Goal: Information Seeking & Learning: Compare options

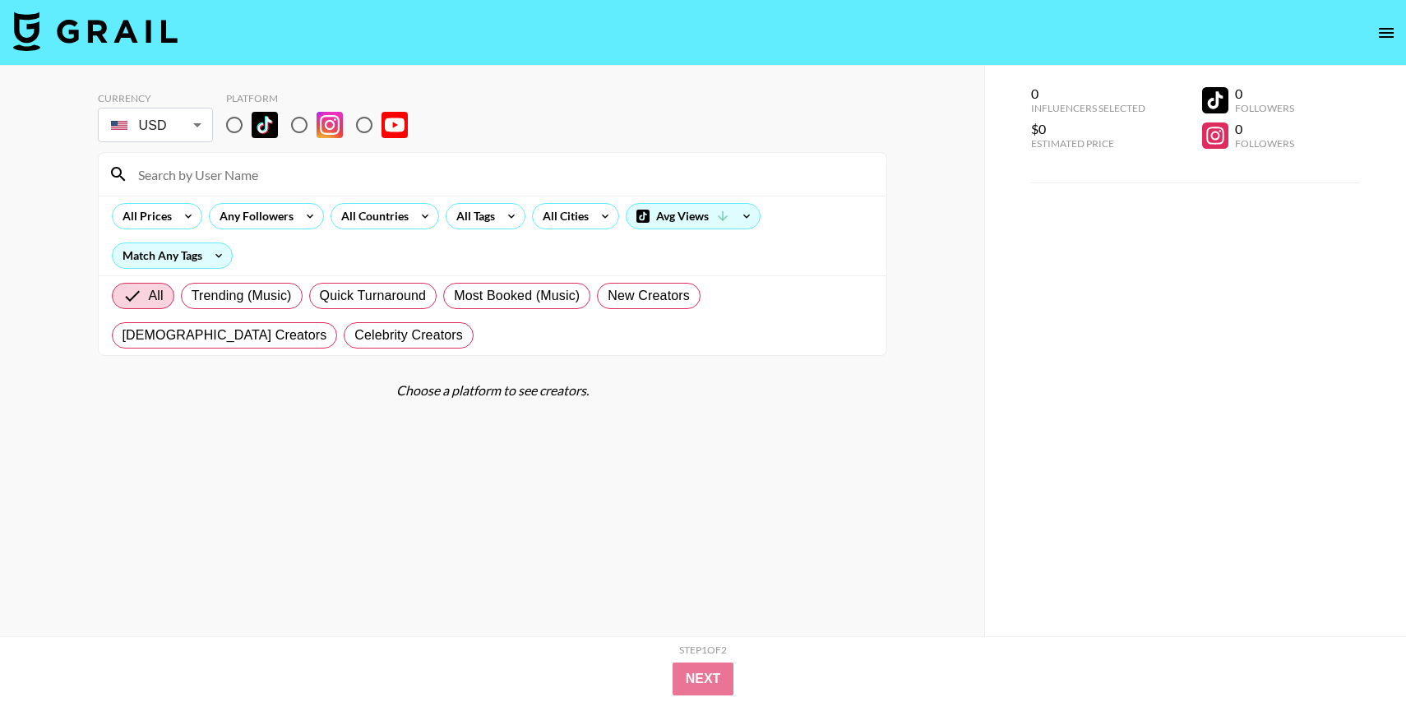
click at [233, 123] on input "radio" at bounding box center [234, 125] width 35 height 35
radio input "true"
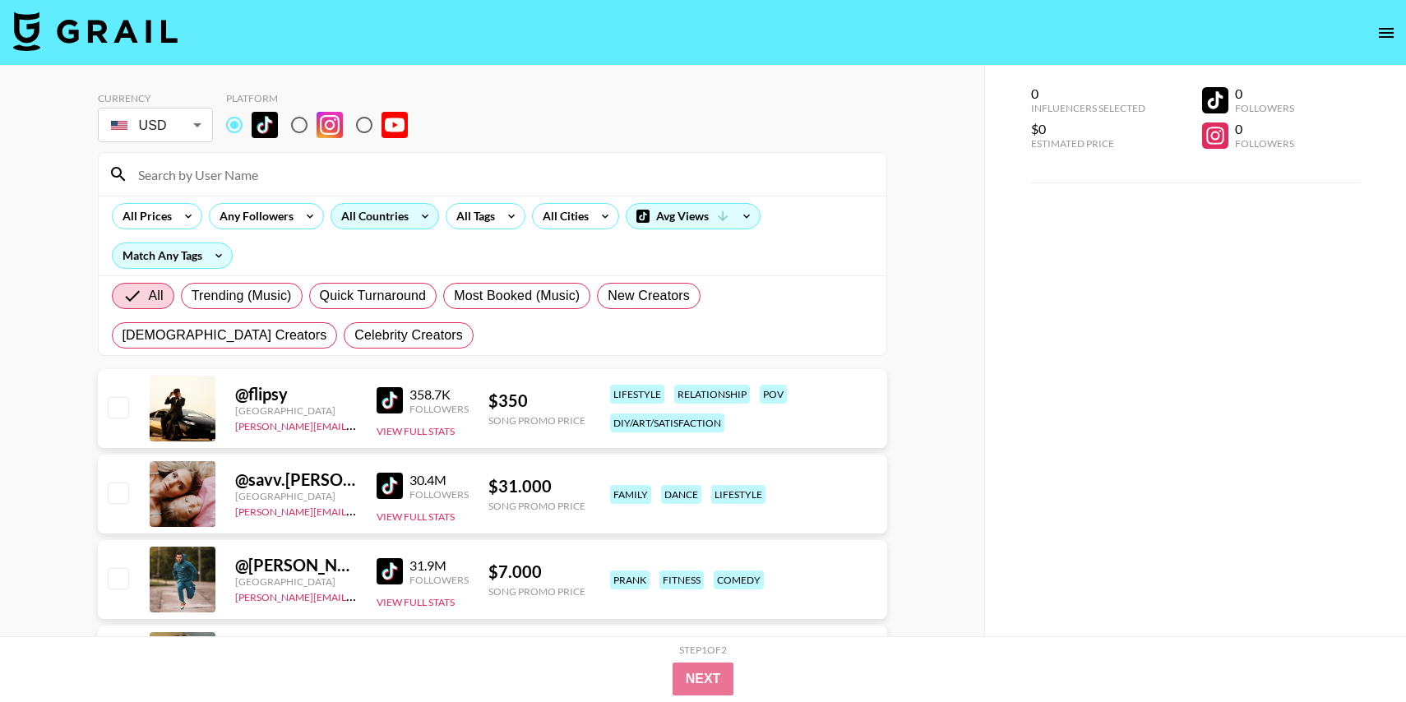
click at [387, 227] on div "All Countries" at bounding box center [371, 216] width 81 height 25
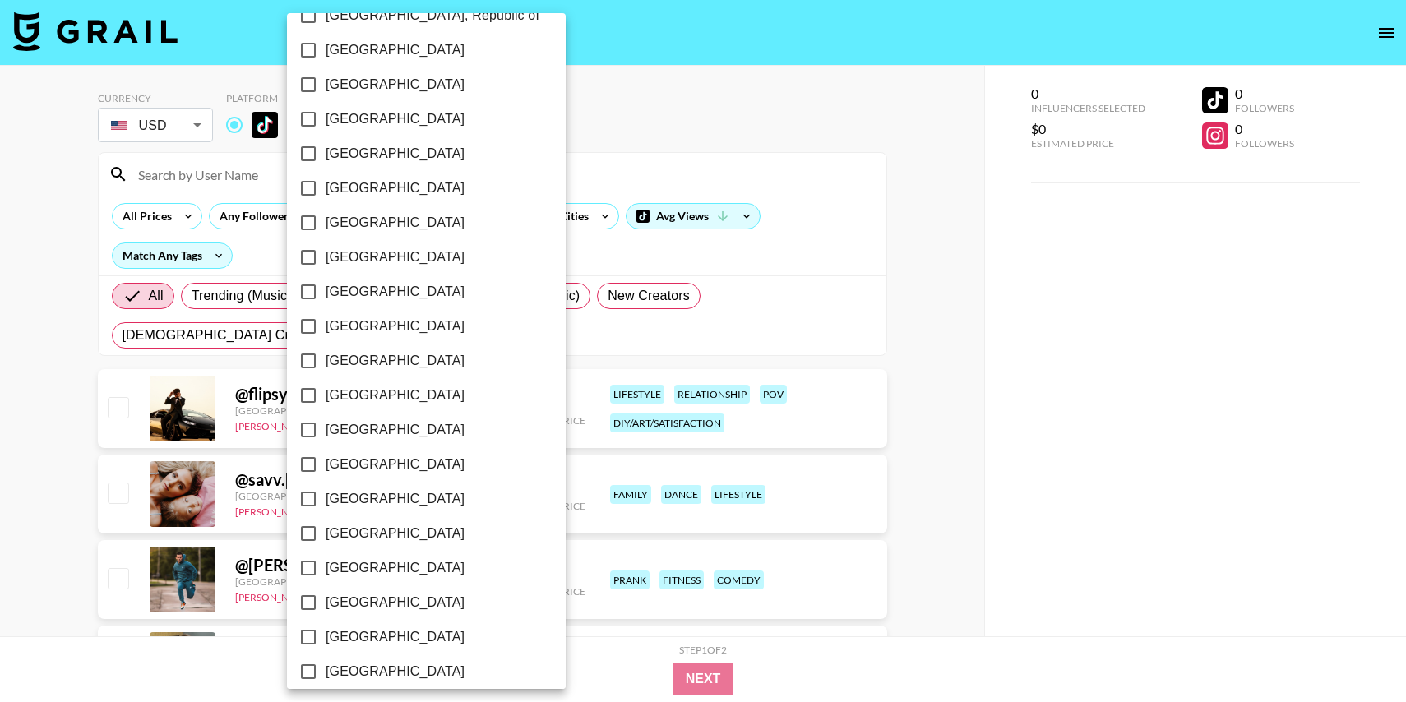
scroll to position [1215, 0]
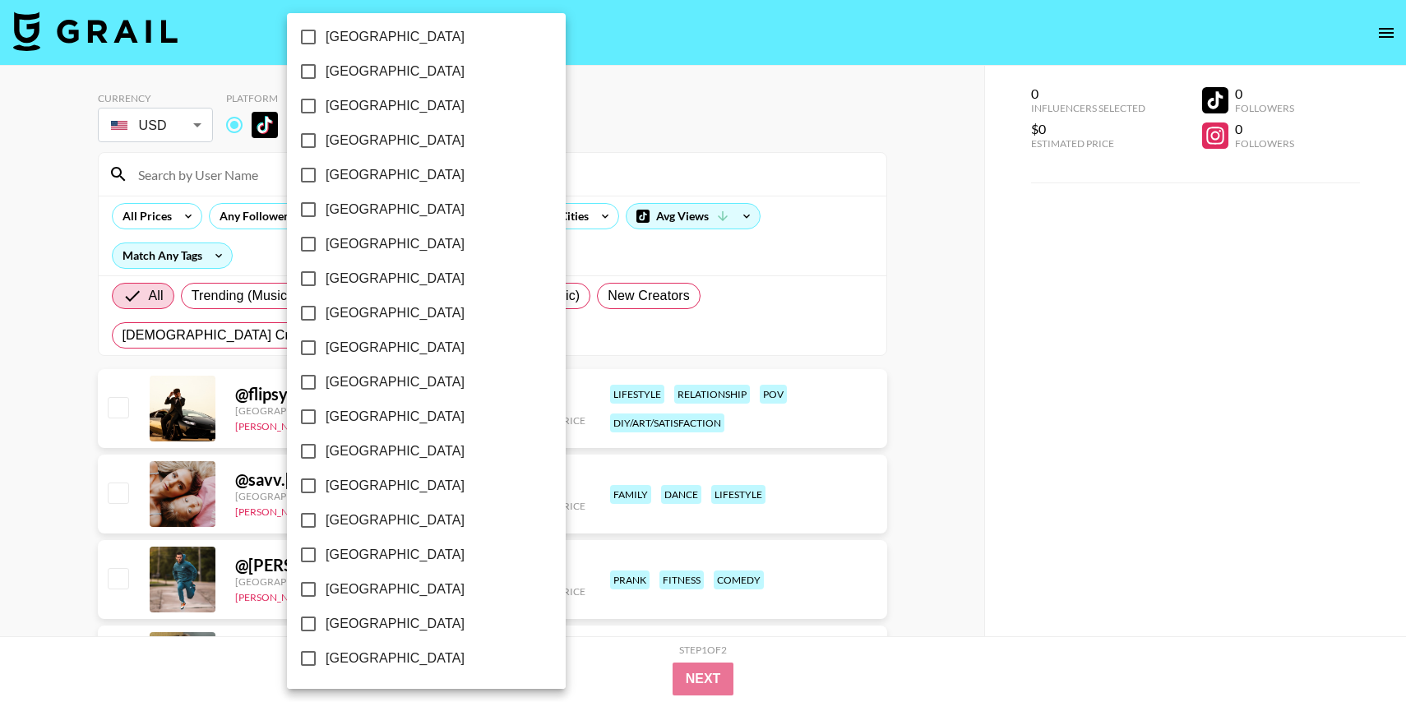
click at [349, 588] on span "[GEOGRAPHIC_DATA]" at bounding box center [395, 590] width 139 height 20
click at [326, 588] on input "[GEOGRAPHIC_DATA]" at bounding box center [308, 589] width 35 height 35
checkbox input "true"
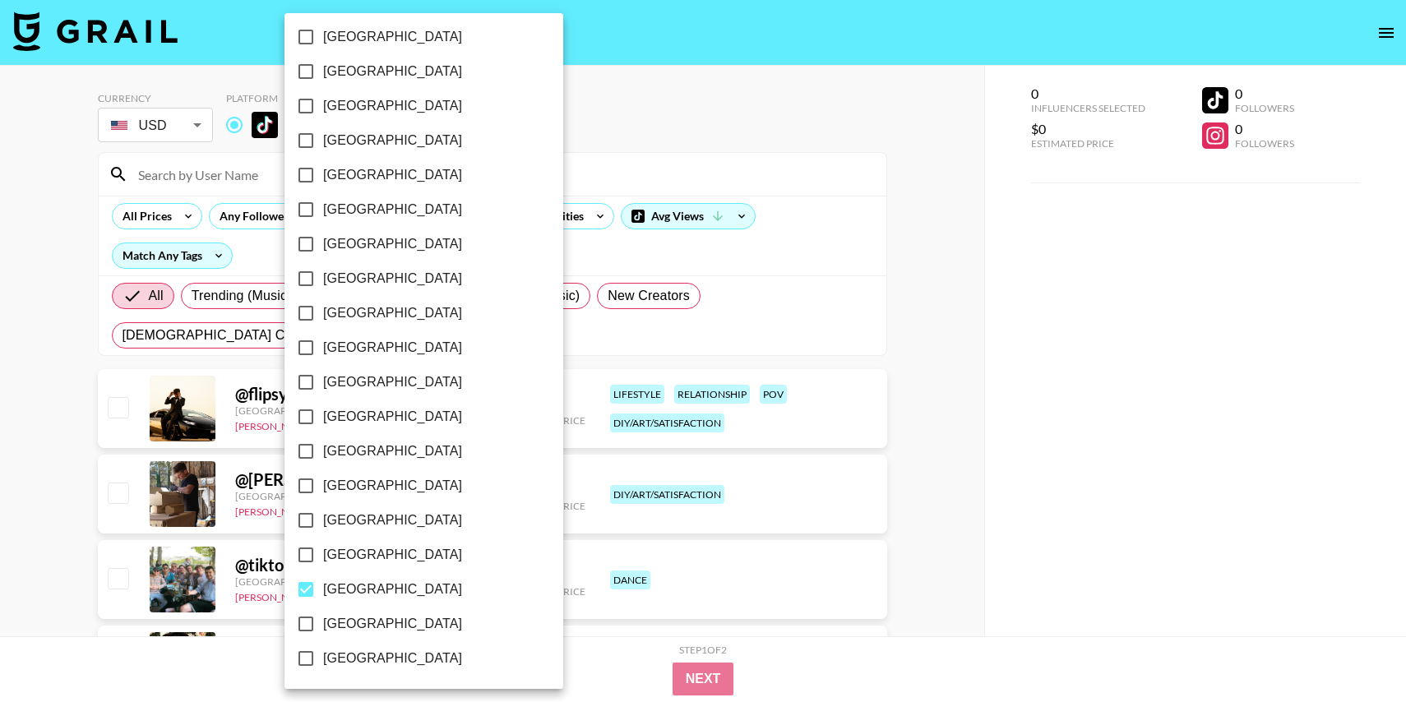
click at [345, 615] on span "[GEOGRAPHIC_DATA]" at bounding box center [392, 624] width 139 height 20
click at [323, 615] on input "[GEOGRAPHIC_DATA]" at bounding box center [306, 624] width 35 height 35
checkbox input "true"
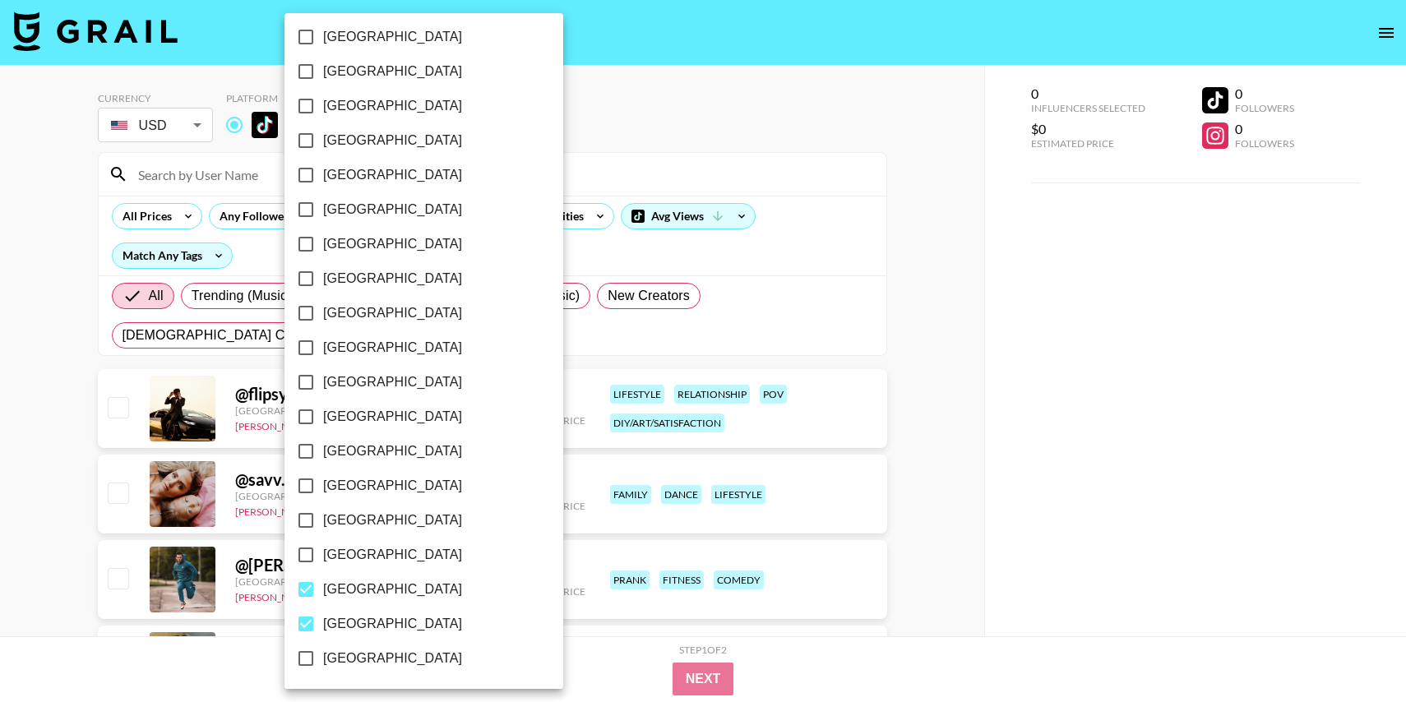
click at [7, 451] on div at bounding box center [703, 351] width 1406 height 702
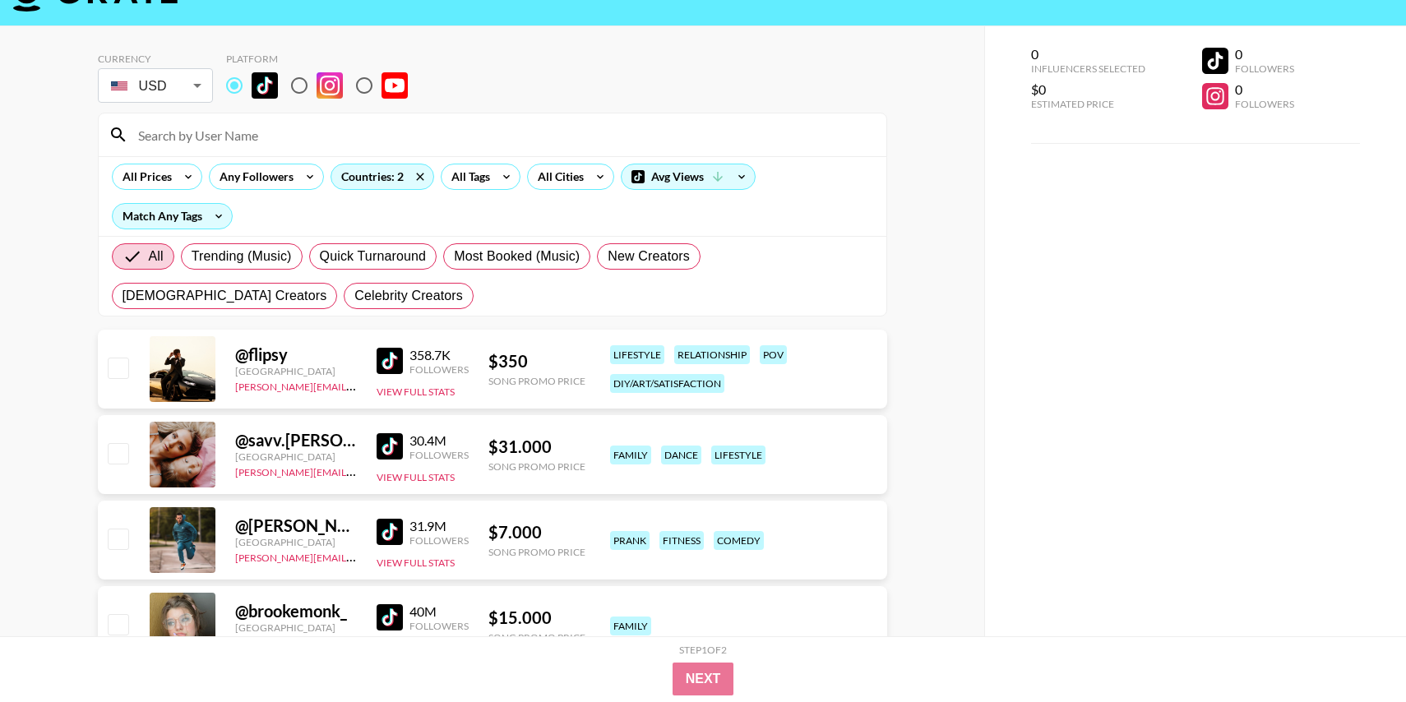
scroll to position [79, 0]
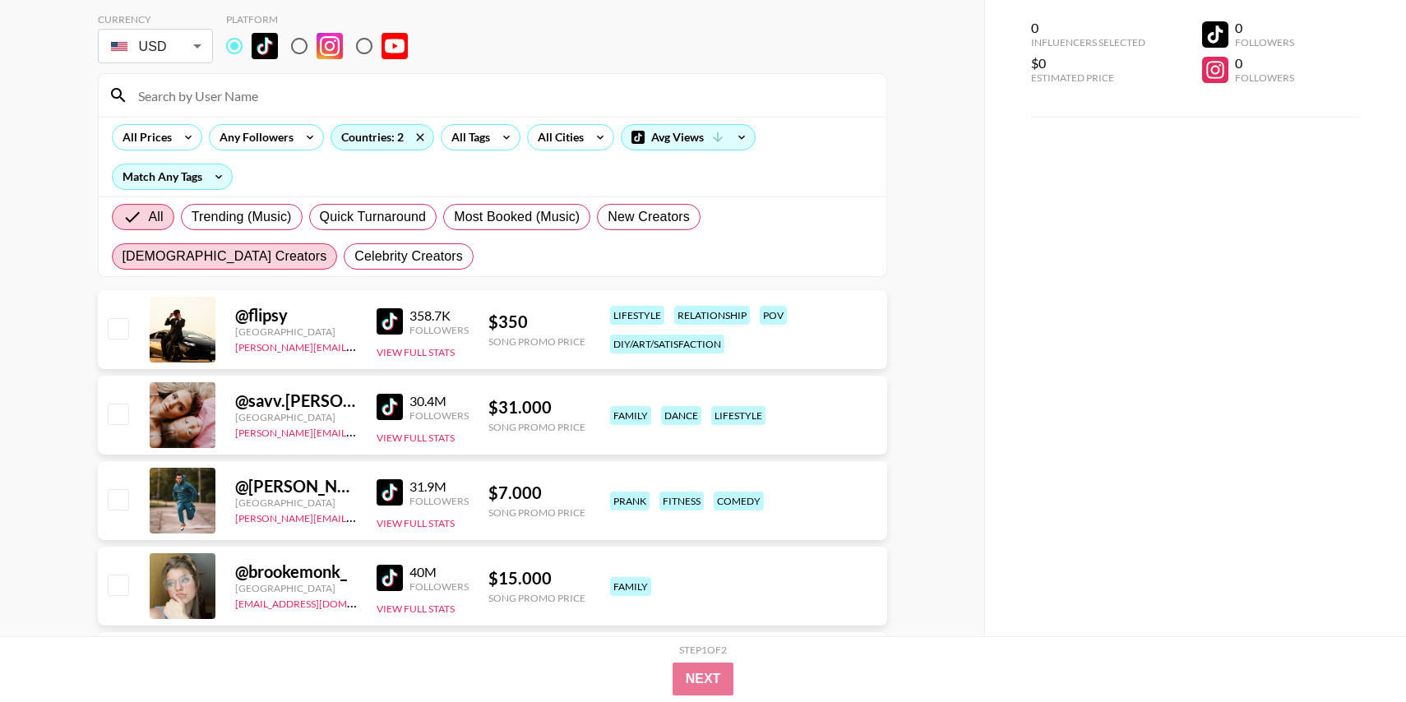
click at [327, 247] on span "[DEMOGRAPHIC_DATA] Creators" at bounding box center [224, 257] width 205 height 20
click at [122, 257] on input "[DEMOGRAPHIC_DATA] Creators" at bounding box center [122, 257] width 0 height 0
radio input "true"
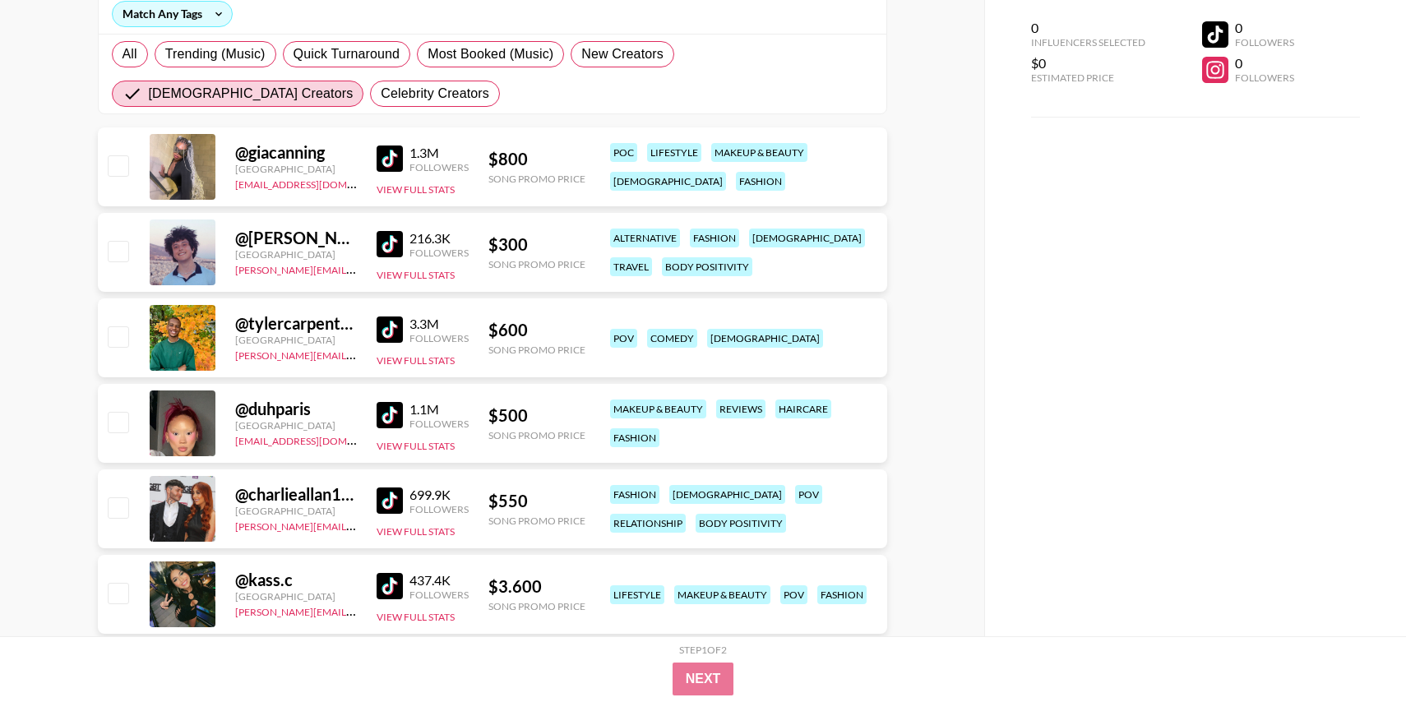
scroll to position [244, 0]
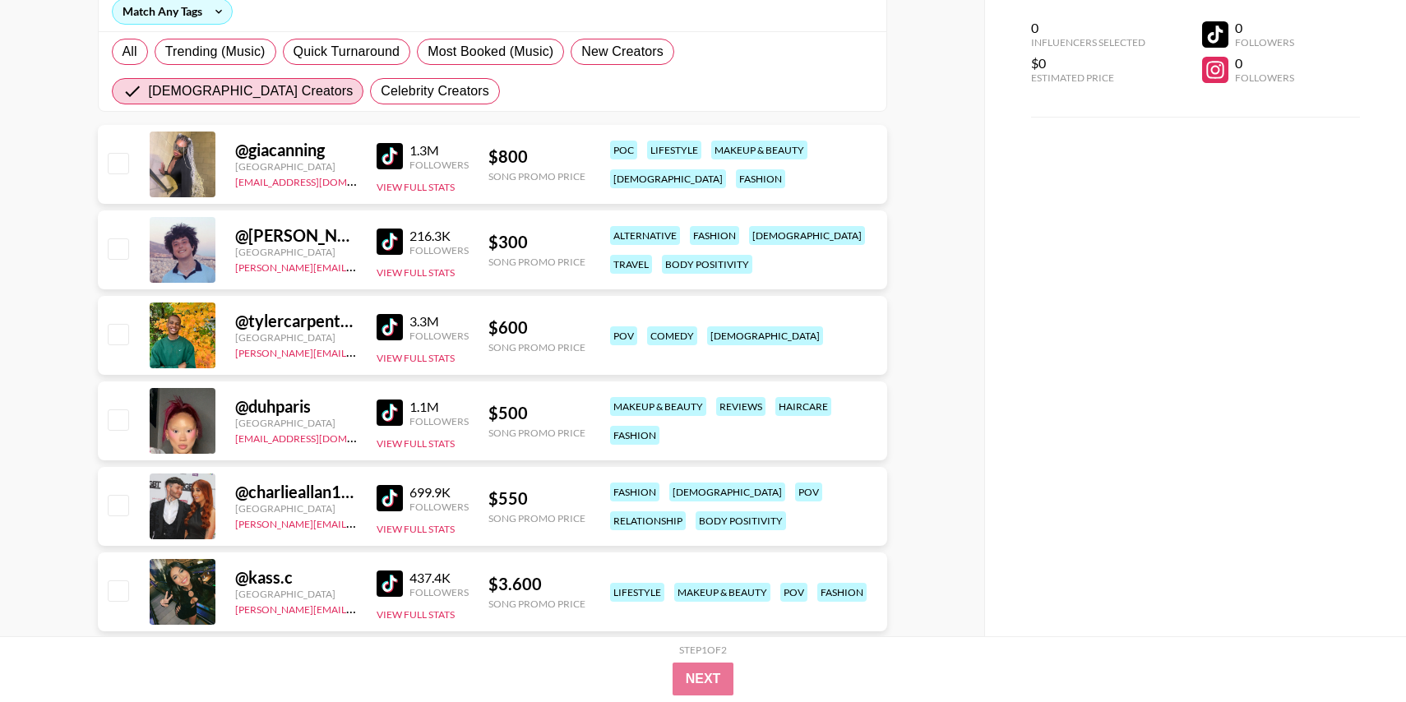
click at [392, 157] on img at bounding box center [390, 156] width 26 height 26
click at [393, 409] on img at bounding box center [390, 413] width 26 height 26
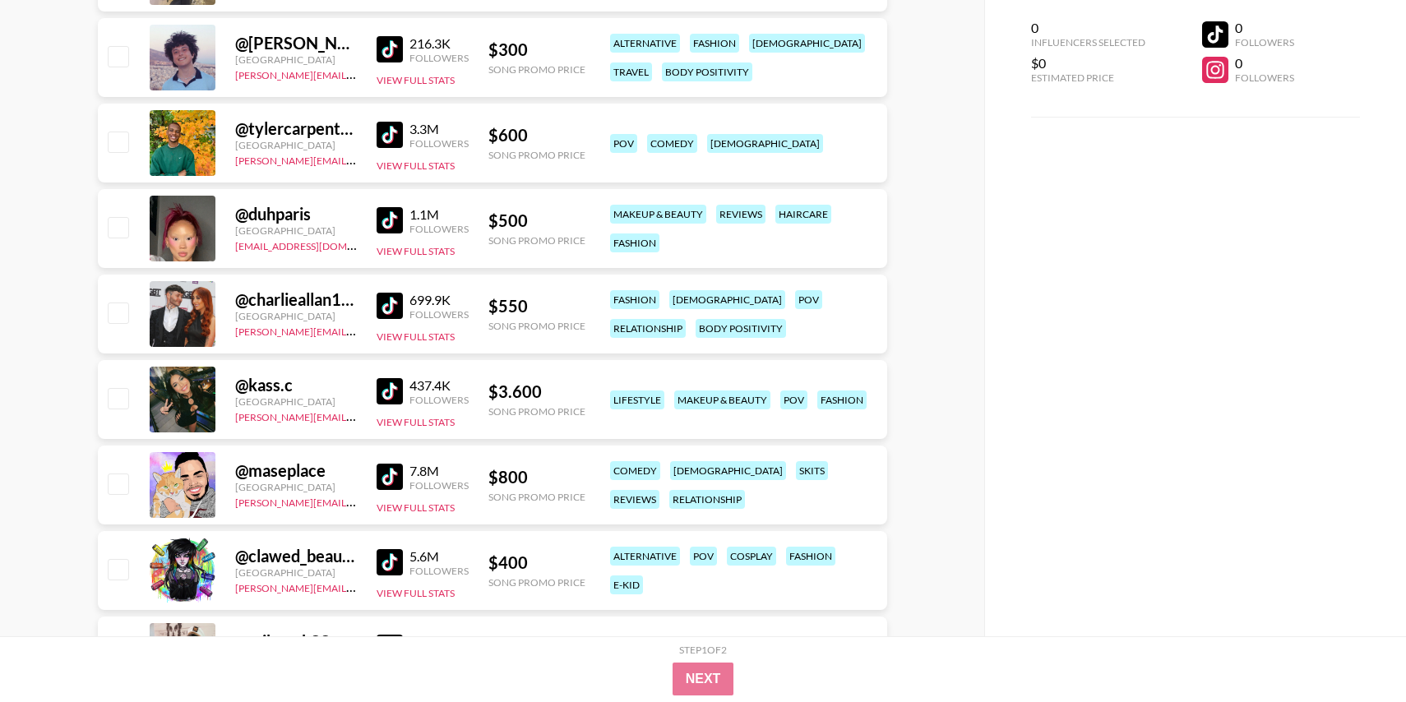
scroll to position [499, 0]
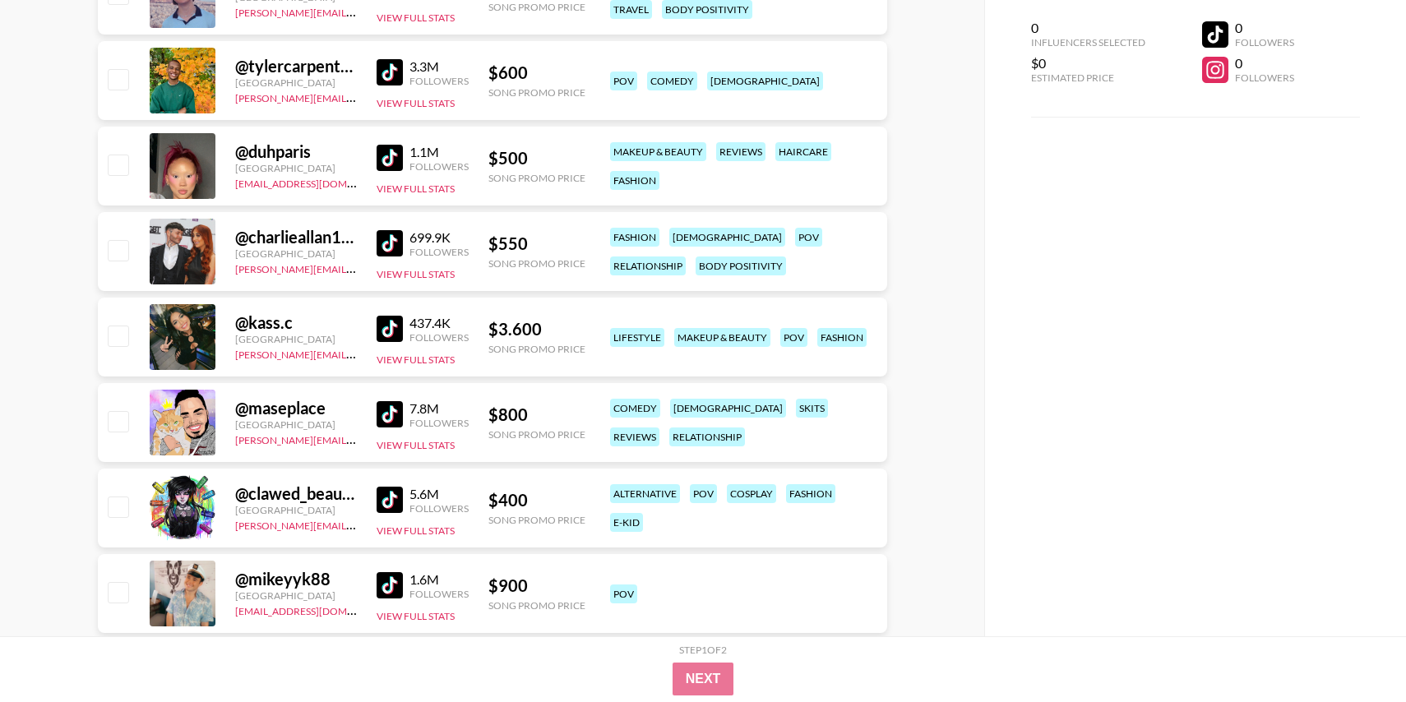
click at [391, 337] on img at bounding box center [390, 329] width 26 height 26
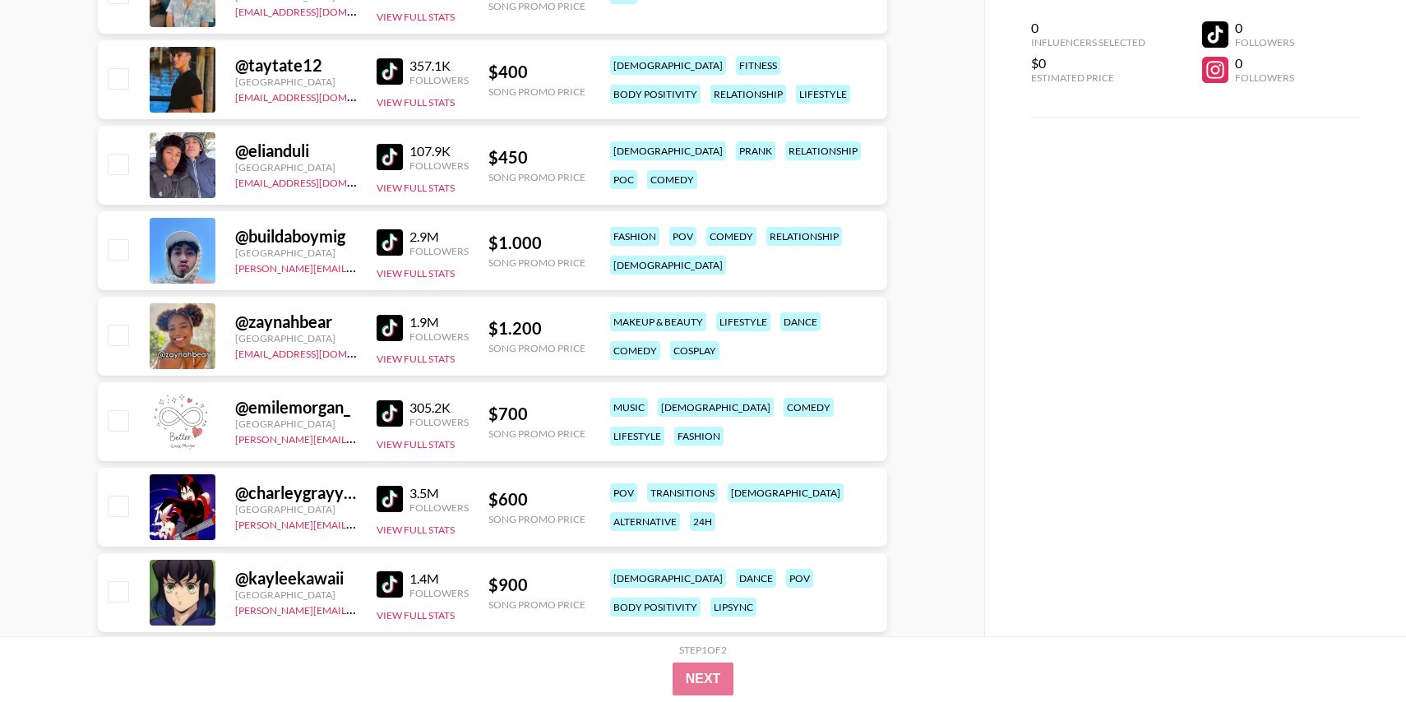
scroll to position [1149, 0]
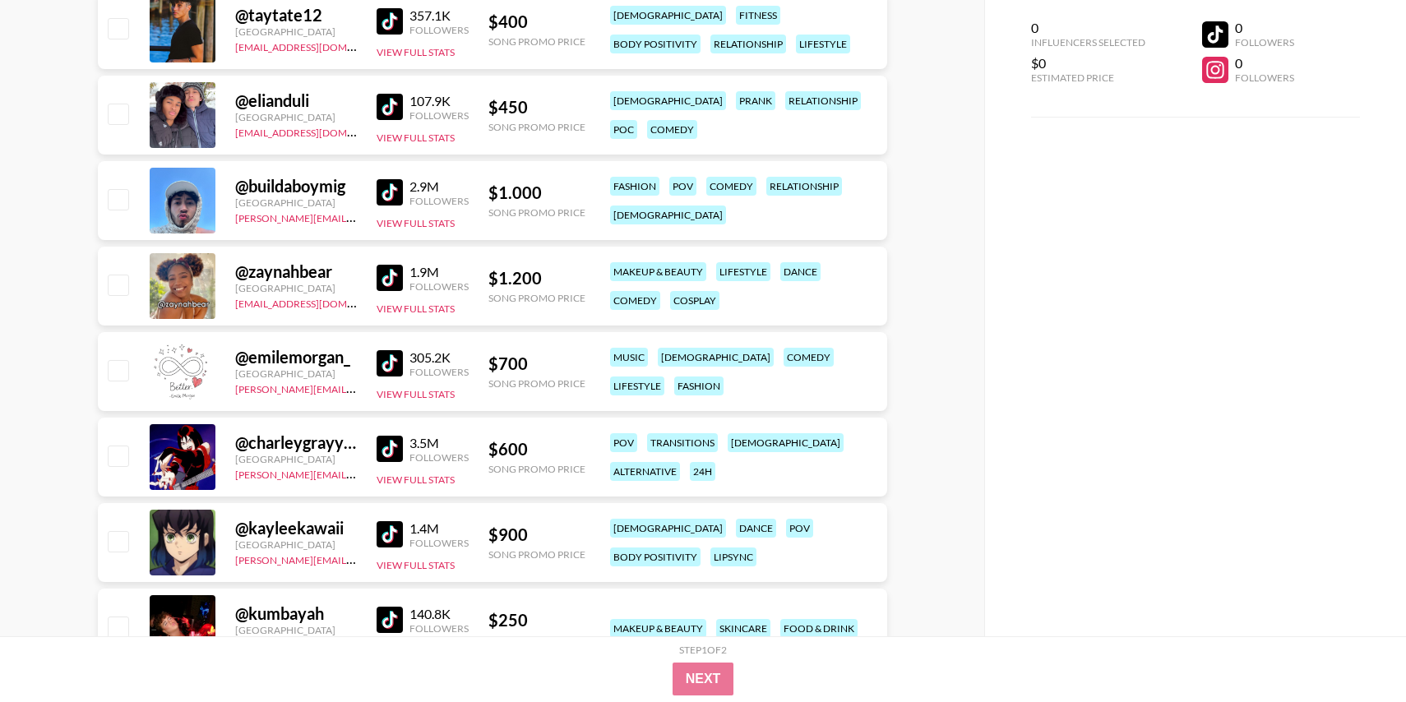
click at [379, 280] on img at bounding box center [390, 278] width 26 height 26
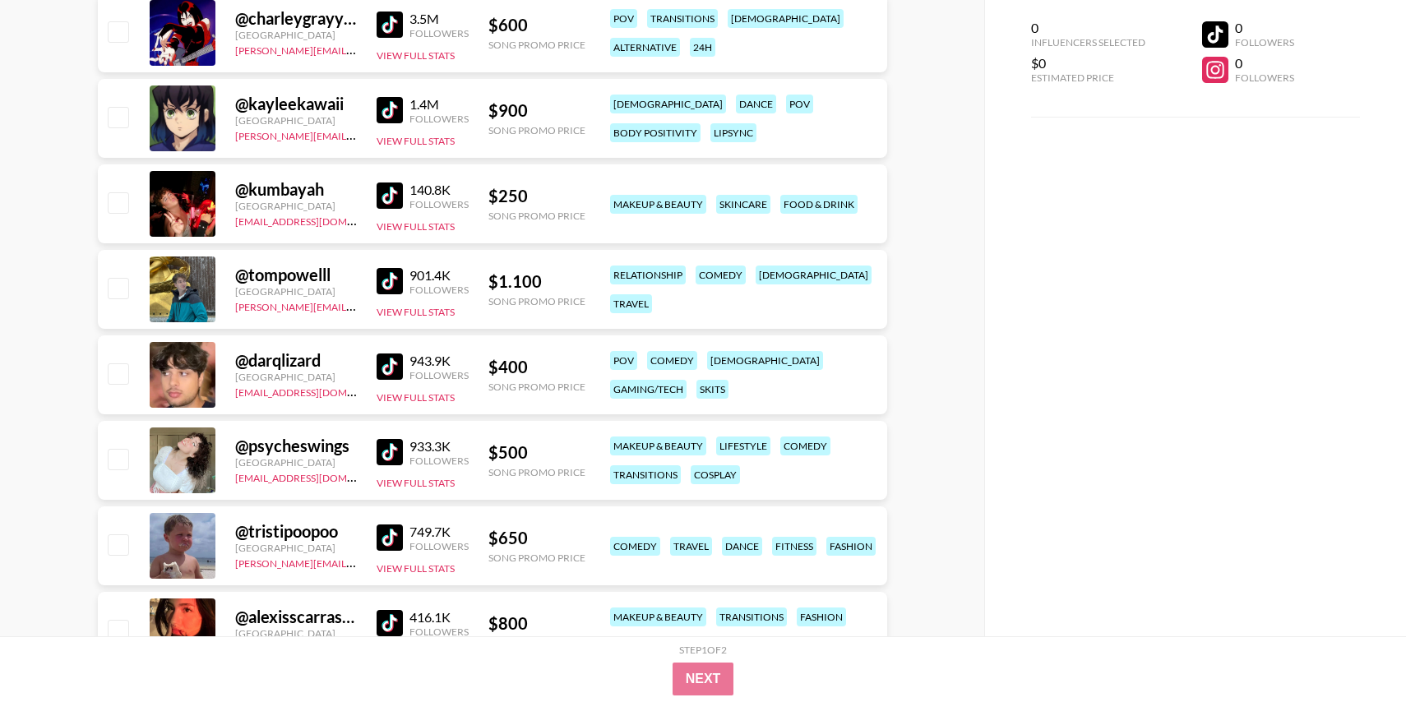
scroll to position [1611, 0]
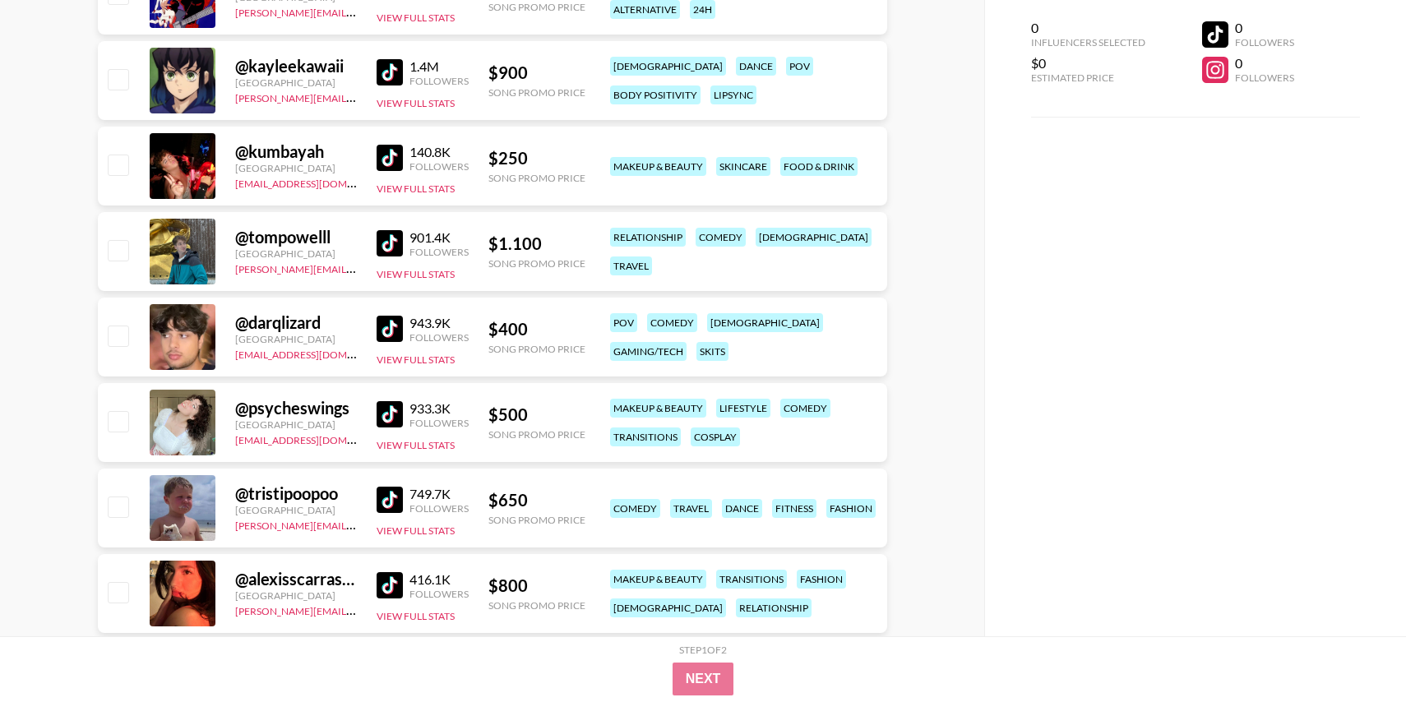
click at [381, 418] on img at bounding box center [390, 414] width 26 height 26
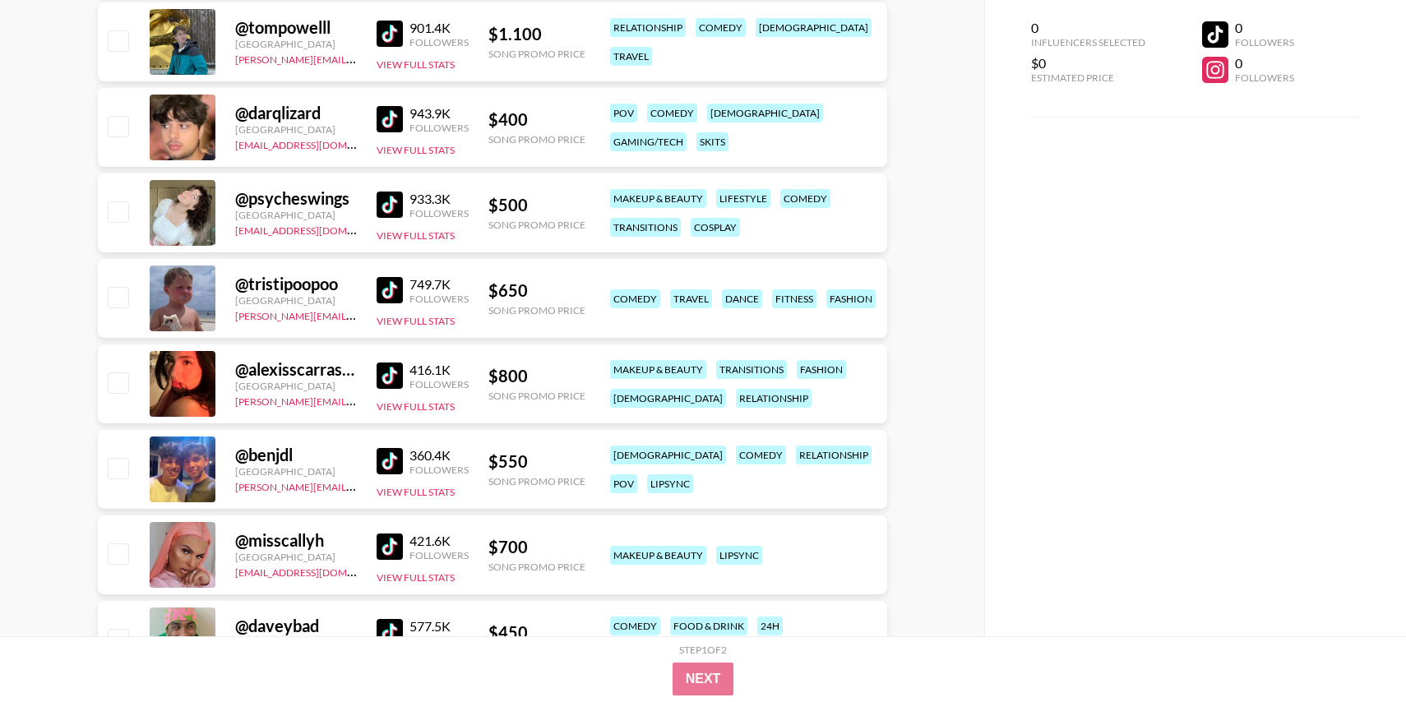
scroll to position [1828, 0]
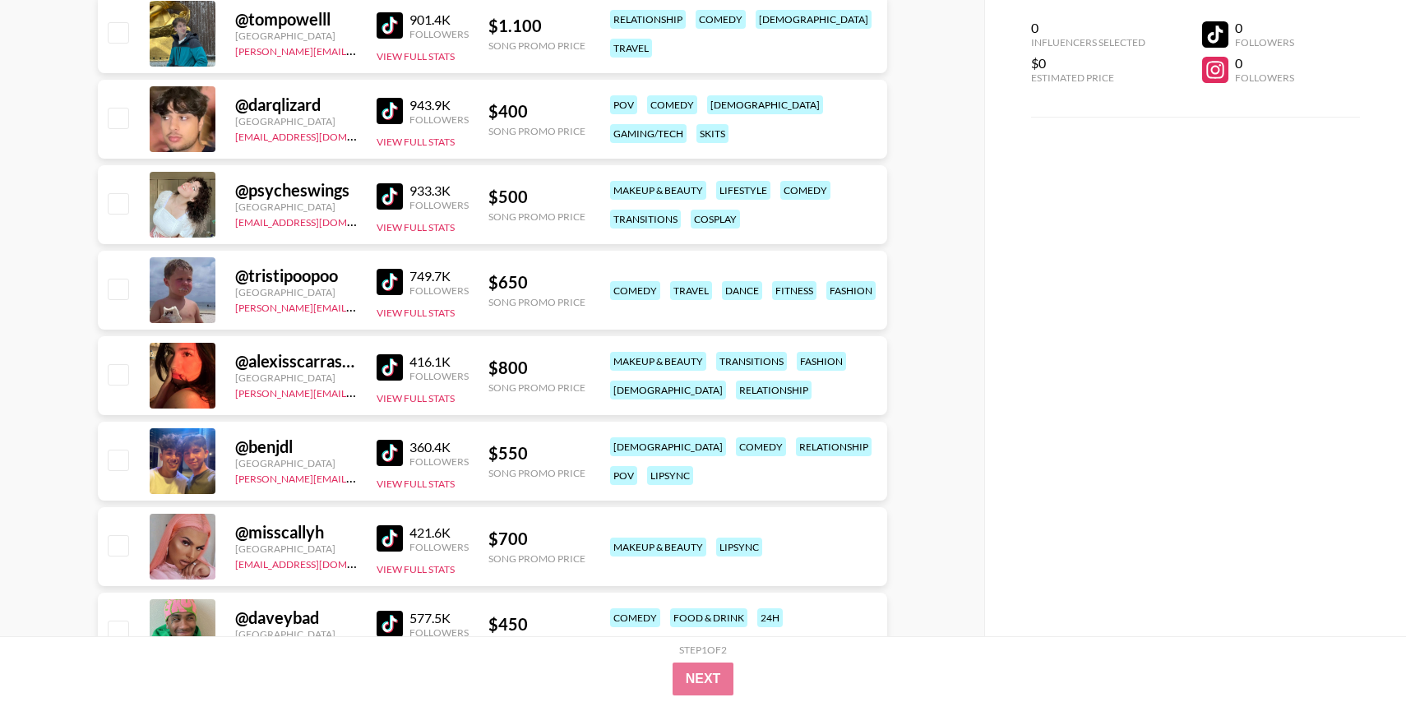
click at [387, 363] on img at bounding box center [390, 367] width 26 height 26
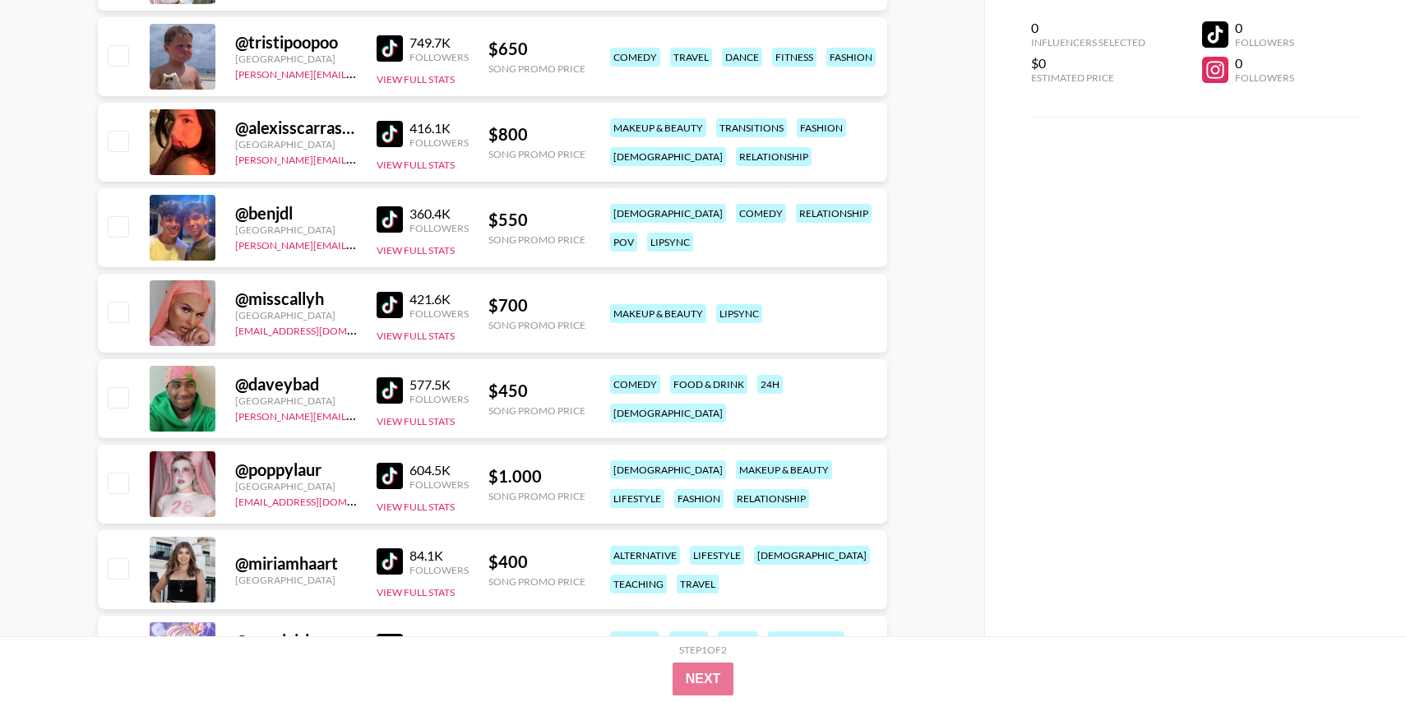
scroll to position [0, 0]
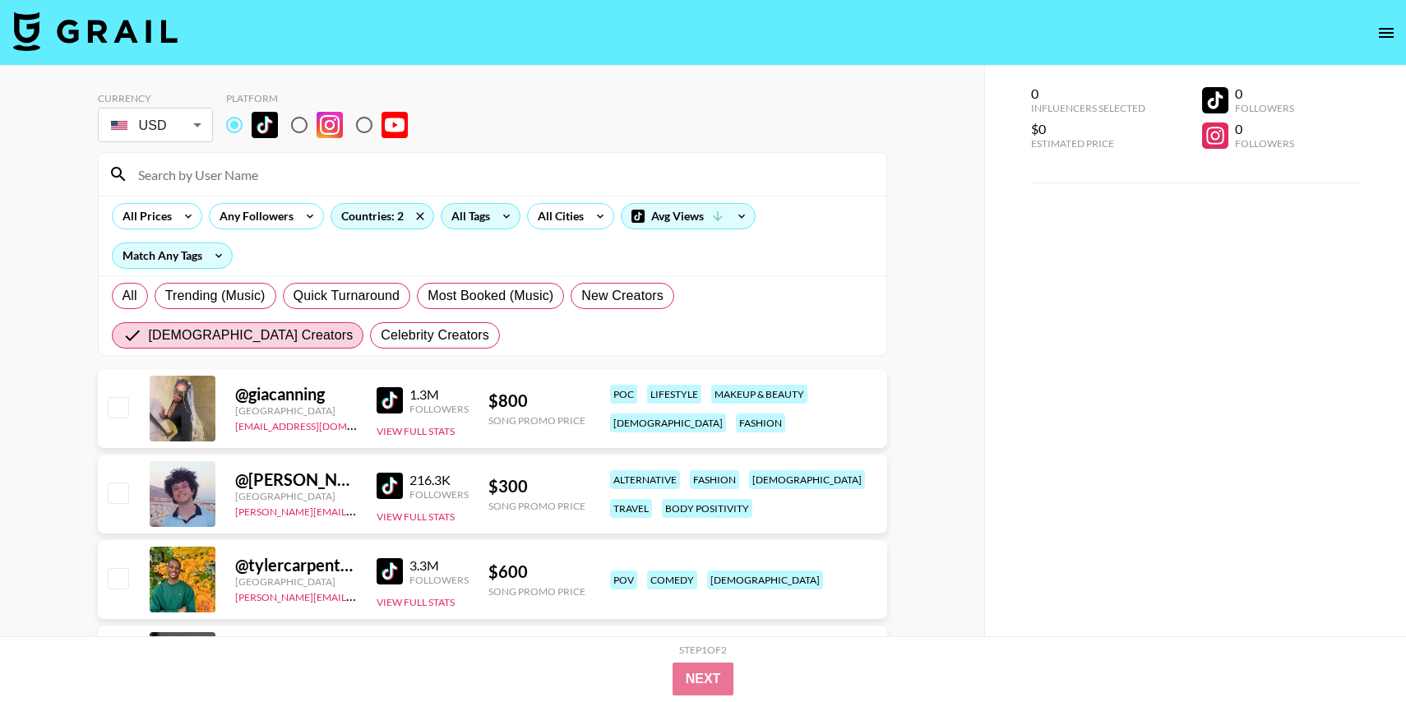
click at [473, 229] on div "All Tags" at bounding box center [481, 216] width 80 height 26
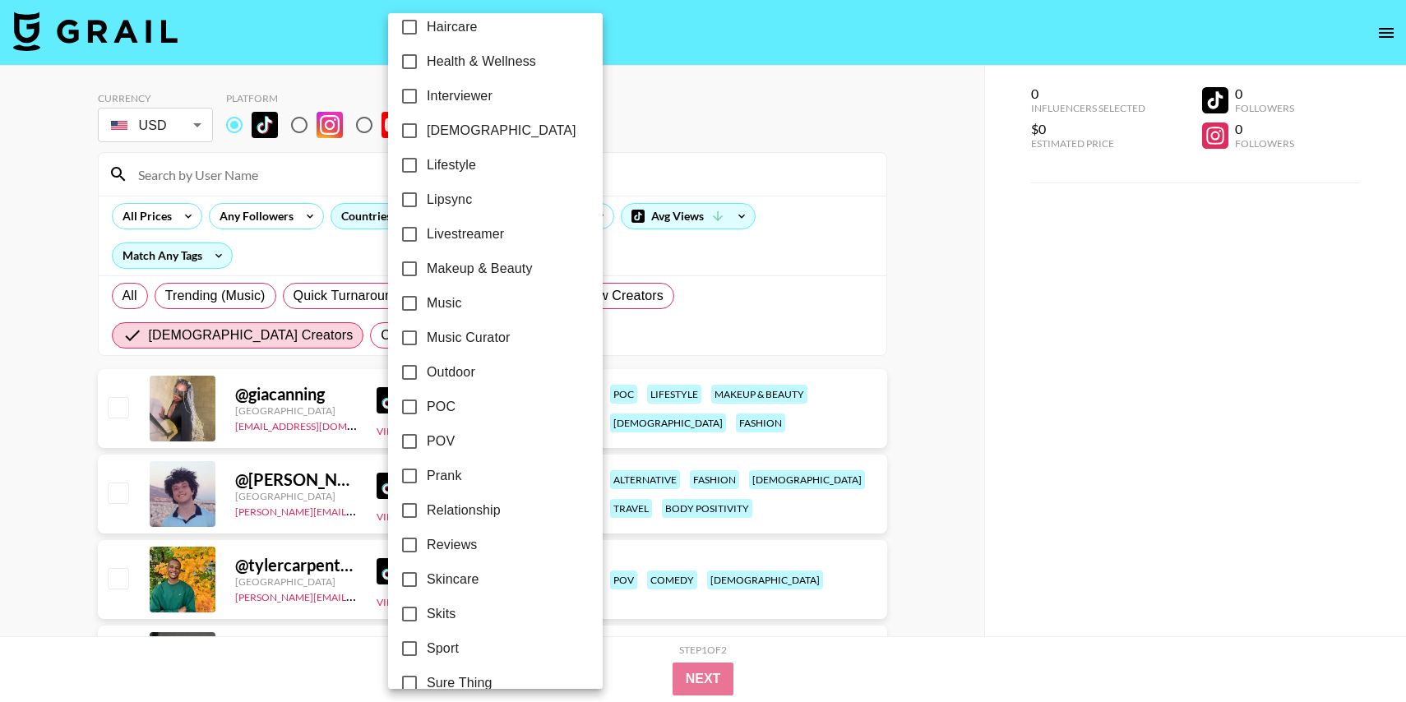
scroll to position [640, 0]
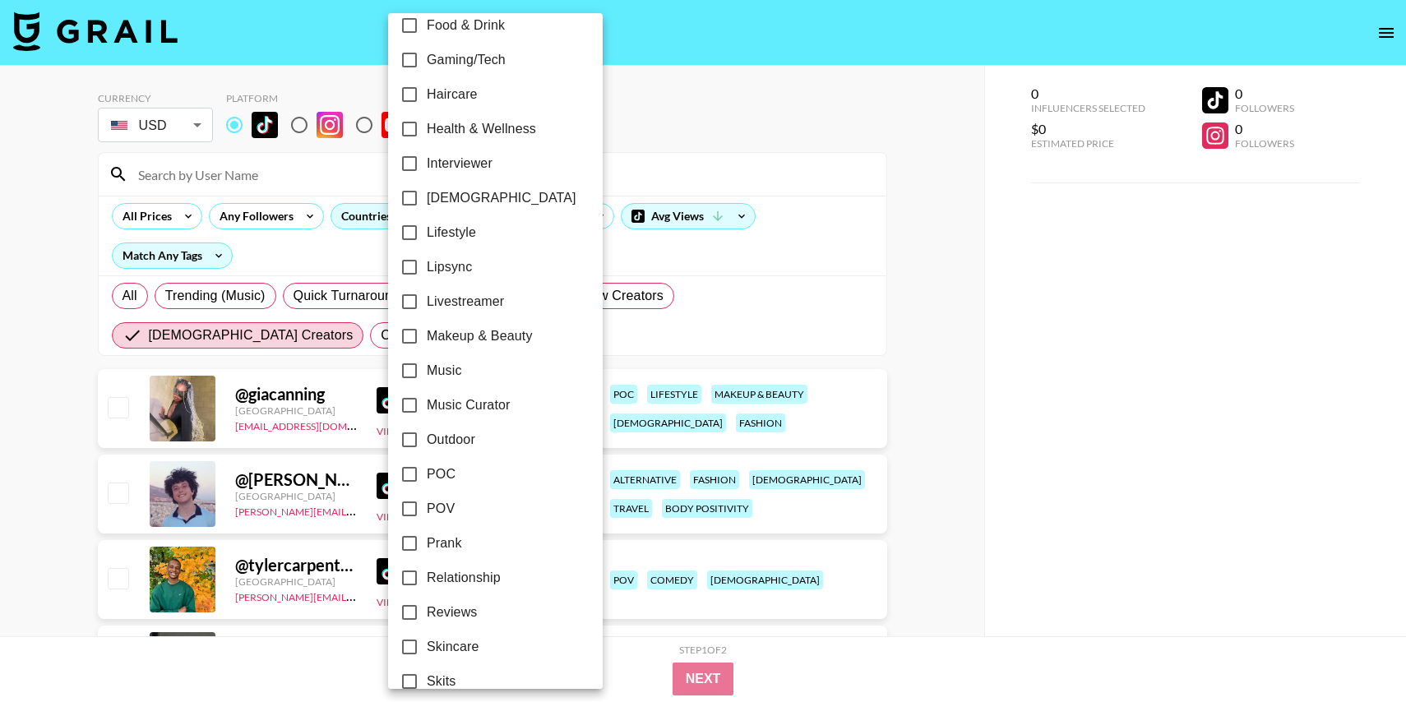
click at [412, 264] on input "Lipsync" at bounding box center [409, 267] width 35 height 35
checkbox input "true"
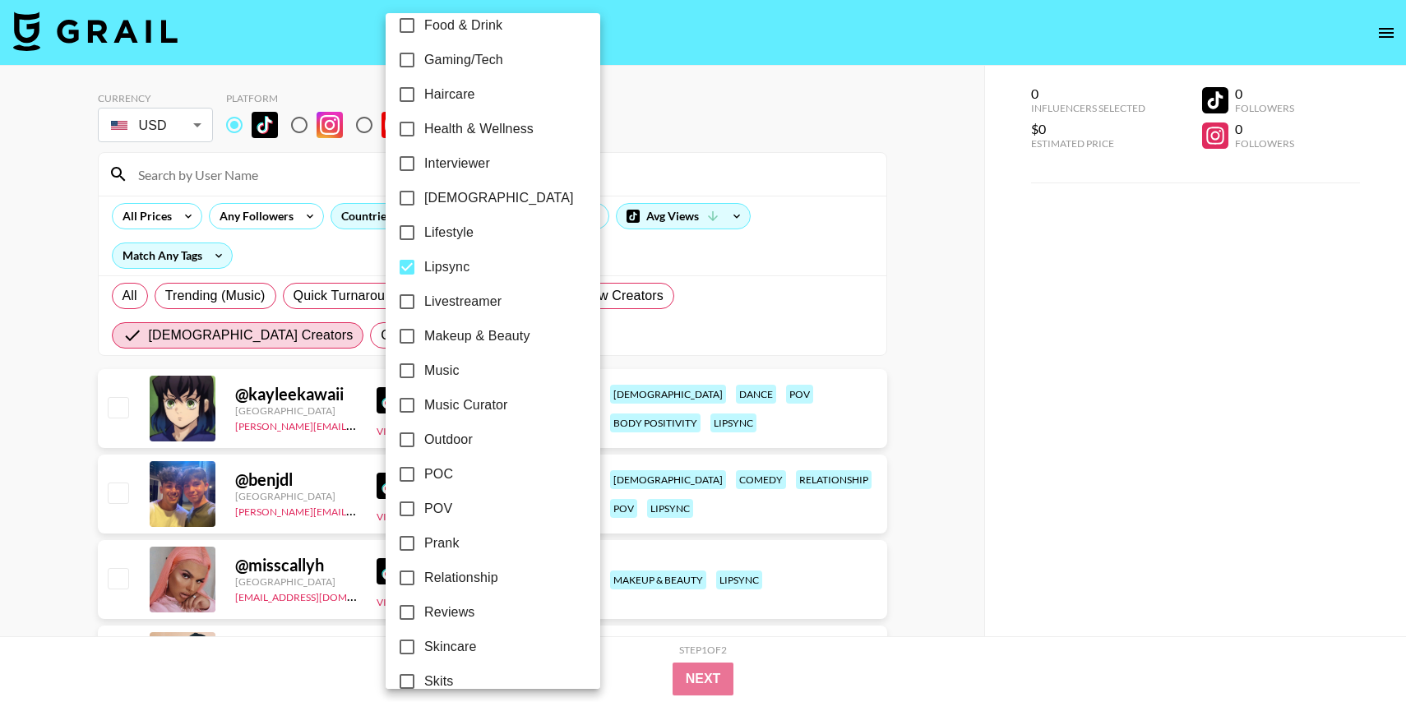
click at [939, 176] on div at bounding box center [703, 351] width 1406 height 702
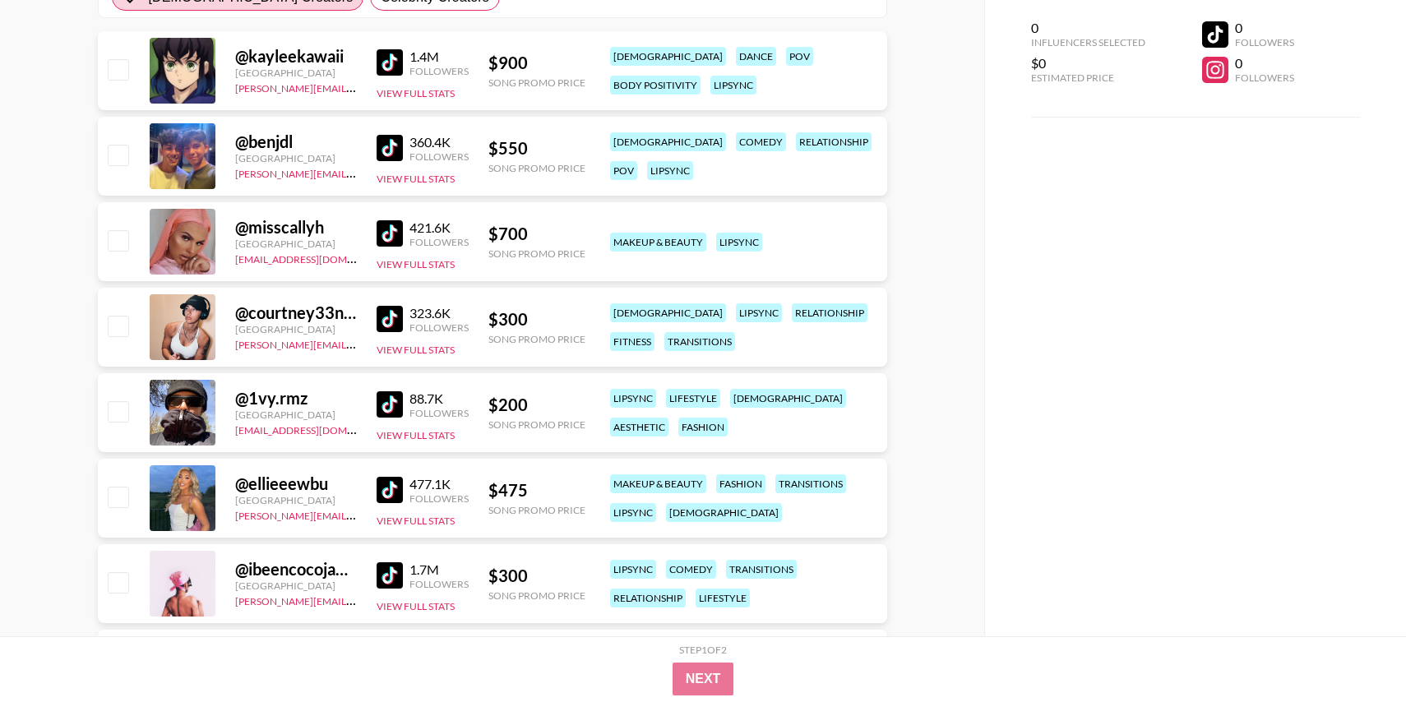
scroll to position [361, 0]
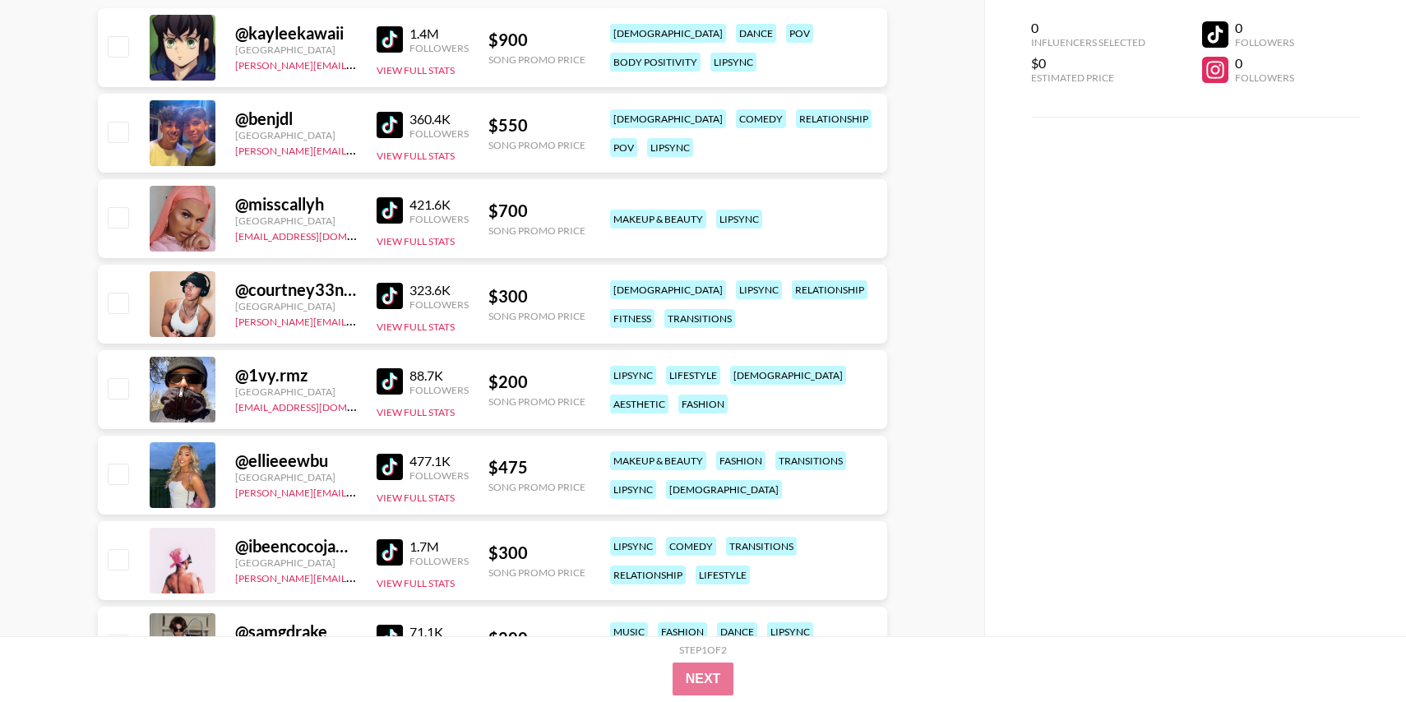
click at [396, 217] on img at bounding box center [390, 210] width 26 height 26
click at [388, 303] on img at bounding box center [390, 296] width 26 height 26
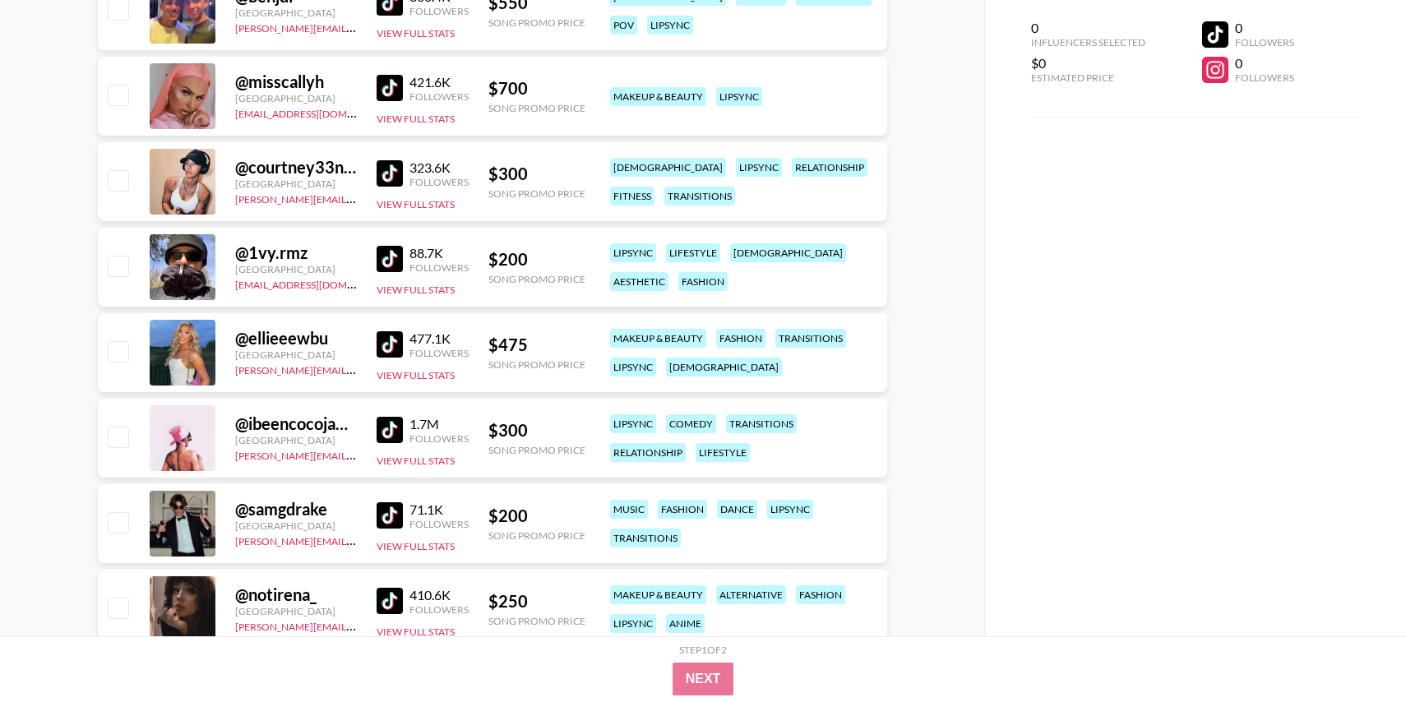
scroll to position [542, 0]
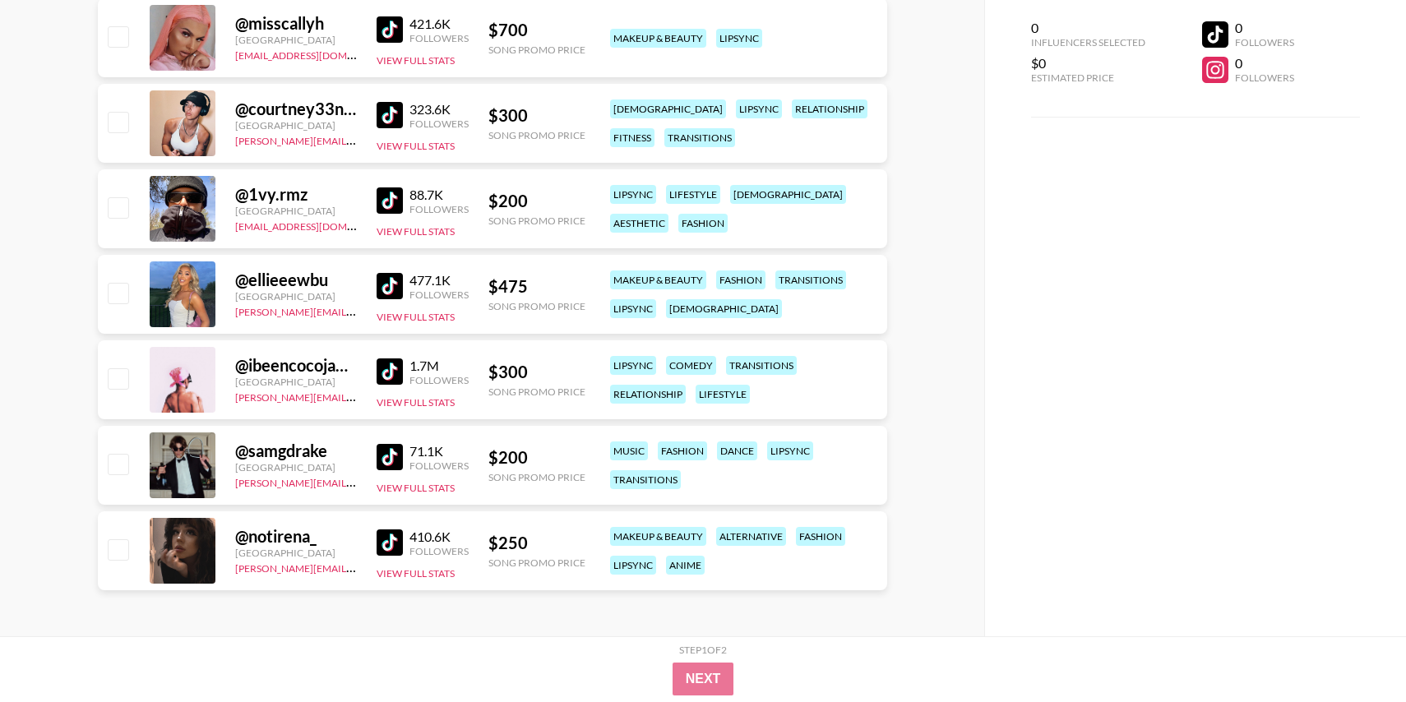
click at [392, 281] on img at bounding box center [390, 286] width 26 height 26
click at [387, 375] on img at bounding box center [390, 371] width 26 height 26
click at [383, 535] on img at bounding box center [390, 542] width 26 height 26
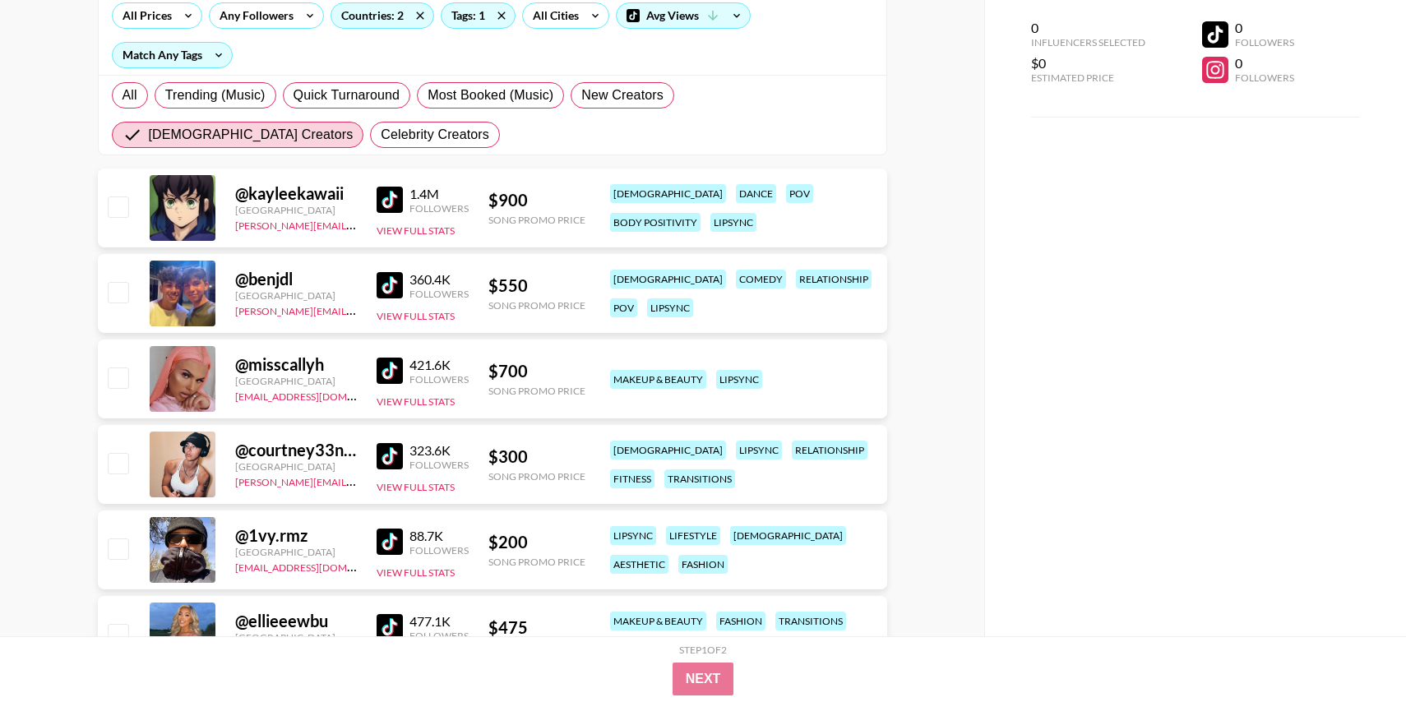
scroll to position [0, 0]
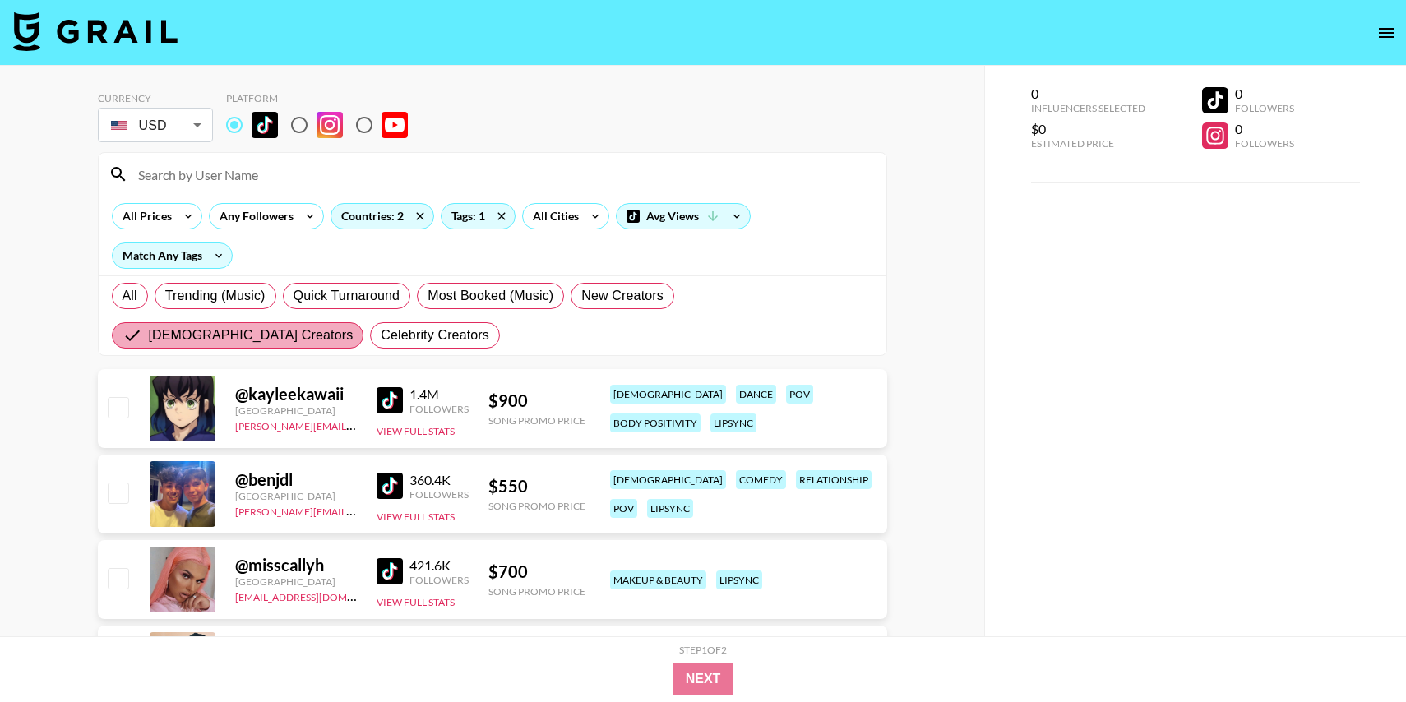
click at [354, 326] on span "[DEMOGRAPHIC_DATA] Creators" at bounding box center [251, 336] width 205 height 20
click at [149, 326] on input "[DEMOGRAPHIC_DATA] Creators" at bounding box center [135, 336] width 26 height 20
click at [117, 293] on label "All" at bounding box center [130, 296] width 36 height 26
click at [122, 296] on input "All" at bounding box center [122, 296] width 0 height 0
radio input "true"
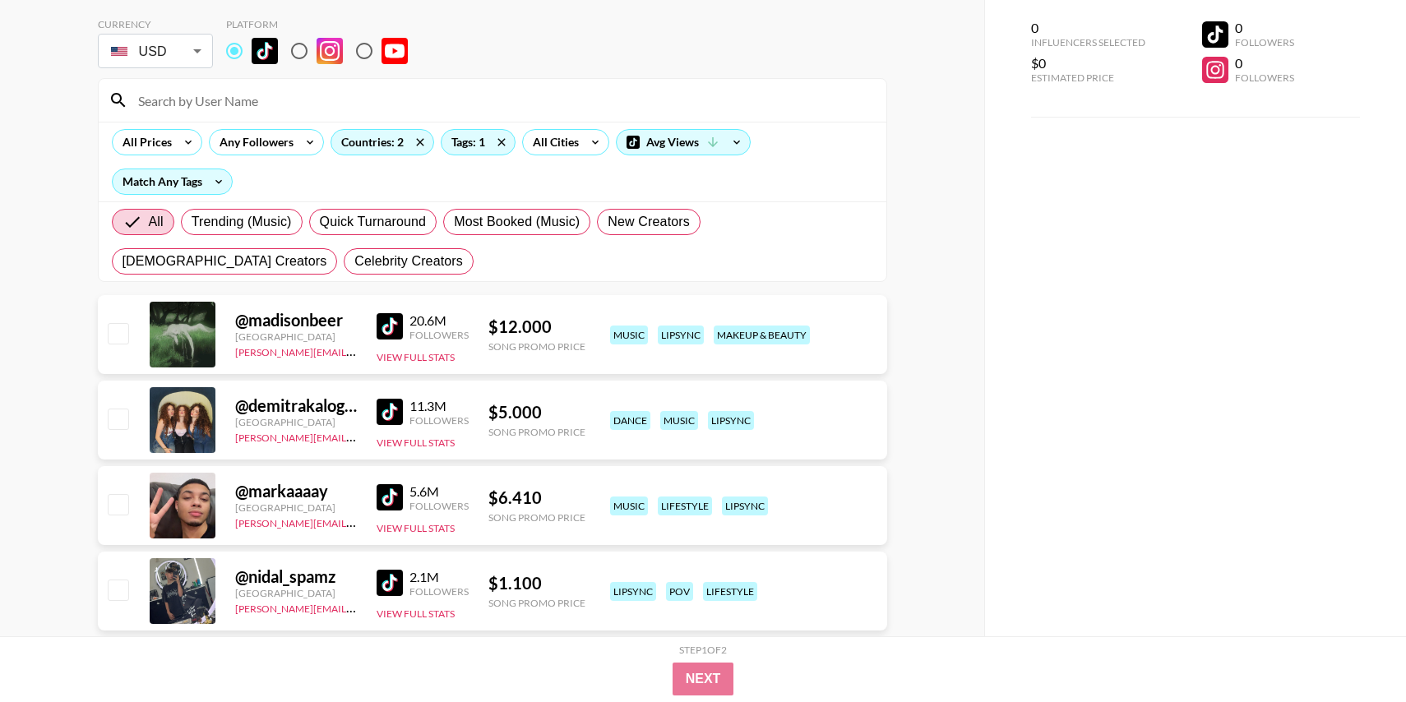
scroll to position [76, 0]
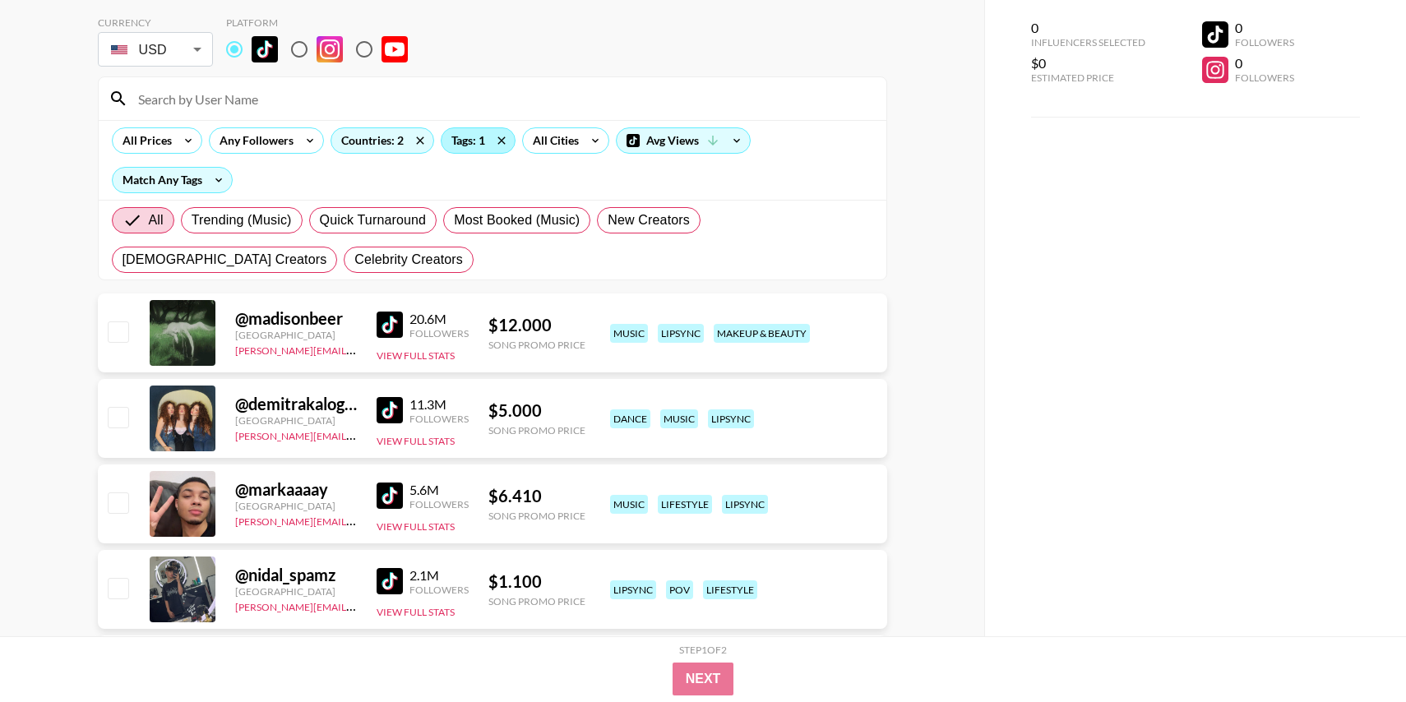
click at [459, 137] on div "Tags: 1" at bounding box center [477, 140] width 73 height 25
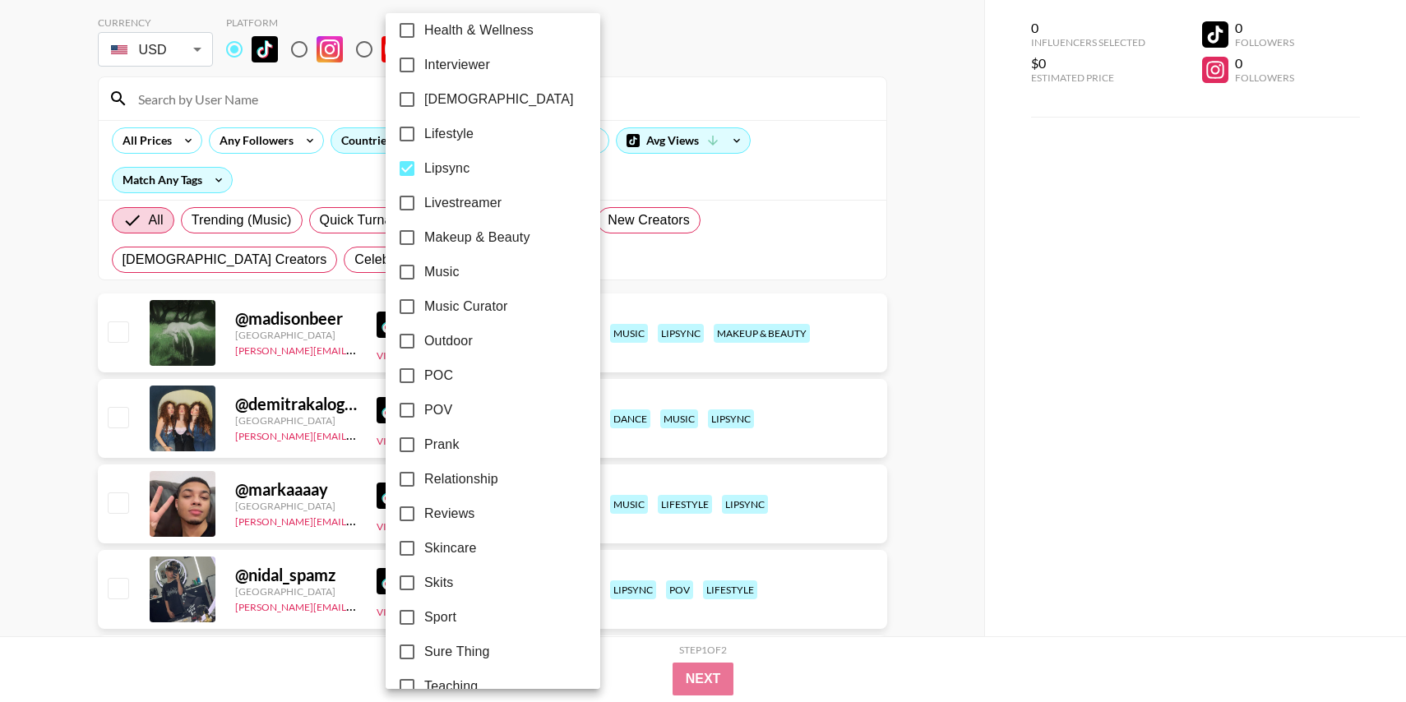
scroll to position [681, 0]
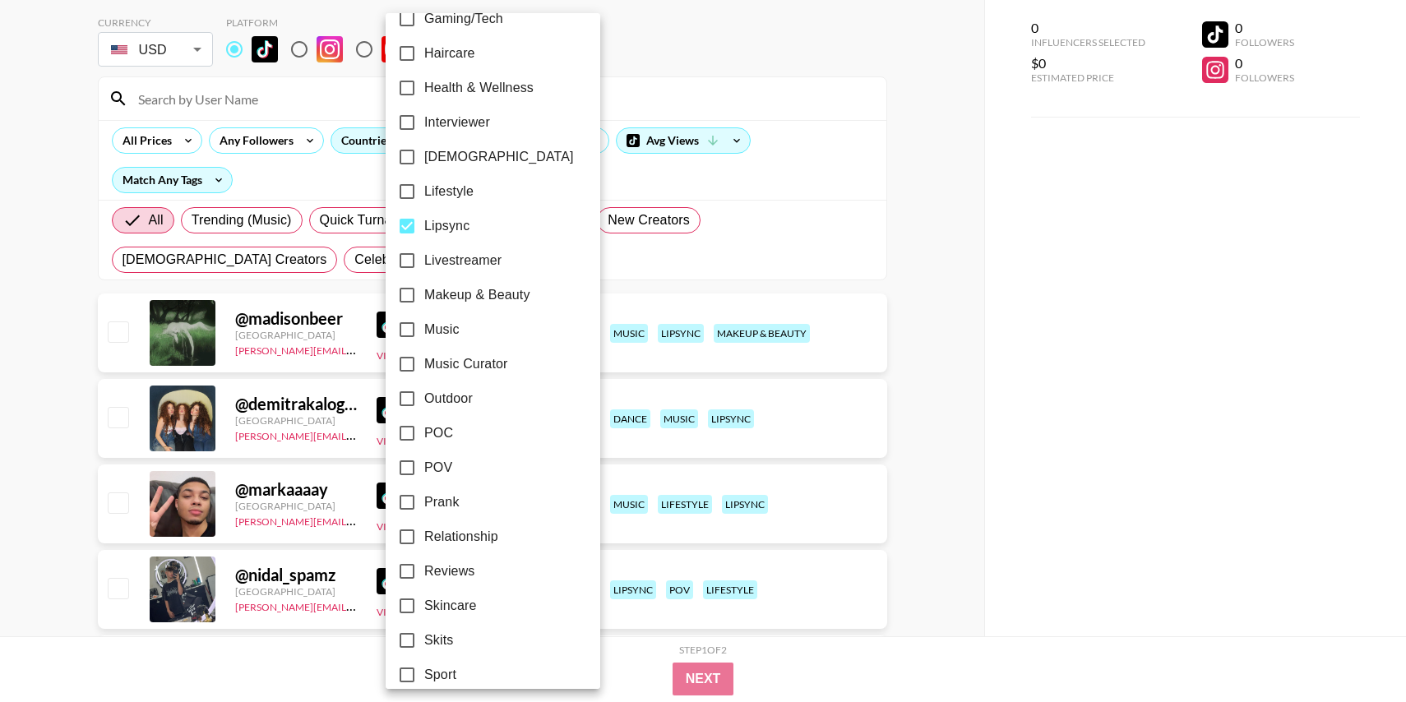
click at [409, 148] on input "[DEMOGRAPHIC_DATA]" at bounding box center [407, 157] width 35 height 35
checkbox input "true"
click at [813, 159] on div at bounding box center [703, 351] width 1406 height 702
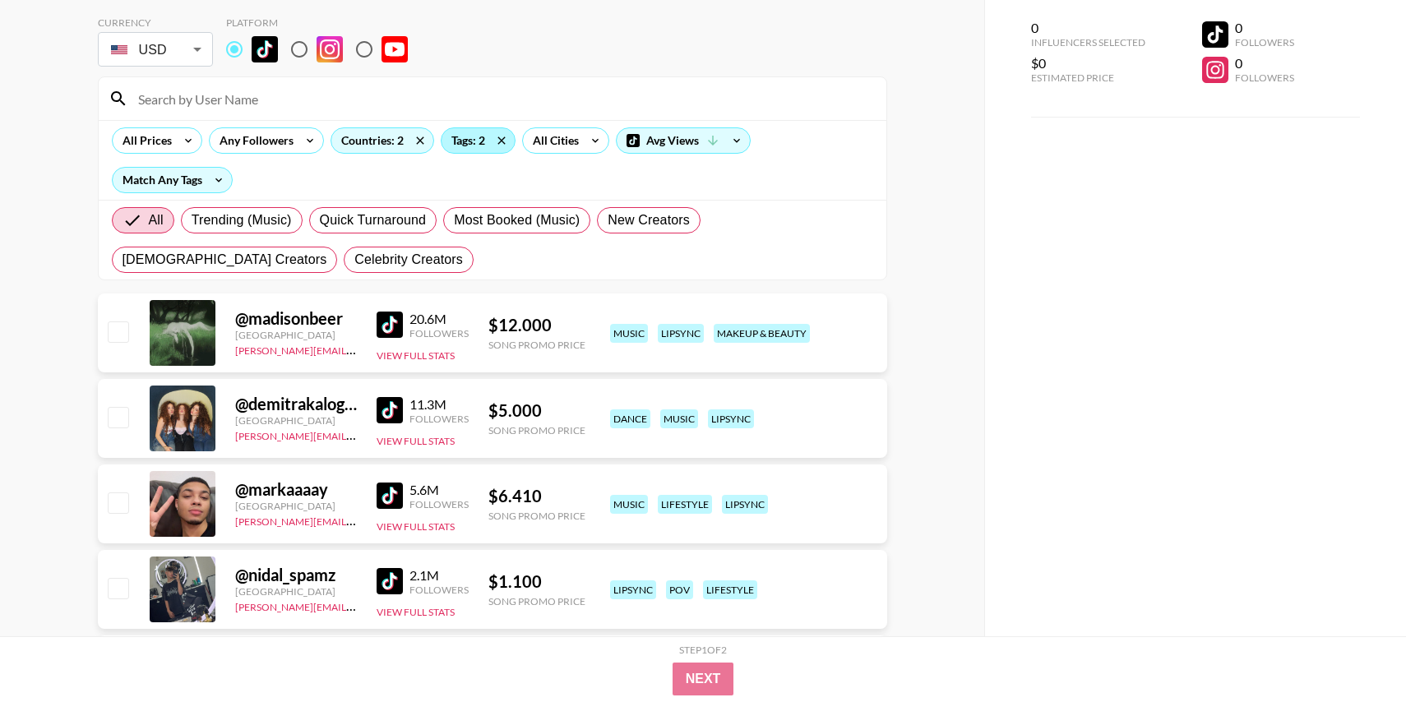
click at [472, 145] on div "Tags: 2" at bounding box center [477, 140] width 73 height 25
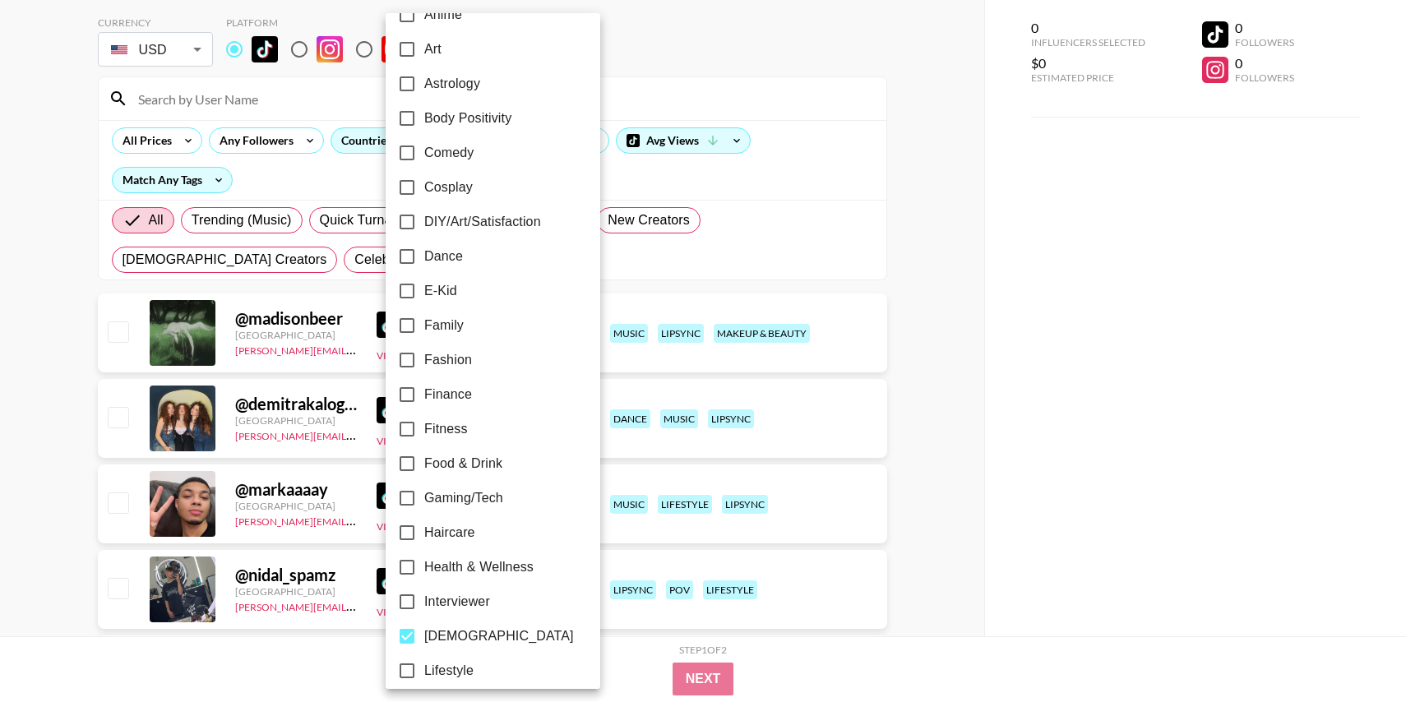
scroll to position [362, 0]
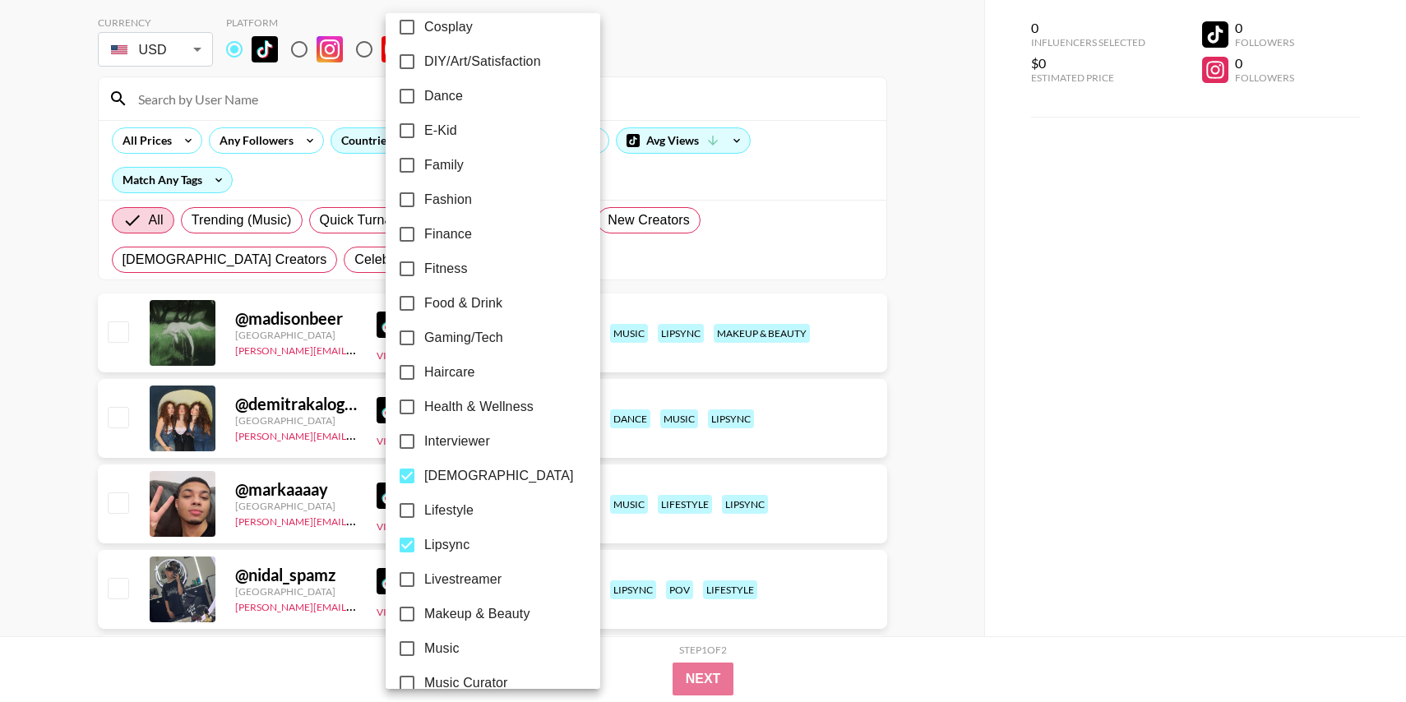
click at [408, 479] on input "[DEMOGRAPHIC_DATA]" at bounding box center [407, 476] width 35 height 35
checkbox input "false"
click at [1052, 271] on div at bounding box center [703, 351] width 1406 height 702
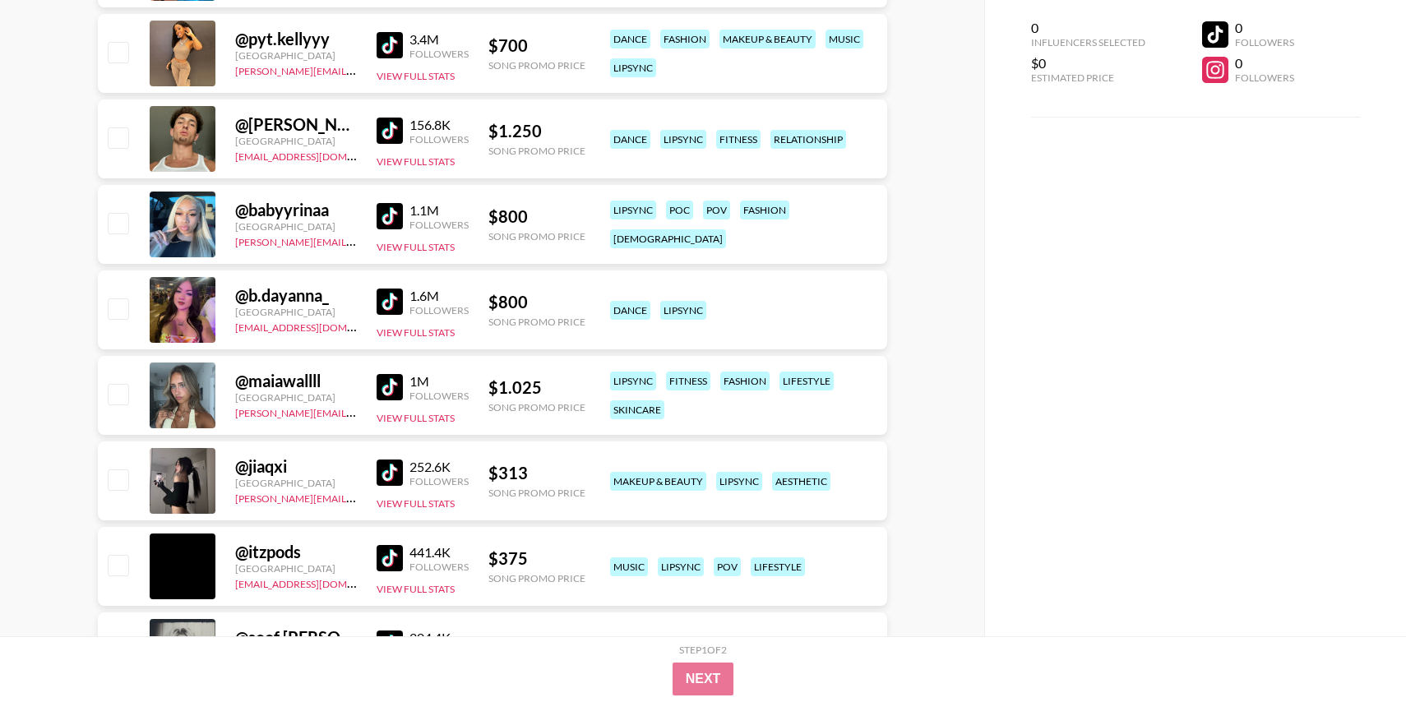
scroll to position [6905, 0]
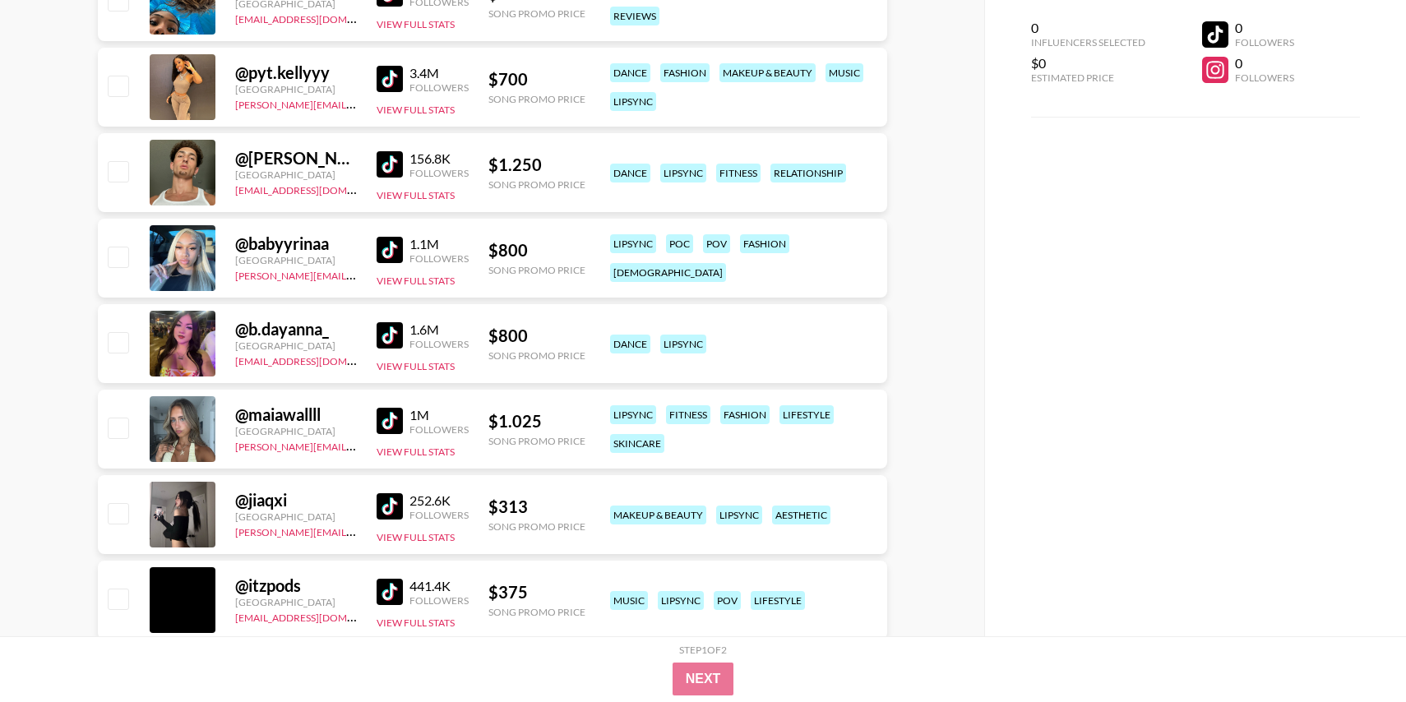
click at [387, 249] on img at bounding box center [390, 250] width 26 height 26
click at [386, 346] on img at bounding box center [390, 335] width 26 height 26
click at [391, 411] on img at bounding box center [390, 421] width 26 height 26
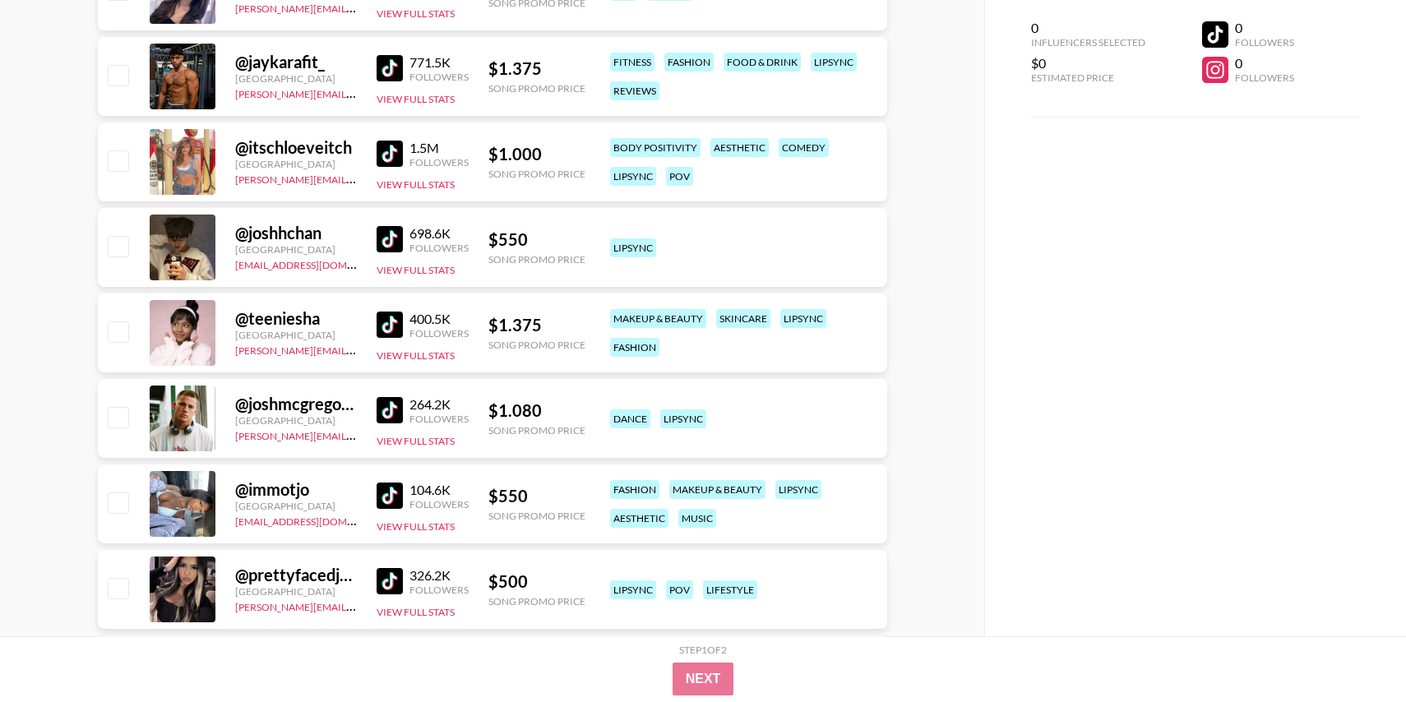
scroll to position [8052, 0]
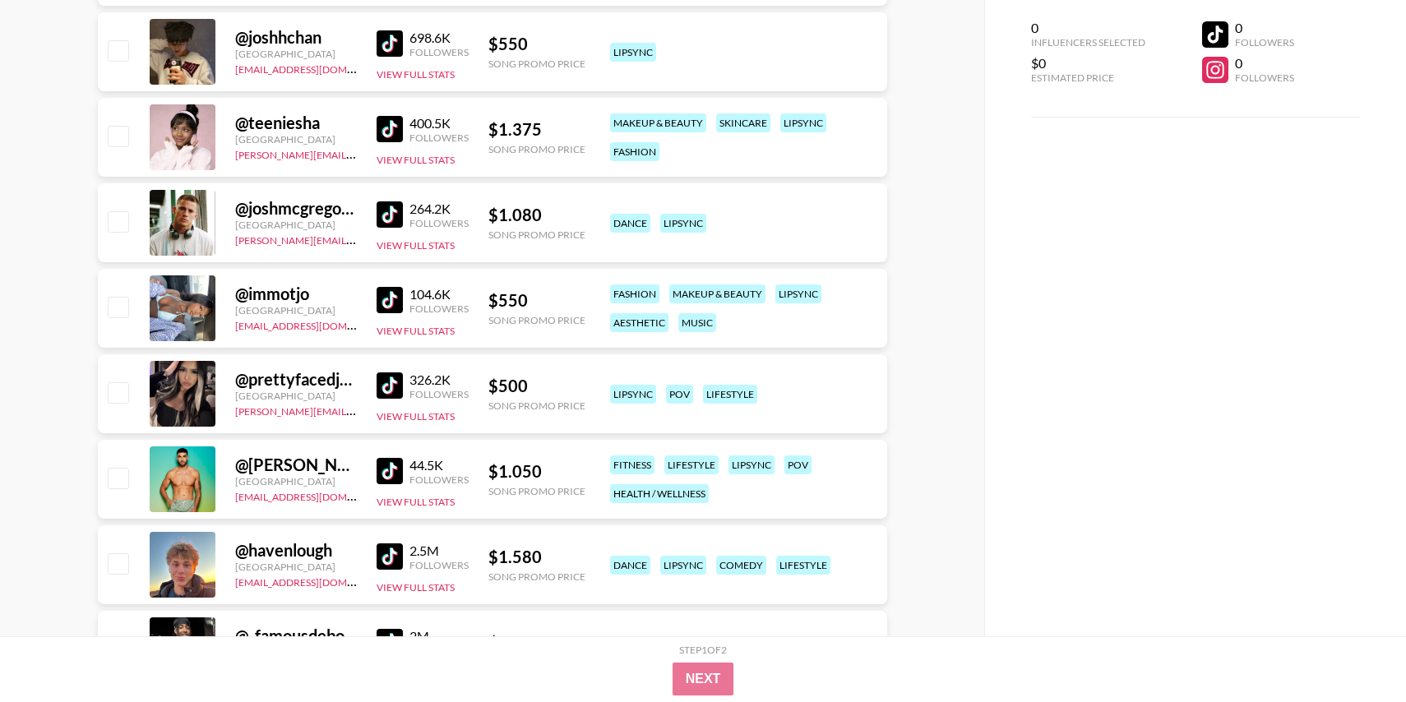
click at [392, 303] on img at bounding box center [390, 300] width 26 height 26
click at [395, 376] on img at bounding box center [390, 385] width 26 height 26
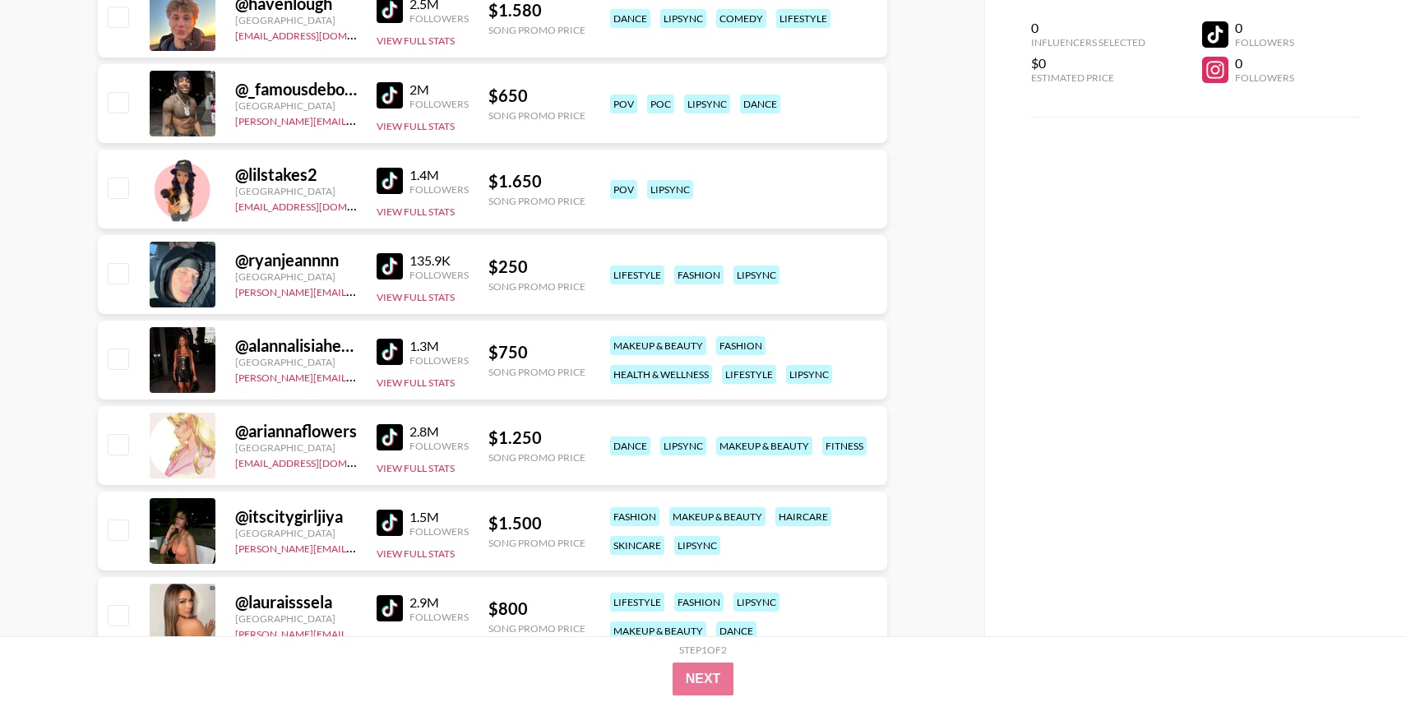
scroll to position [8632, 0]
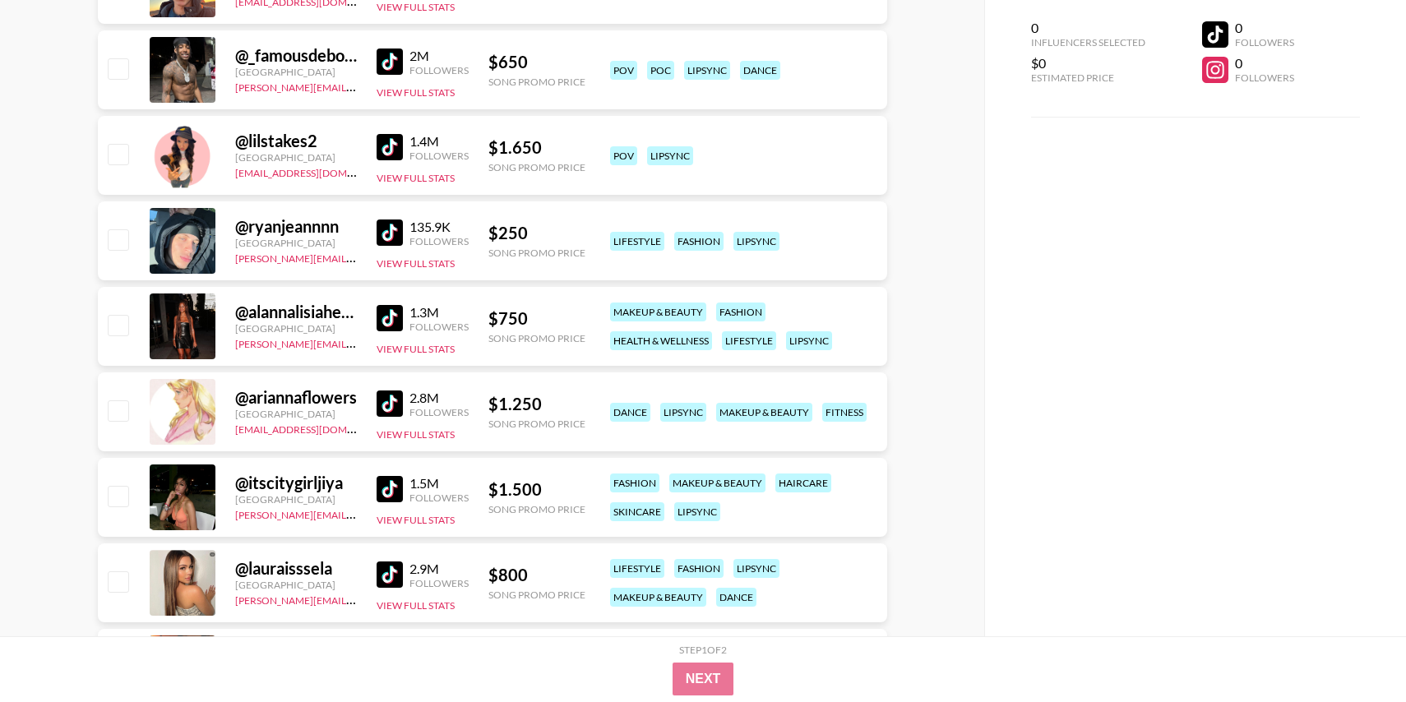
click at [386, 321] on img at bounding box center [390, 318] width 26 height 26
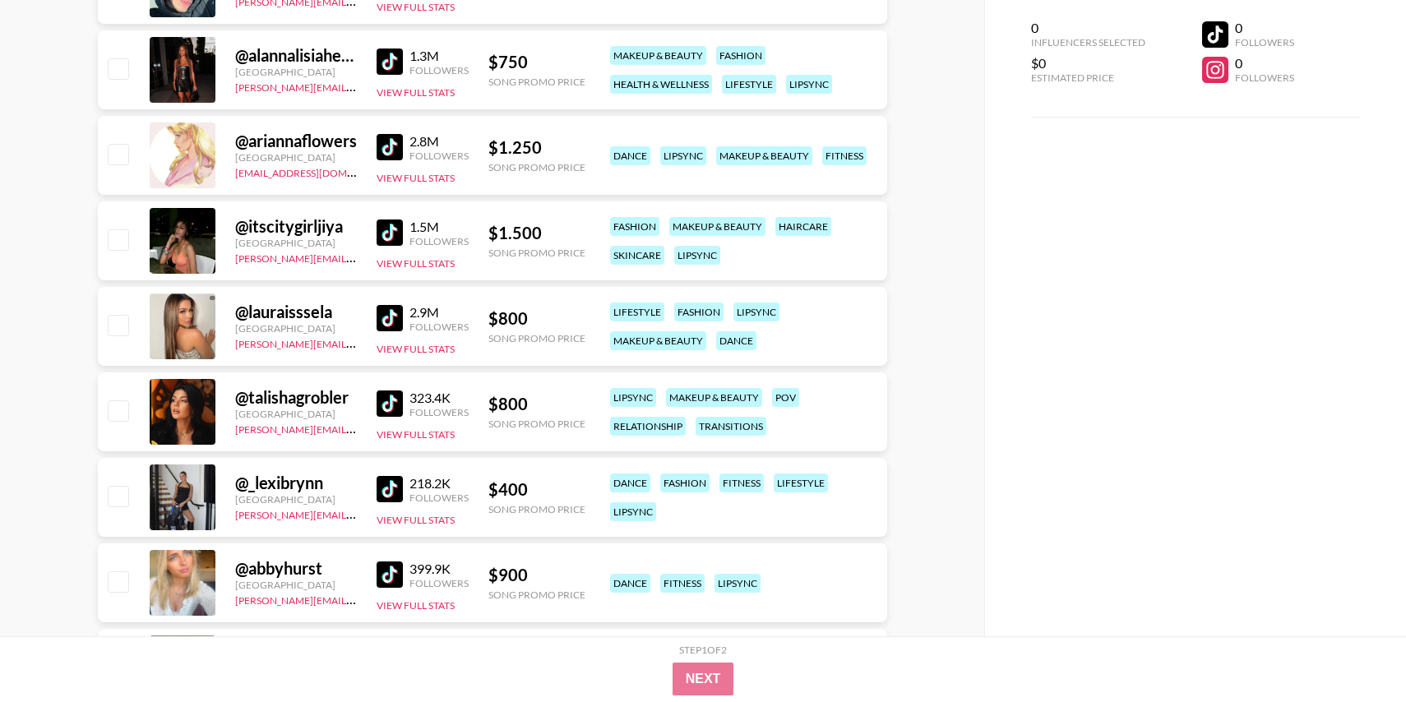
scroll to position [8891, 0]
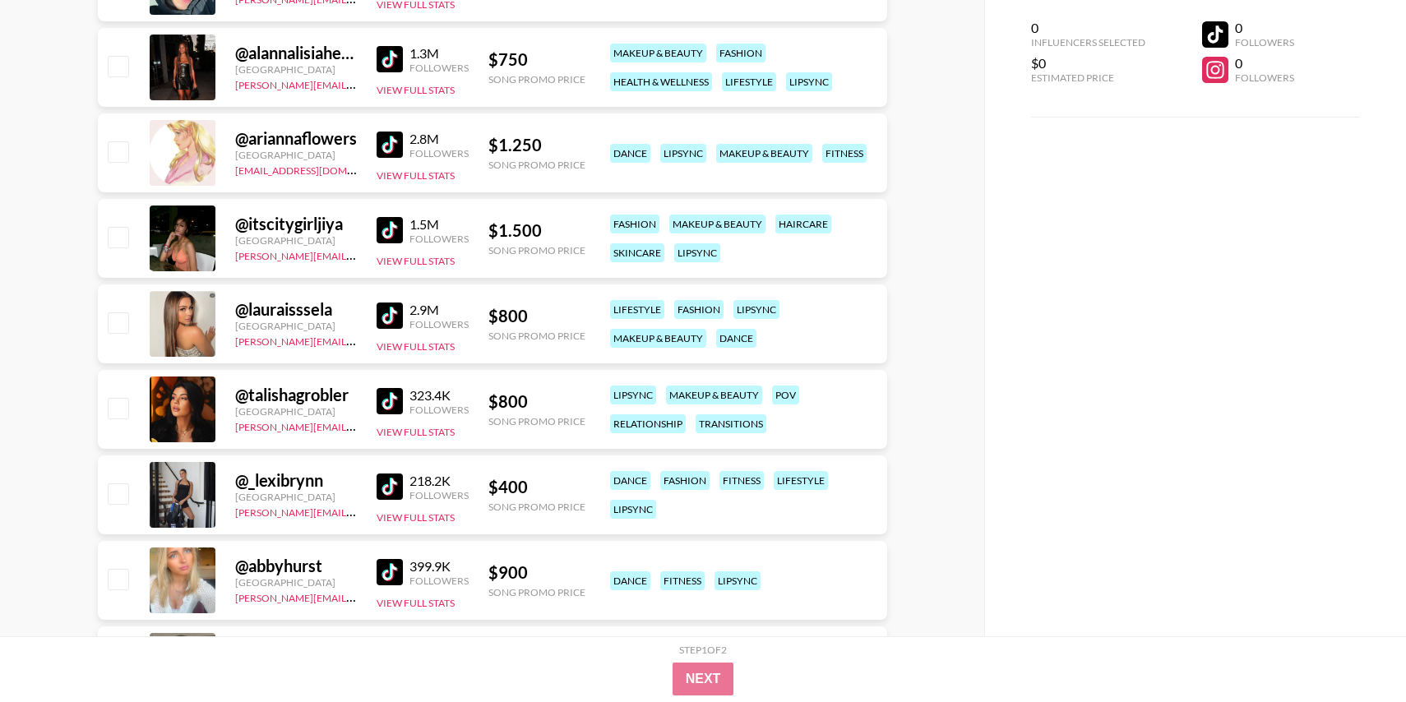
click at [391, 226] on img at bounding box center [390, 230] width 26 height 26
click at [389, 313] on img at bounding box center [390, 316] width 26 height 26
click at [386, 373] on div "@ talishagrobler [GEOGRAPHIC_DATA] [PERSON_NAME][EMAIL_ADDRESS][DOMAIN_NAME] 32…" at bounding box center [492, 409] width 789 height 79
click at [386, 386] on div "323.4K Followers View Full Stats" at bounding box center [423, 410] width 92 height 58
click at [391, 479] on img at bounding box center [390, 487] width 26 height 26
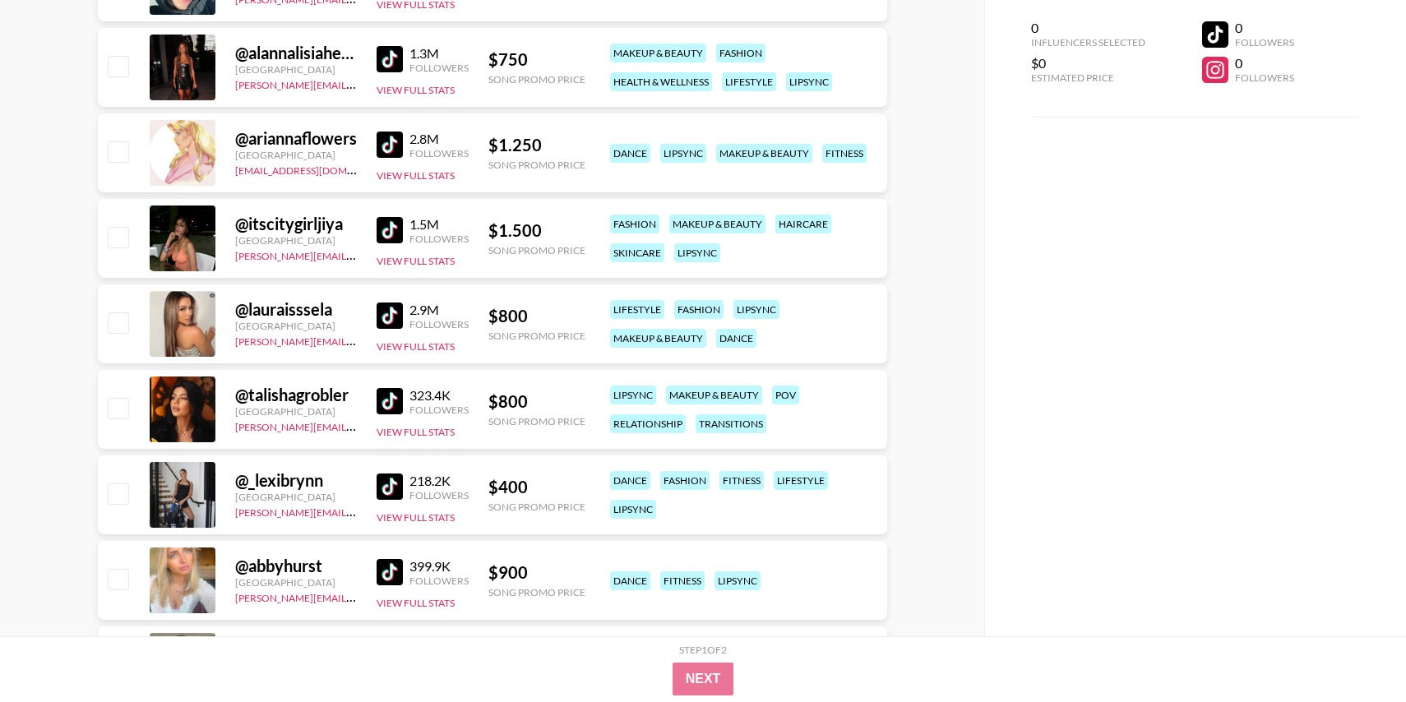
scroll to position [9017, 0]
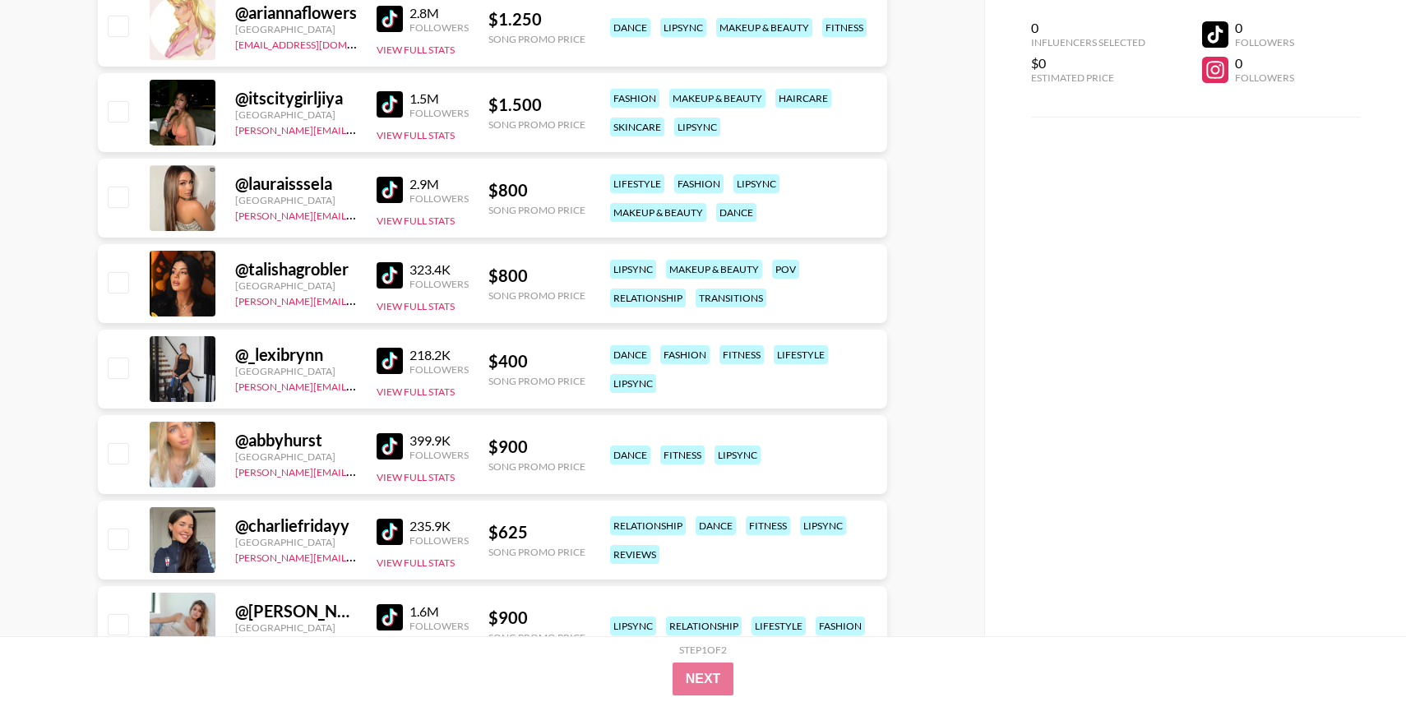
click at [390, 459] on img at bounding box center [390, 446] width 26 height 26
click at [390, 519] on img at bounding box center [390, 532] width 26 height 26
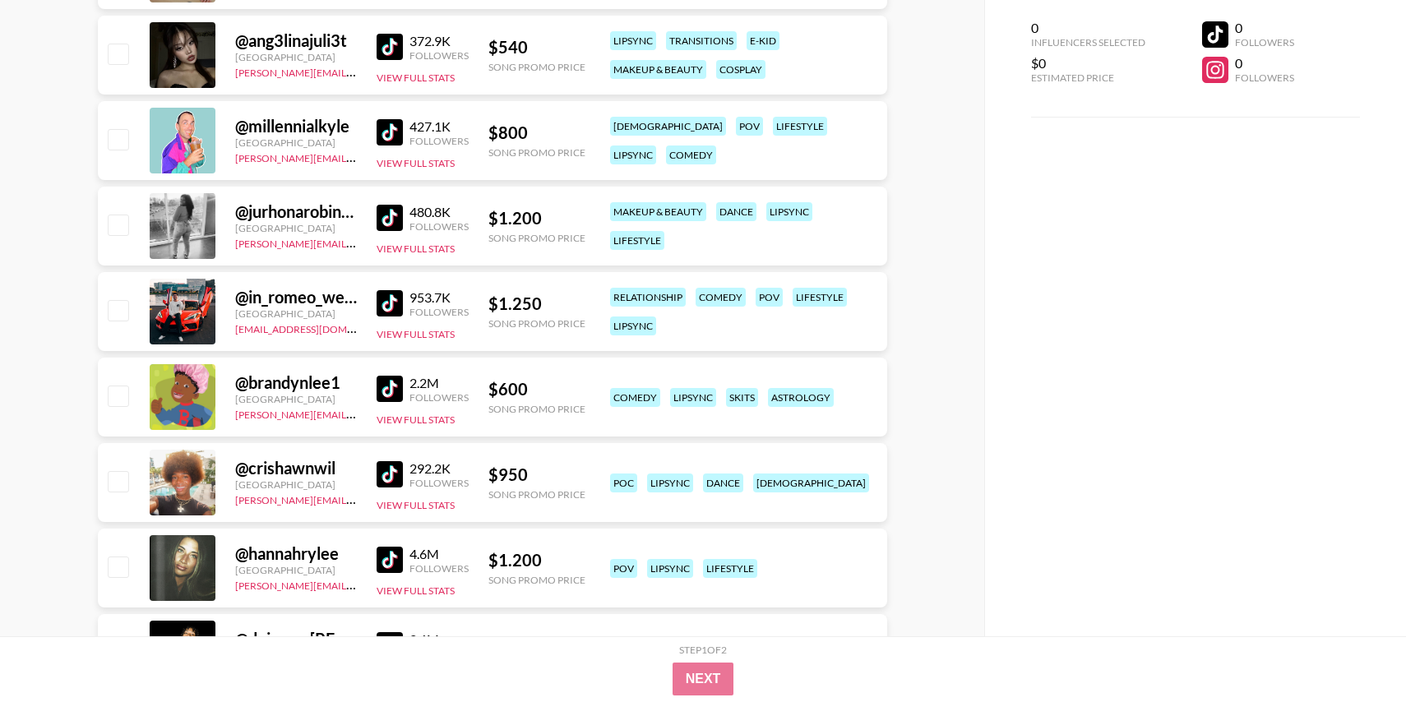
scroll to position [9695, 0]
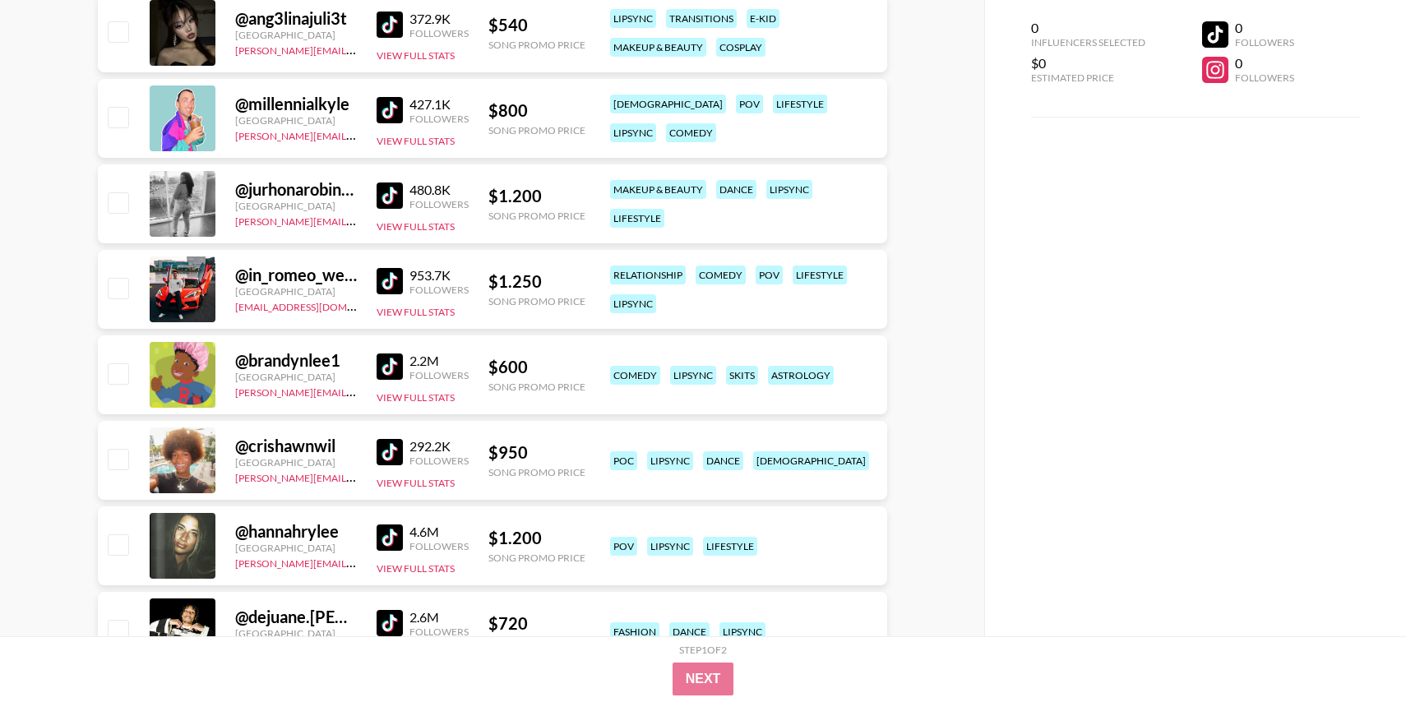
click at [385, 199] on img at bounding box center [390, 196] width 26 height 26
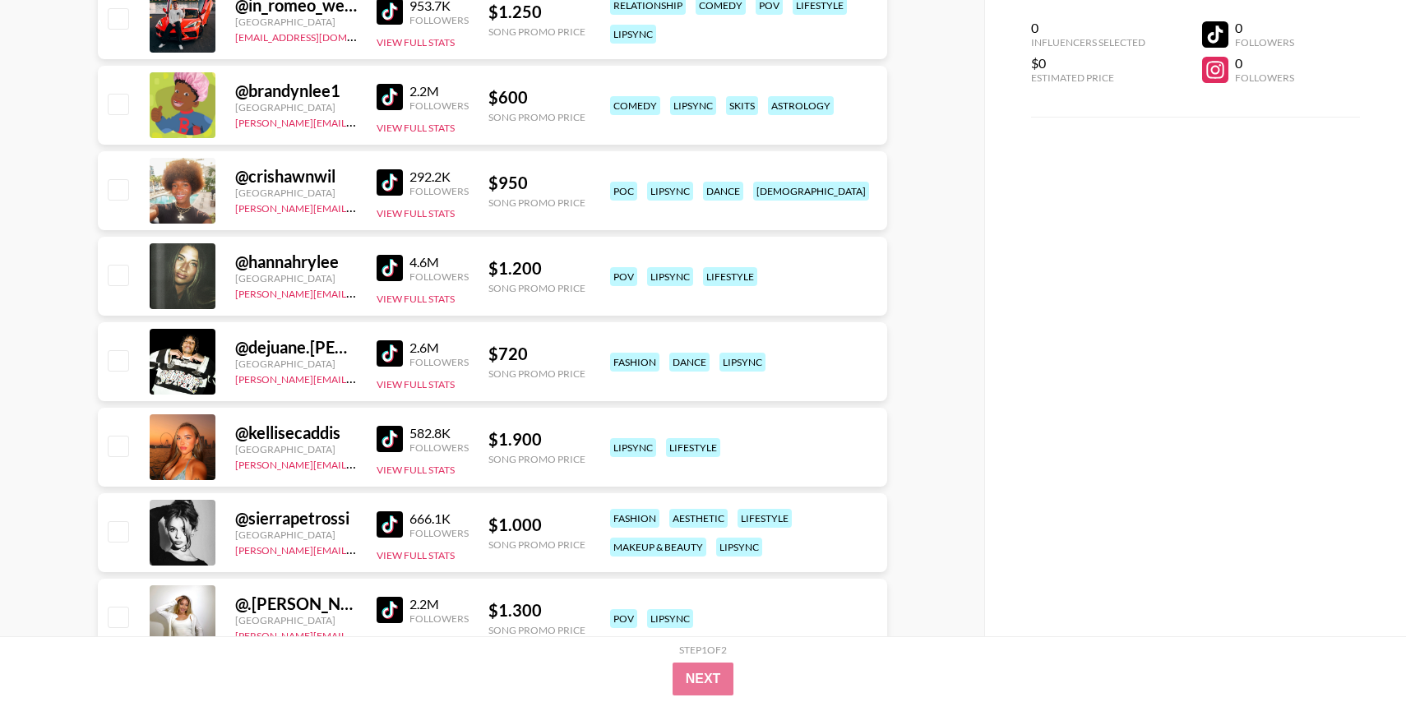
scroll to position [9966, 0]
click at [384, 275] on img at bounding box center [390, 267] width 26 height 26
click at [388, 186] on img at bounding box center [390, 182] width 26 height 26
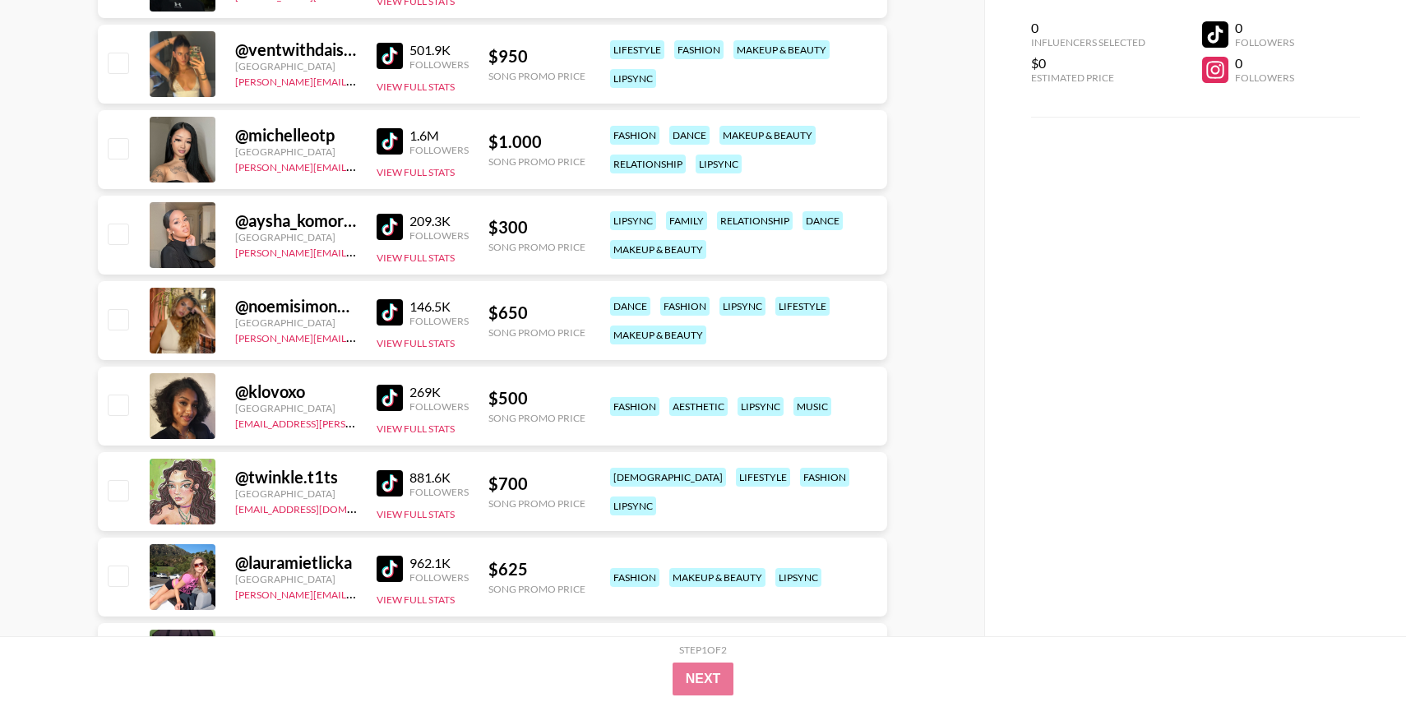
scroll to position [10781, 0]
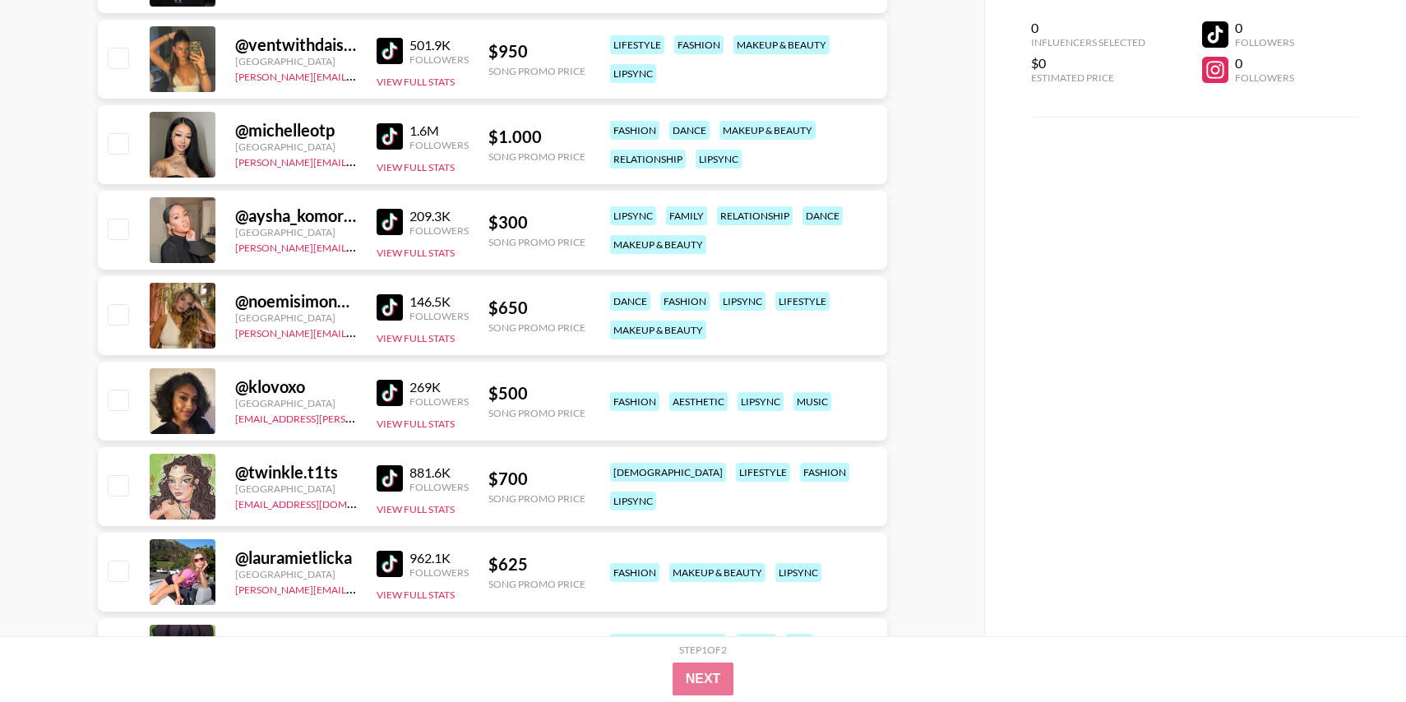
click at [381, 58] on img at bounding box center [390, 51] width 26 height 26
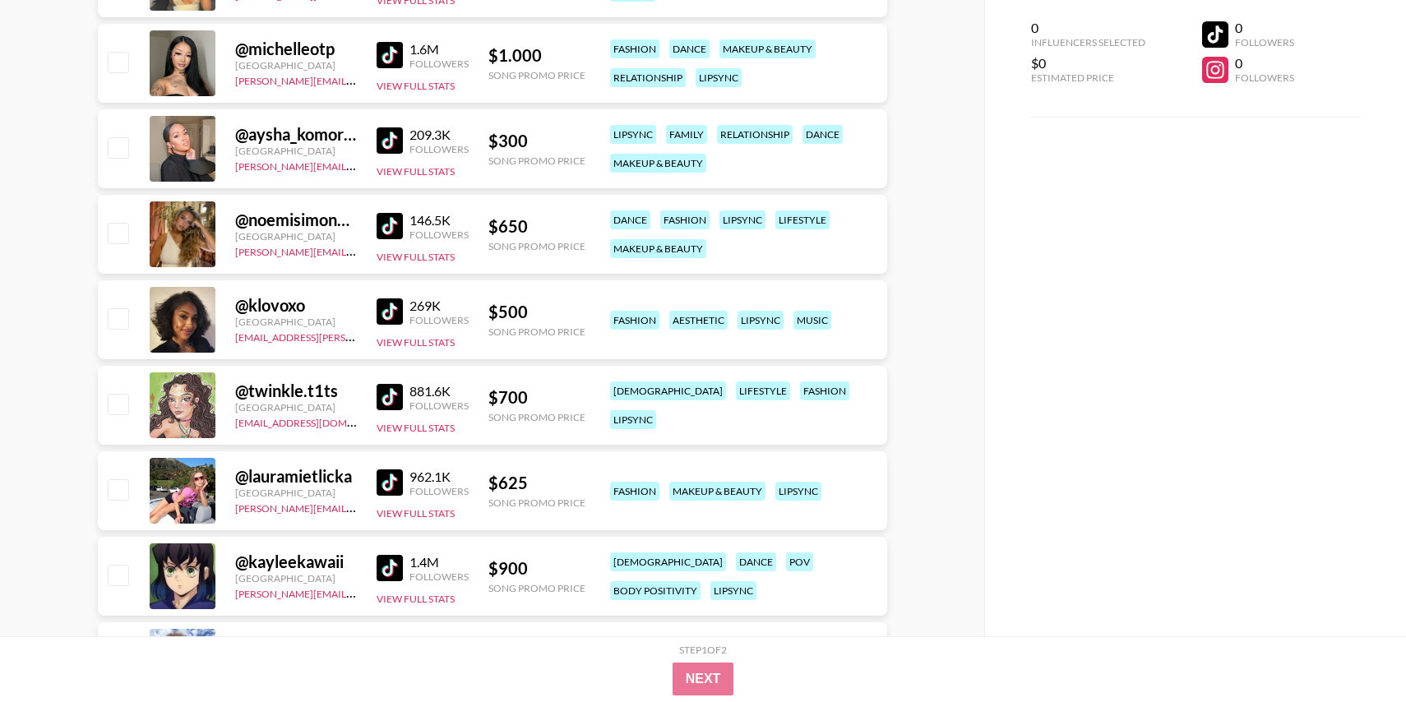
scroll to position [10880, 0]
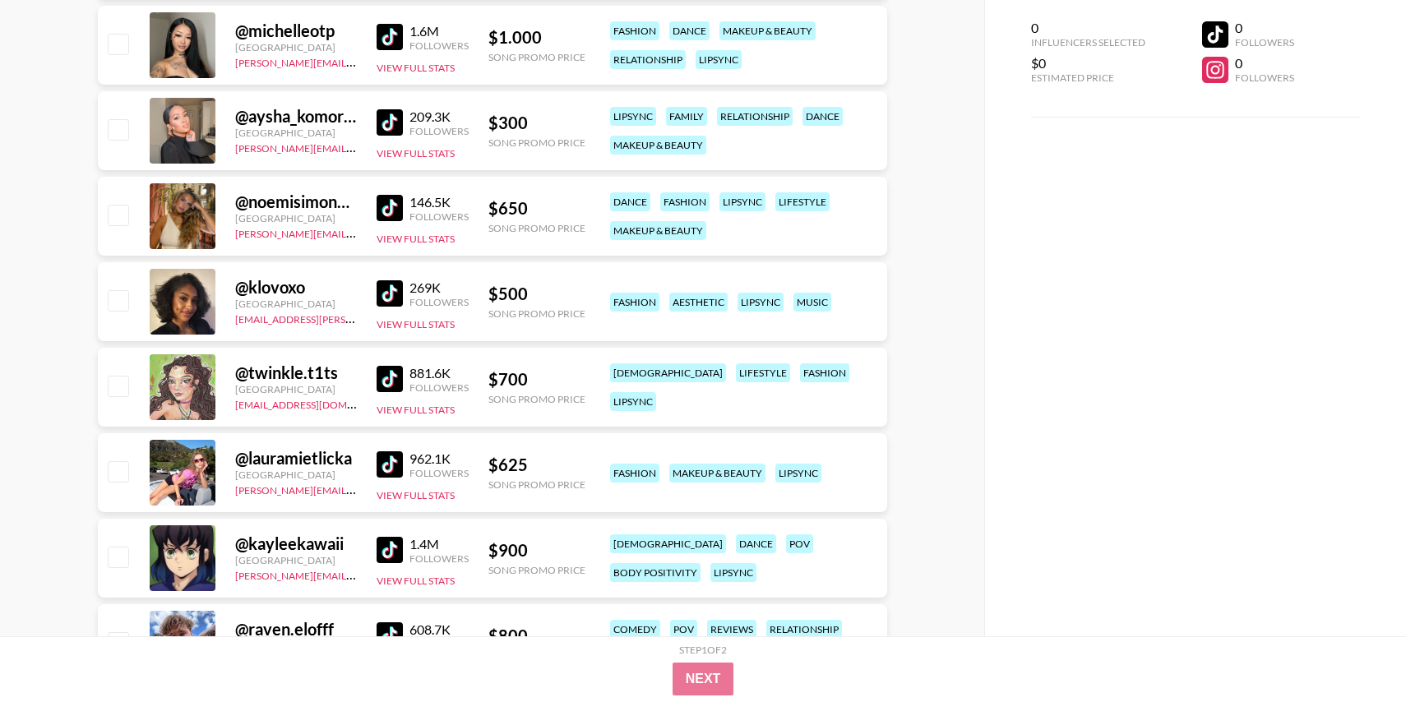
click at [388, 118] on img at bounding box center [390, 122] width 26 height 26
click at [387, 210] on img at bounding box center [390, 208] width 26 height 26
click at [389, 299] on img at bounding box center [390, 293] width 26 height 26
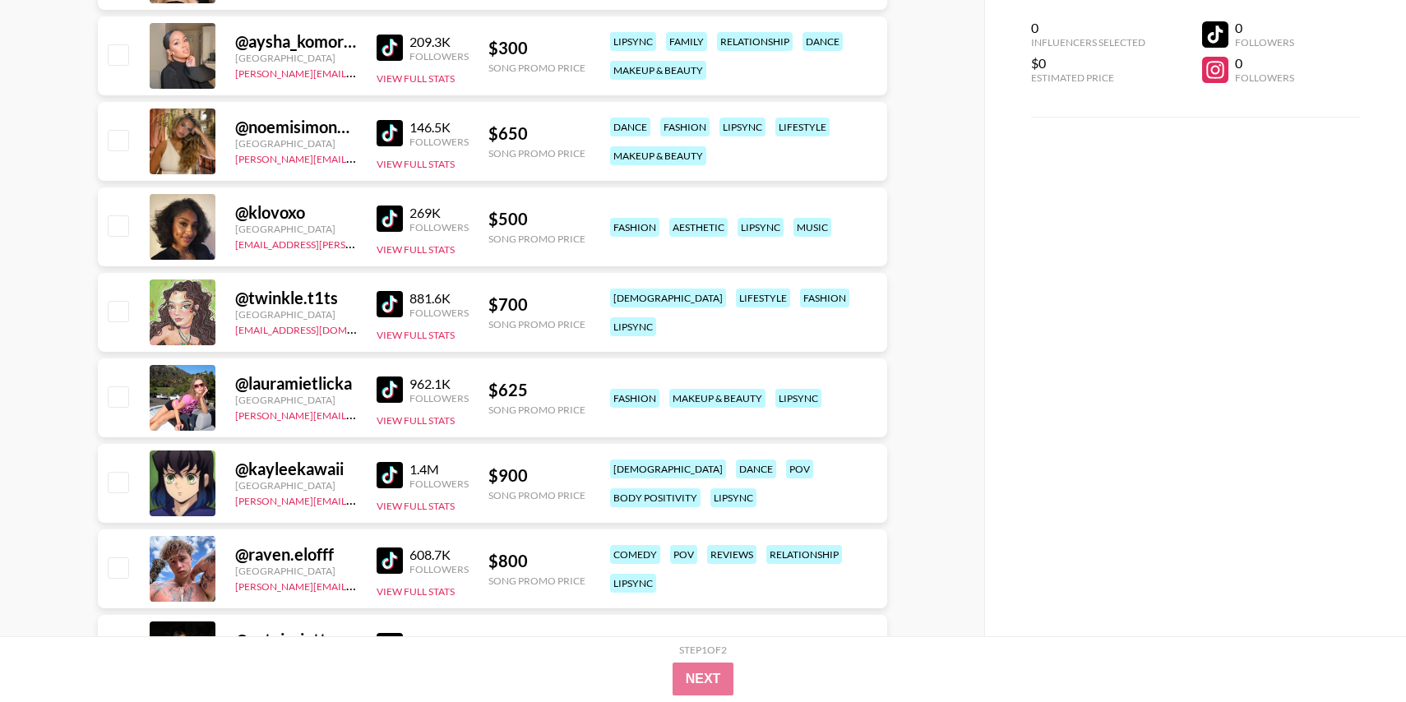
scroll to position [10957, 0]
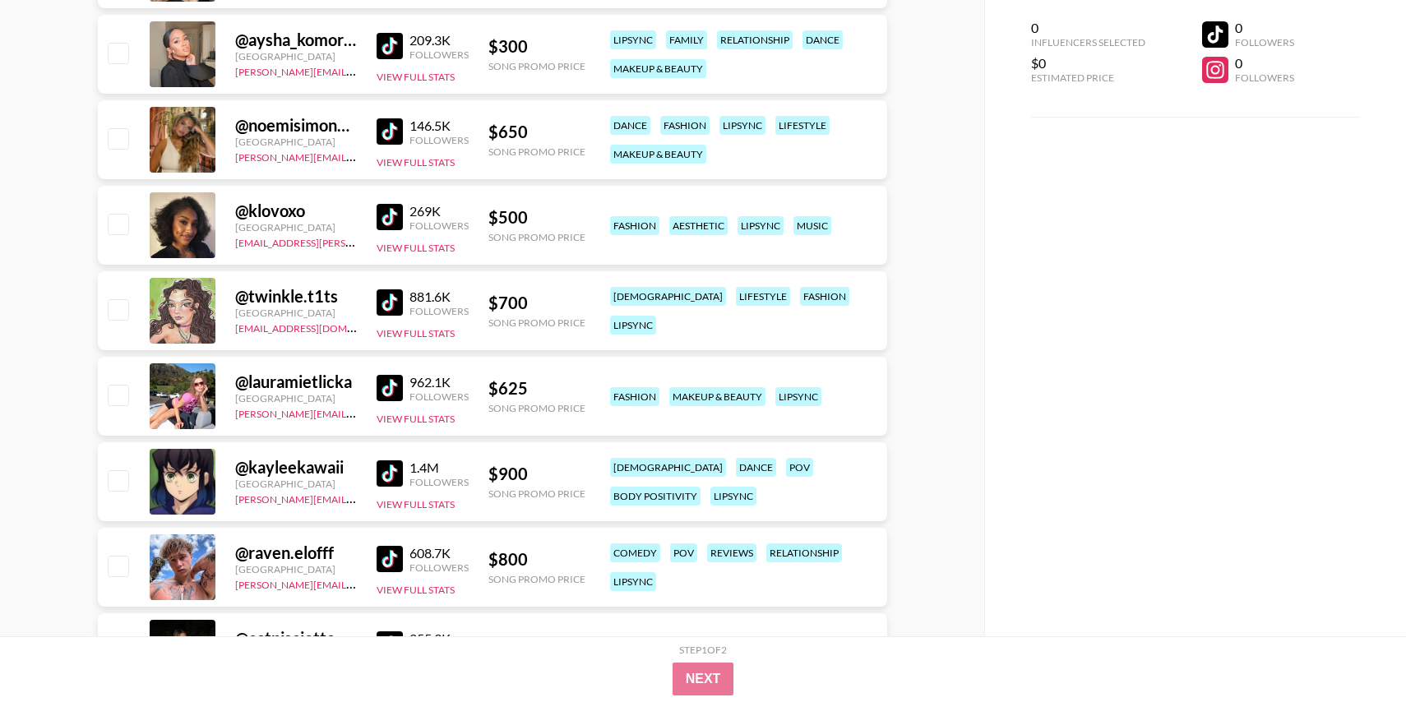
click at [395, 398] on img at bounding box center [390, 388] width 26 height 26
click at [394, 476] on img at bounding box center [390, 473] width 26 height 26
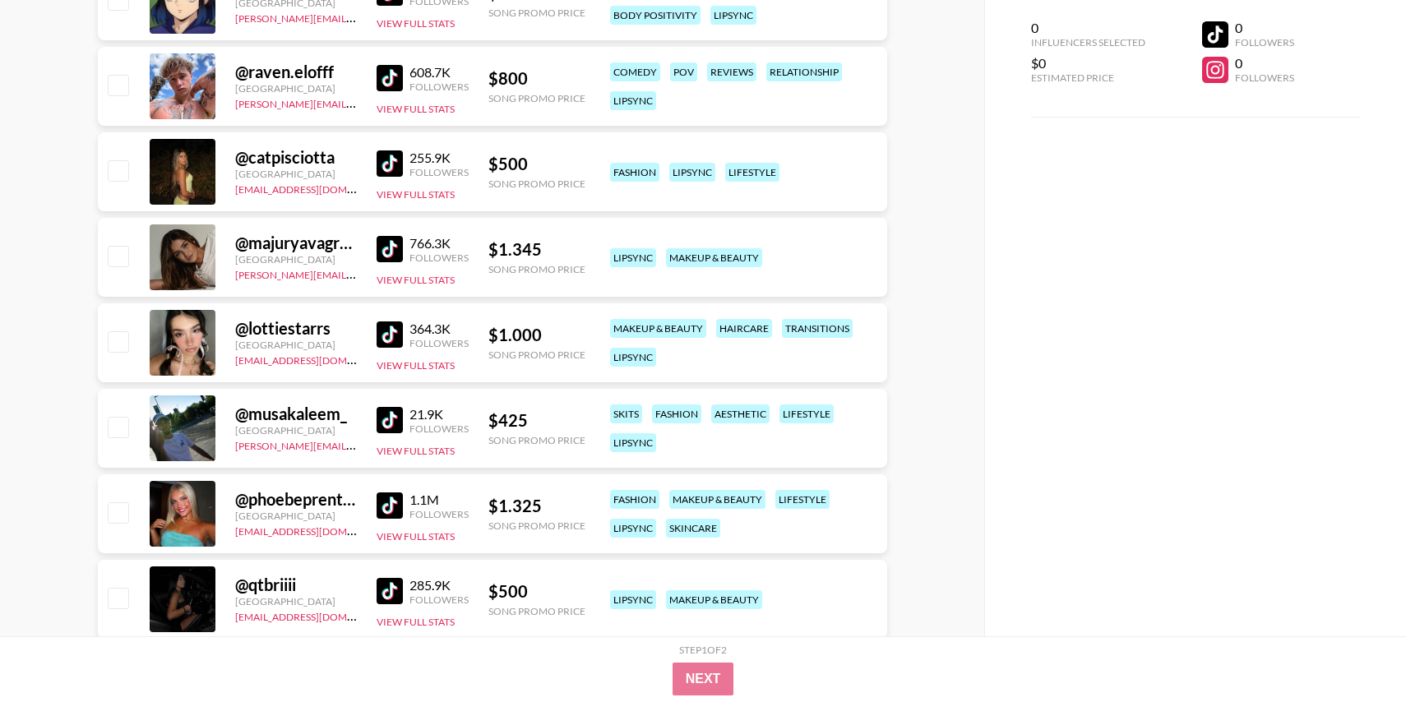
scroll to position [11470, 0]
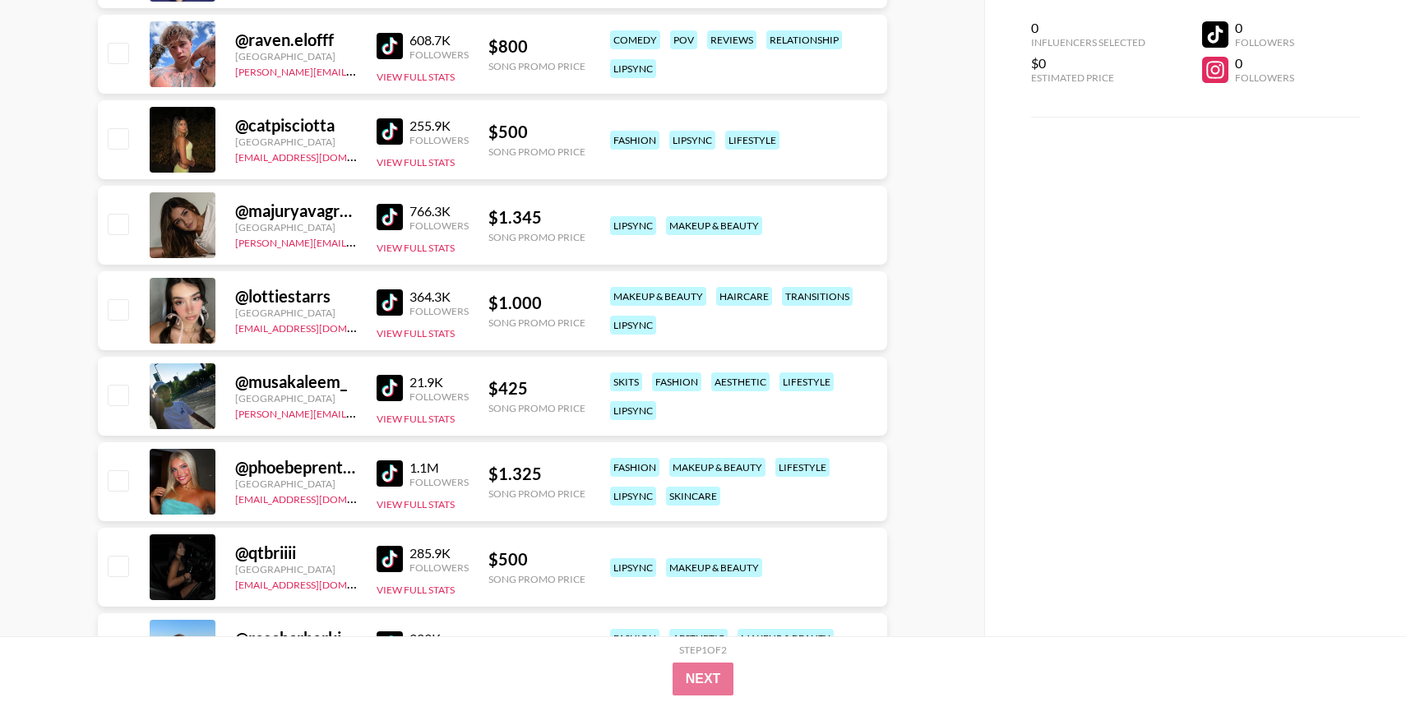
click at [392, 314] on img at bounding box center [390, 302] width 26 height 26
click at [385, 383] on img at bounding box center [390, 388] width 26 height 26
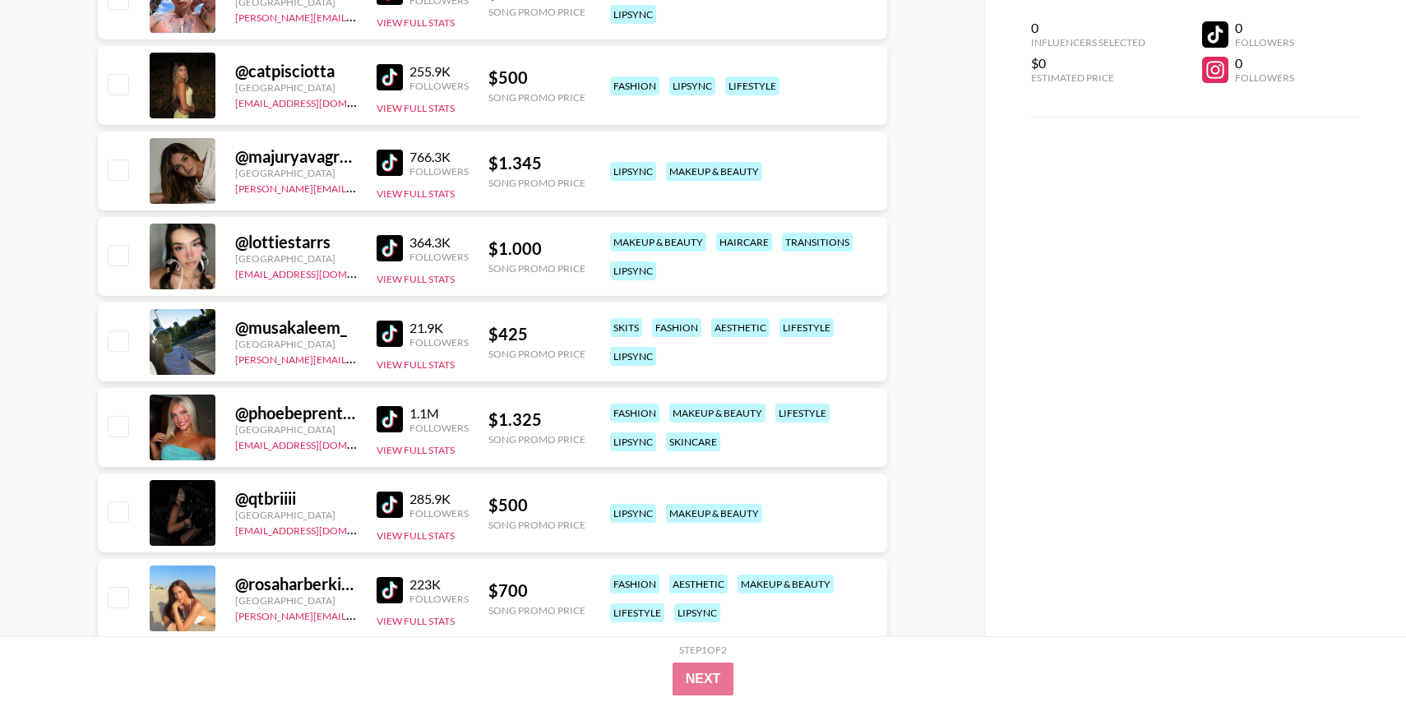
scroll to position [11710, 0]
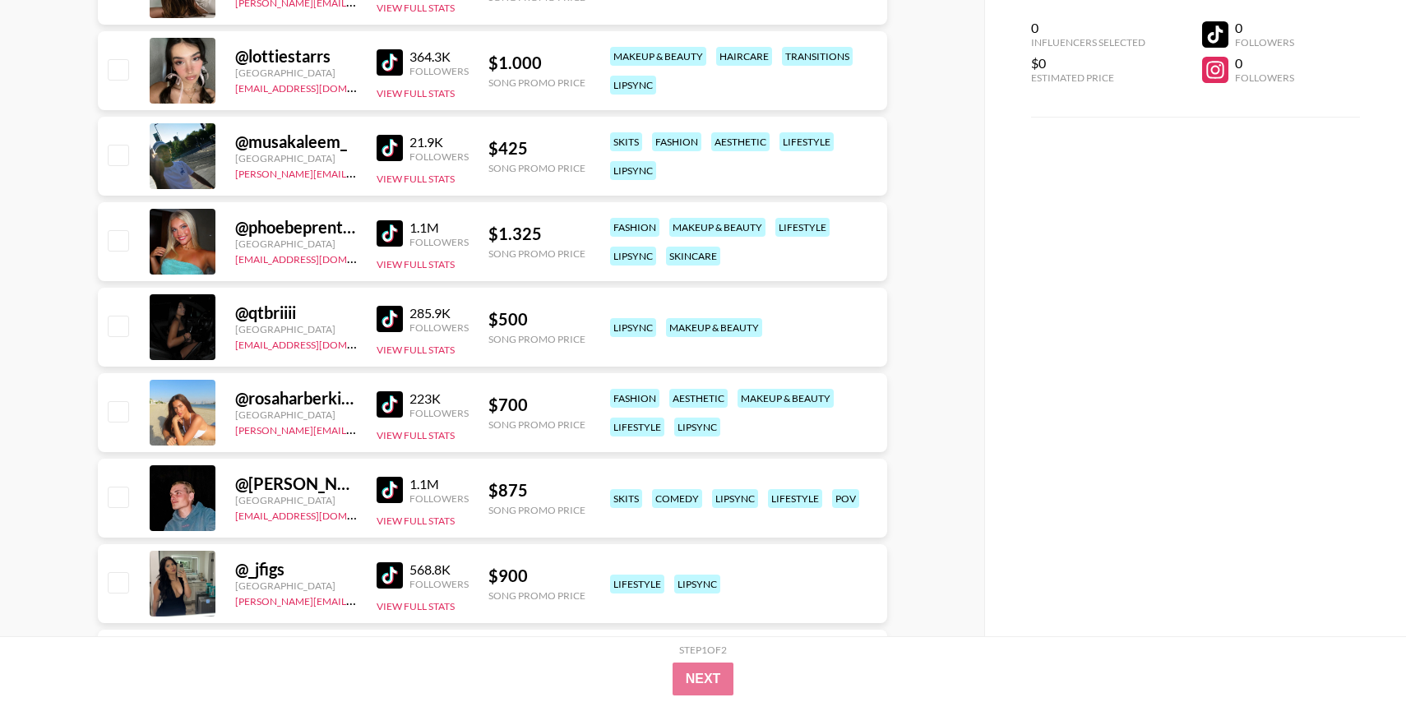
click at [390, 233] on img at bounding box center [390, 233] width 26 height 26
click at [378, 143] on img at bounding box center [390, 148] width 26 height 26
click at [396, 403] on img at bounding box center [390, 404] width 26 height 26
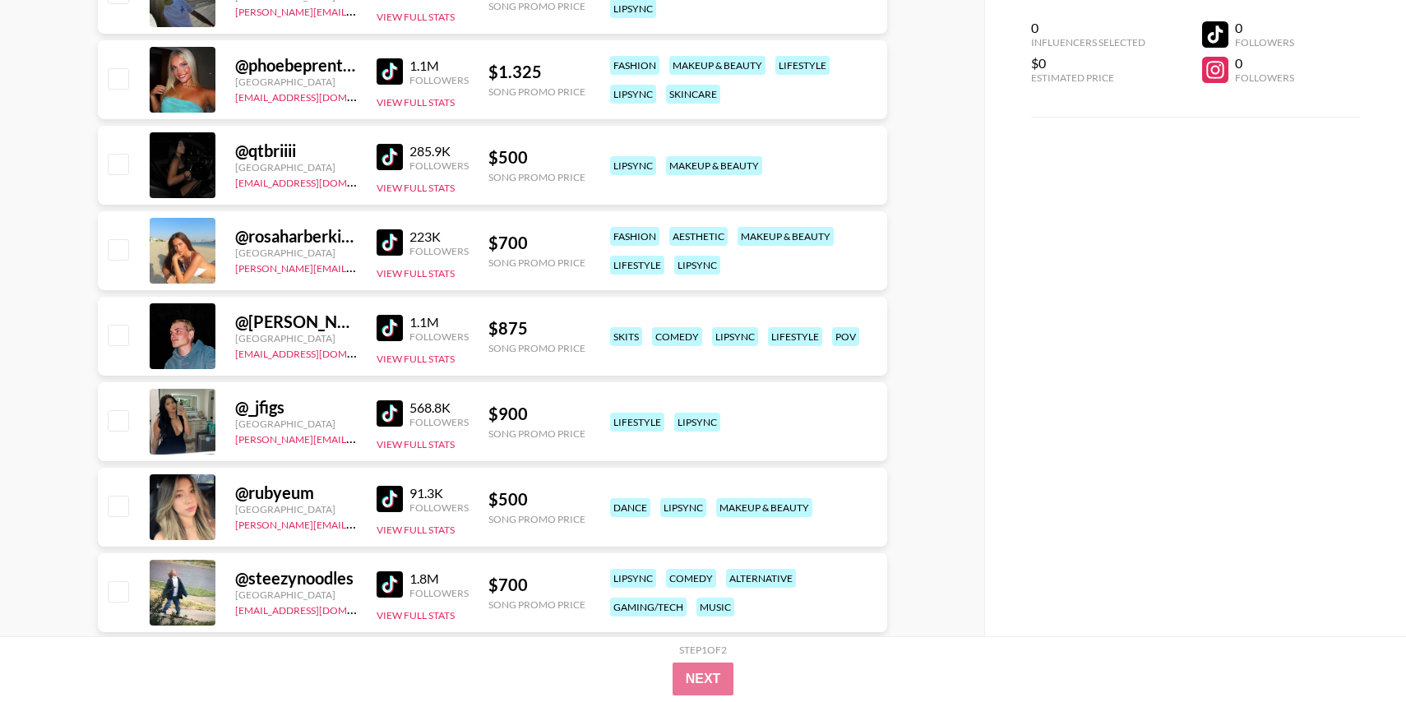
scroll to position [12011, 0]
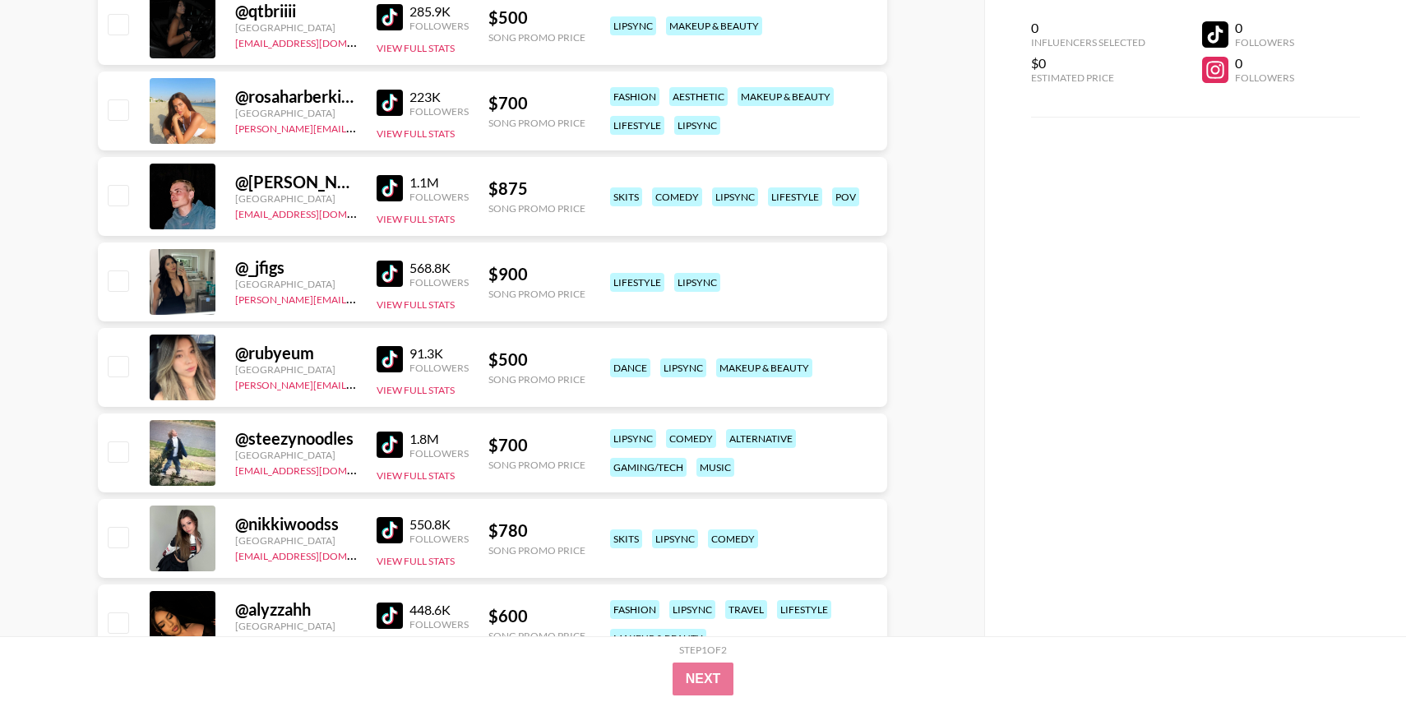
click at [391, 285] on img at bounding box center [390, 274] width 26 height 26
click at [390, 374] on div "91.3K Followers View Full Stats" at bounding box center [423, 368] width 92 height 58
click at [390, 359] on img at bounding box center [390, 359] width 26 height 26
click at [391, 511] on div "550.8K Followers View Full Stats" at bounding box center [423, 539] width 92 height 58
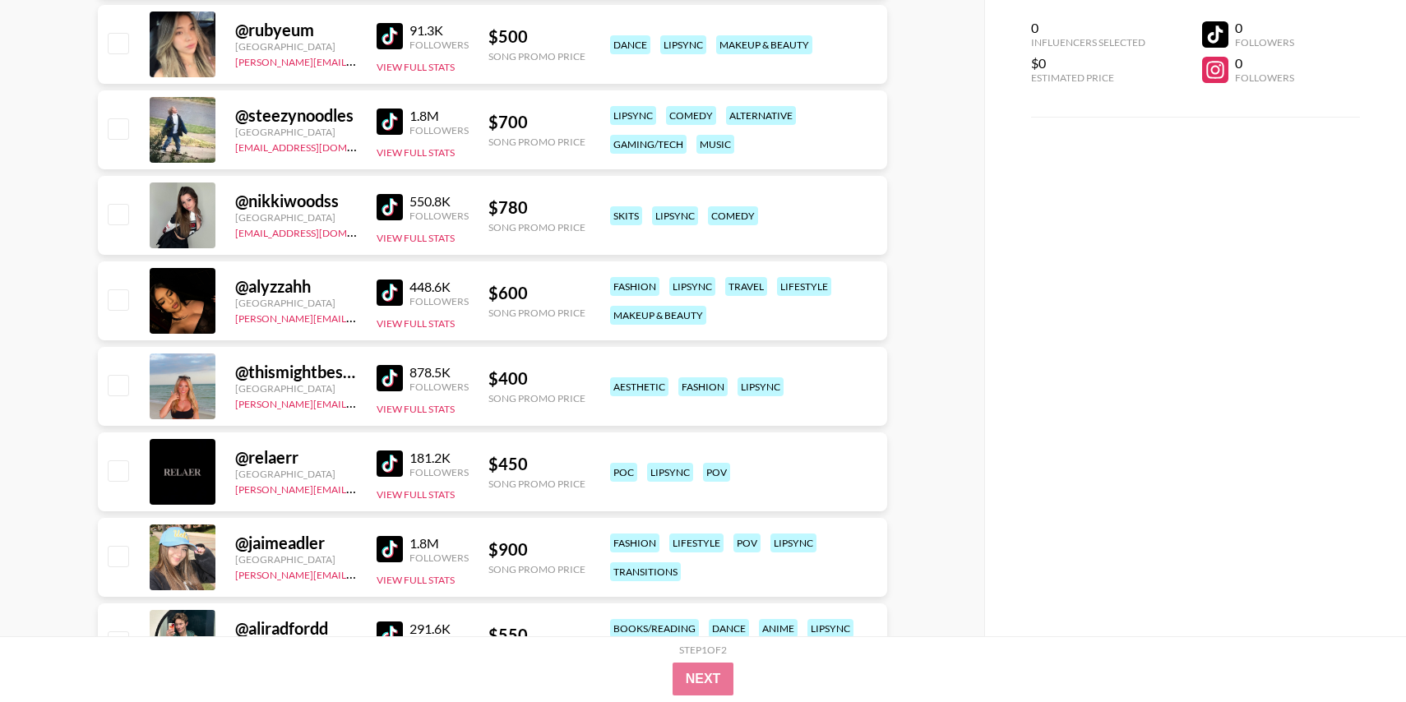
scroll to position [12408, 0]
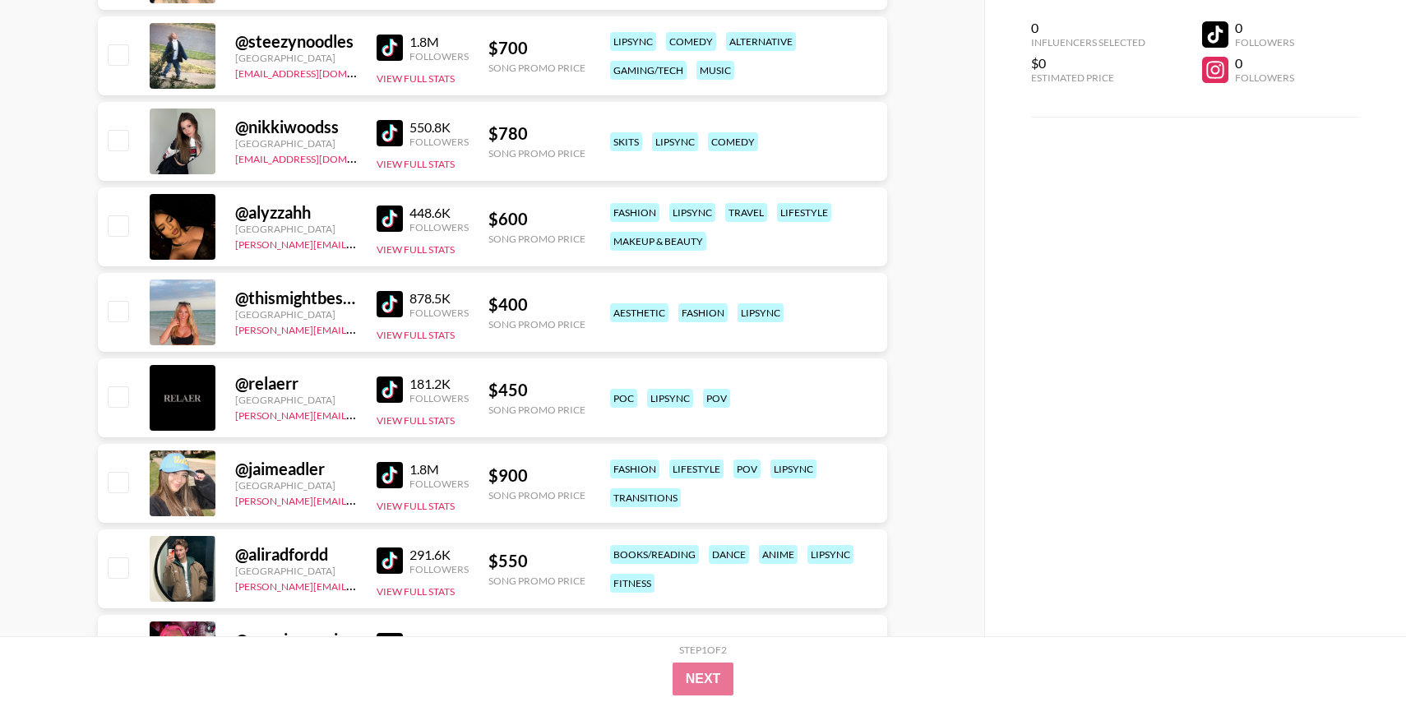
click at [391, 303] on img at bounding box center [390, 304] width 26 height 26
click at [392, 465] on img at bounding box center [390, 475] width 26 height 26
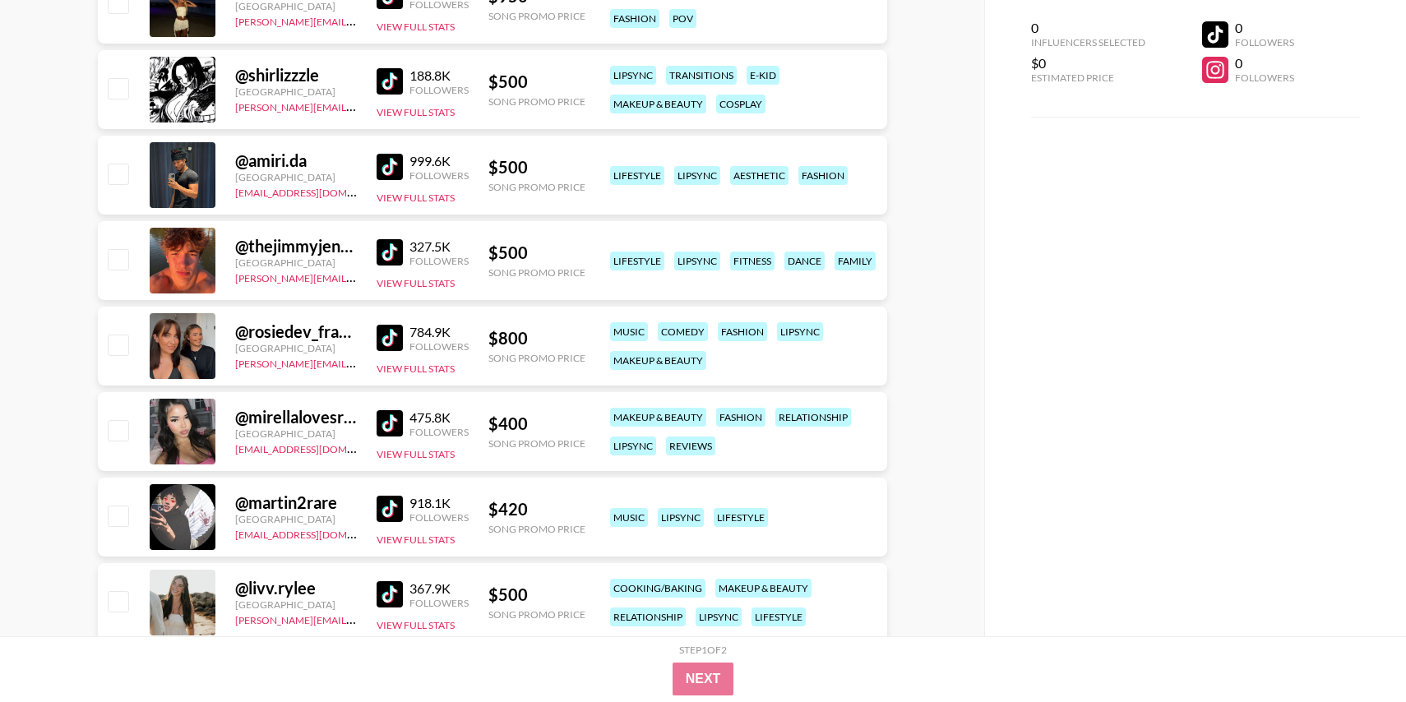
scroll to position [13314, 0]
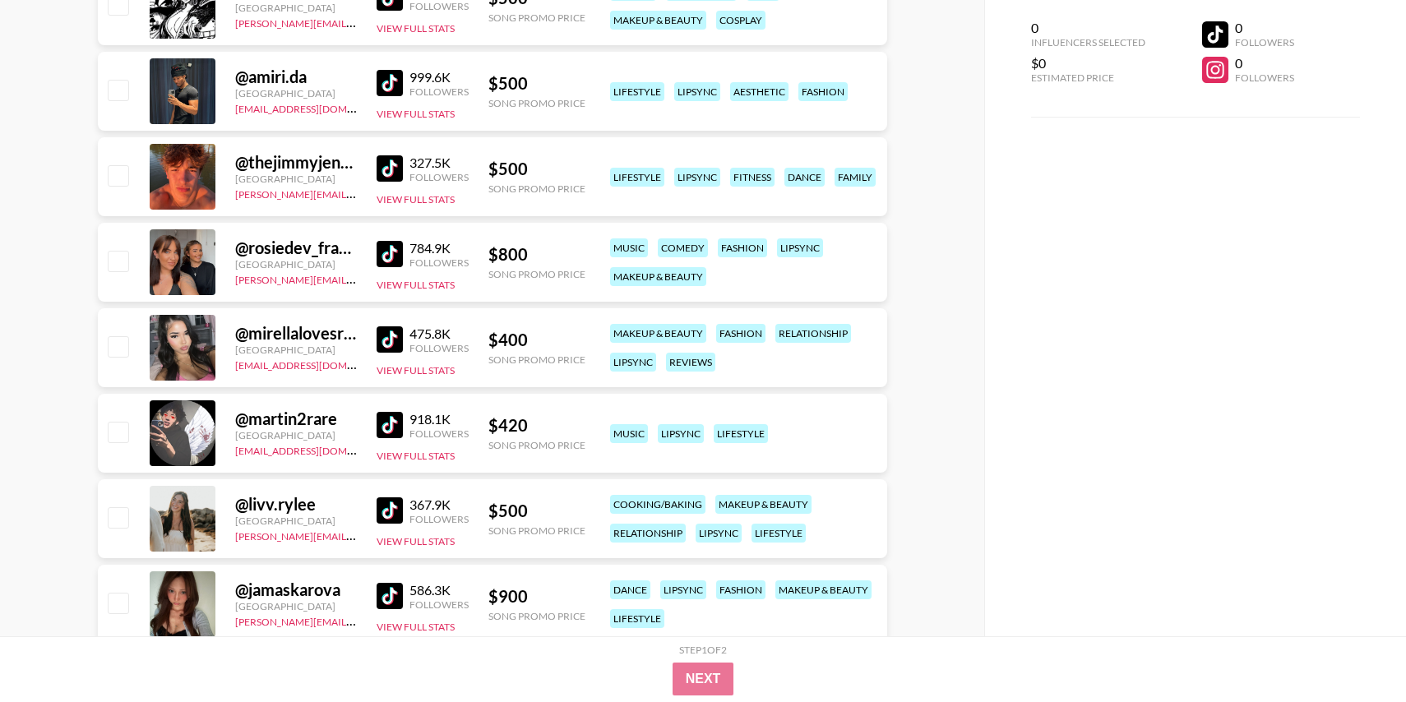
click at [394, 169] on img at bounding box center [390, 168] width 26 height 26
click at [395, 251] on img at bounding box center [390, 254] width 26 height 26
click at [394, 336] on img at bounding box center [390, 339] width 26 height 26
click at [392, 426] on img at bounding box center [390, 425] width 26 height 26
click at [389, 516] on img at bounding box center [390, 510] width 26 height 26
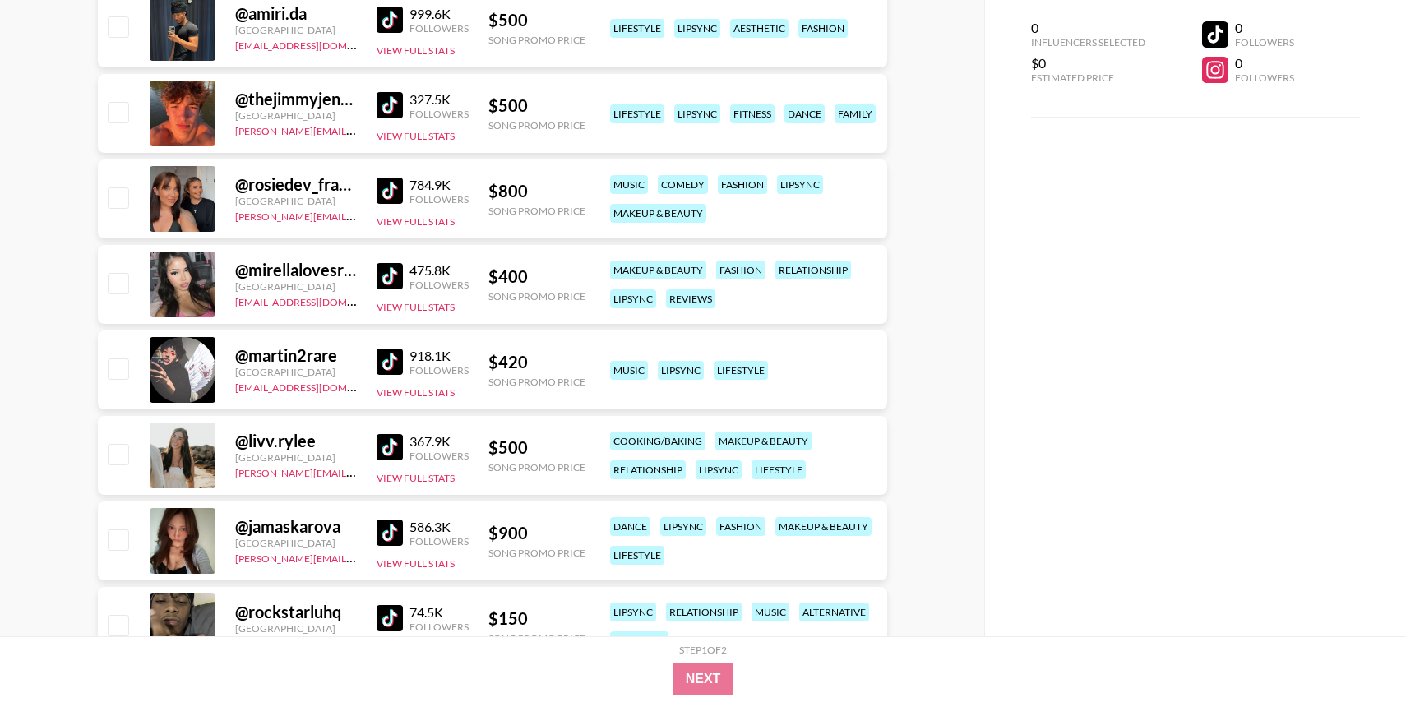
scroll to position [13411, 0]
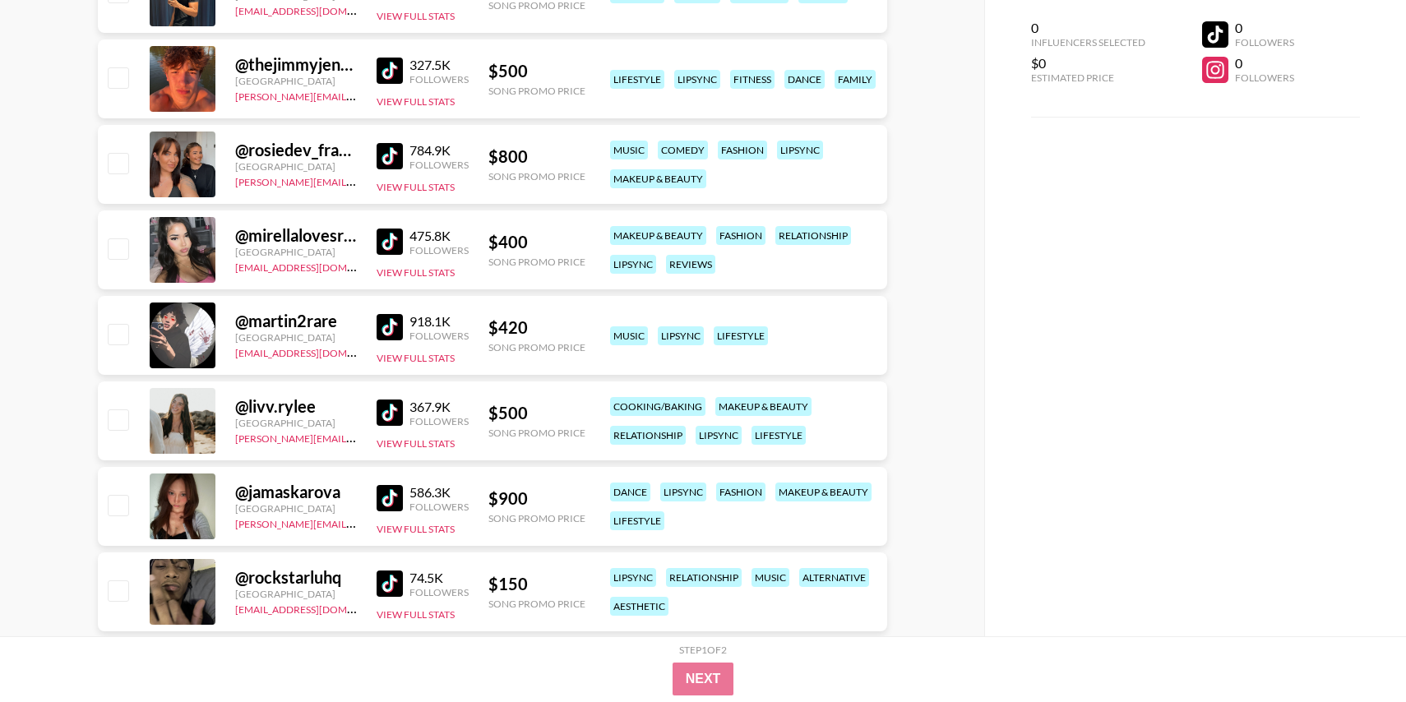
click at [389, 516] on div "586.3K Followers View Full Stats" at bounding box center [423, 507] width 92 height 58
click at [389, 507] on img at bounding box center [390, 498] width 26 height 26
click at [386, 586] on img at bounding box center [390, 584] width 26 height 26
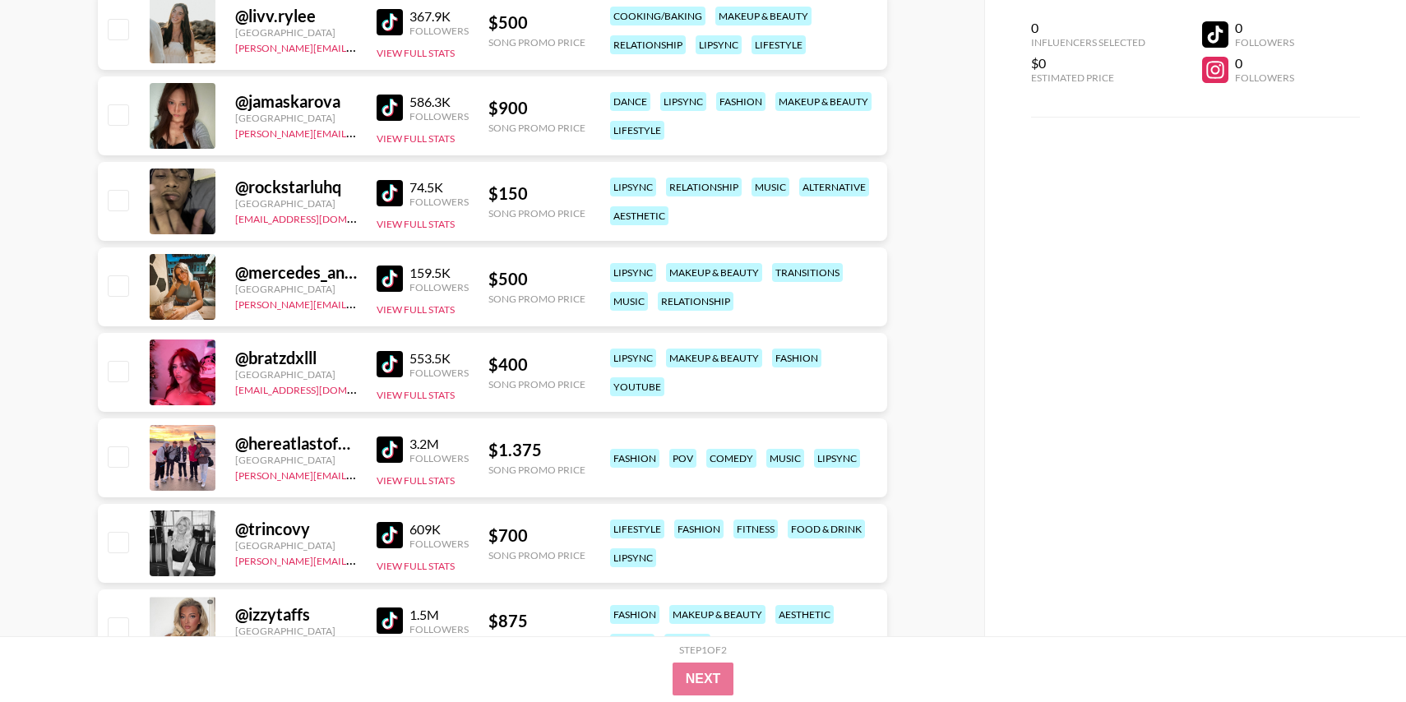
scroll to position [13849, 0]
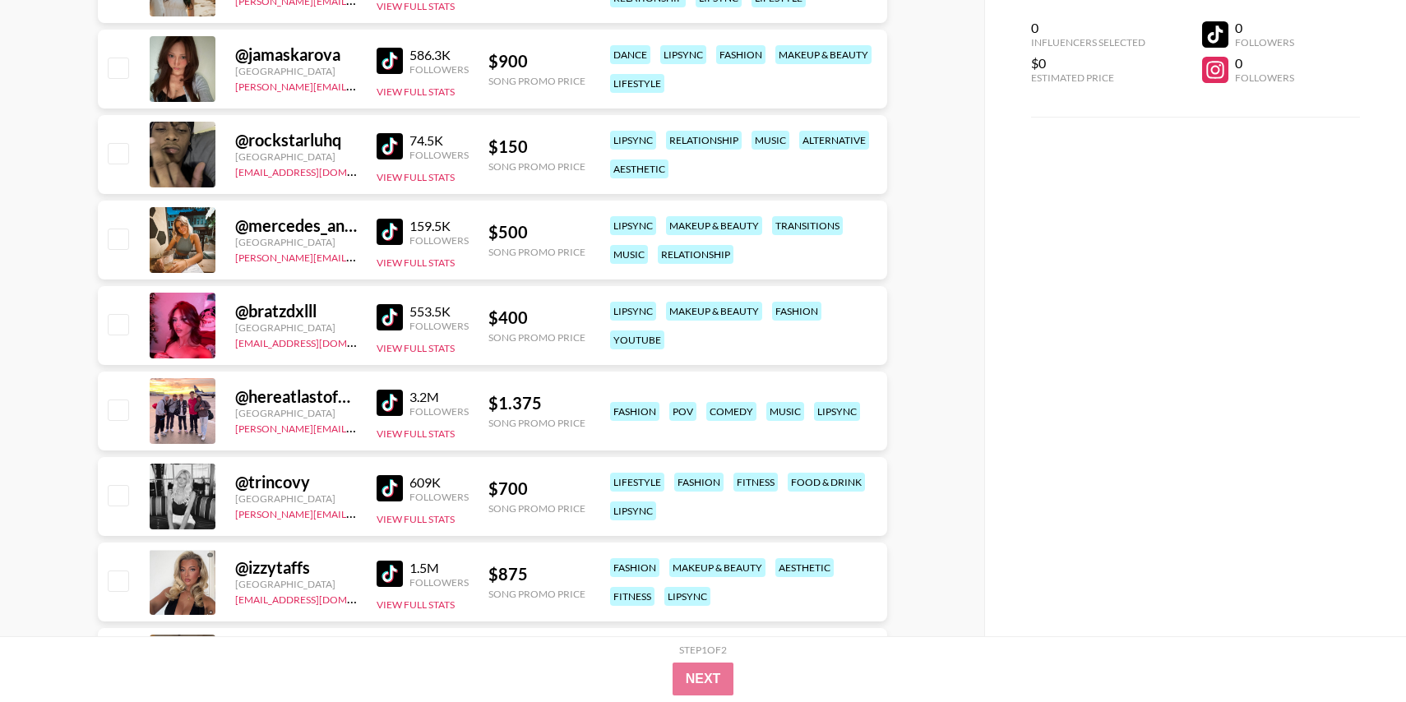
click at [385, 248] on div "159.5K Followers View Full Stats" at bounding box center [423, 240] width 92 height 58
click at [385, 238] on img at bounding box center [390, 232] width 26 height 26
click at [381, 319] on img at bounding box center [390, 317] width 26 height 26
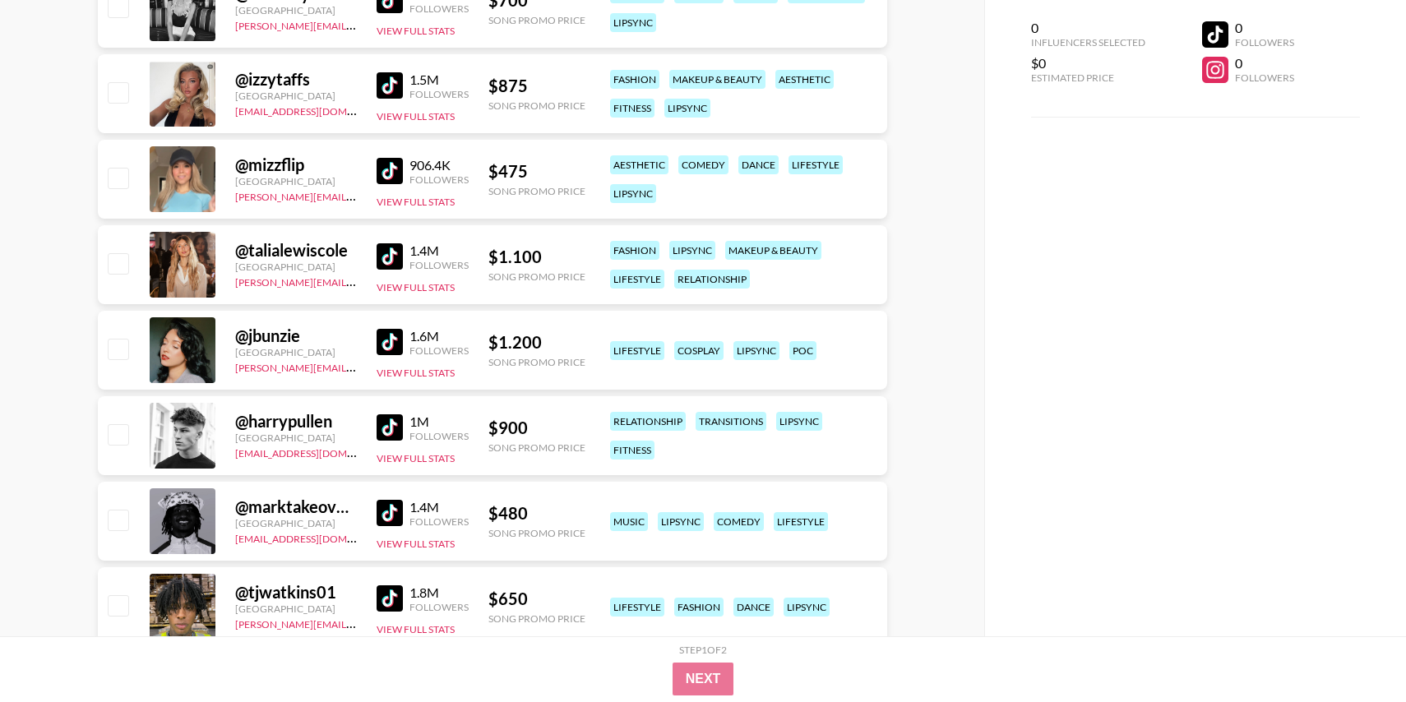
scroll to position [14423, 0]
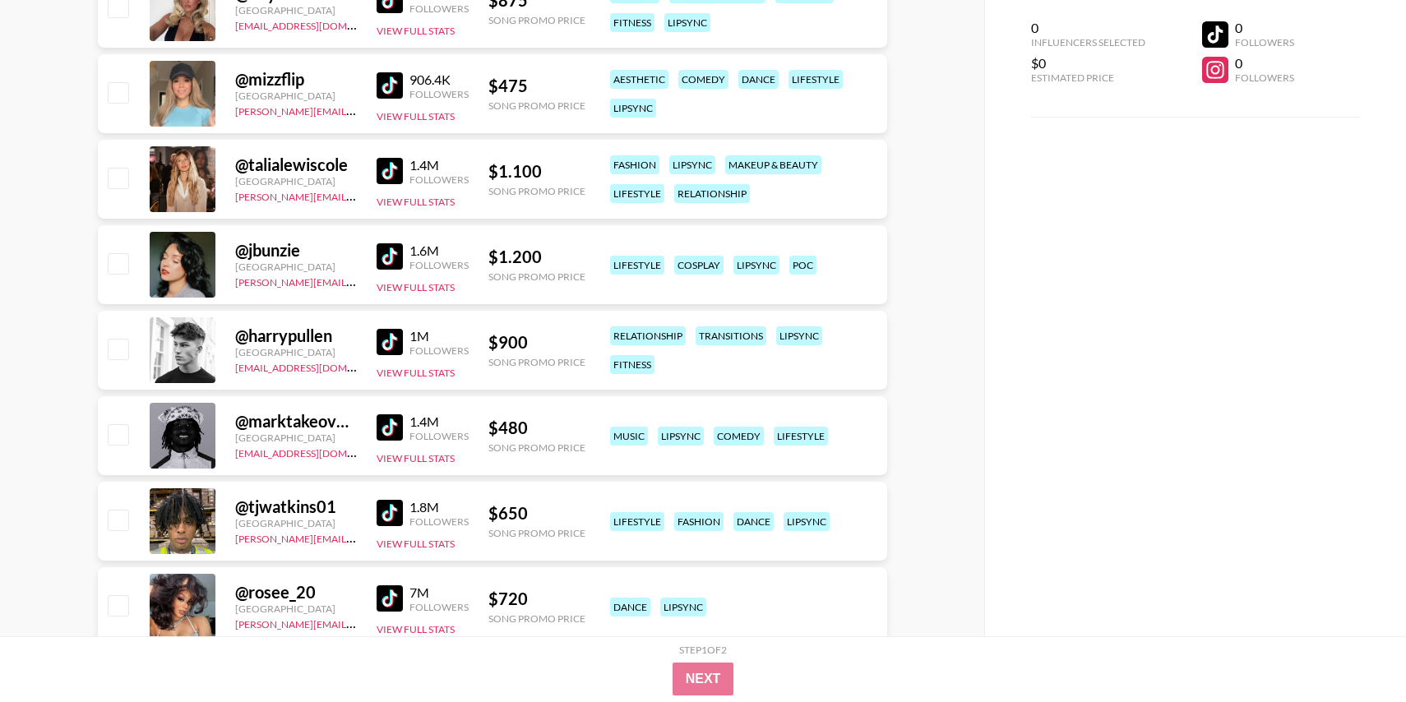
click at [385, 252] on img at bounding box center [390, 256] width 26 height 26
click at [400, 594] on img at bounding box center [390, 598] width 26 height 26
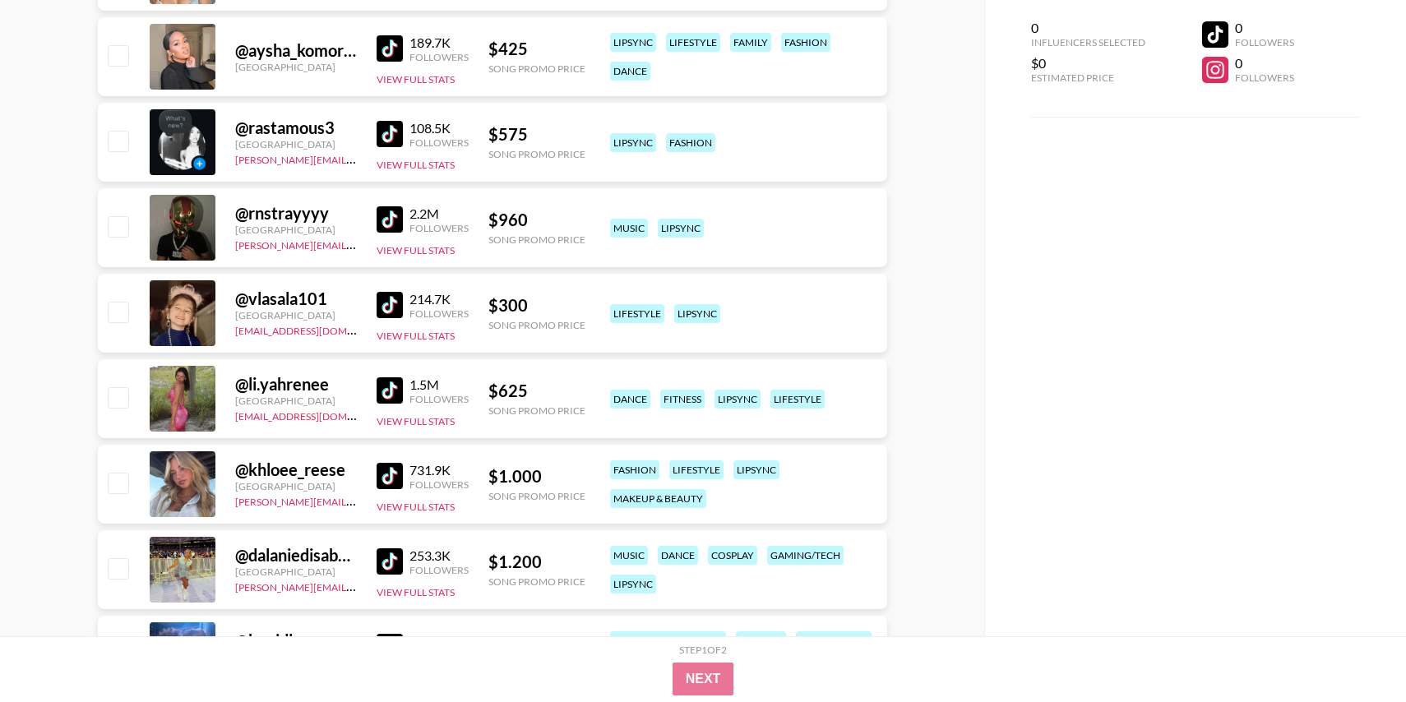
scroll to position [15066, 0]
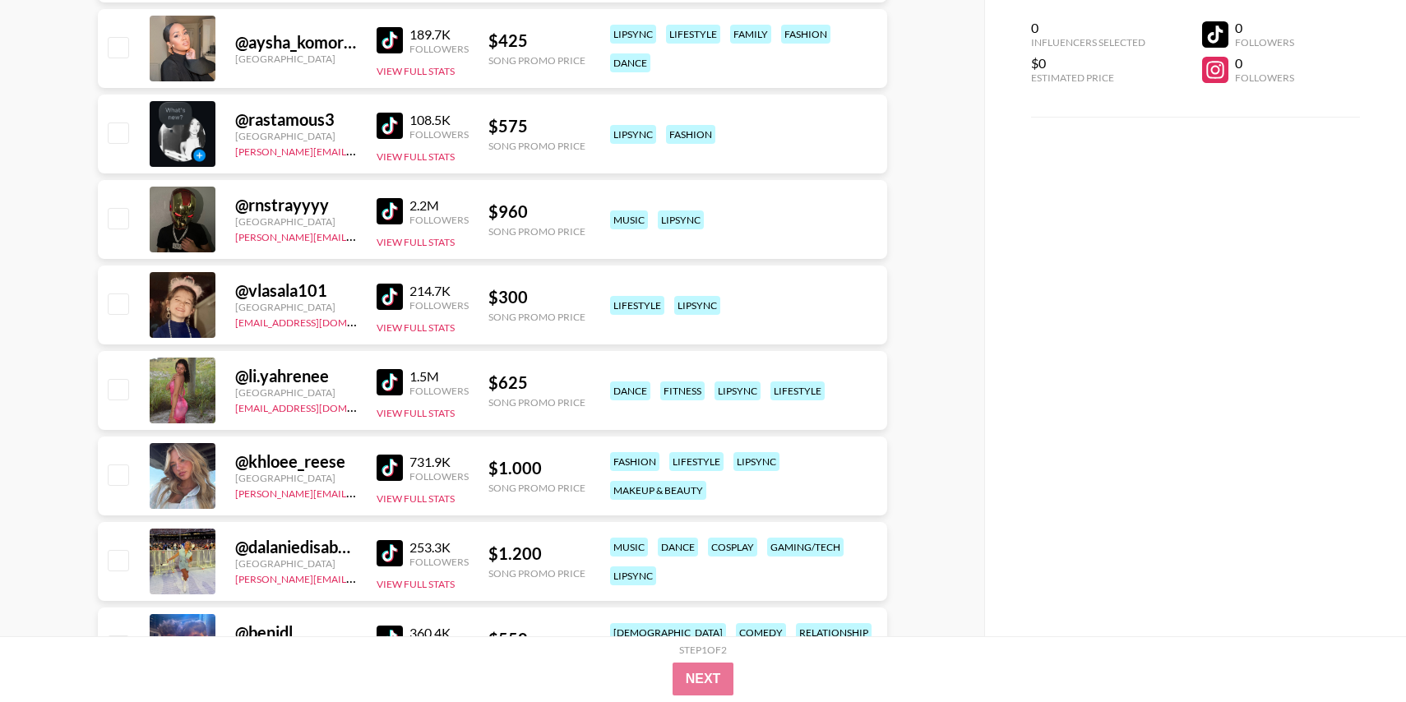
click at [387, 456] on img at bounding box center [390, 468] width 26 height 26
click at [380, 372] on img at bounding box center [390, 382] width 26 height 26
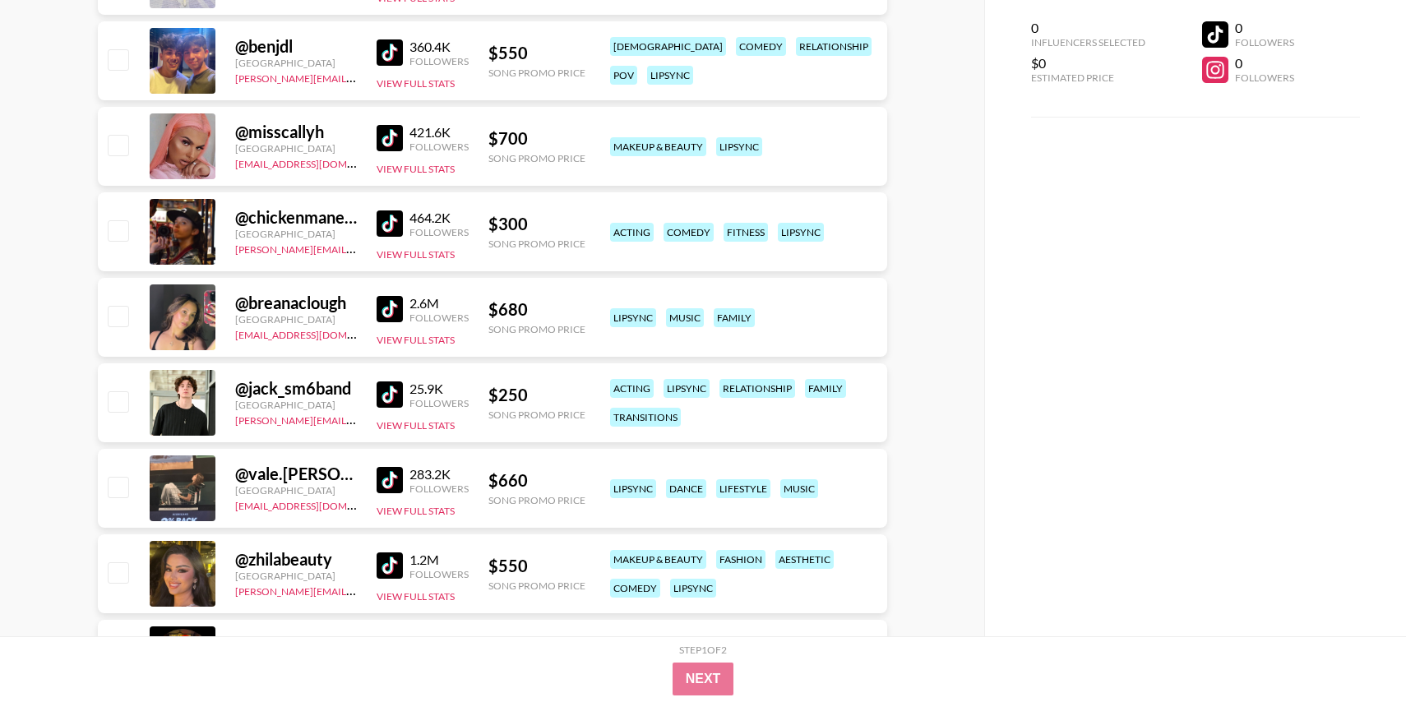
scroll to position [15656, 0]
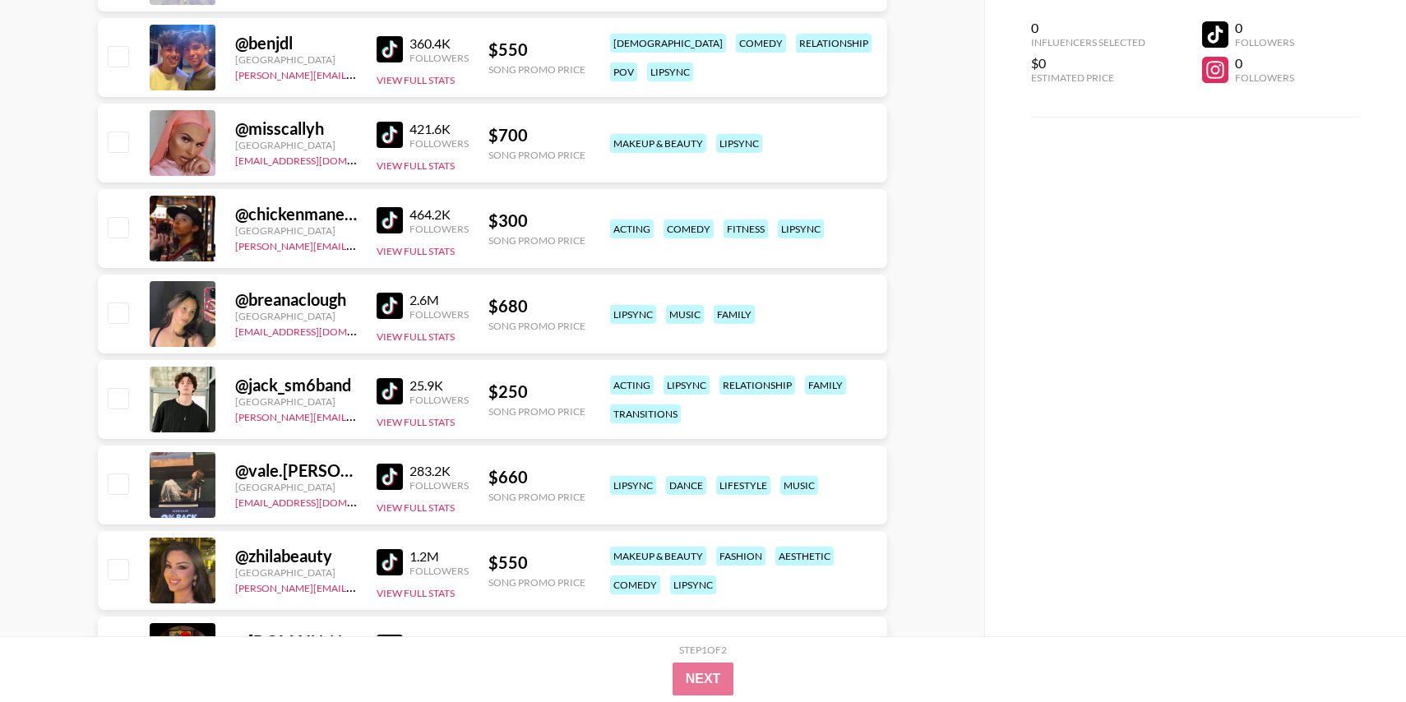
click at [388, 220] on img at bounding box center [390, 220] width 26 height 26
click at [389, 311] on img at bounding box center [390, 306] width 26 height 26
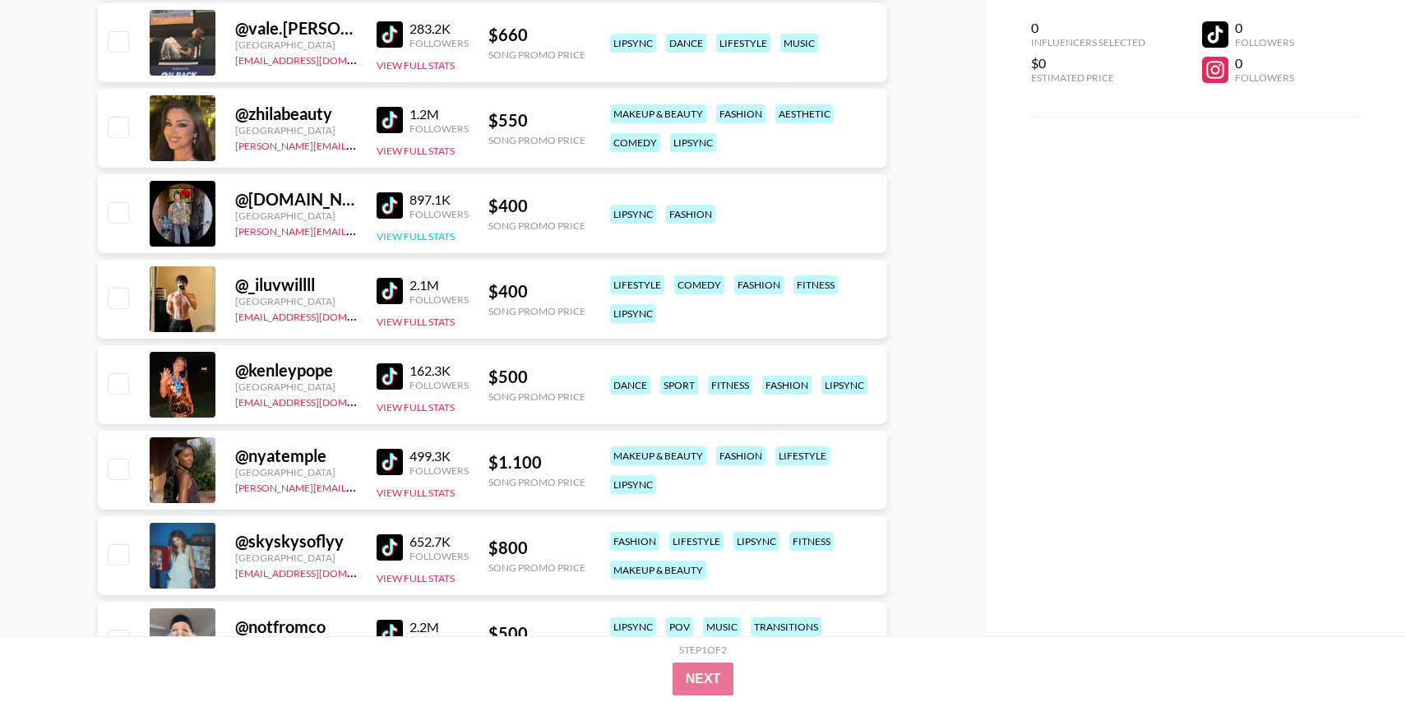
scroll to position [16157, 0]
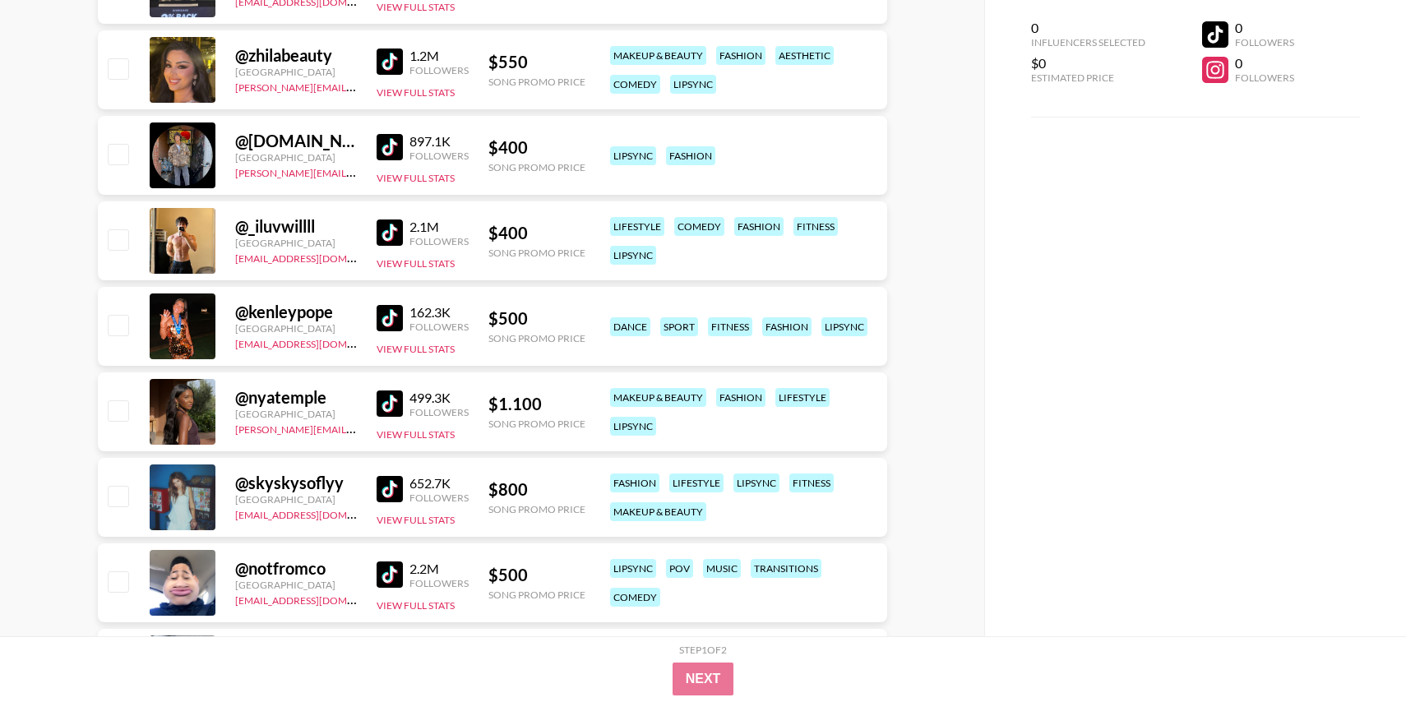
click at [386, 312] on img at bounding box center [390, 318] width 26 height 26
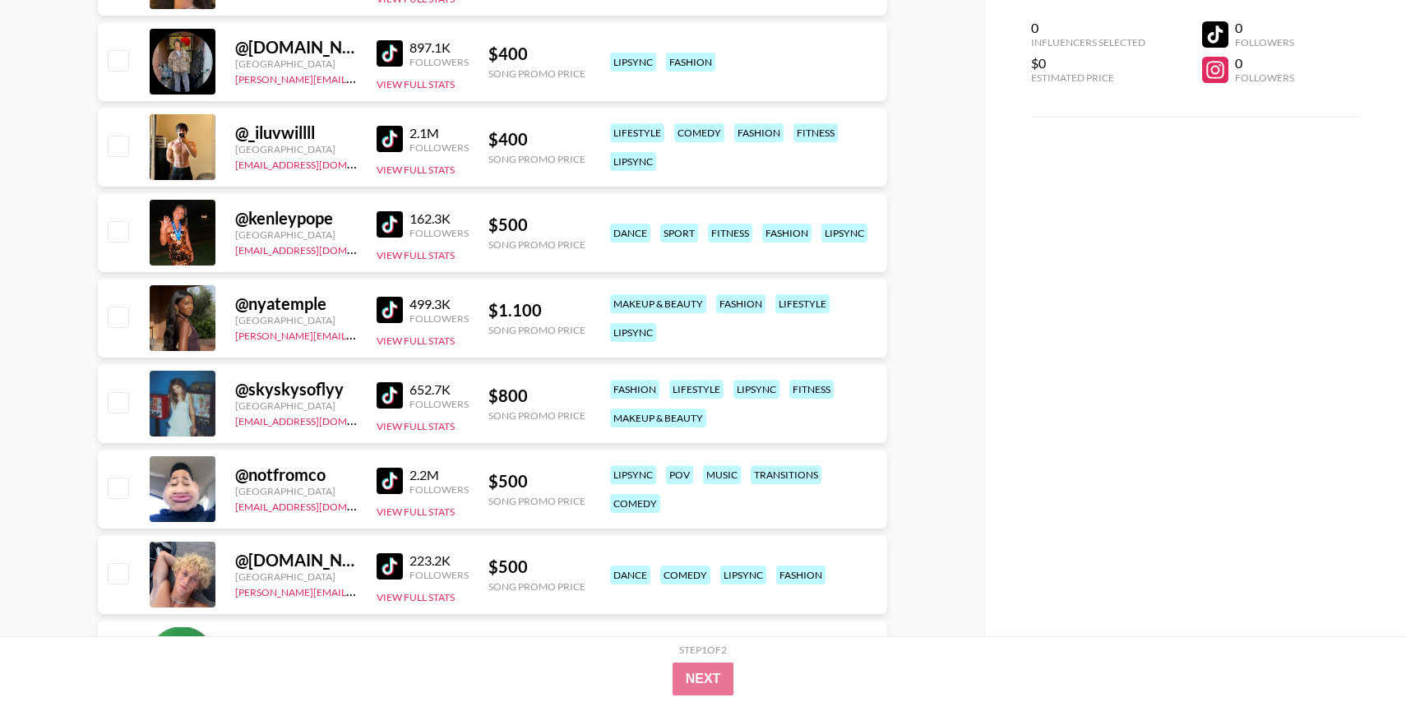
scroll to position [16334, 0]
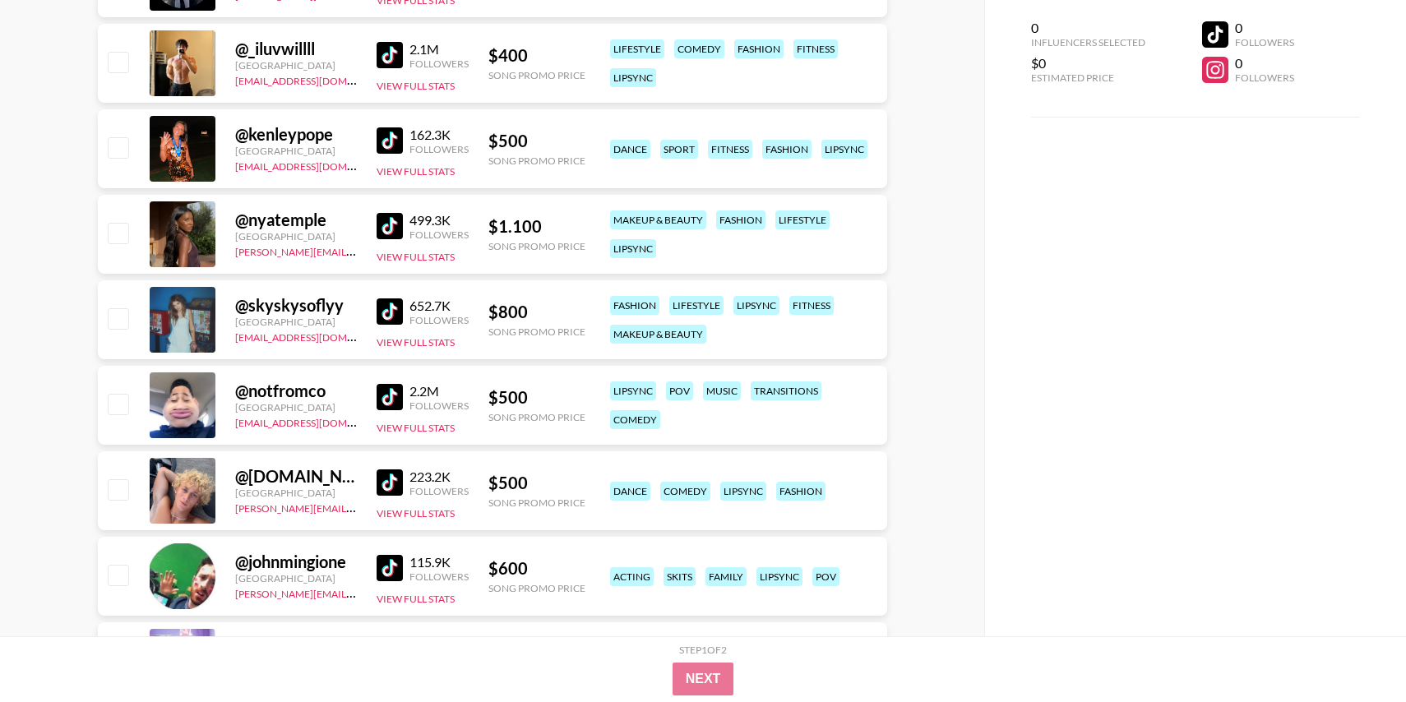
click at [382, 312] on img at bounding box center [390, 311] width 26 height 26
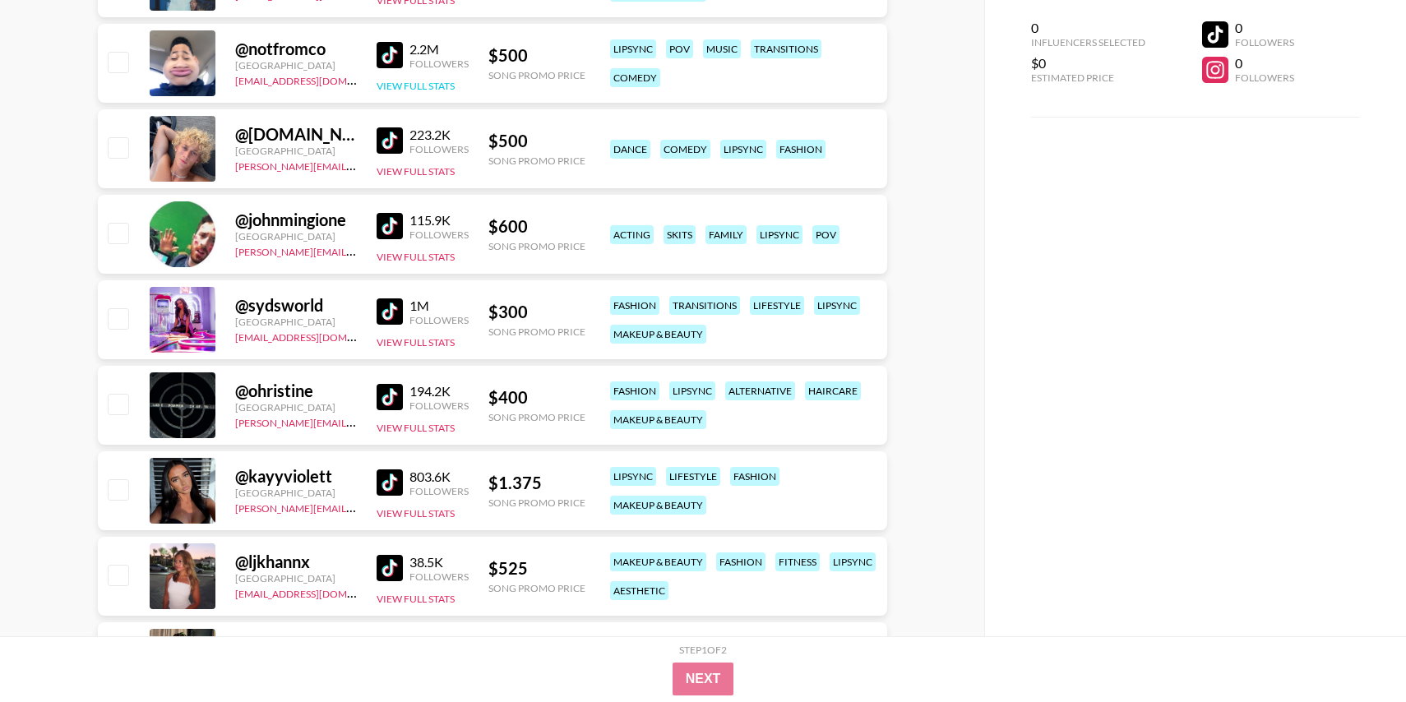
scroll to position [16687, 0]
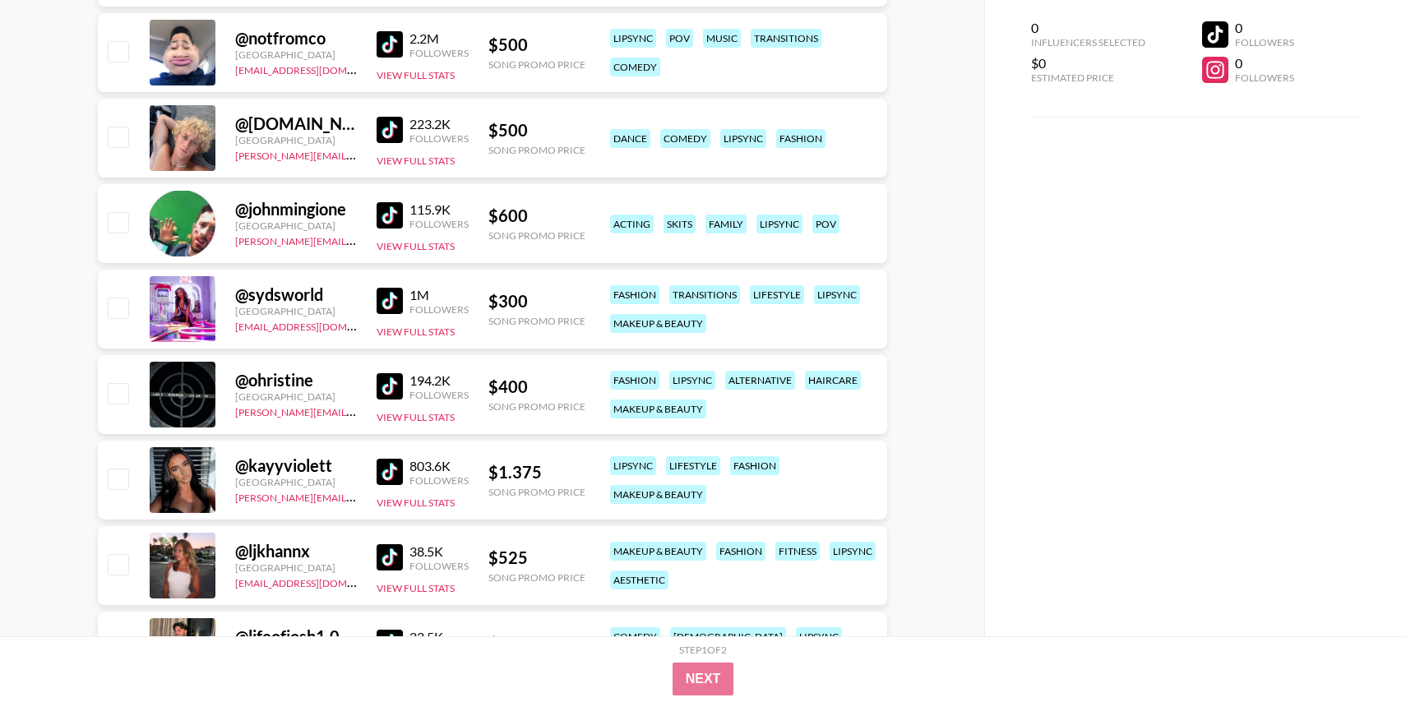
click at [377, 298] on img at bounding box center [390, 301] width 26 height 26
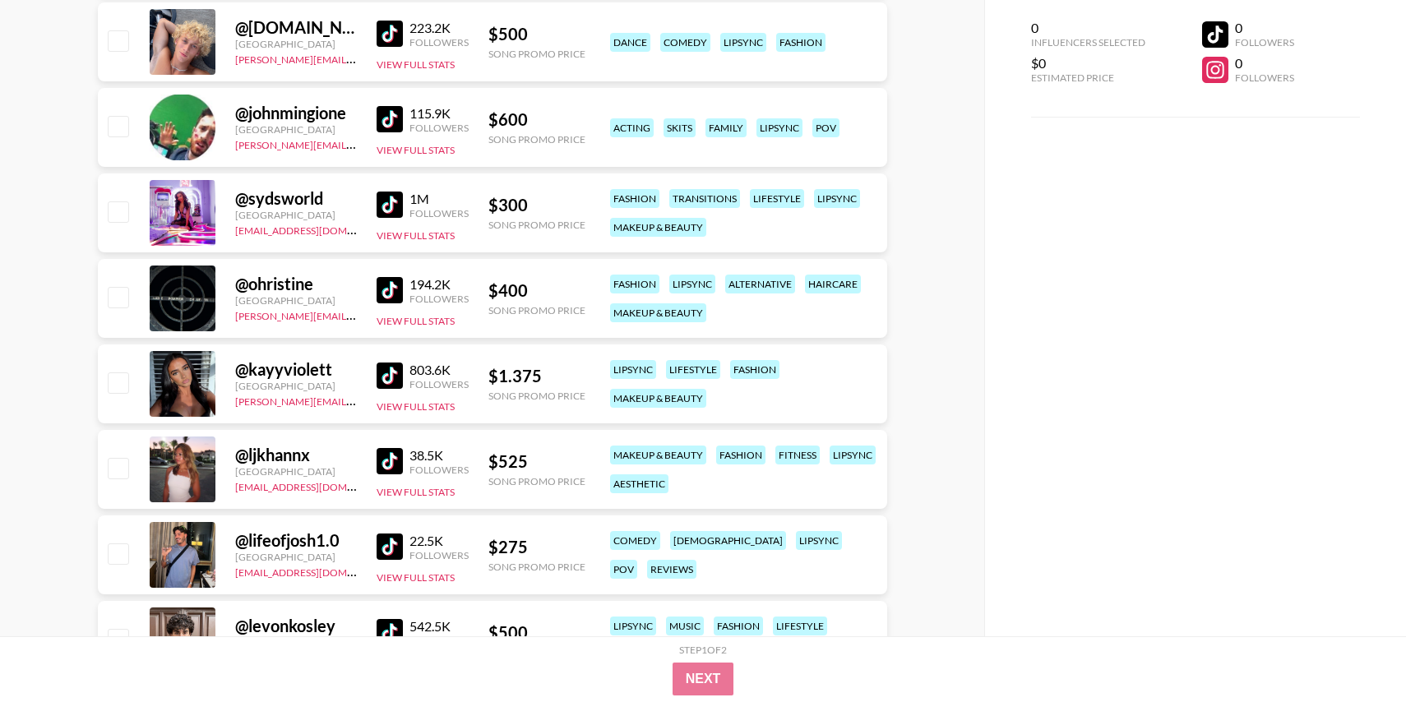
scroll to position [16858, 0]
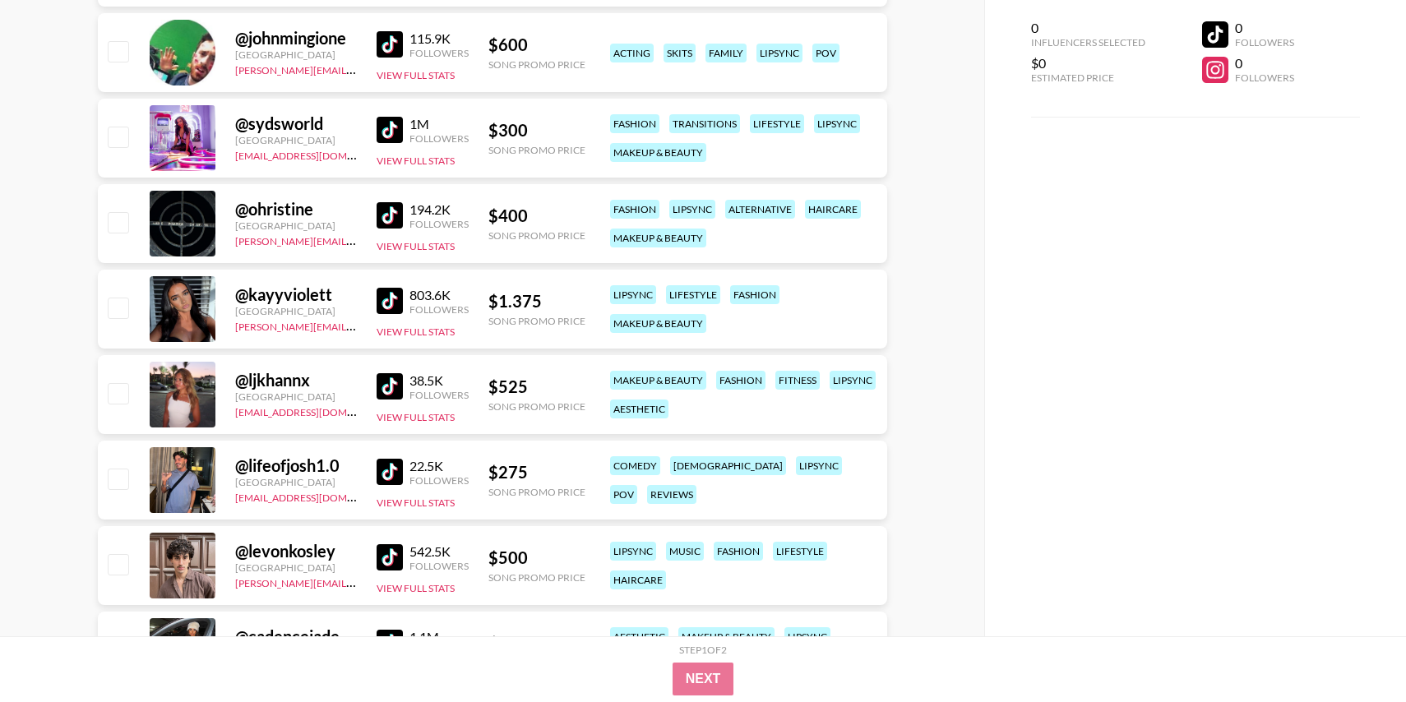
click at [387, 296] on img at bounding box center [390, 301] width 26 height 26
click at [386, 391] on img at bounding box center [390, 386] width 26 height 26
click at [387, 464] on img at bounding box center [390, 472] width 26 height 26
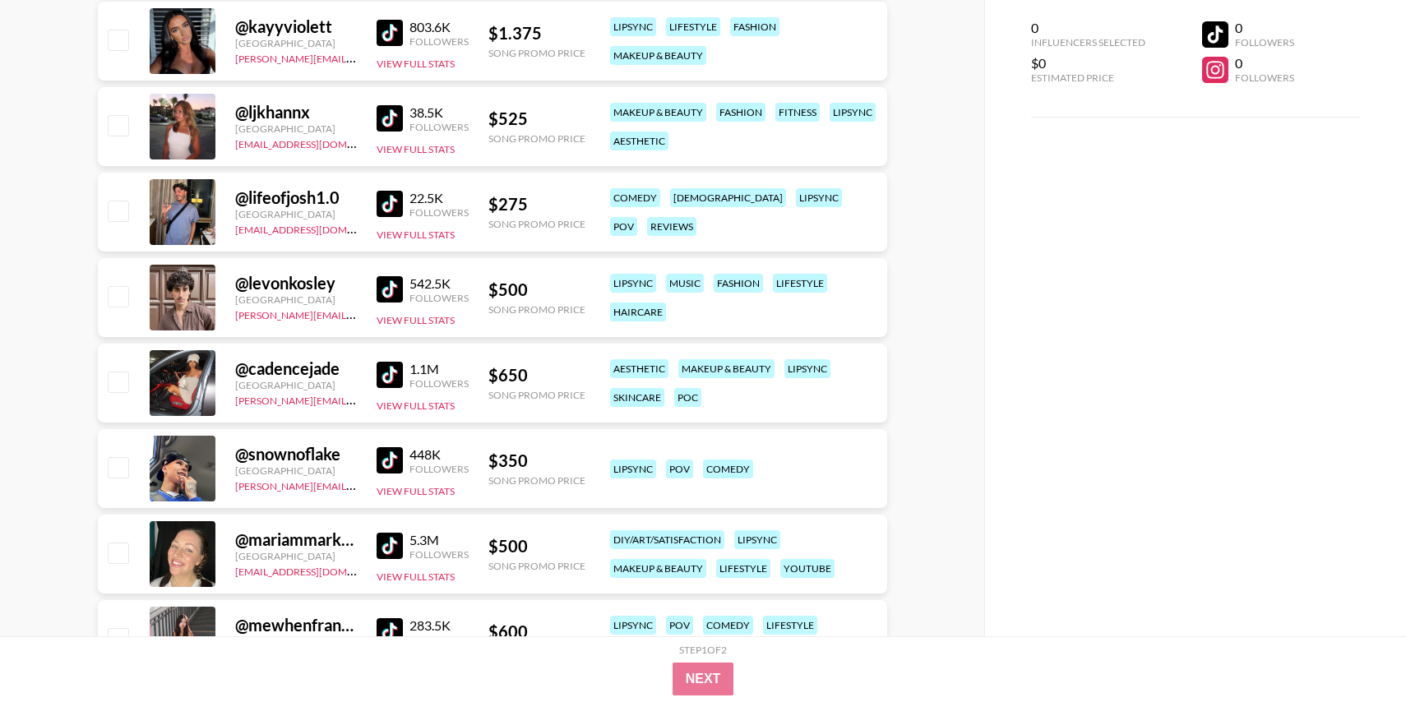
scroll to position [17294, 0]
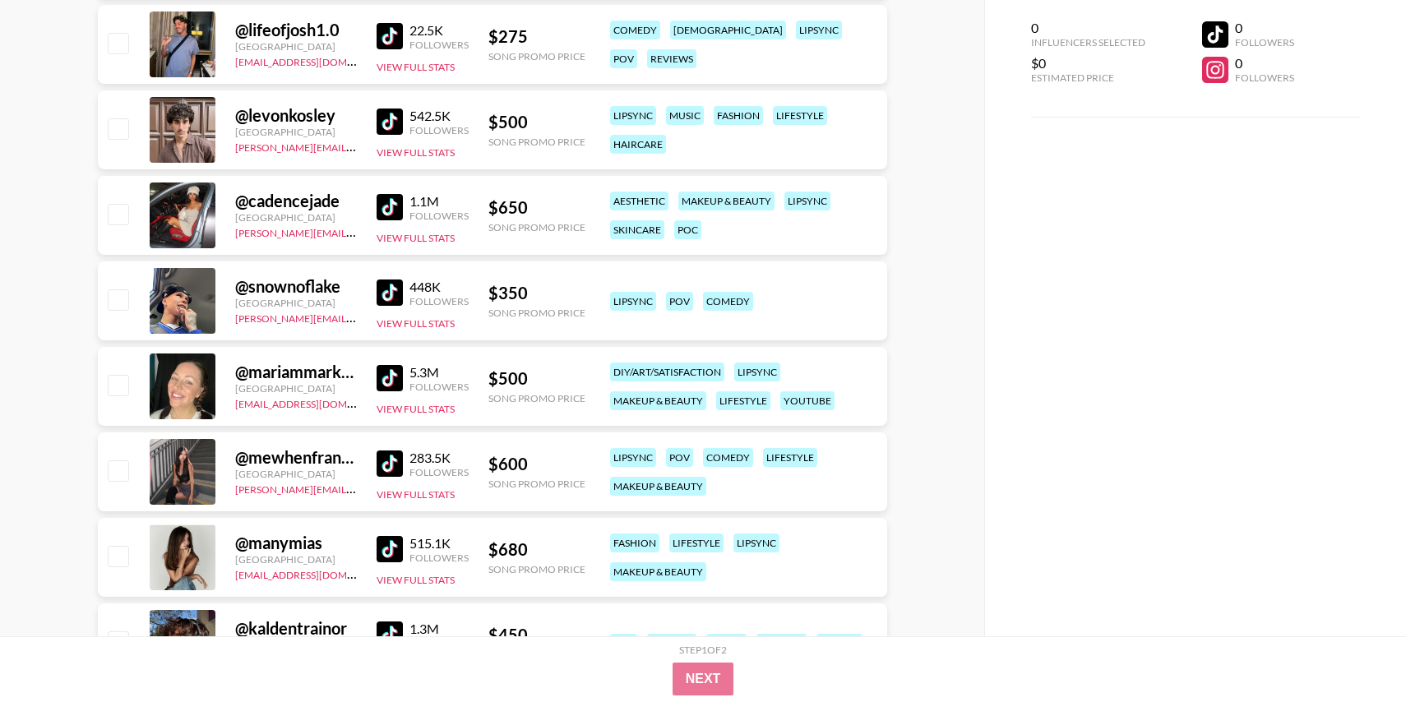
click at [391, 215] on img at bounding box center [390, 207] width 26 height 26
click at [387, 377] on img at bounding box center [390, 378] width 26 height 26
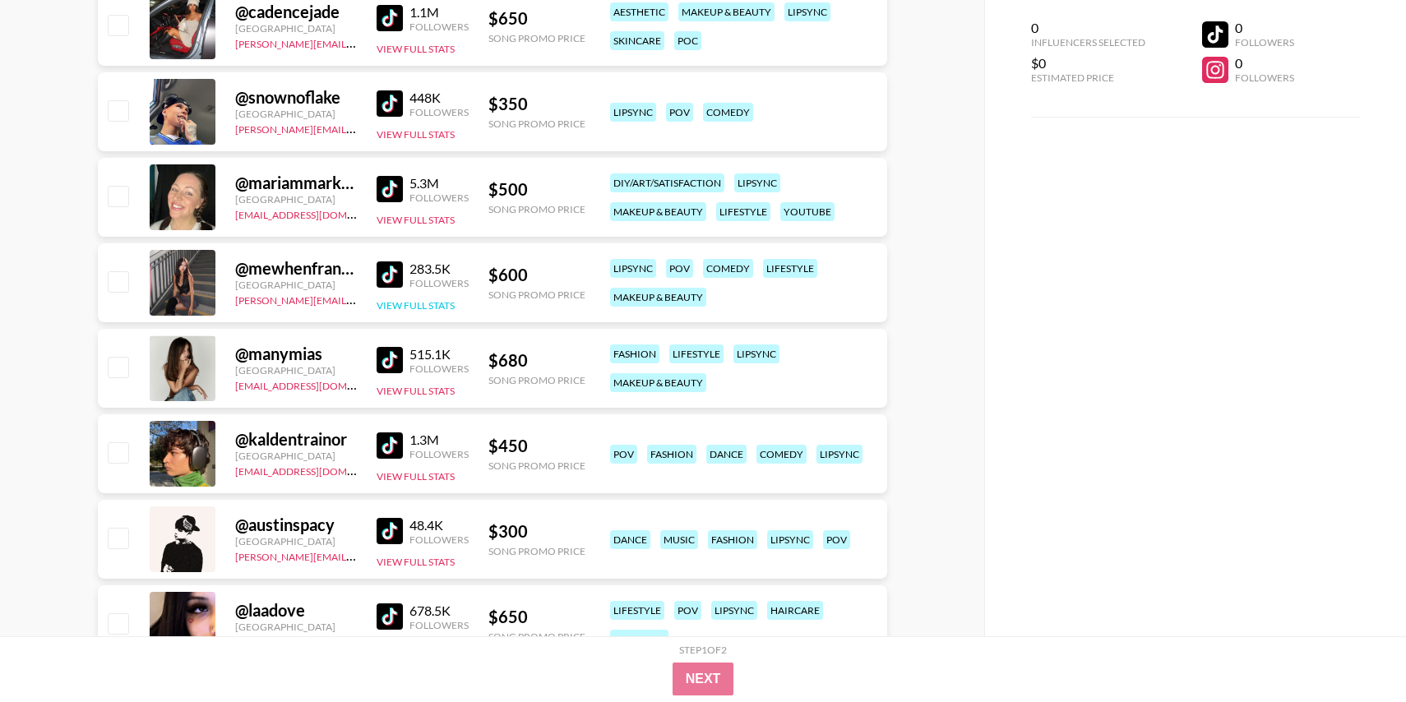
scroll to position [17486, 0]
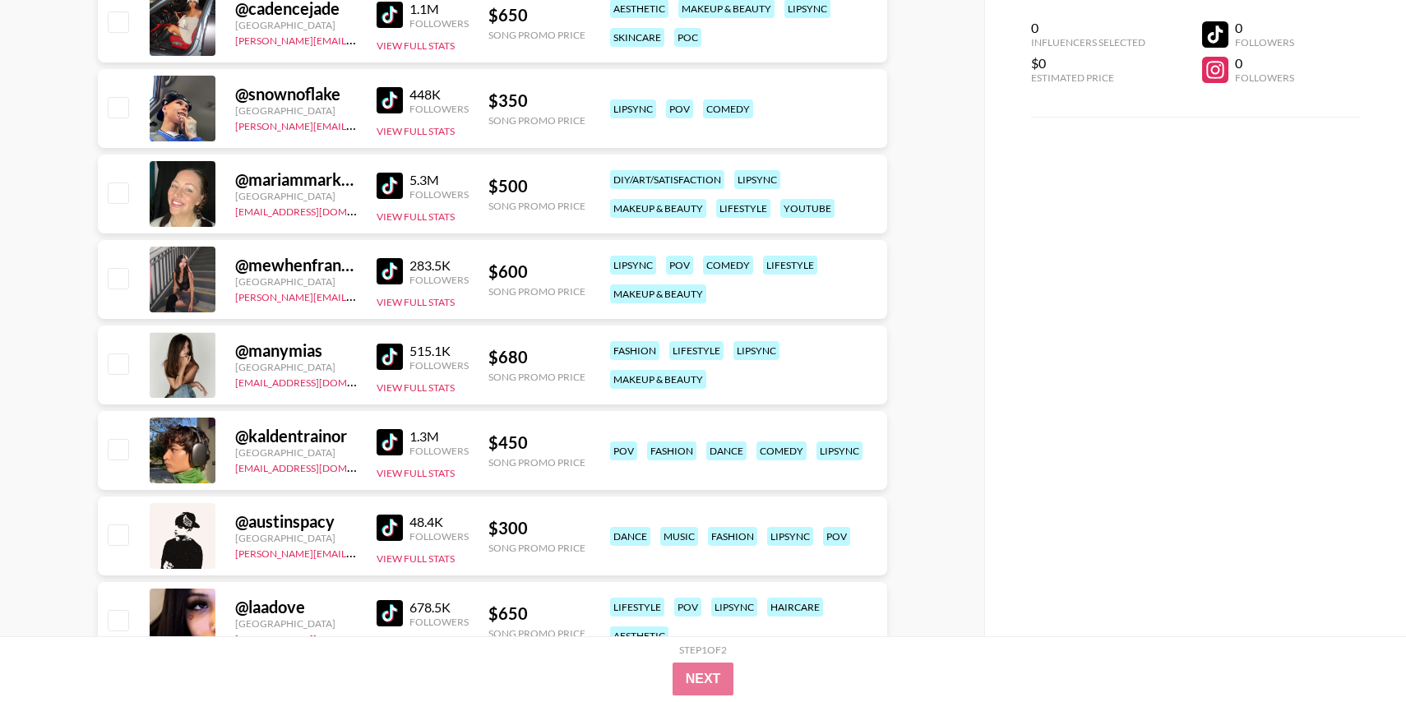
click at [389, 284] on div "283.5K Followers" at bounding box center [423, 271] width 92 height 29
click at [386, 276] on img at bounding box center [390, 271] width 26 height 26
click at [382, 358] on img at bounding box center [390, 357] width 26 height 26
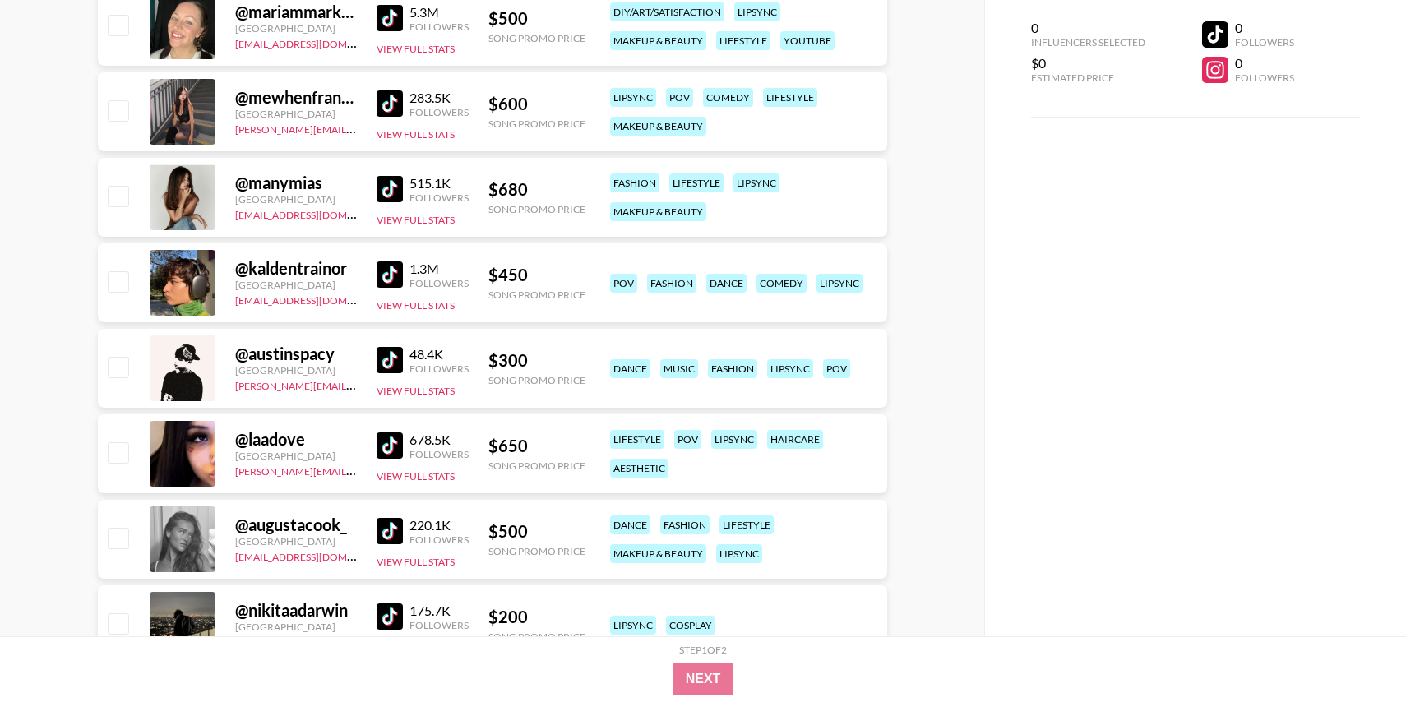
scroll to position [17925, 0]
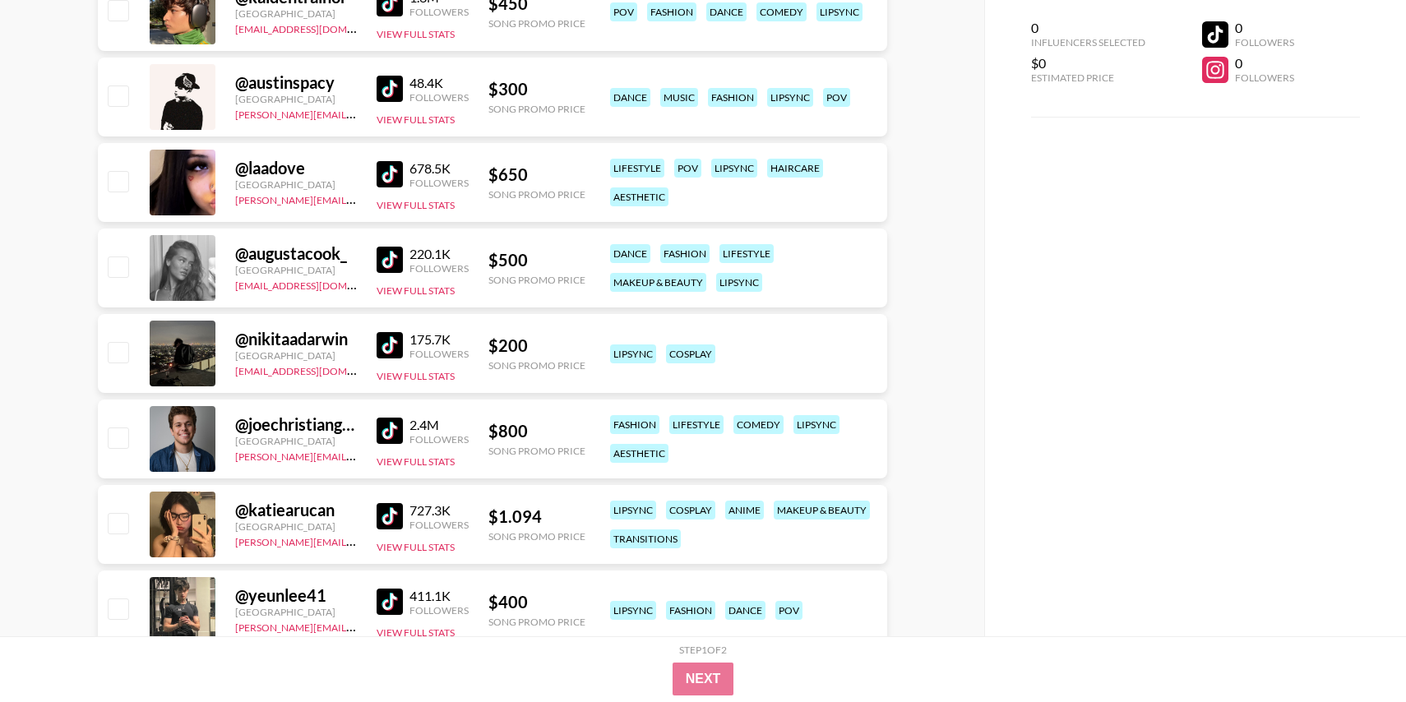
click at [387, 176] on img at bounding box center [390, 174] width 26 height 26
click at [392, 246] on div "220.1K Followers" at bounding box center [423, 260] width 92 height 29
click at [392, 257] on img at bounding box center [390, 260] width 26 height 26
click at [398, 339] on img at bounding box center [390, 345] width 26 height 26
click at [391, 431] on img at bounding box center [390, 431] width 26 height 26
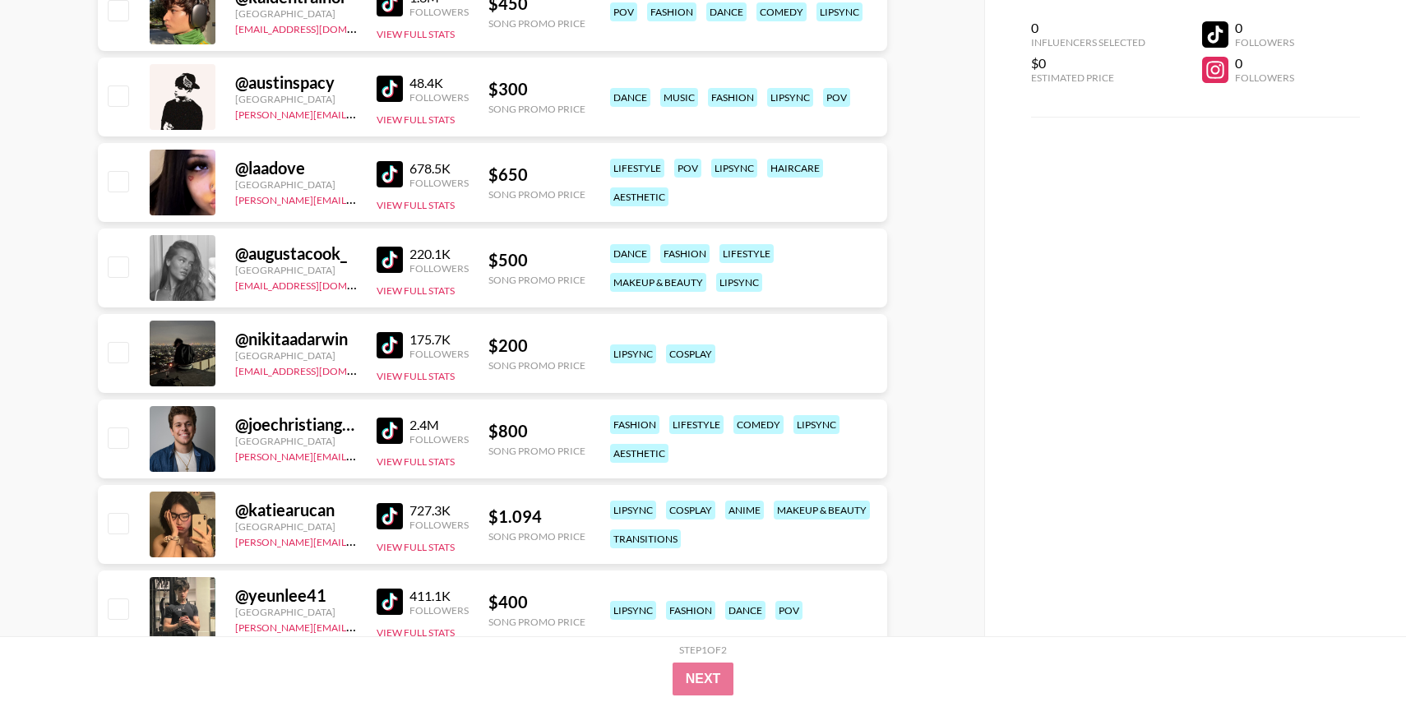
click at [391, 515] on img at bounding box center [390, 516] width 26 height 26
click at [395, 607] on img at bounding box center [390, 602] width 26 height 26
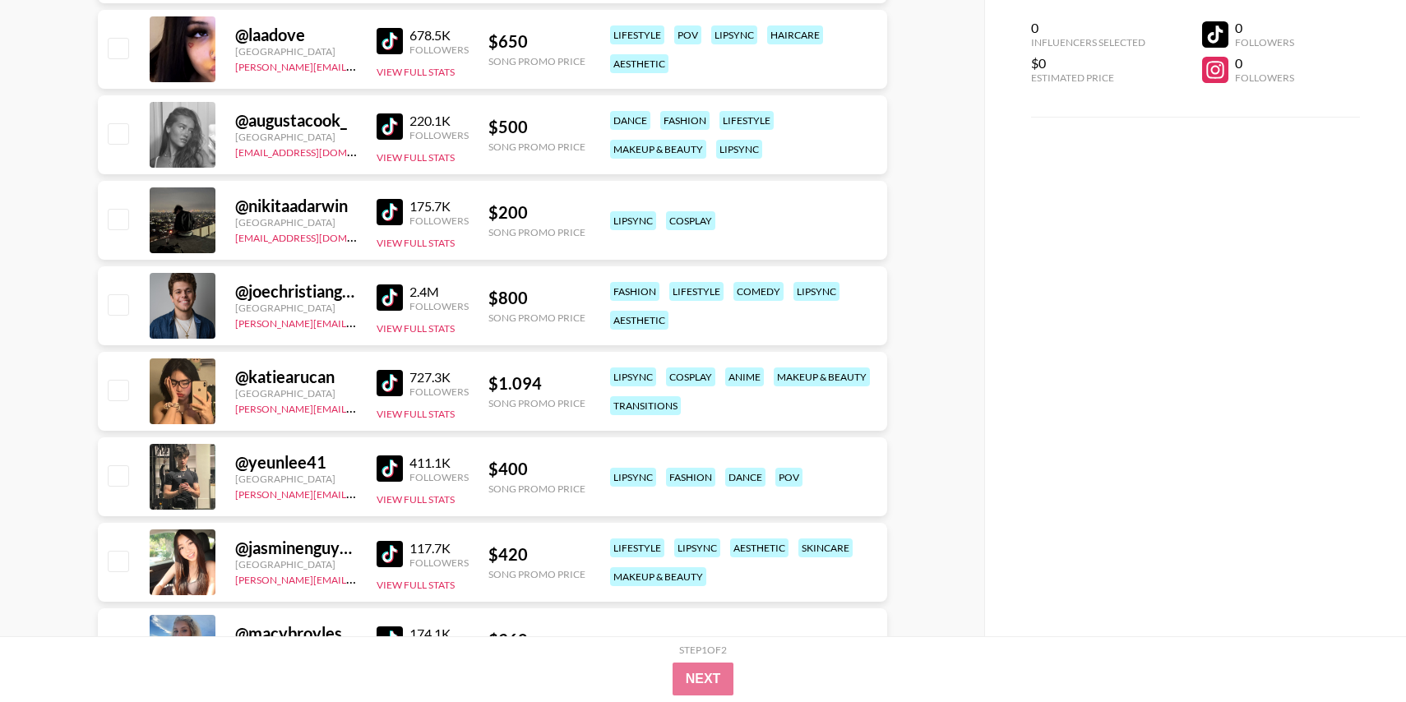
scroll to position [18142, 0]
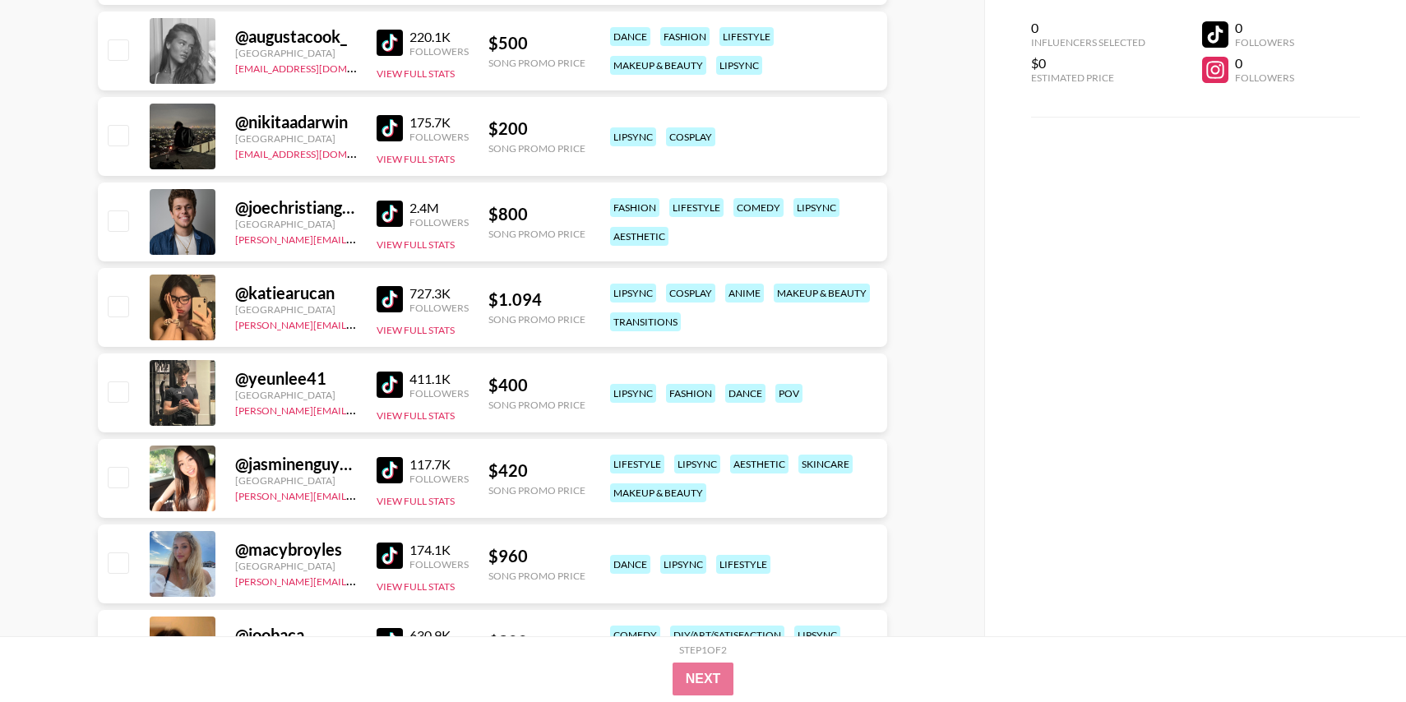
click at [383, 463] on img at bounding box center [390, 470] width 26 height 26
click at [391, 548] on img at bounding box center [390, 556] width 26 height 26
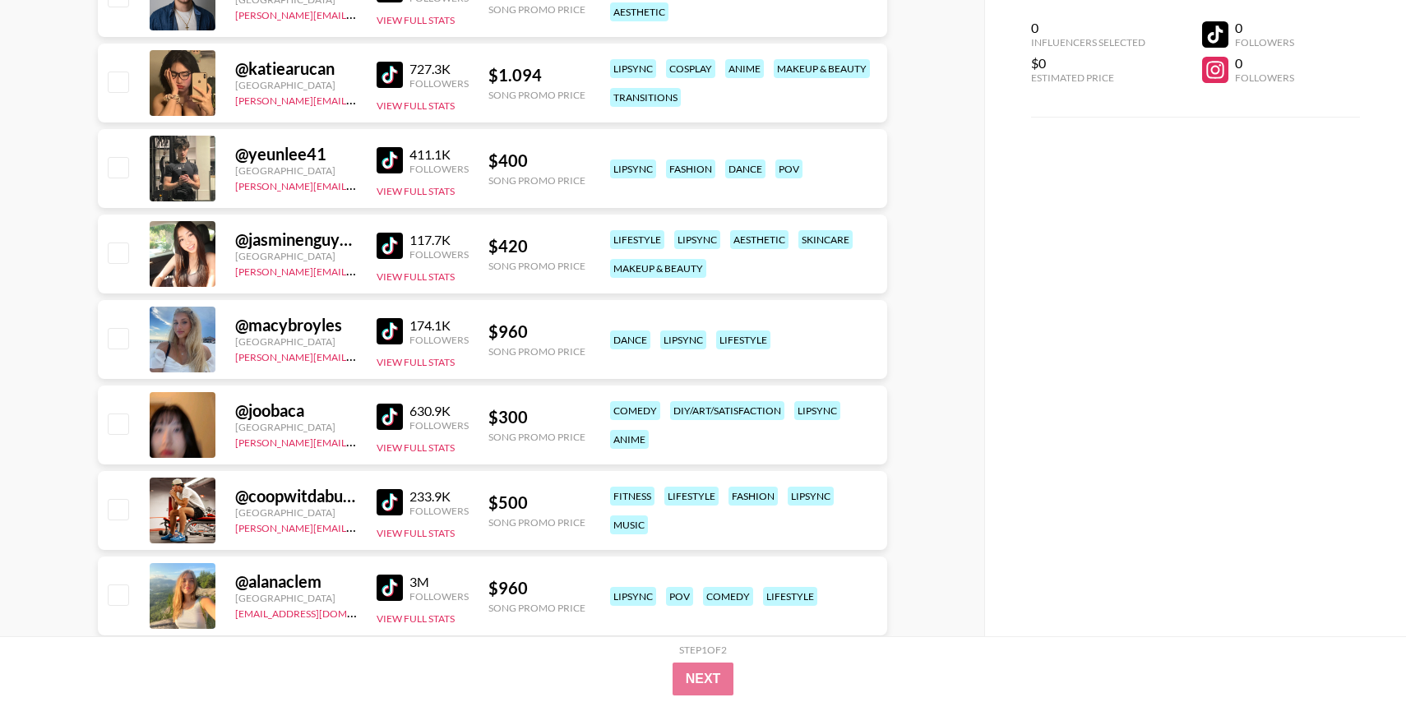
scroll to position [18367, 0]
click at [386, 411] on img at bounding box center [390, 416] width 26 height 26
click at [391, 501] on img at bounding box center [390, 501] width 26 height 26
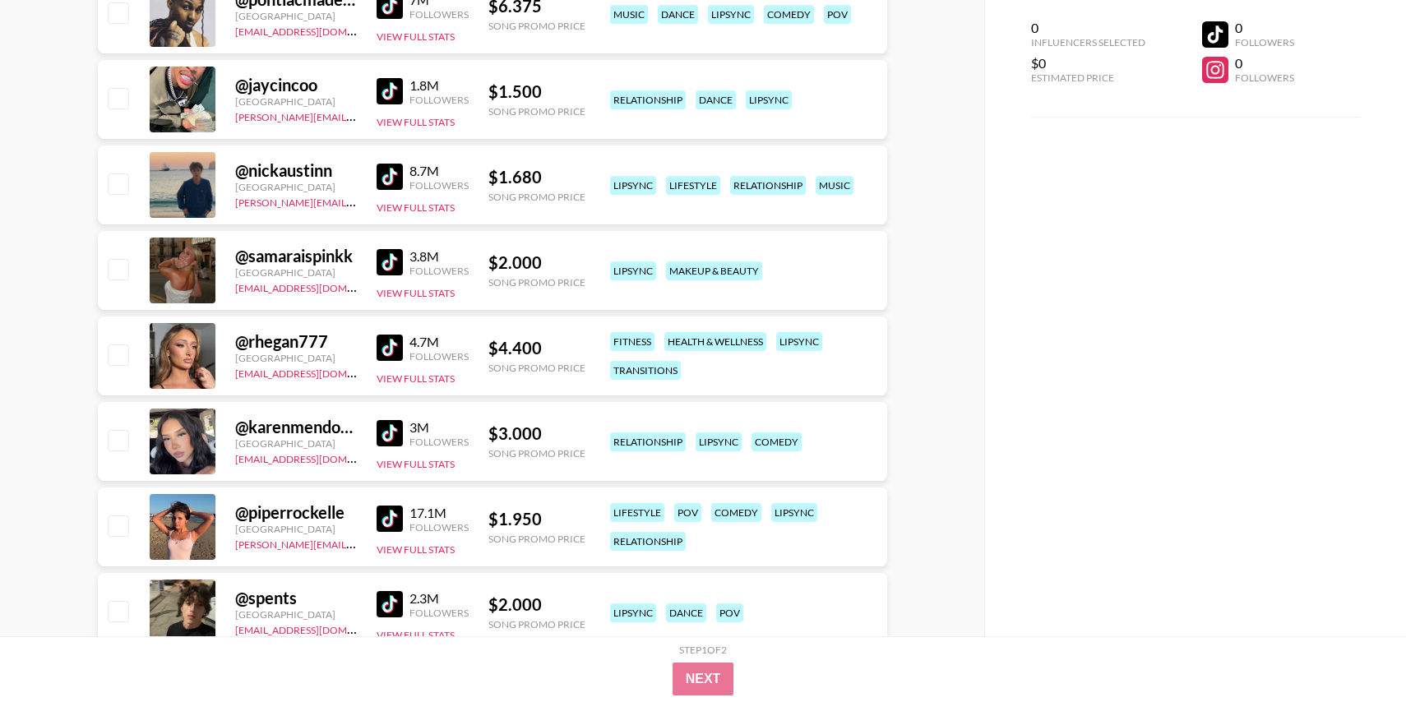
scroll to position [0, 0]
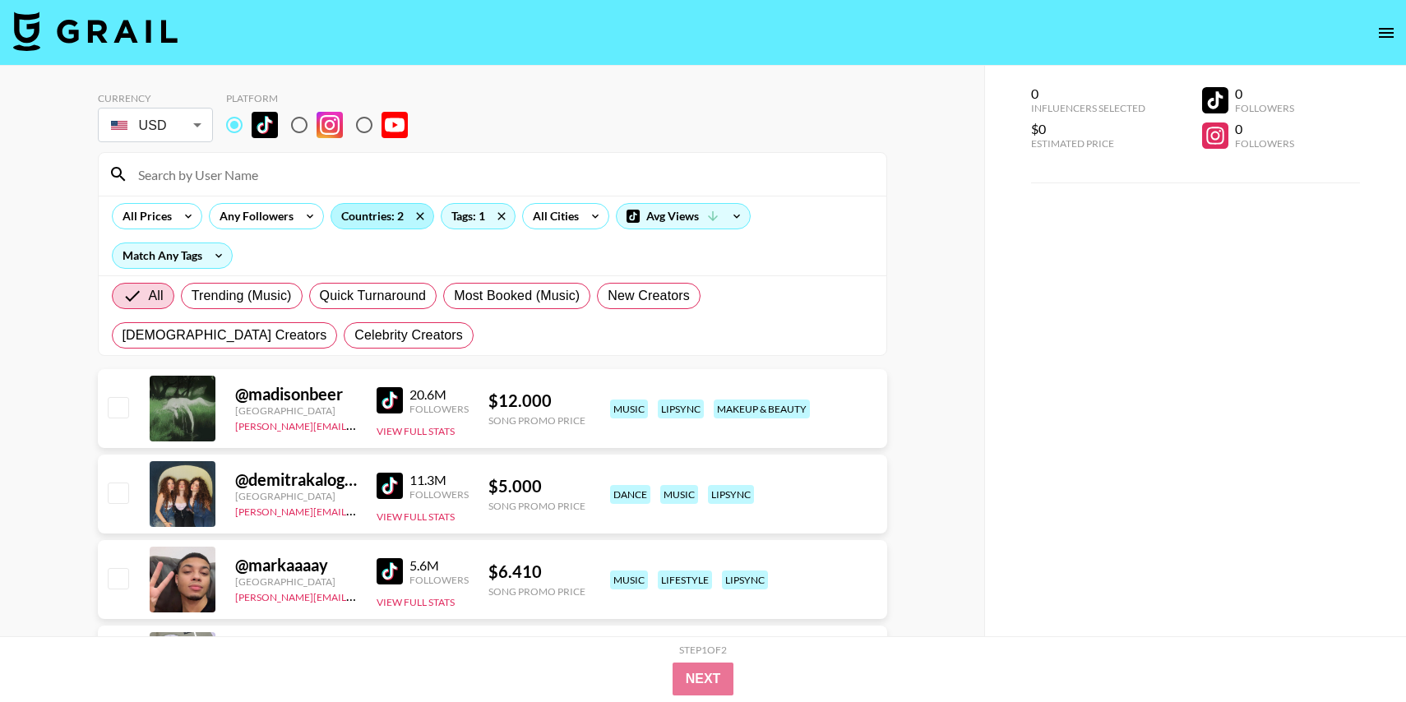
click at [397, 220] on div "Countries: 2" at bounding box center [382, 216] width 102 height 25
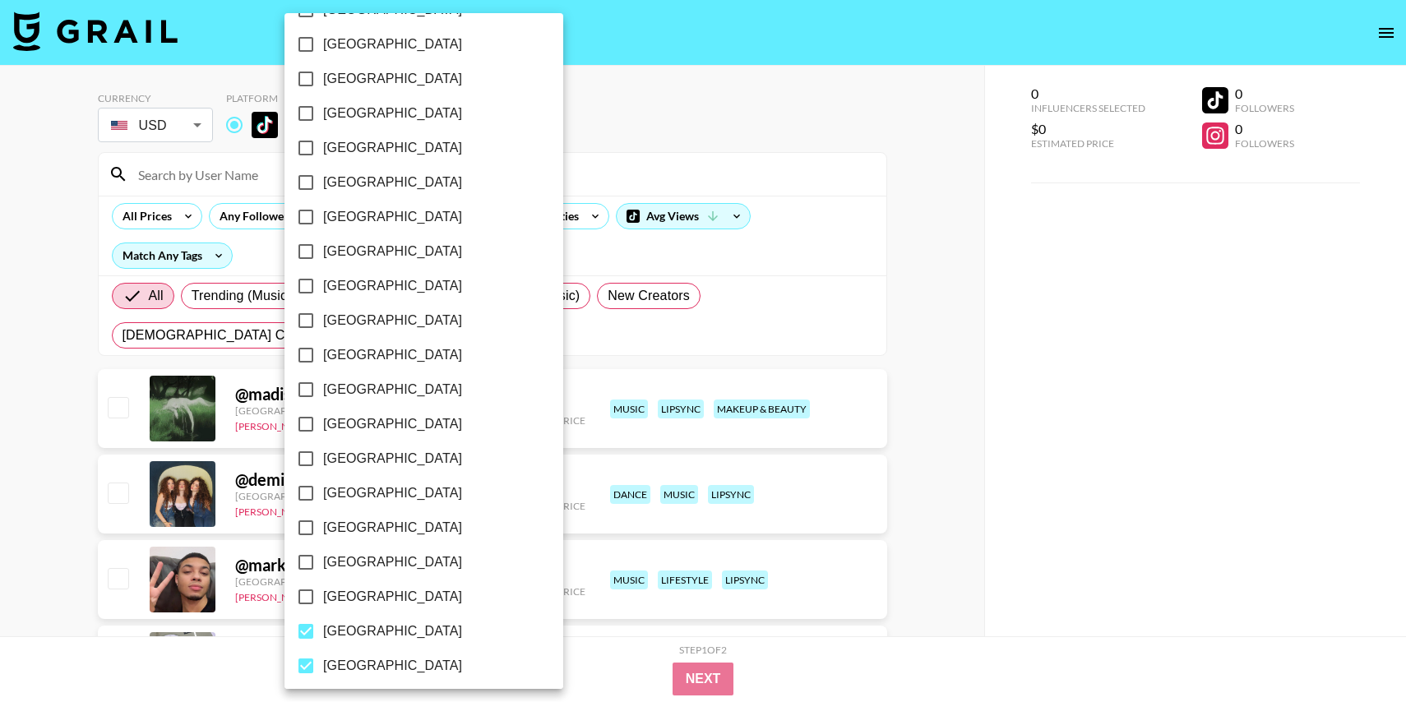
scroll to position [1215, 0]
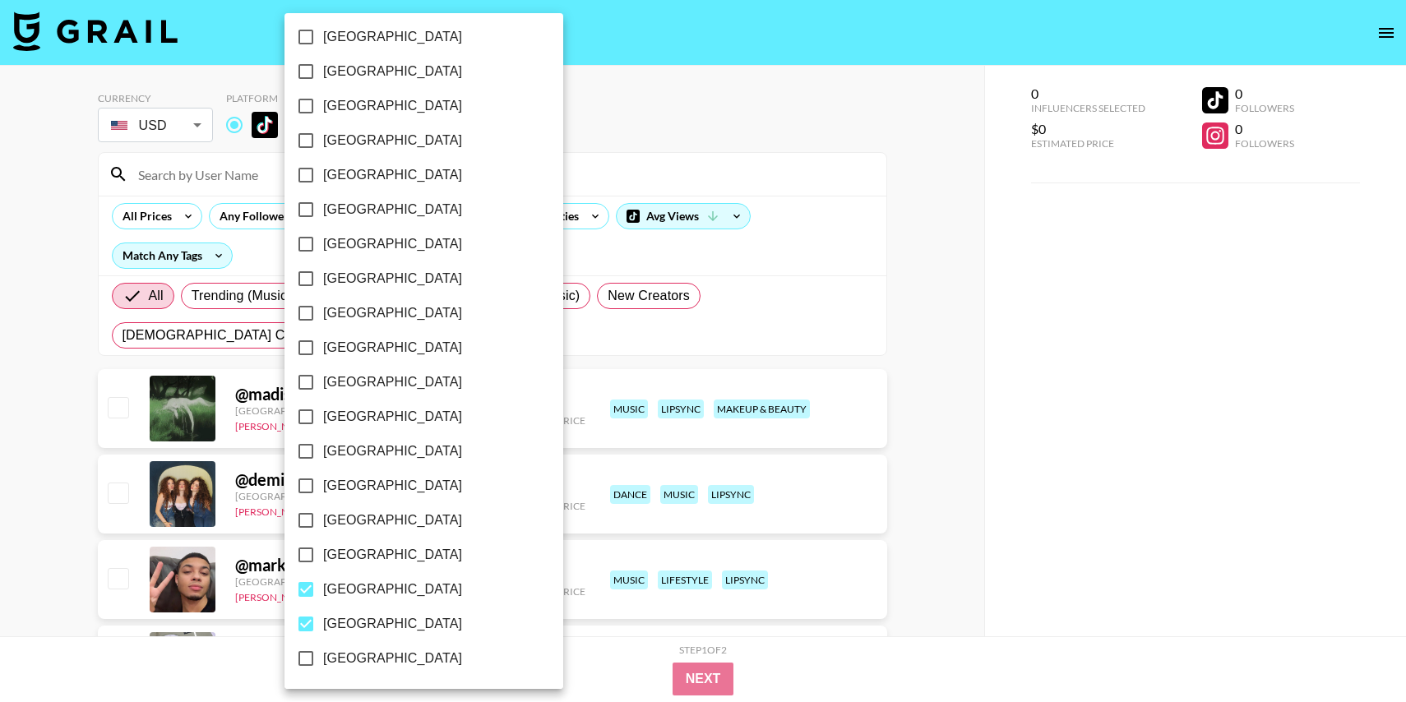
click at [303, 589] on input "[GEOGRAPHIC_DATA]" at bounding box center [306, 589] width 35 height 35
checkbox input "false"
click at [608, 668] on div at bounding box center [703, 351] width 1406 height 702
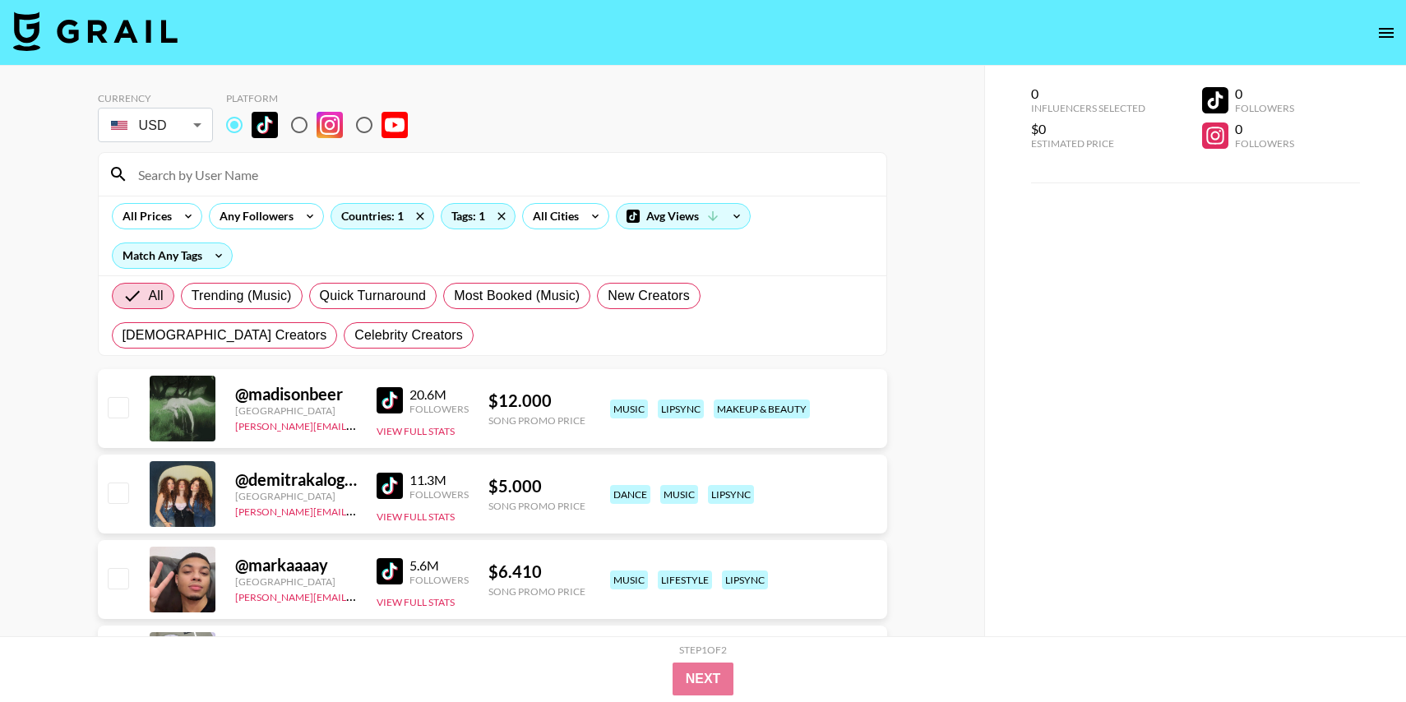
click at [280, 303] on span "Trending (Music)" at bounding box center [242, 296] width 100 height 20
click at [192, 296] on input "Trending (Music)" at bounding box center [192, 296] width 0 height 0
radio input "true"
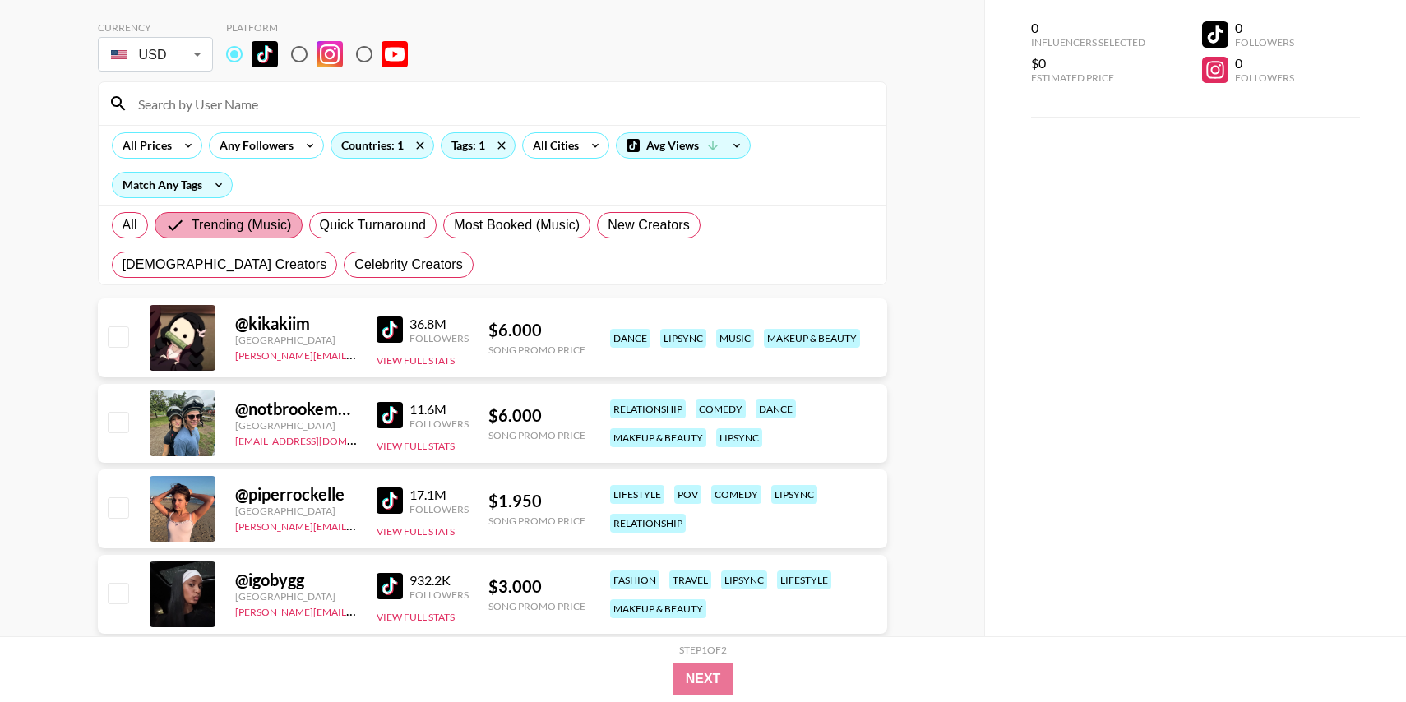
scroll to position [136, 0]
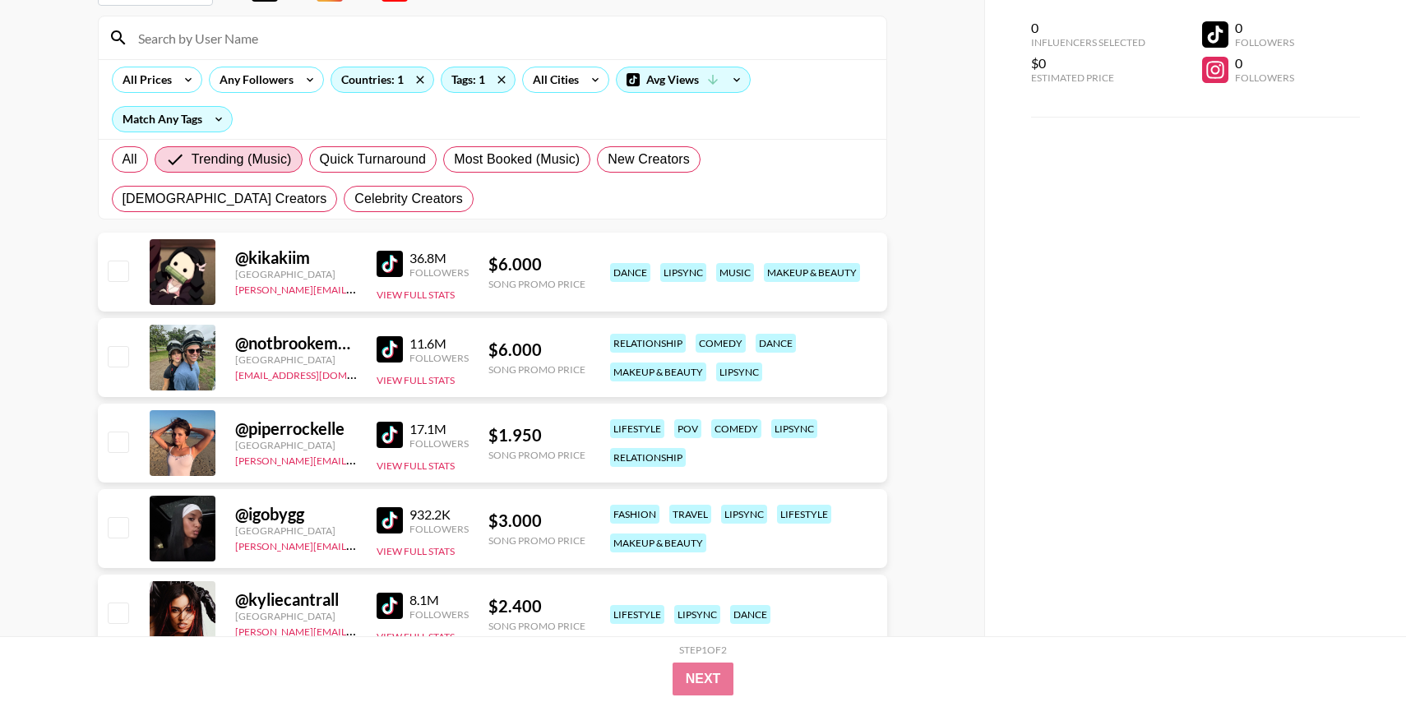
click at [384, 263] on img at bounding box center [390, 264] width 26 height 26
click at [386, 418] on div "17.1M Followers View Full Stats" at bounding box center [423, 443] width 92 height 58
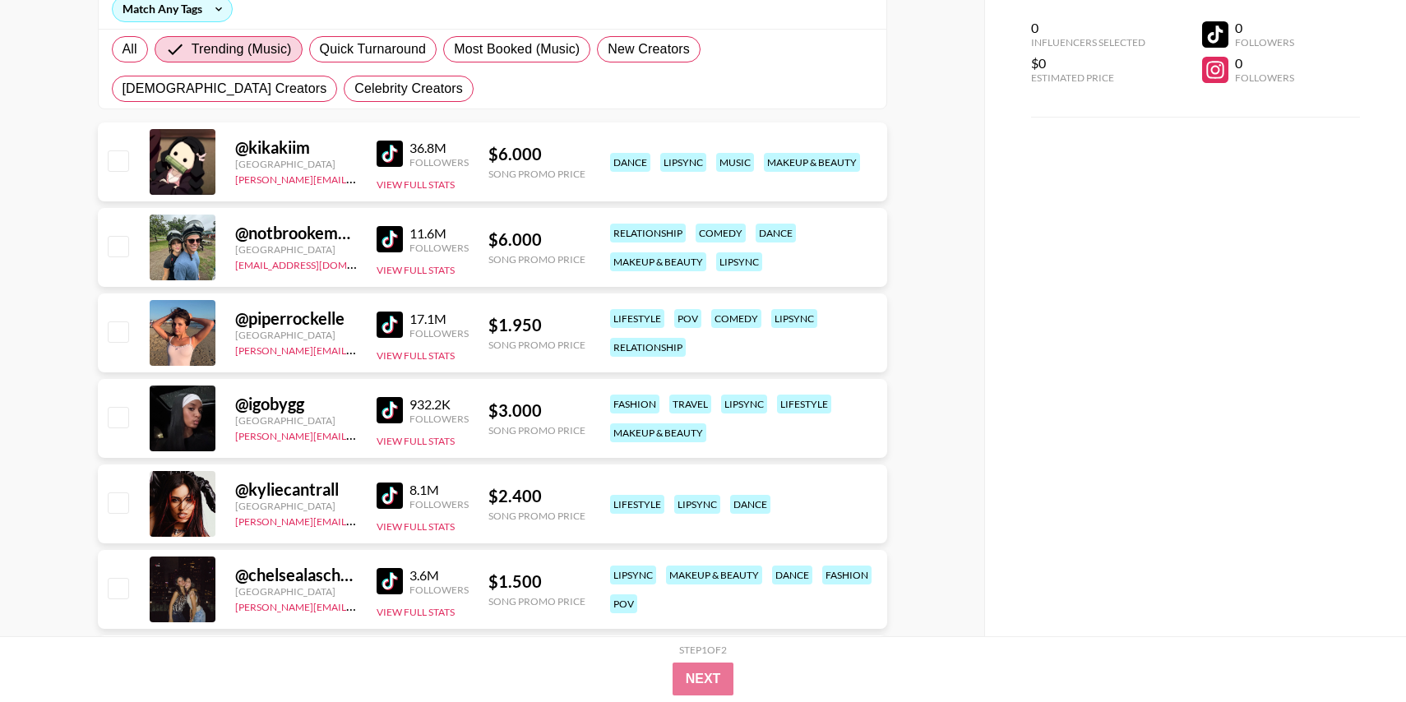
scroll to position [434, 0]
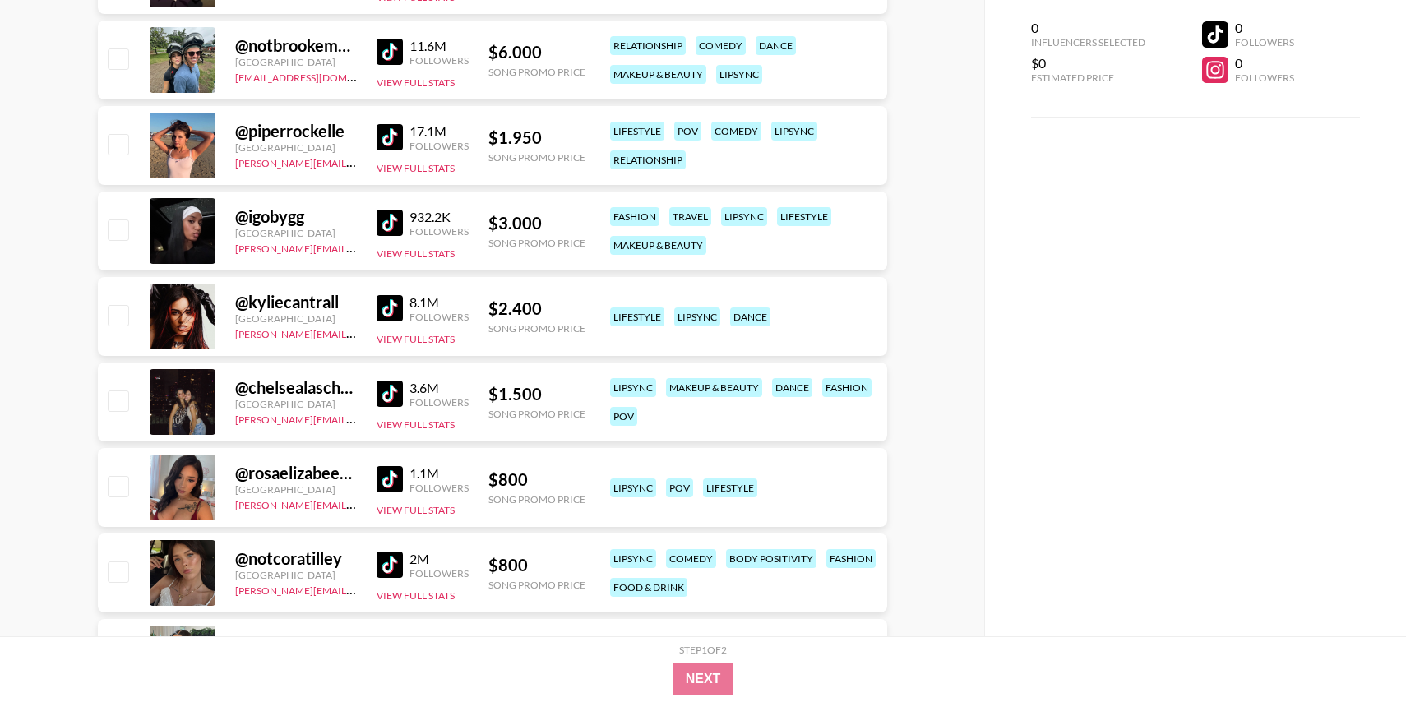
click at [395, 302] on img at bounding box center [390, 308] width 26 height 26
click at [382, 395] on img at bounding box center [390, 394] width 26 height 26
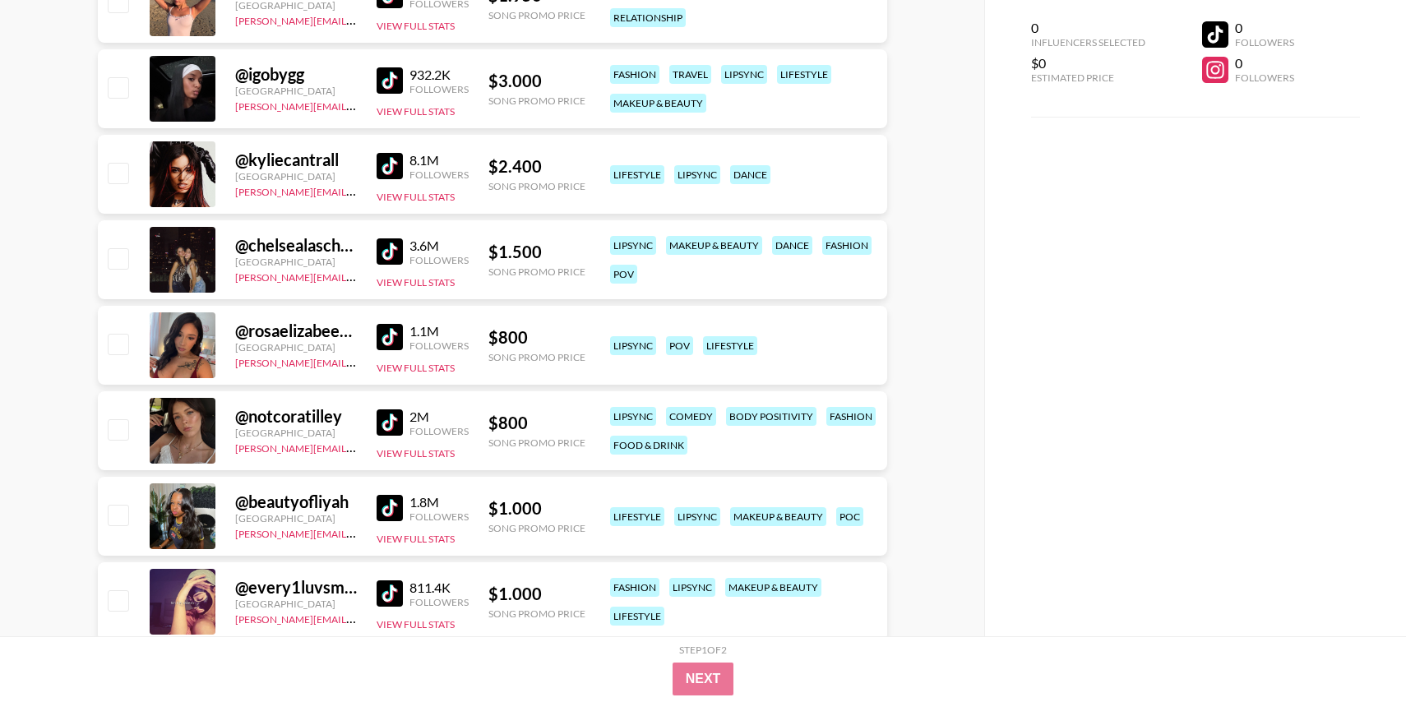
scroll to position [590, 0]
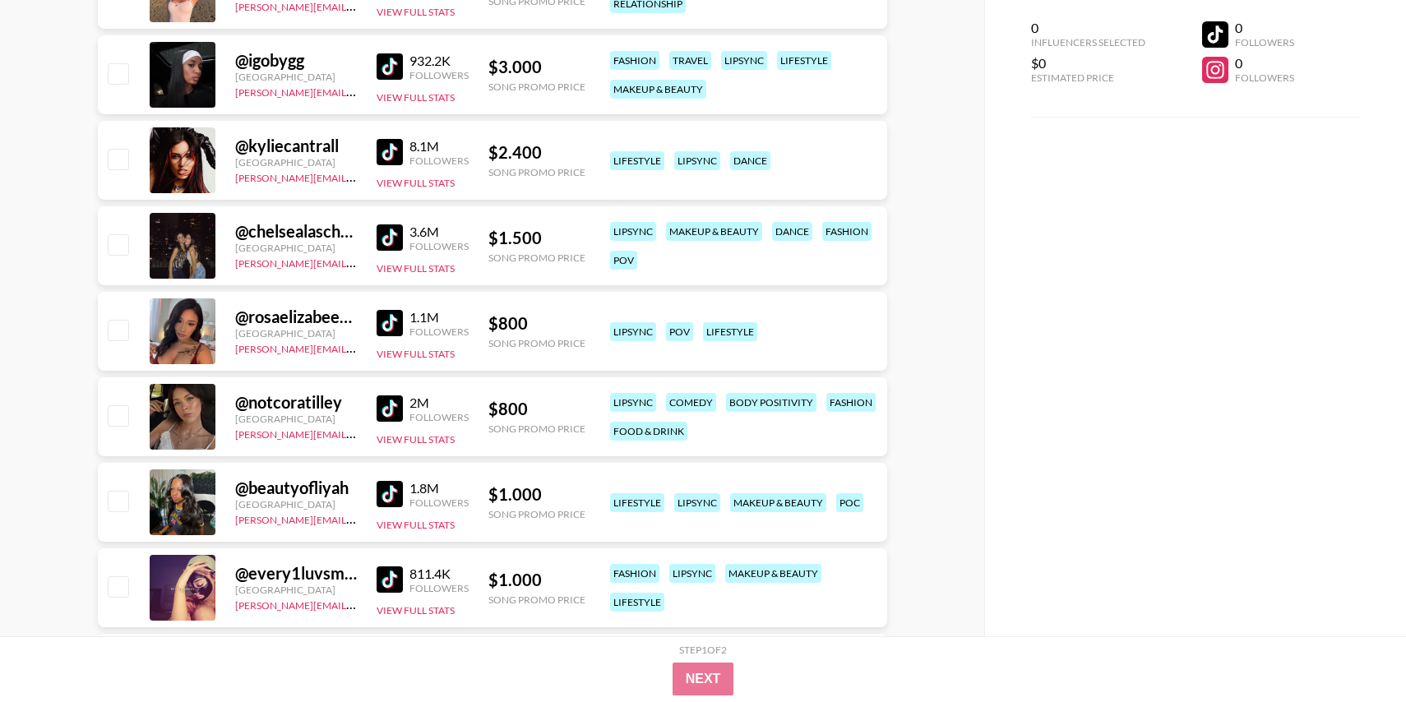
click at [383, 330] on img at bounding box center [390, 323] width 26 height 26
click at [383, 396] on img at bounding box center [390, 408] width 26 height 26
click at [386, 486] on img at bounding box center [390, 494] width 26 height 26
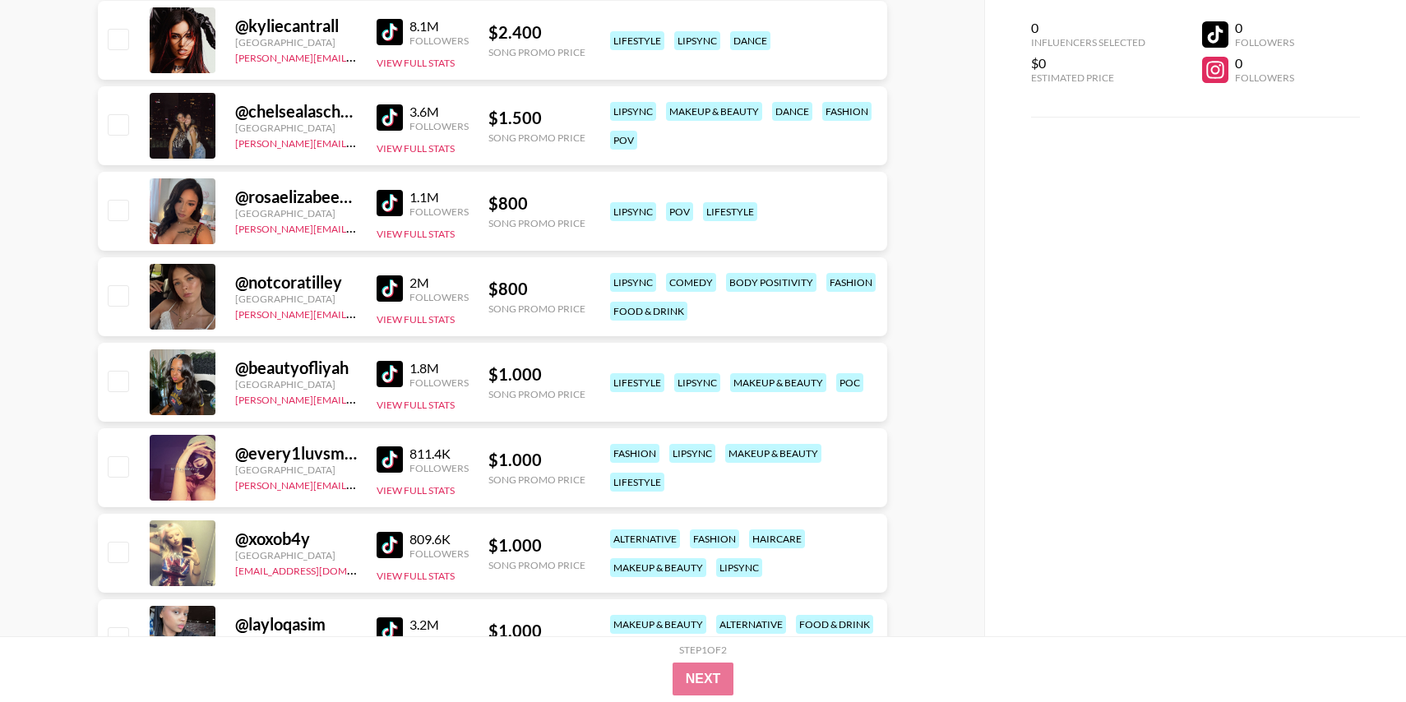
scroll to position [762, 0]
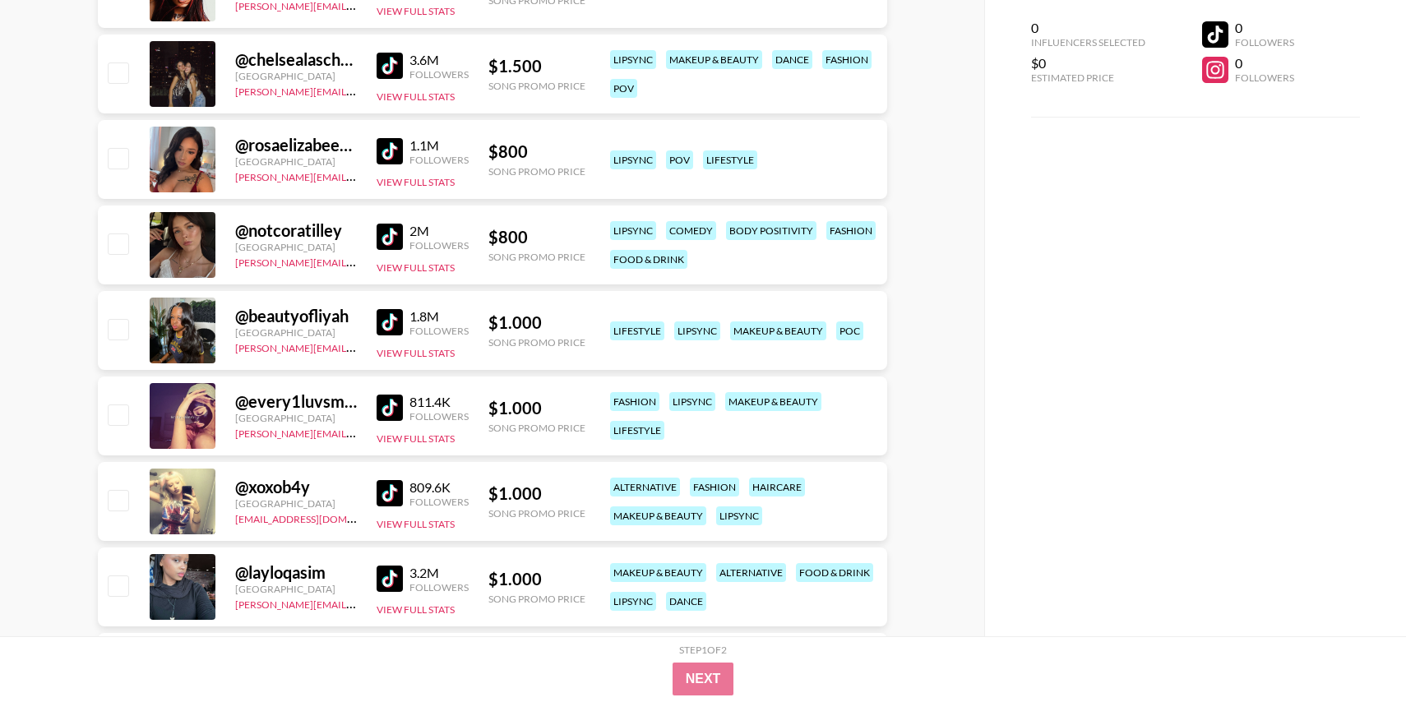
click at [386, 395] on img at bounding box center [390, 408] width 26 height 26
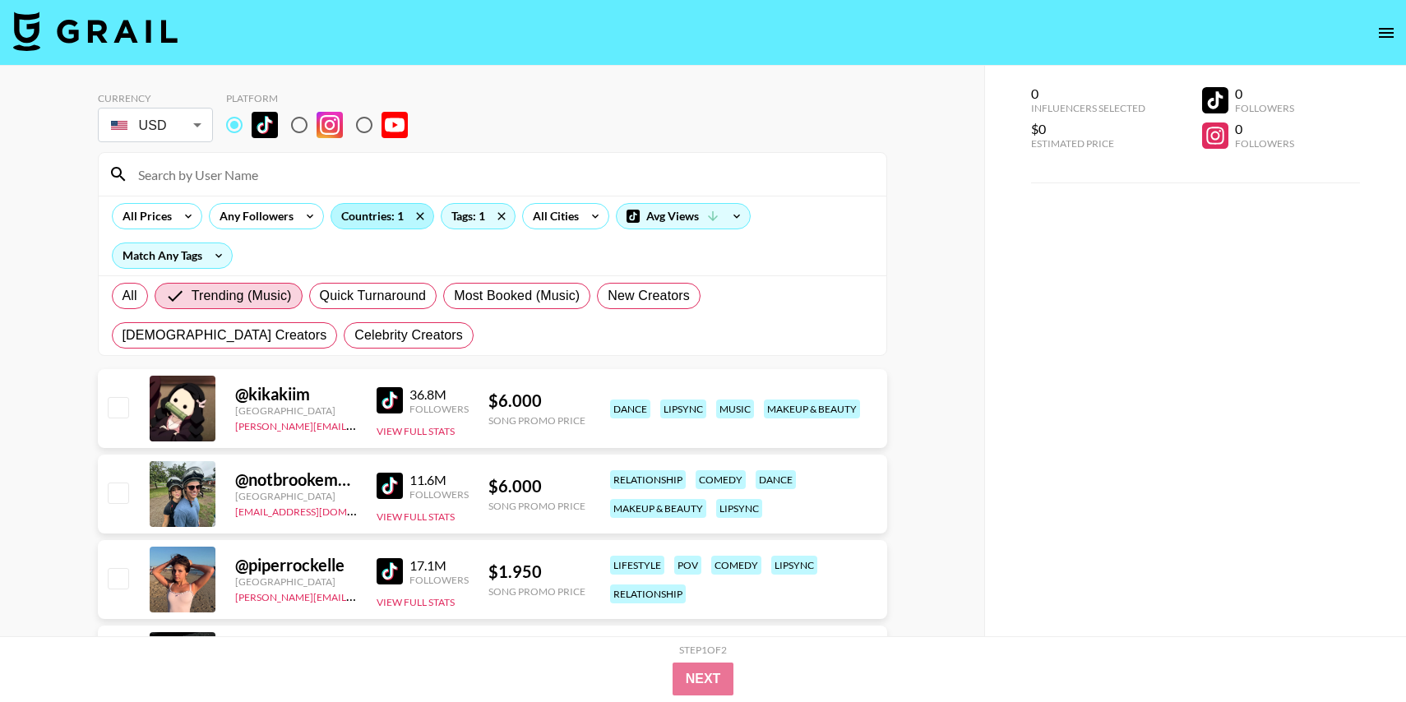
click at [387, 211] on div "Countries: 1" at bounding box center [382, 216] width 102 height 25
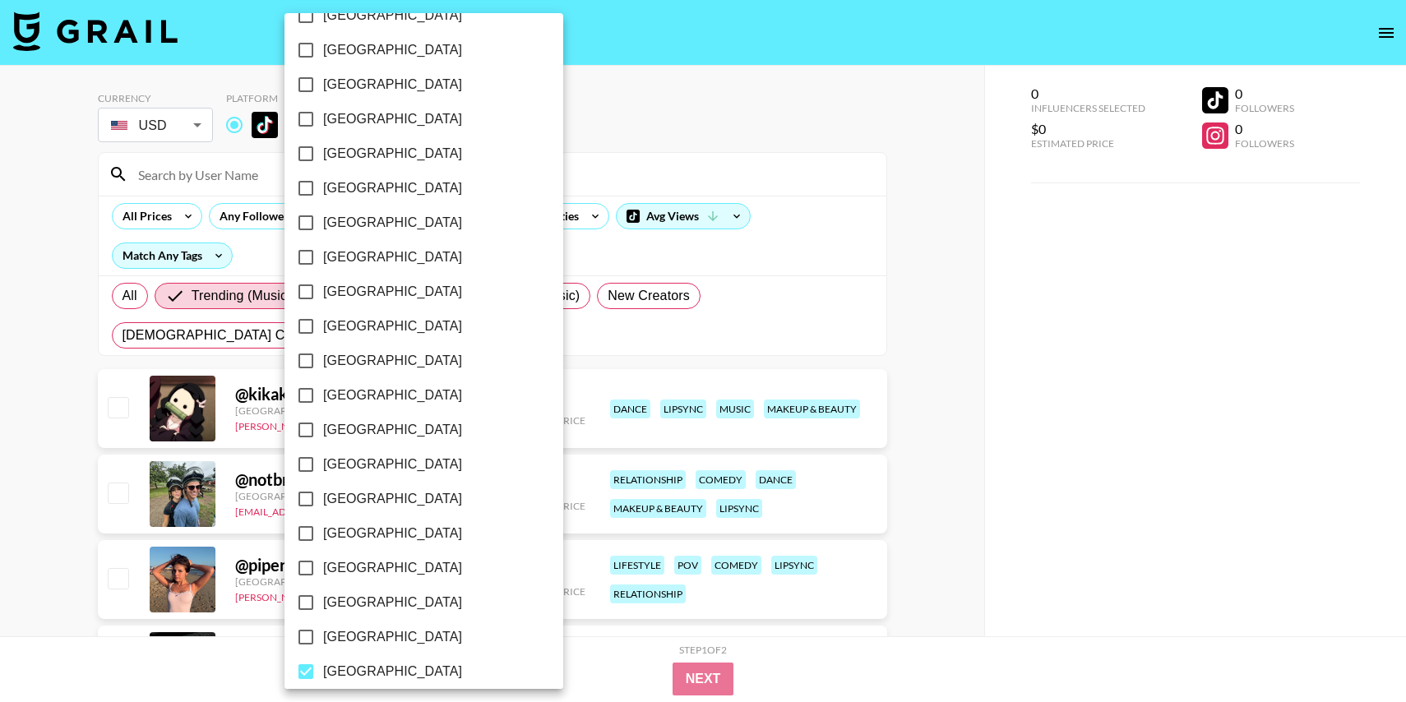
scroll to position [1215, 0]
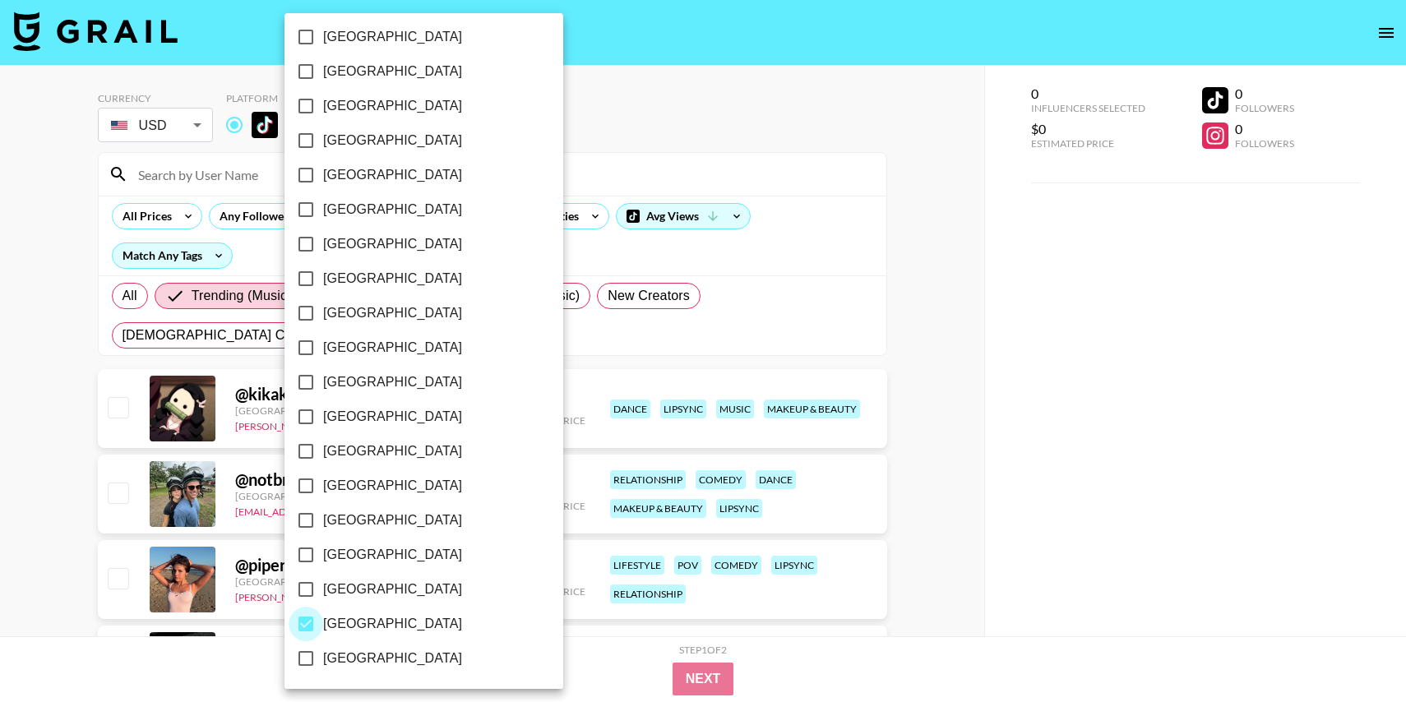
click at [308, 623] on input "[GEOGRAPHIC_DATA]" at bounding box center [306, 624] width 35 height 35
checkbox input "false"
click at [308, 585] on input "[GEOGRAPHIC_DATA]" at bounding box center [308, 589] width 35 height 35
checkbox input "true"
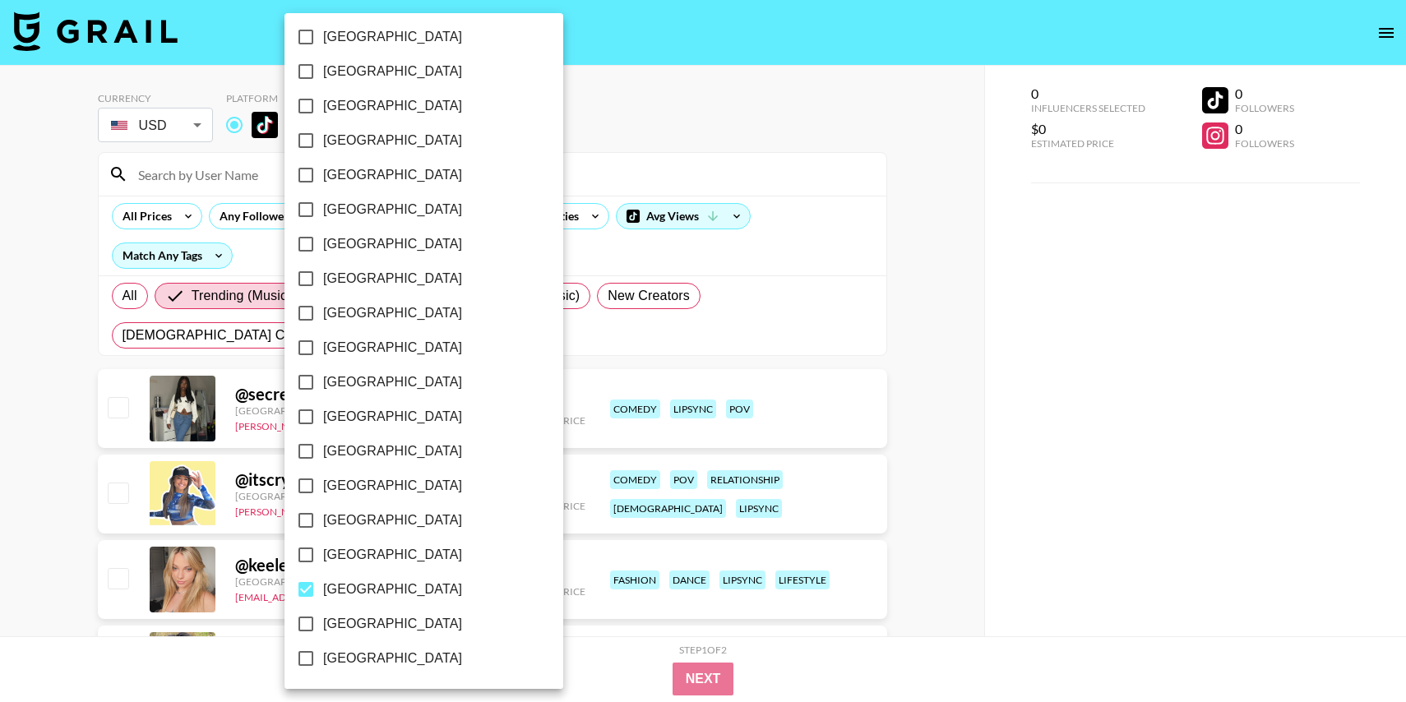
click at [982, 474] on div at bounding box center [703, 351] width 1406 height 702
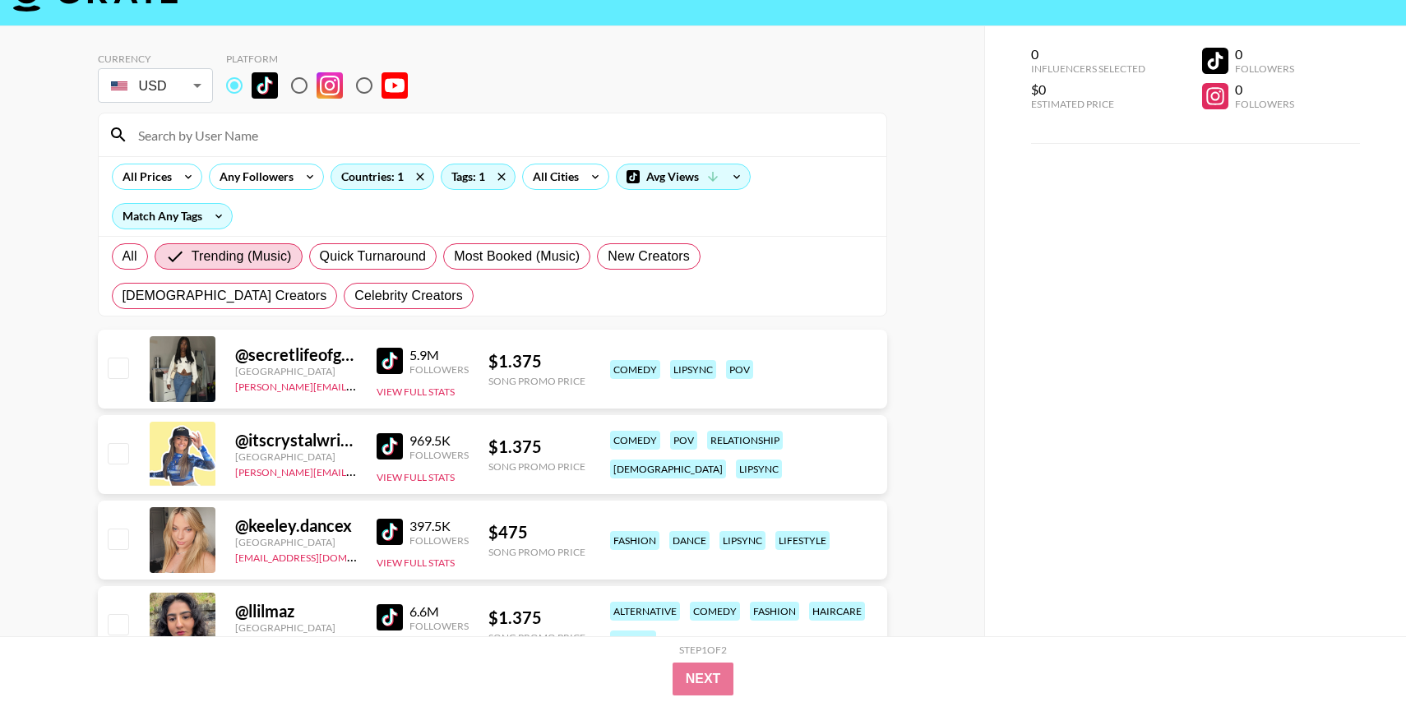
scroll to position [38, 0]
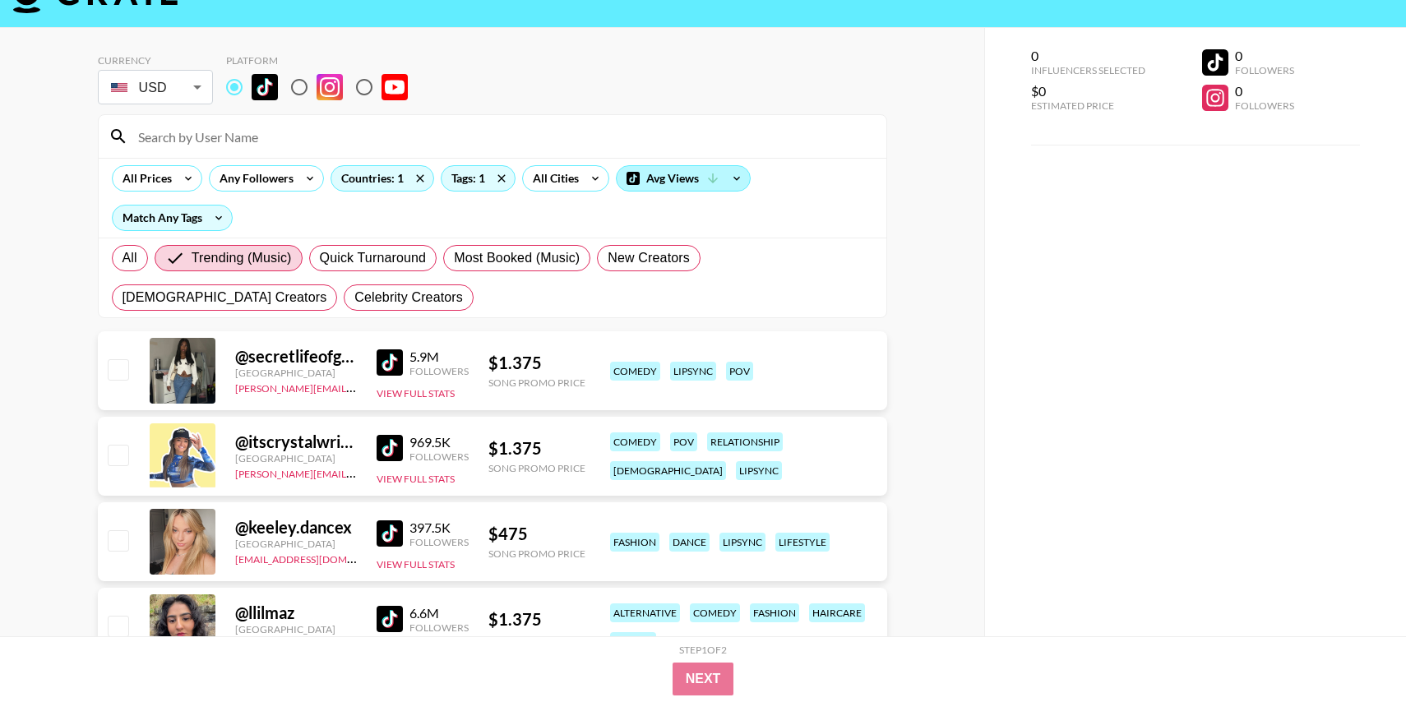
click at [658, 173] on div "Avg Views" at bounding box center [683, 178] width 133 height 25
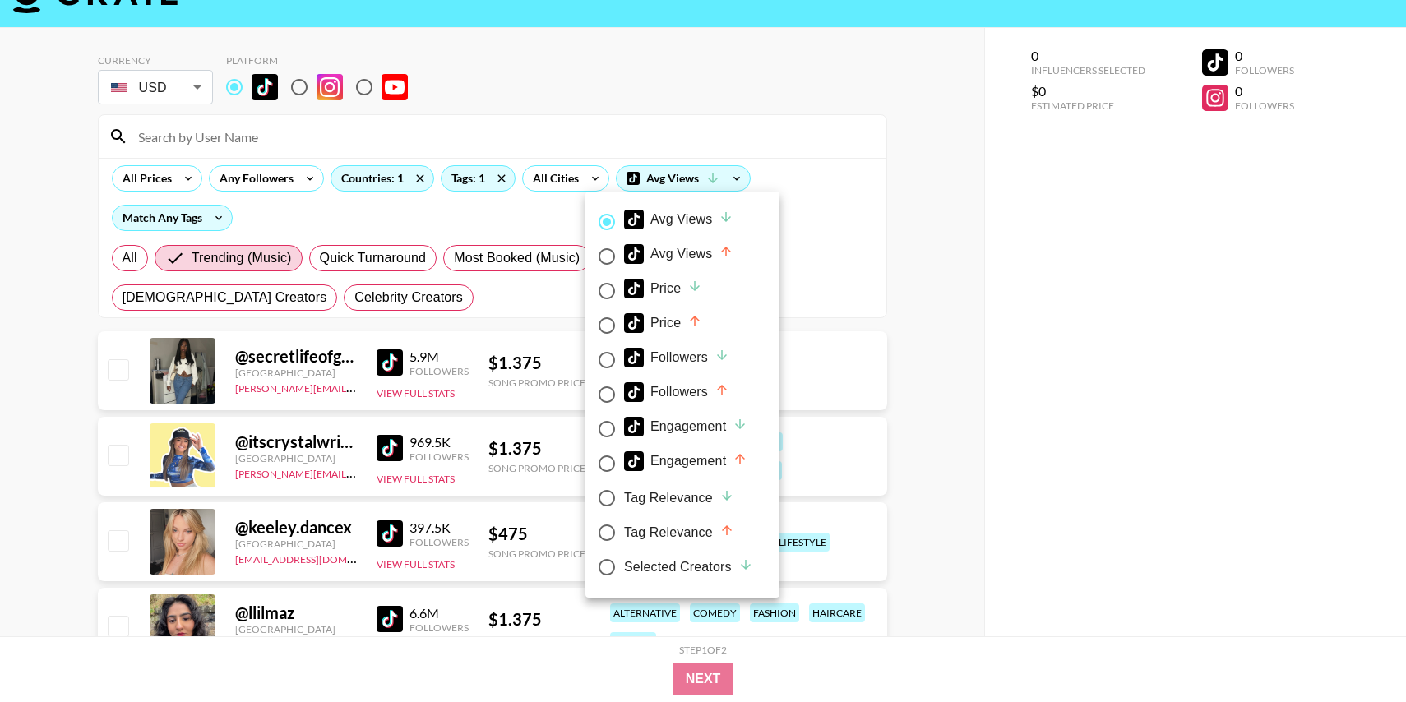
click at [670, 251] on div "Avg Views" at bounding box center [678, 254] width 109 height 20
click at [624, 251] on input "Avg Views" at bounding box center [606, 256] width 35 height 35
radio input "true"
radio input "false"
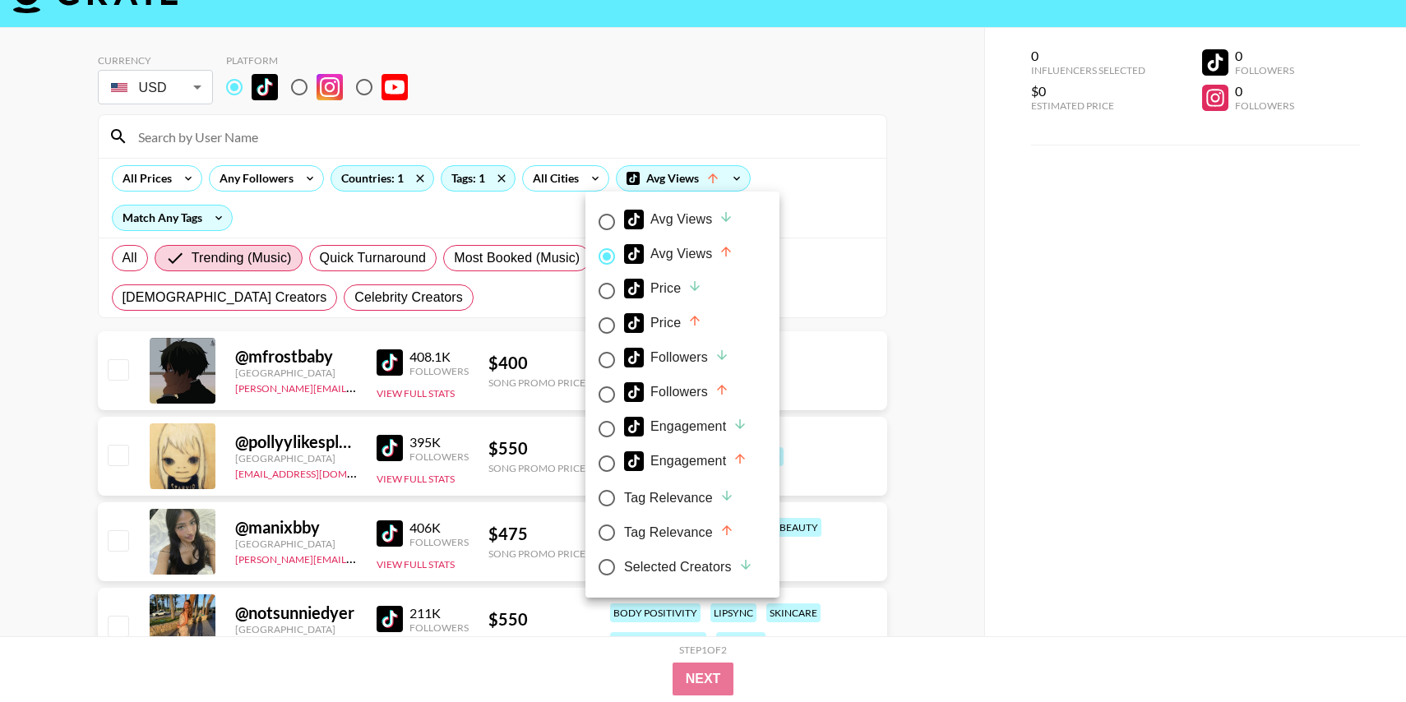
click at [1010, 357] on div at bounding box center [703, 351] width 1406 height 702
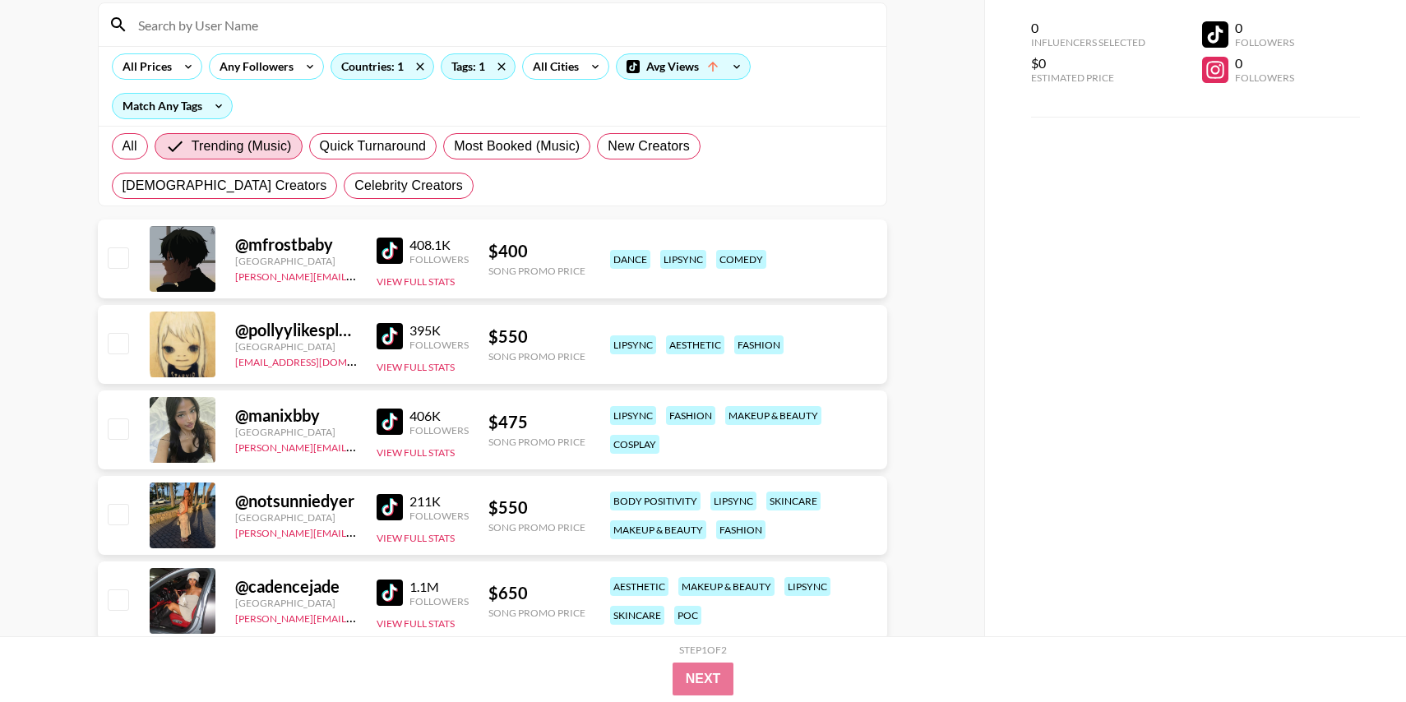
scroll to position [187, 0]
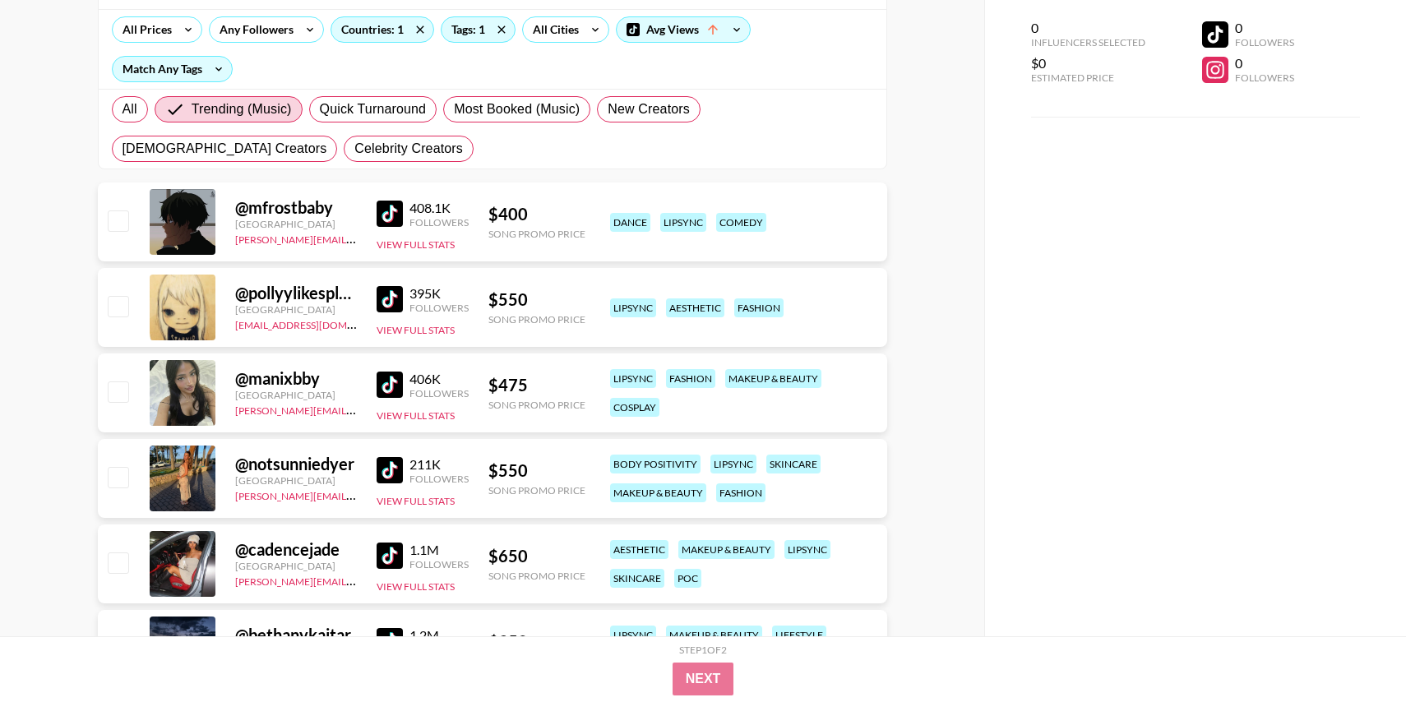
click at [384, 377] on img at bounding box center [390, 385] width 26 height 26
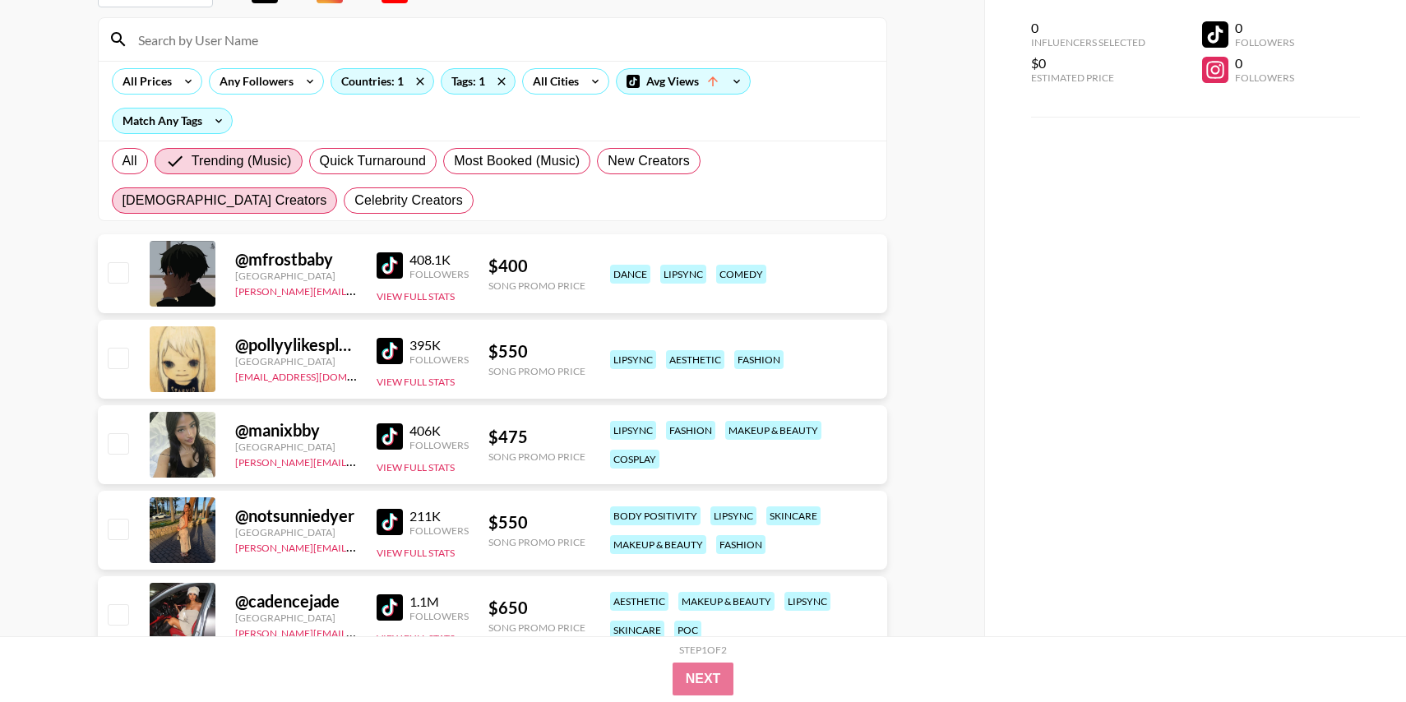
scroll to position [100, 0]
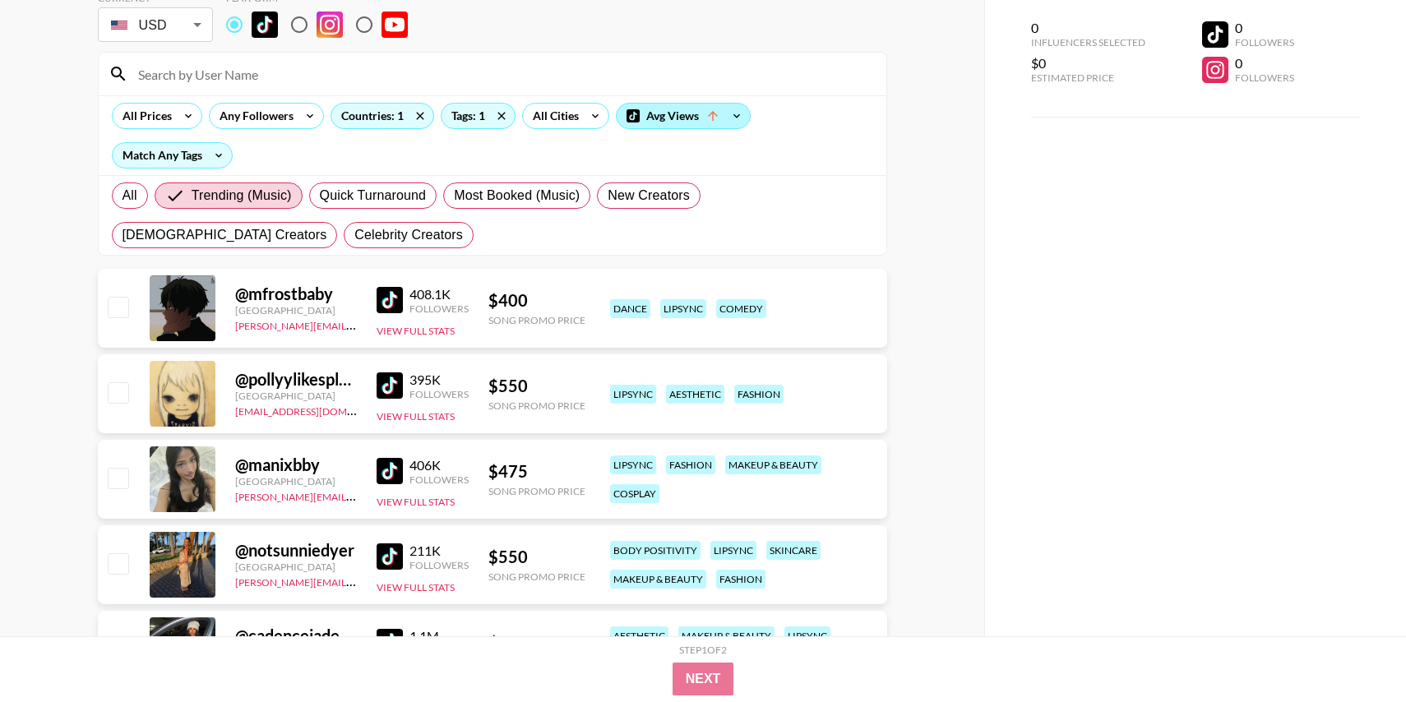
click at [684, 110] on div "Avg Views" at bounding box center [683, 116] width 133 height 25
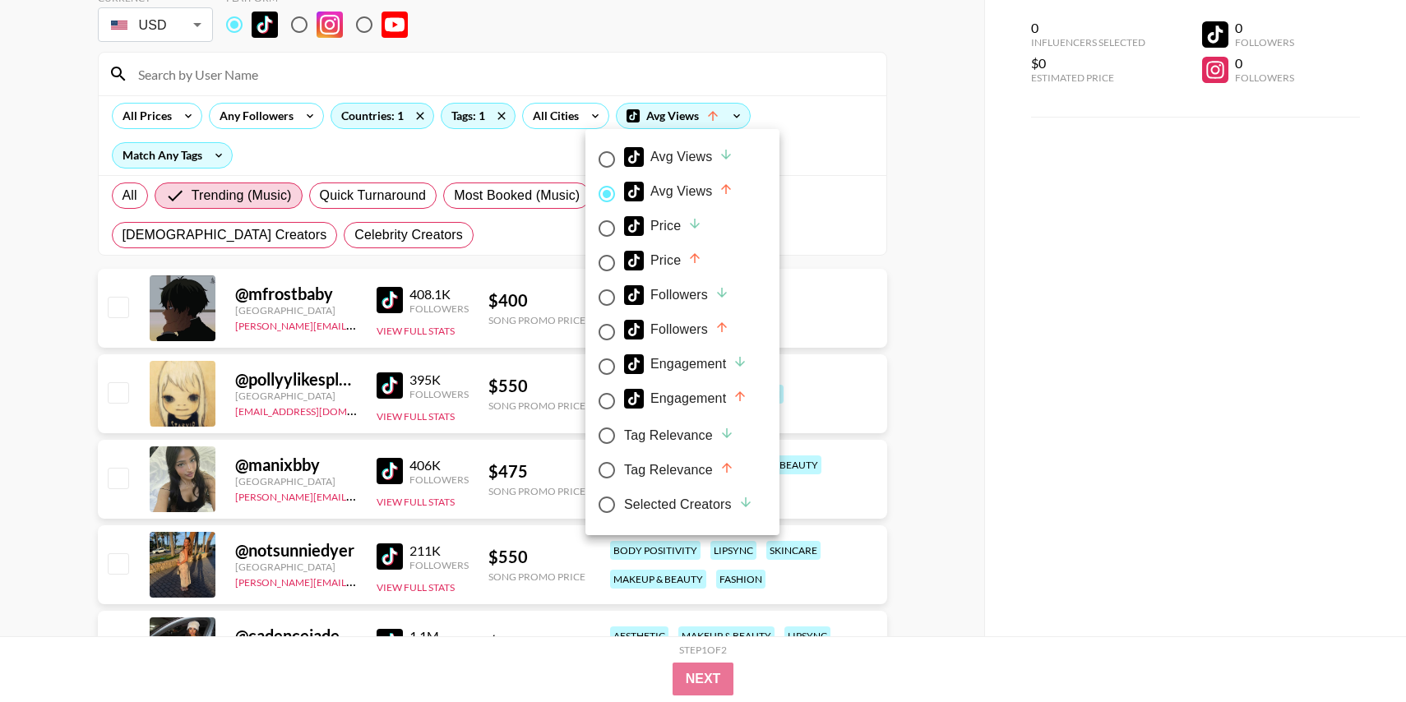
click at [675, 159] on div "Avg Views" at bounding box center [678, 157] width 109 height 20
click at [624, 159] on input "Avg Views" at bounding box center [606, 159] width 35 height 35
radio input "true"
radio input "false"
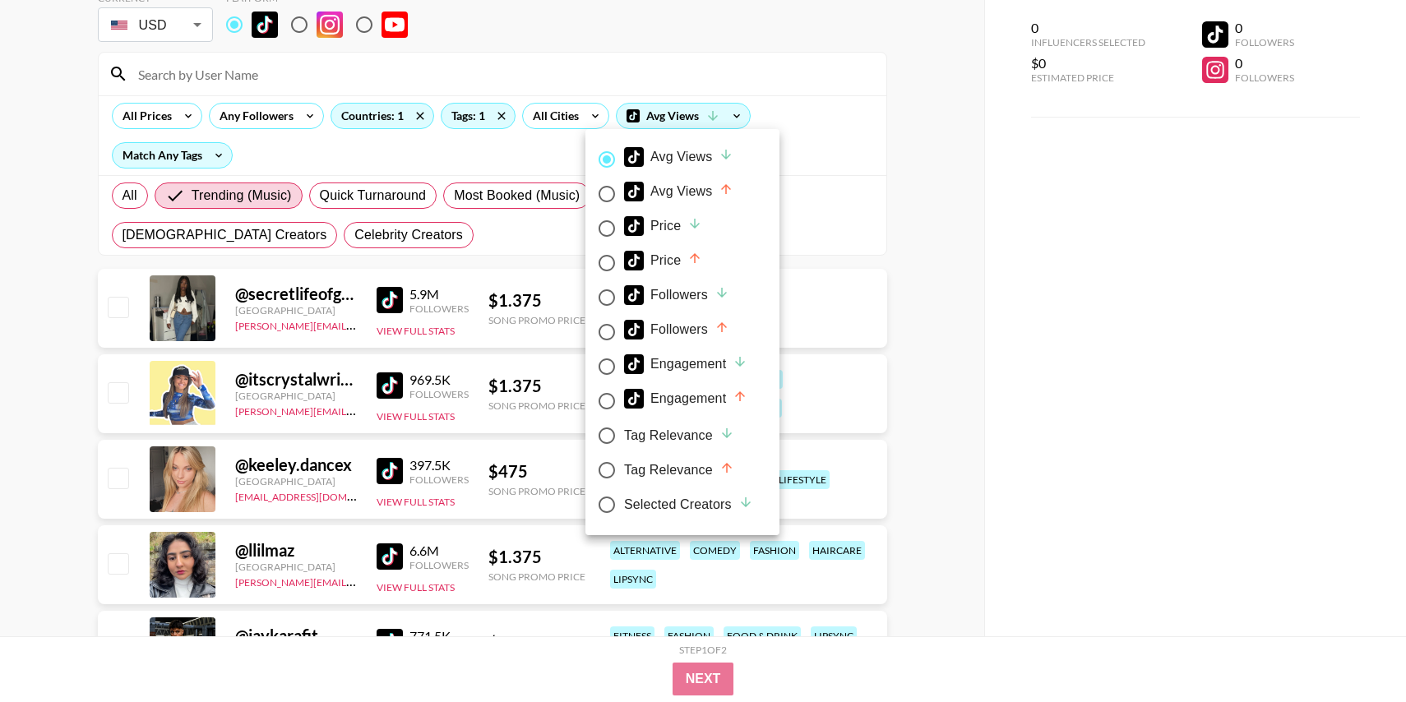
click at [971, 160] on div at bounding box center [703, 351] width 1406 height 702
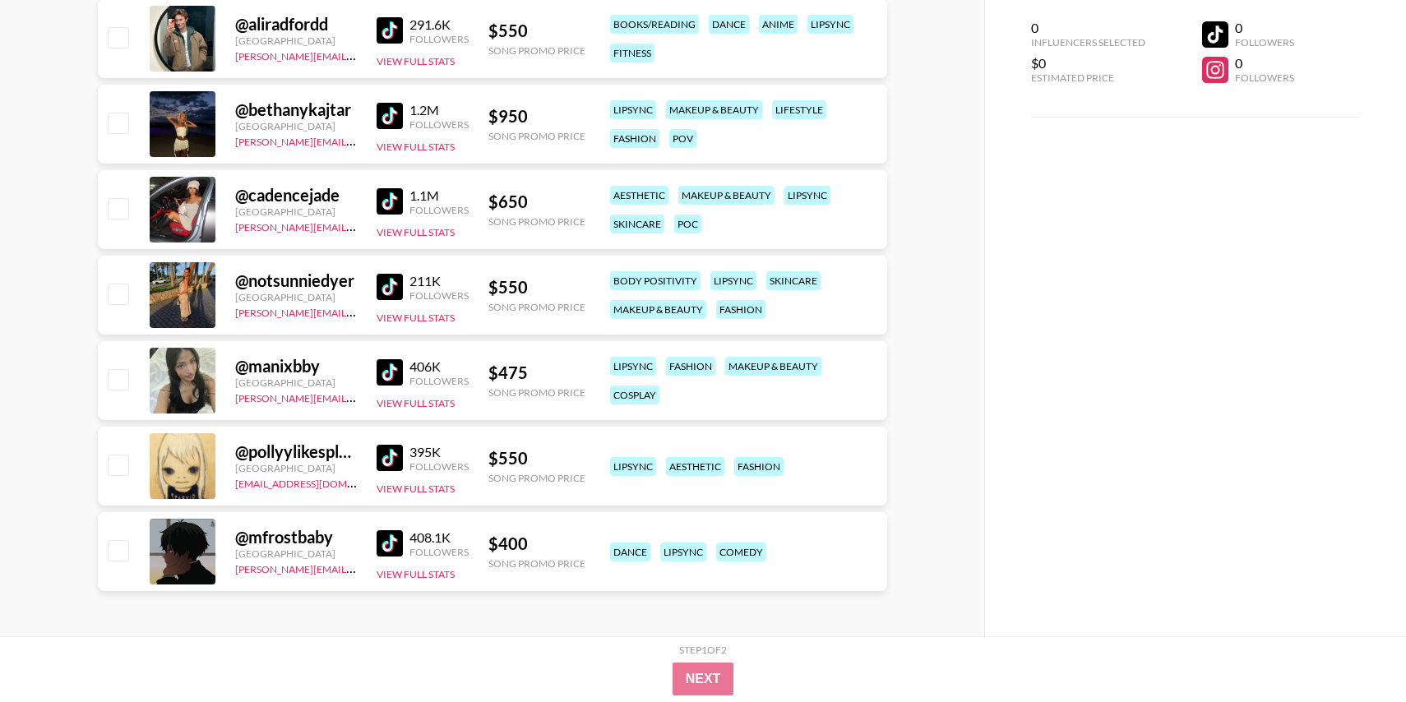
scroll to position [0, 0]
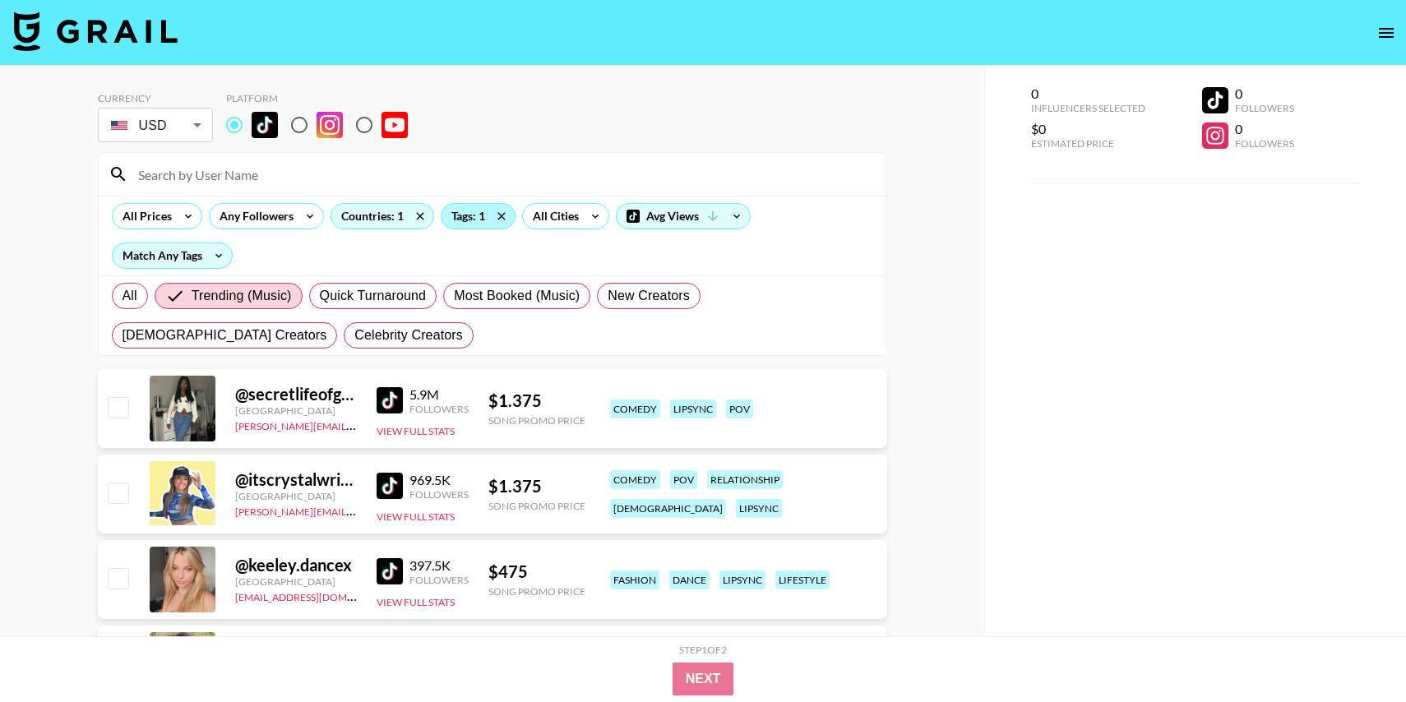
click at [465, 215] on div "Tags: 1" at bounding box center [477, 216] width 73 height 25
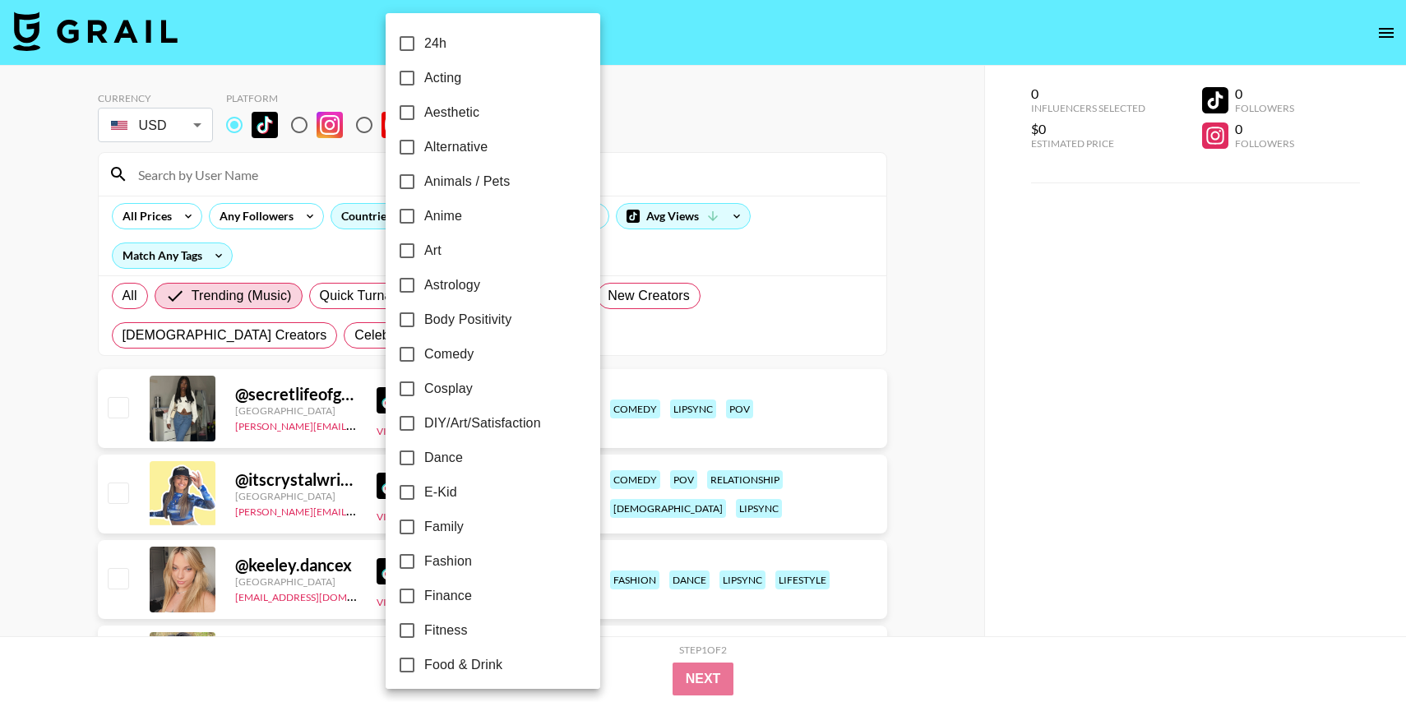
click at [945, 127] on div at bounding box center [703, 351] width 1406 height 702
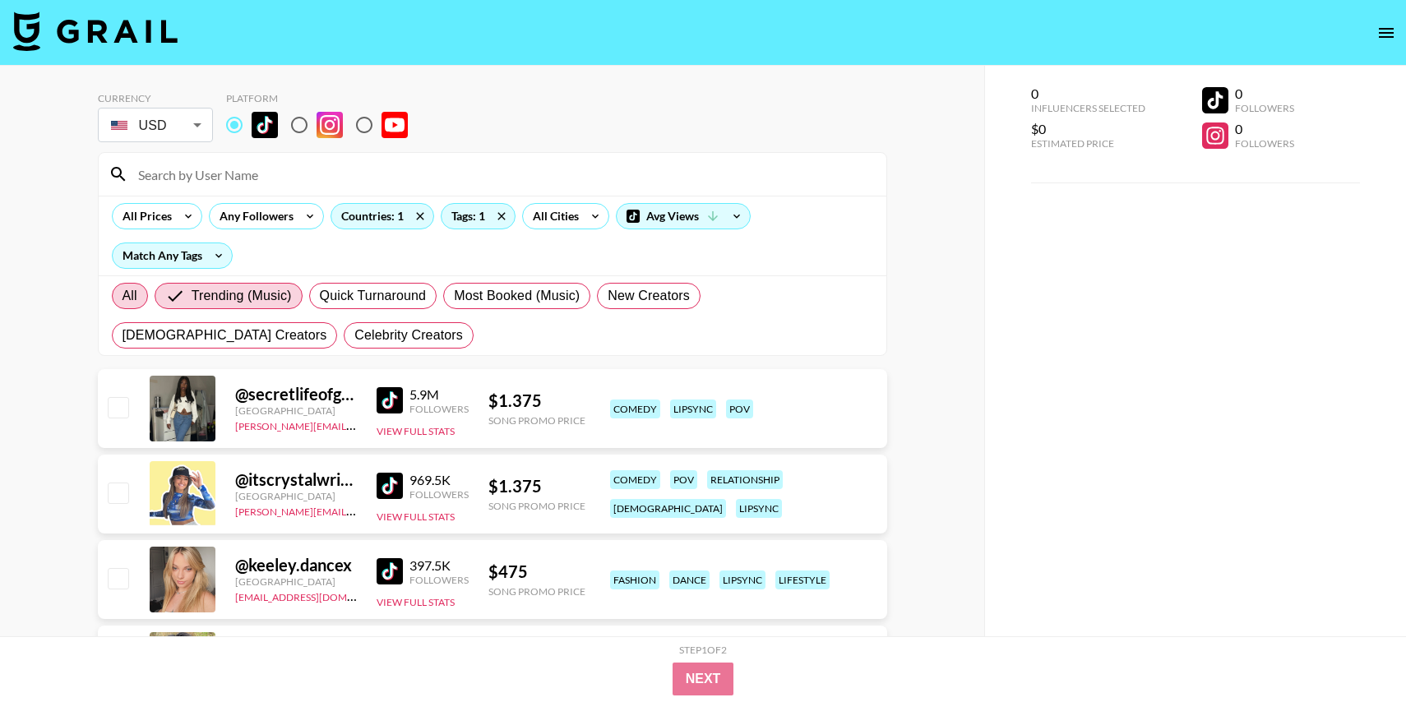
click at [116, 306] on label "All" at bounding box center [130, 296] width 36 height 26
click at [122, 296] on input "All" at bounding box center [122, 296] width 0 height 0
radio input "true"
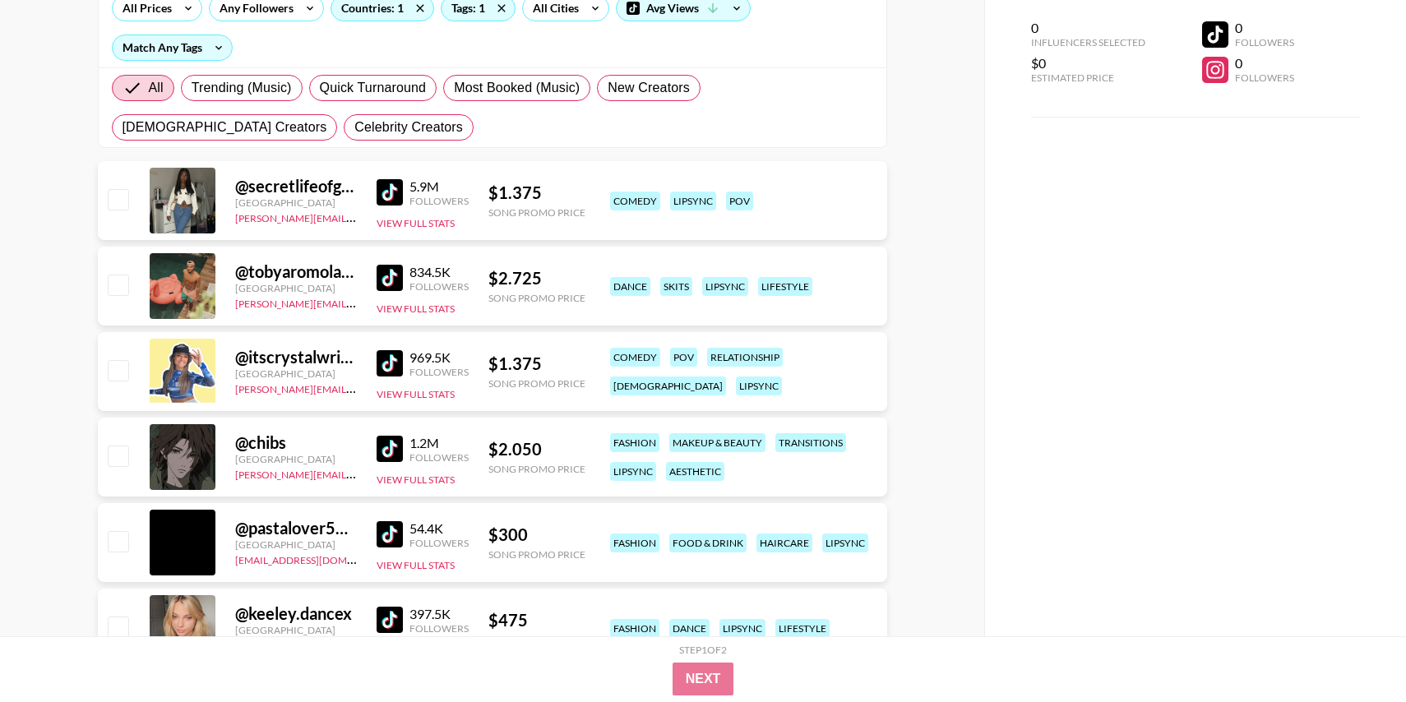
scroll to position [117, 0]
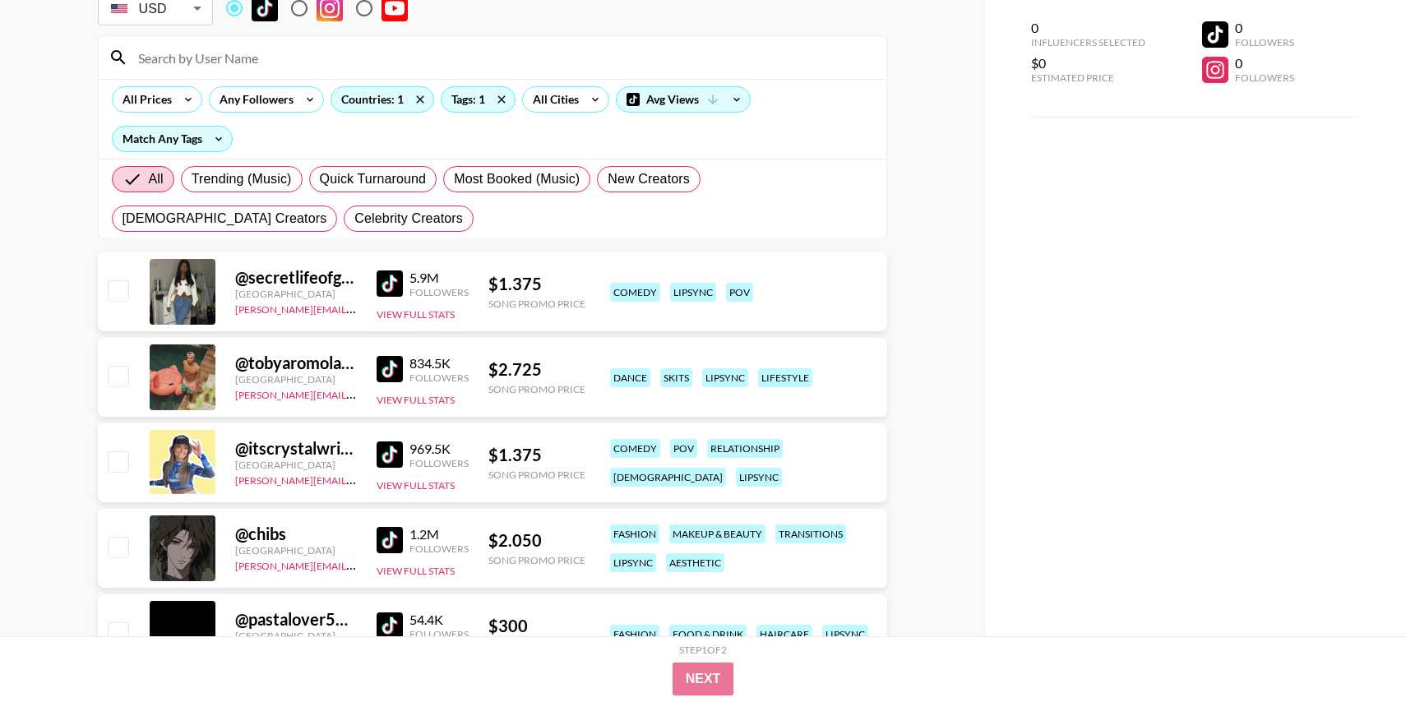
click at [391, 276] on img at bounding box center [390, 283] width 26 height 26
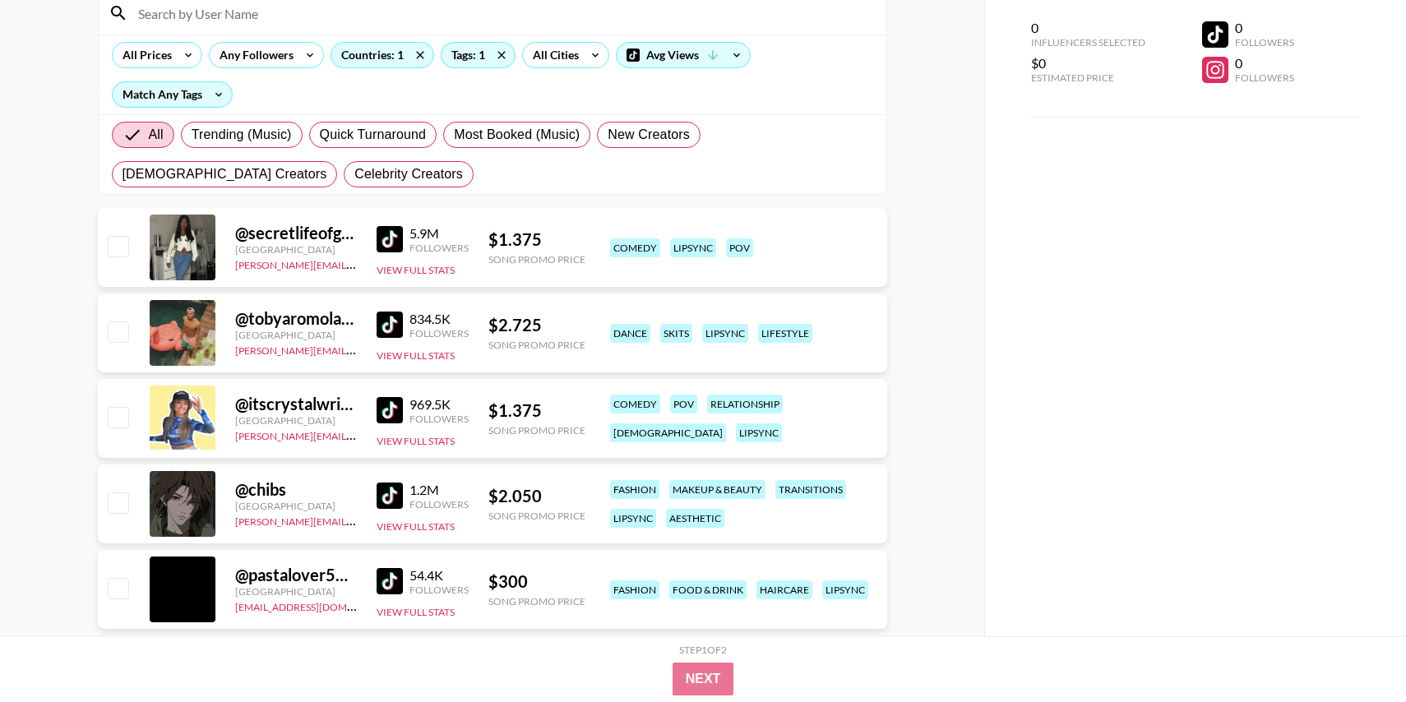
scroll to position [159, 0]
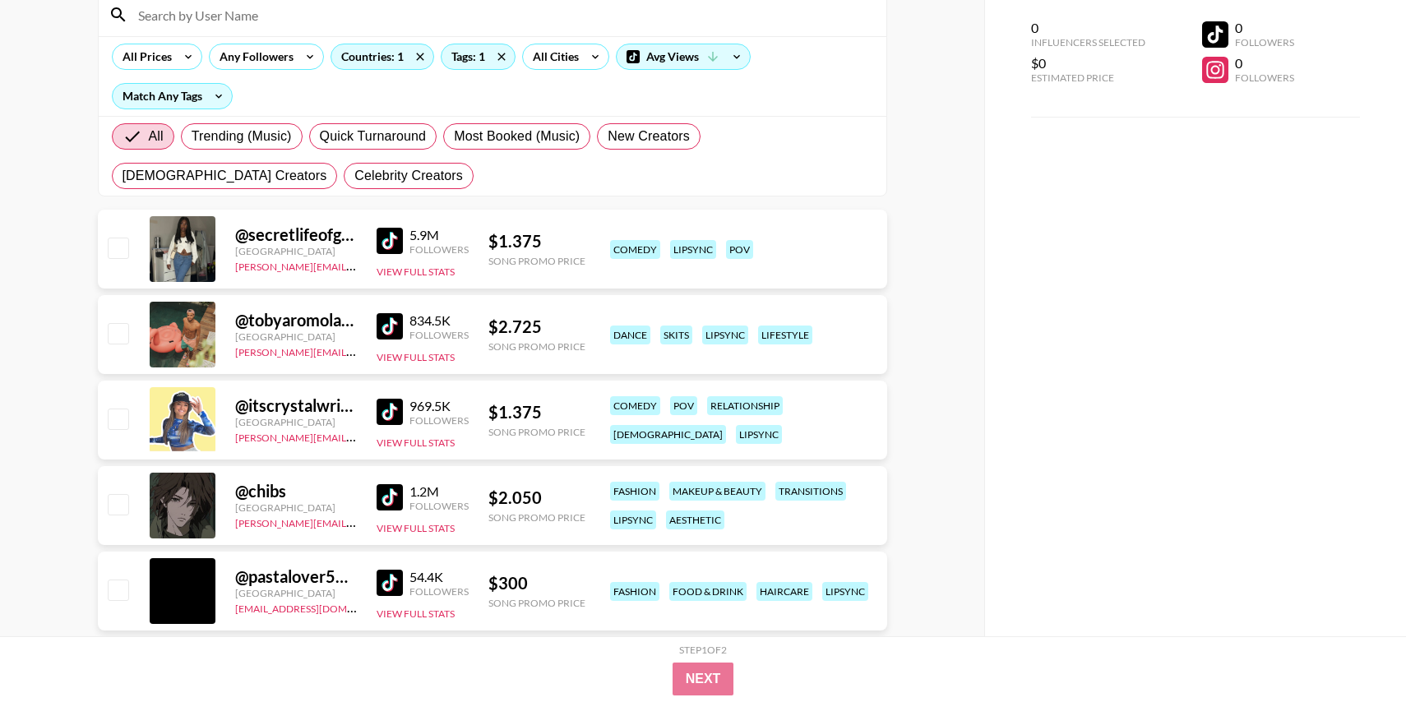
click at [395, 419] on img at bounding box center [390, 412] width 26 height 26
click at [391, 496] on img at bounding box center [390, 497] width 26 height 26
click at [392, 579] on img at bounding box center [390, 583] width 26 height 26
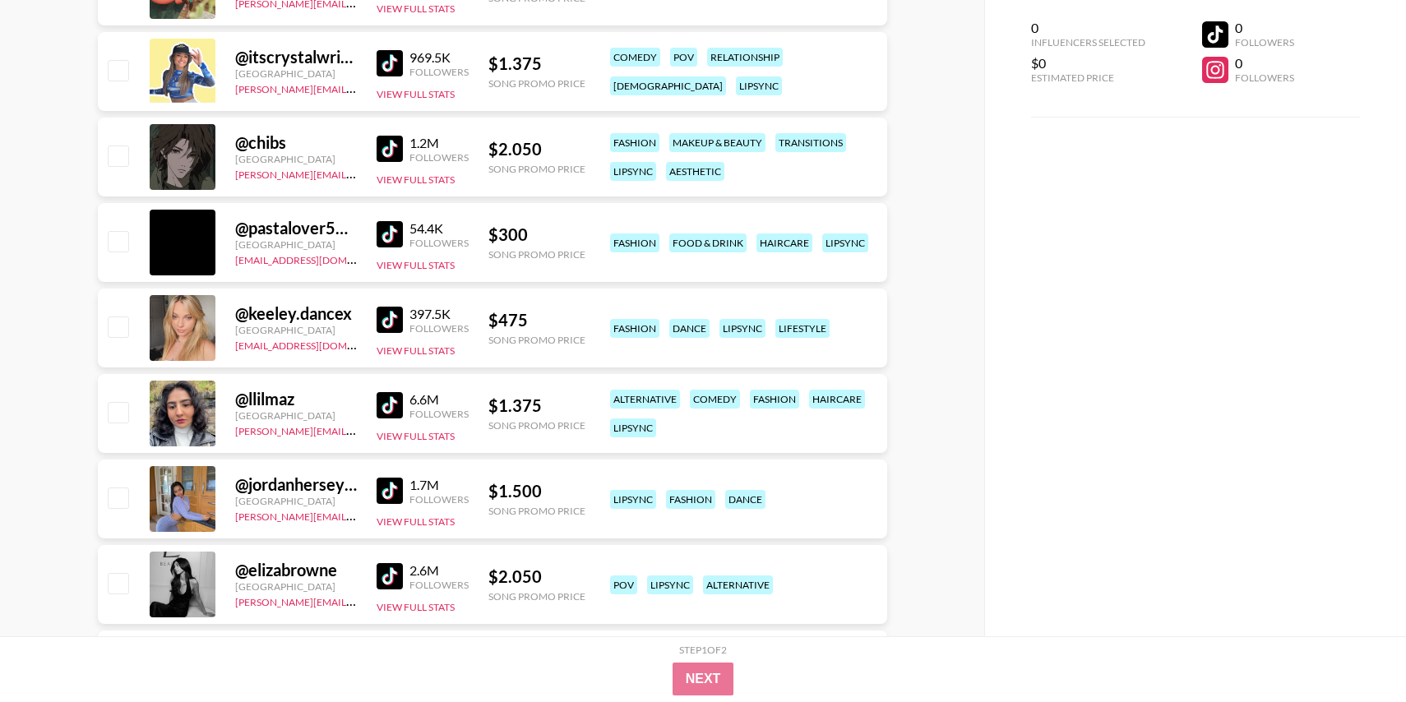
scroll to position [511, 0]
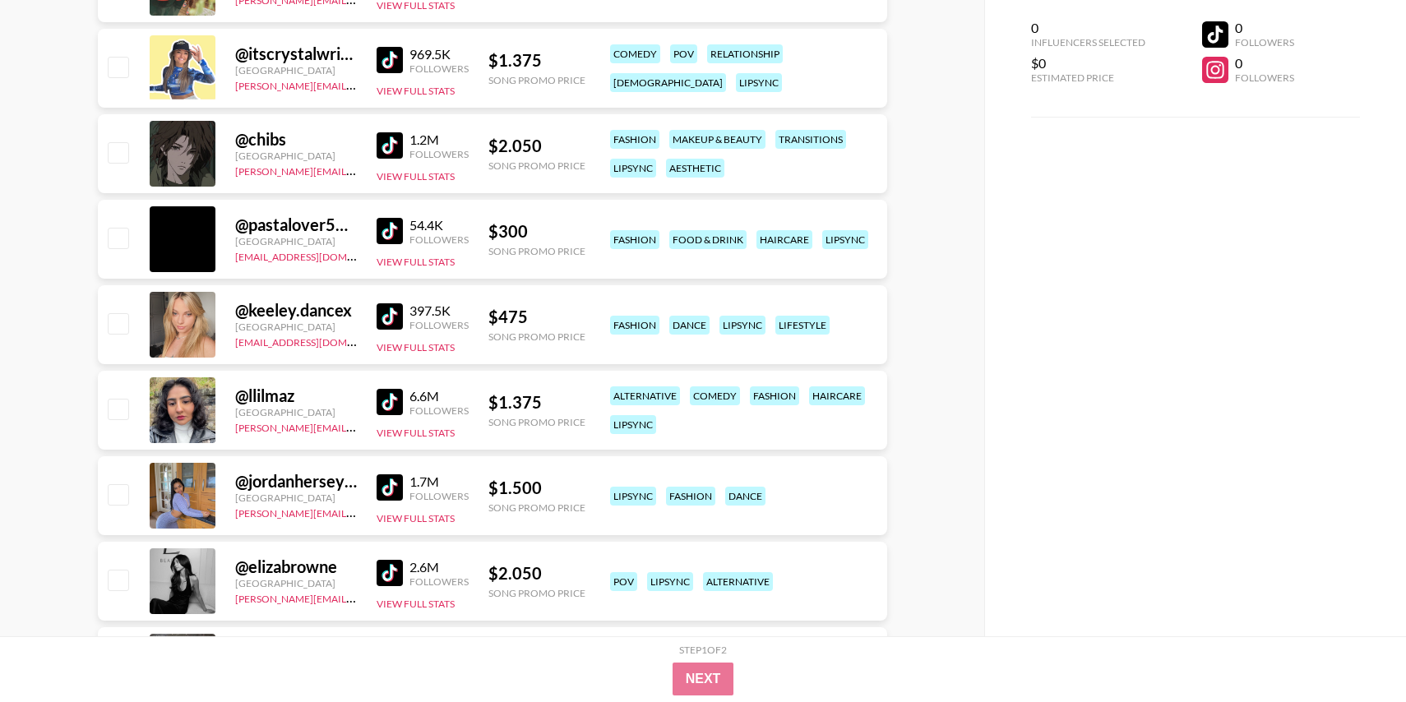
click at [397, 317] on img at bounding box center [390, 316] width 26 height 26
click at [393, 401] on img at bounding box center [390, 402] width 26 height 26
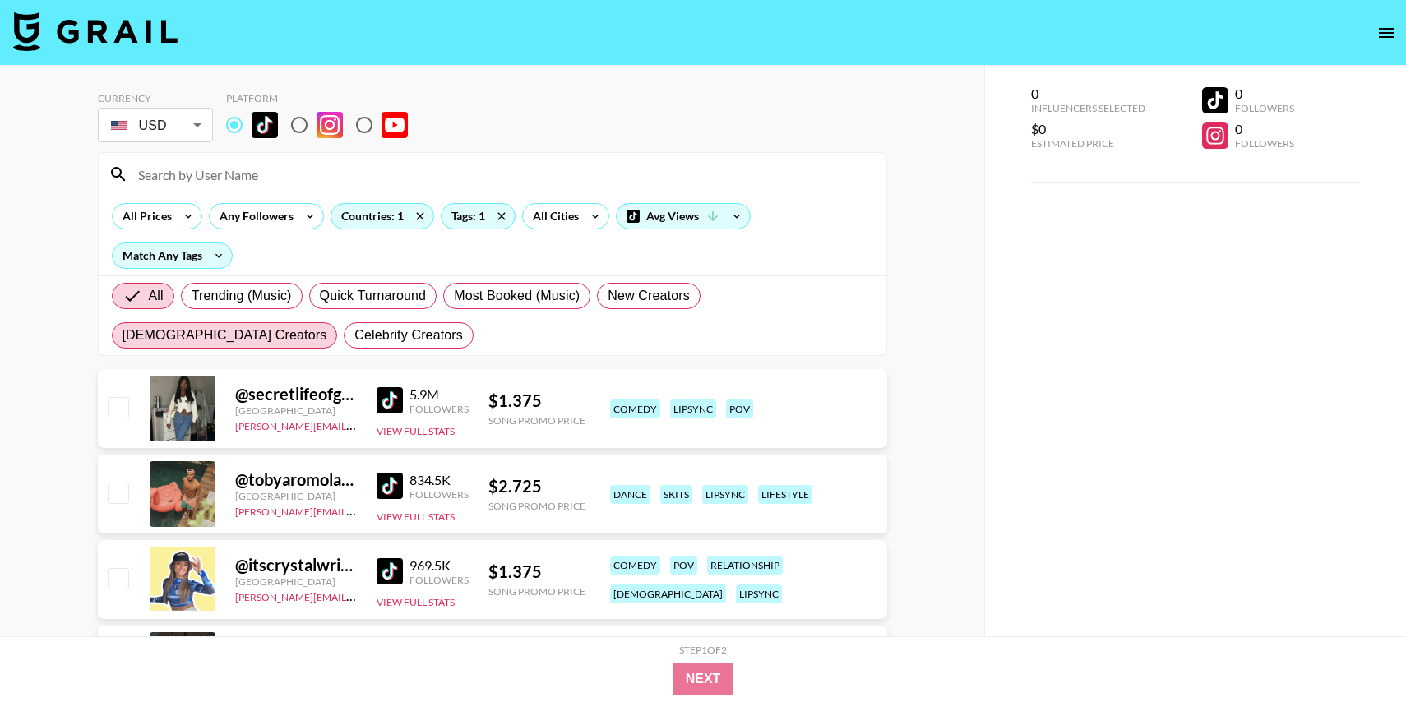
click at [338, 322] on label "[DEMOGRAPHIC_DATA] Creators" at bounding box center [225, 335] width 226 height 26
click at [122, 335] on input "[DEMOGRAPHIC_DATA] Creators" at bounding box center [122, 335] width 0 height 0
radio input "true"
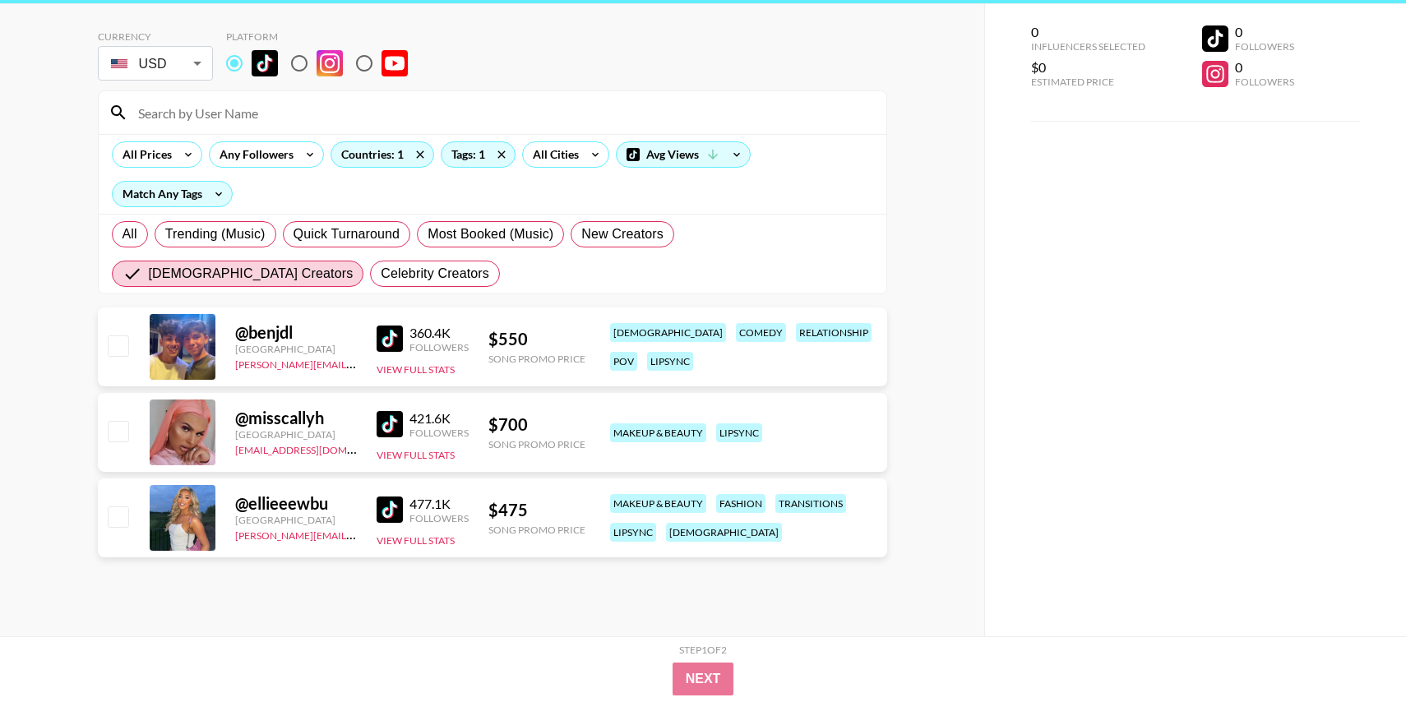
scroll to position [66, 0]
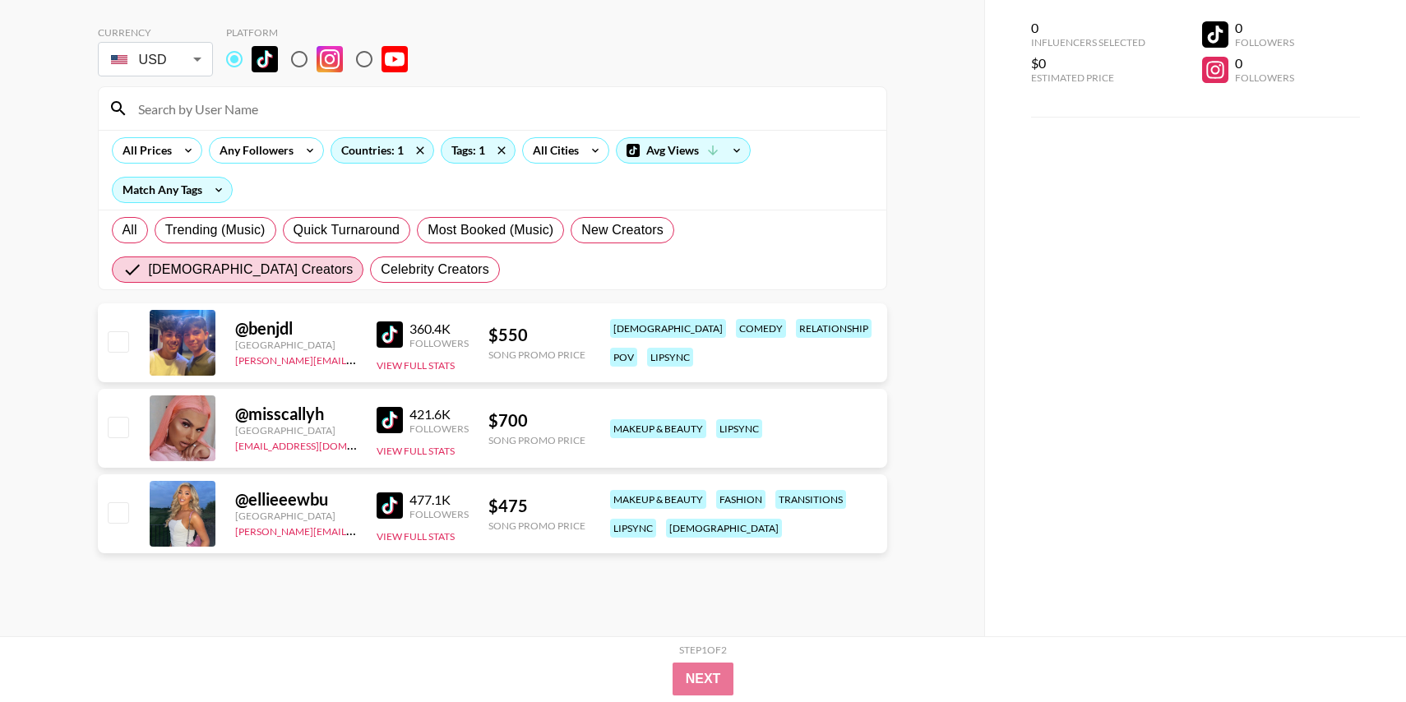
click at [400, 424] on img at bounding box center [390, 420] width 26 height 26
click at [392, 511] on img at bounding box center [390, 505] width 26 height 26
click at [122, 234] on span "All" at bounding box center [129, 230] width 15 height 20
click at [122, 230] on input "All" at bounding box center [122, 230] width 0 height 0
radio input "true"
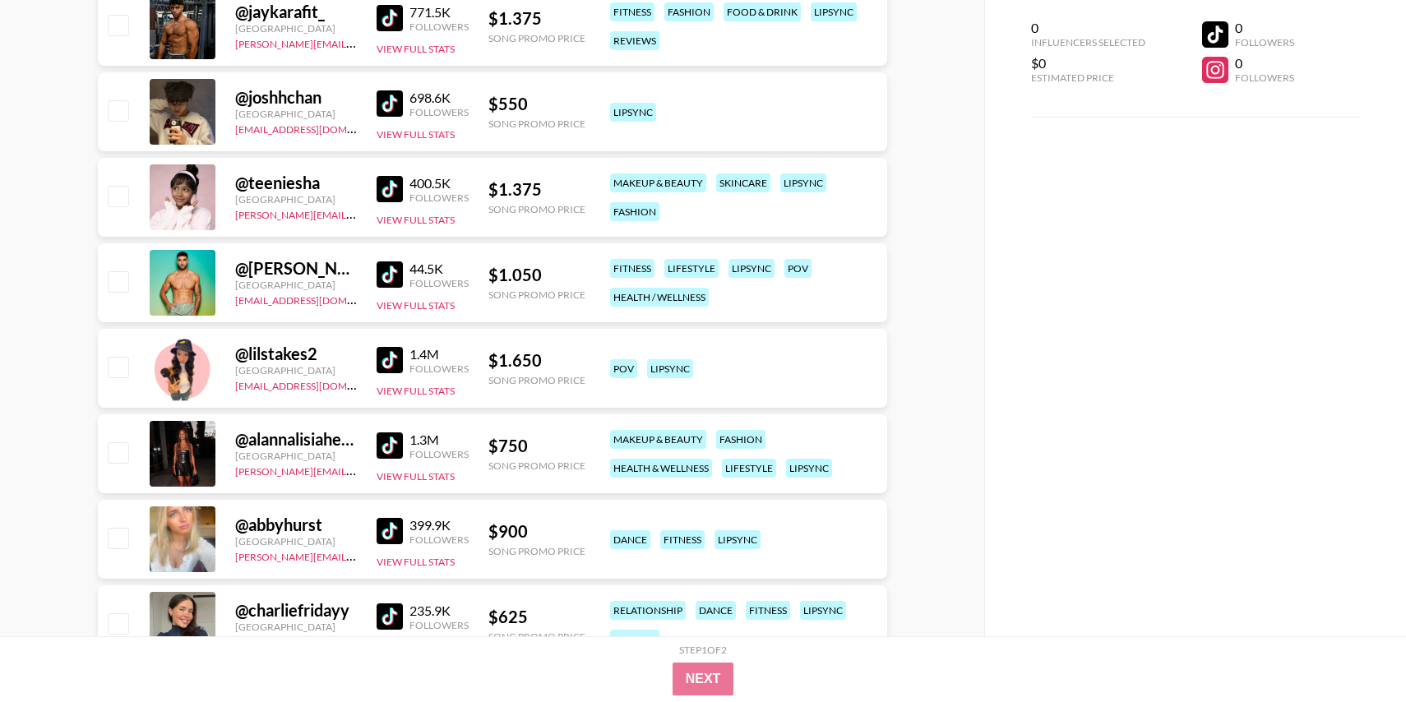
scroll to position [1581, 0]
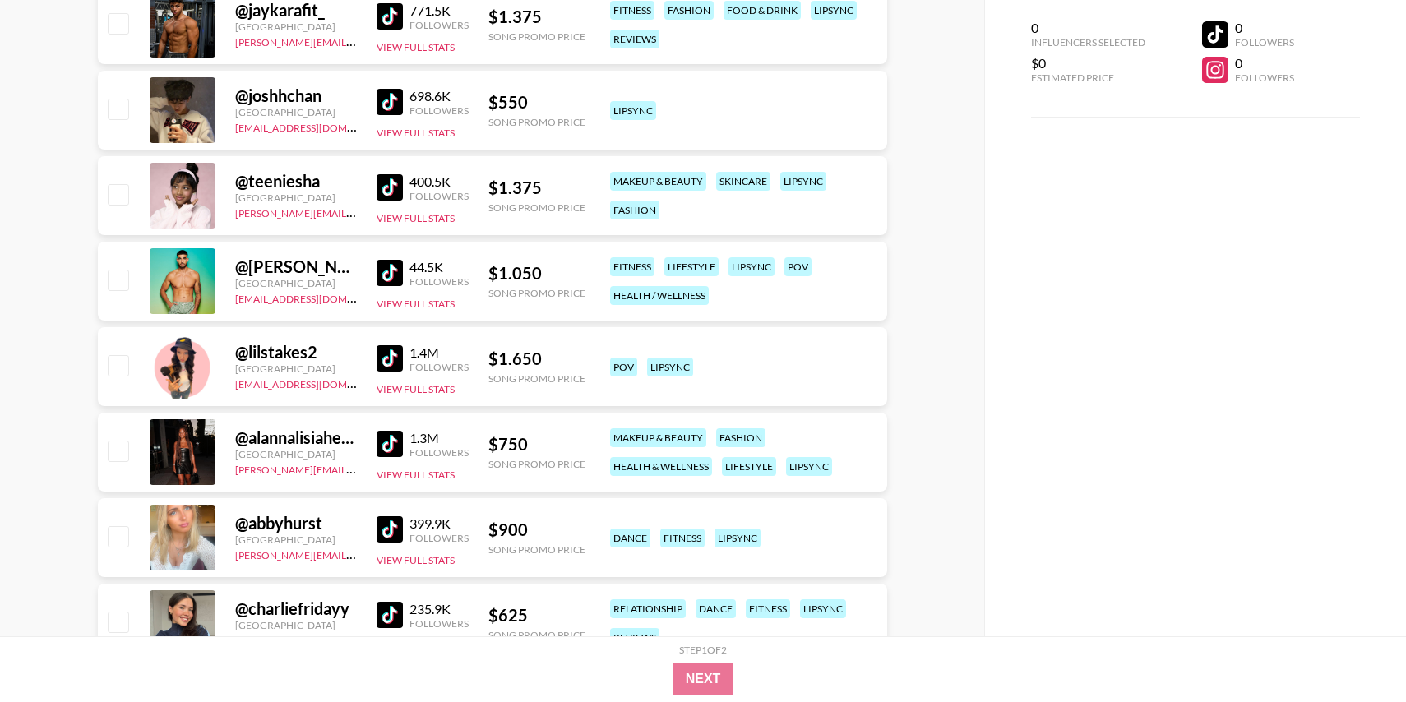
click at [390, 187] on img at bounding box center [390, 187] width 26 height 26
click at [386, 358] on img at bounding box center [390, 358] width 26 height 26
click at [387, 443] on img at bounding box center [390, 444] width 26 height 26
click at [388, 533] on img at bounding box center [390, 529] width 26 height 26
click at [386, 621] on img at bounding box center [390, 615] width 26 height 26
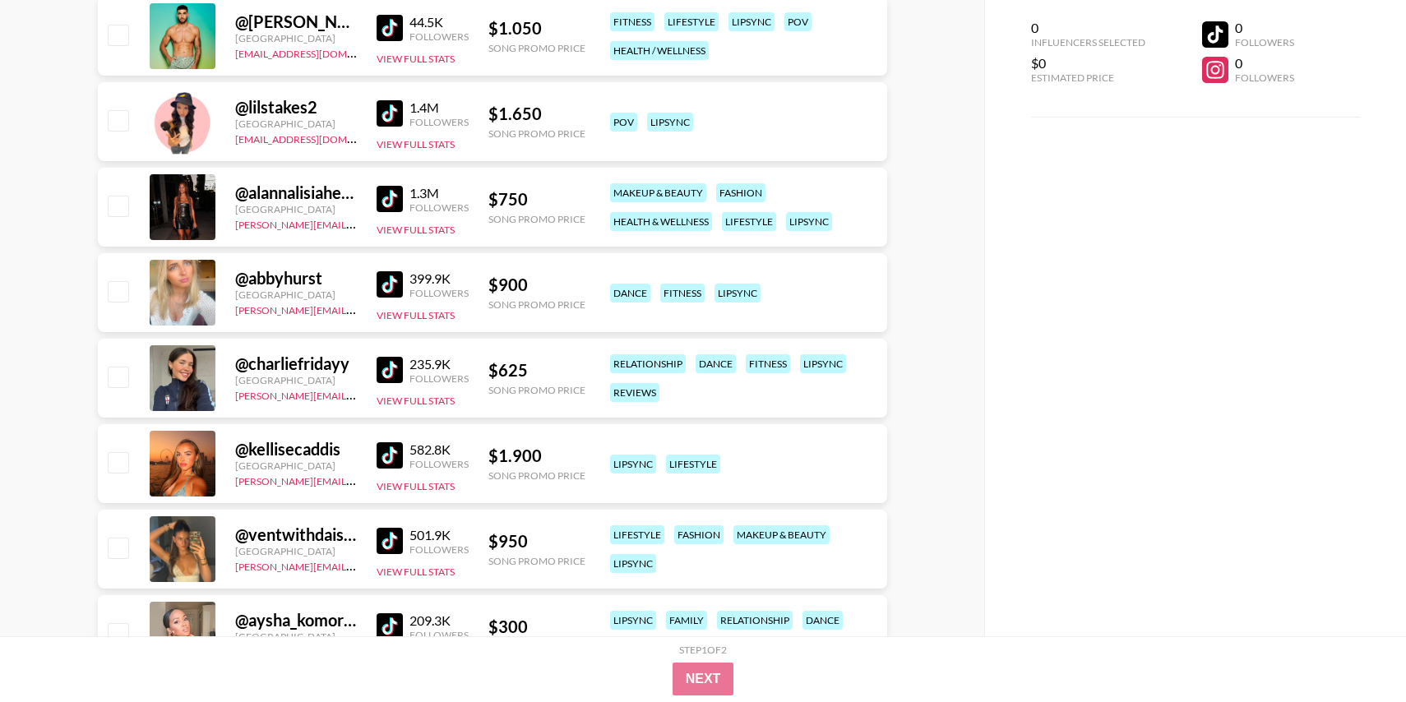
scroll to position [1910, 0]
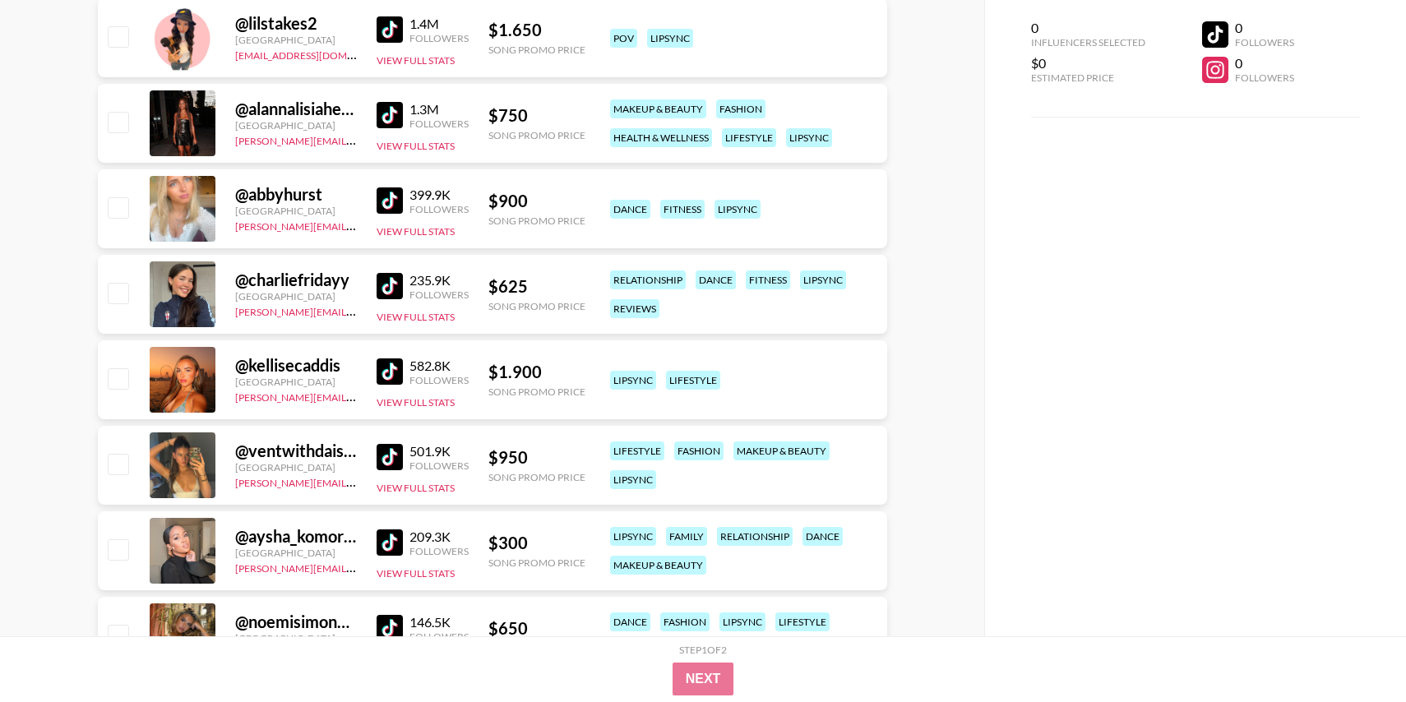
click at [387, 365] on img at bounding box center [390, 371] width 26 height 26
click at [389, 449] on img at bounding box center [390, 457] width 26 height 26
click at [397, 550] on img at bounding box center [390, 542] width 26 height 26
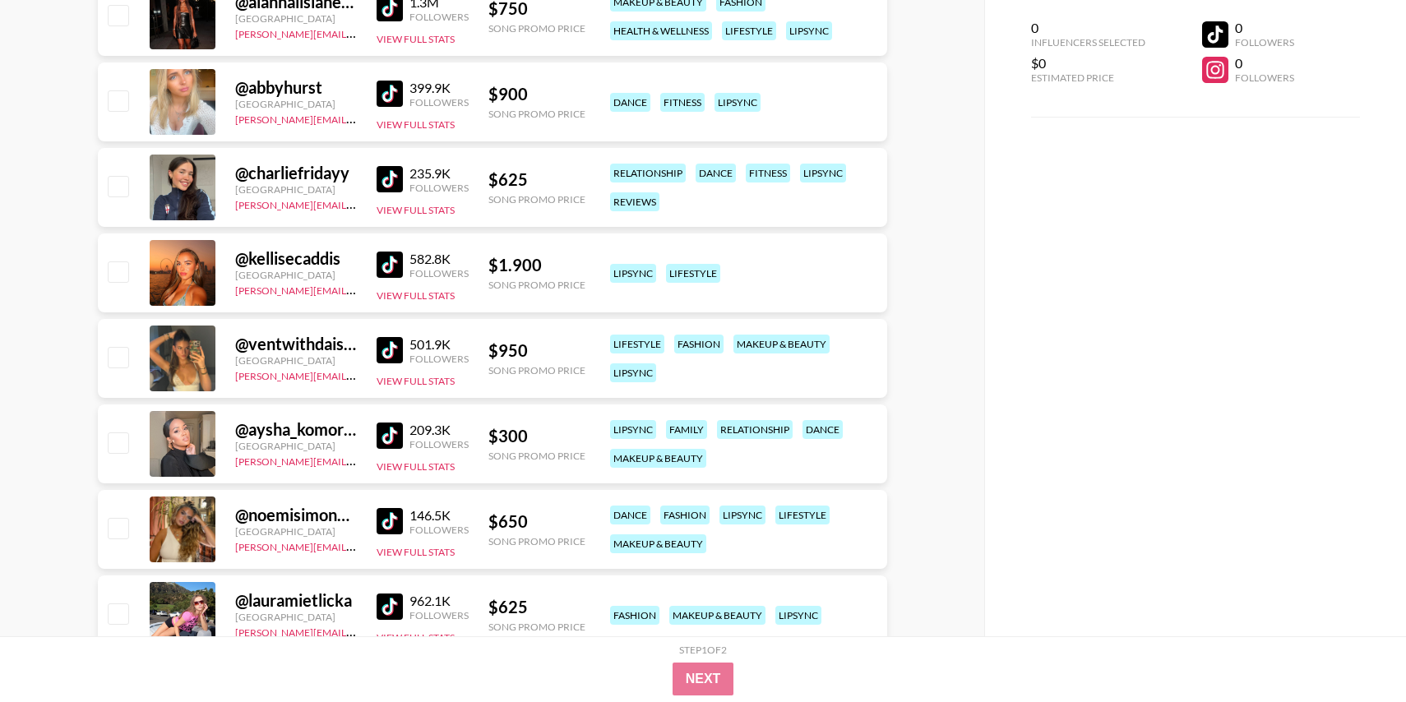
scroll to position [2093, 0]
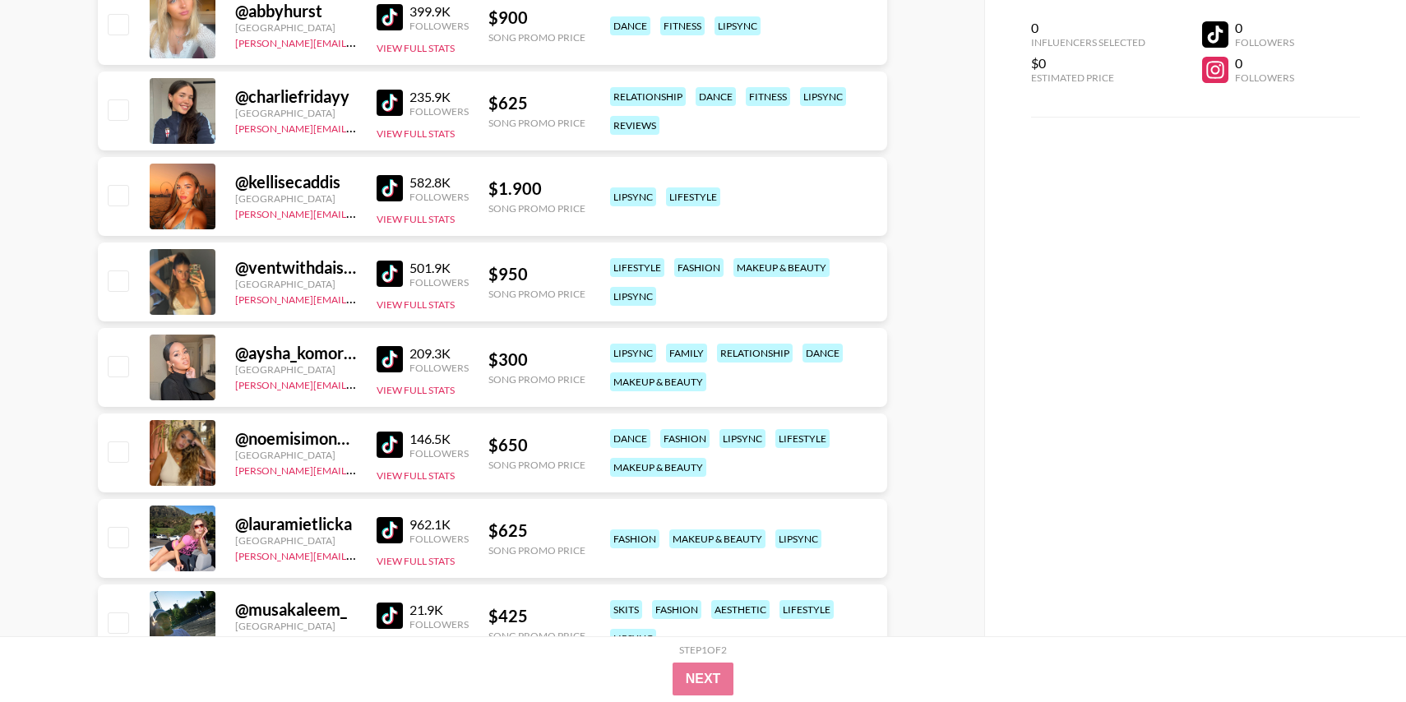
click at [397, 457] on img at bounding box center [390, 445] width 26 height 26
click at [397, 527] on img at bounding box center [390, 530] width 26 height 26
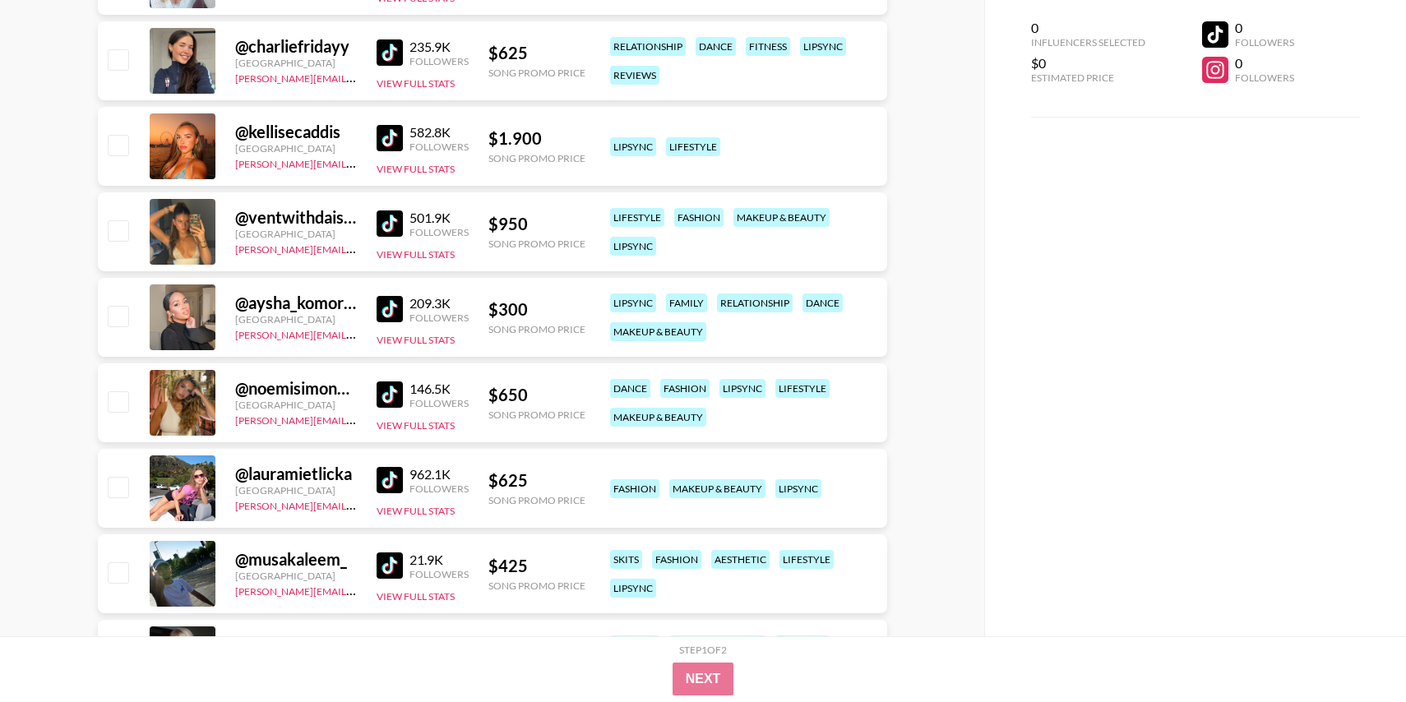
click at [394, 558] on img at bounding box center [390, 565] width 26 height 26
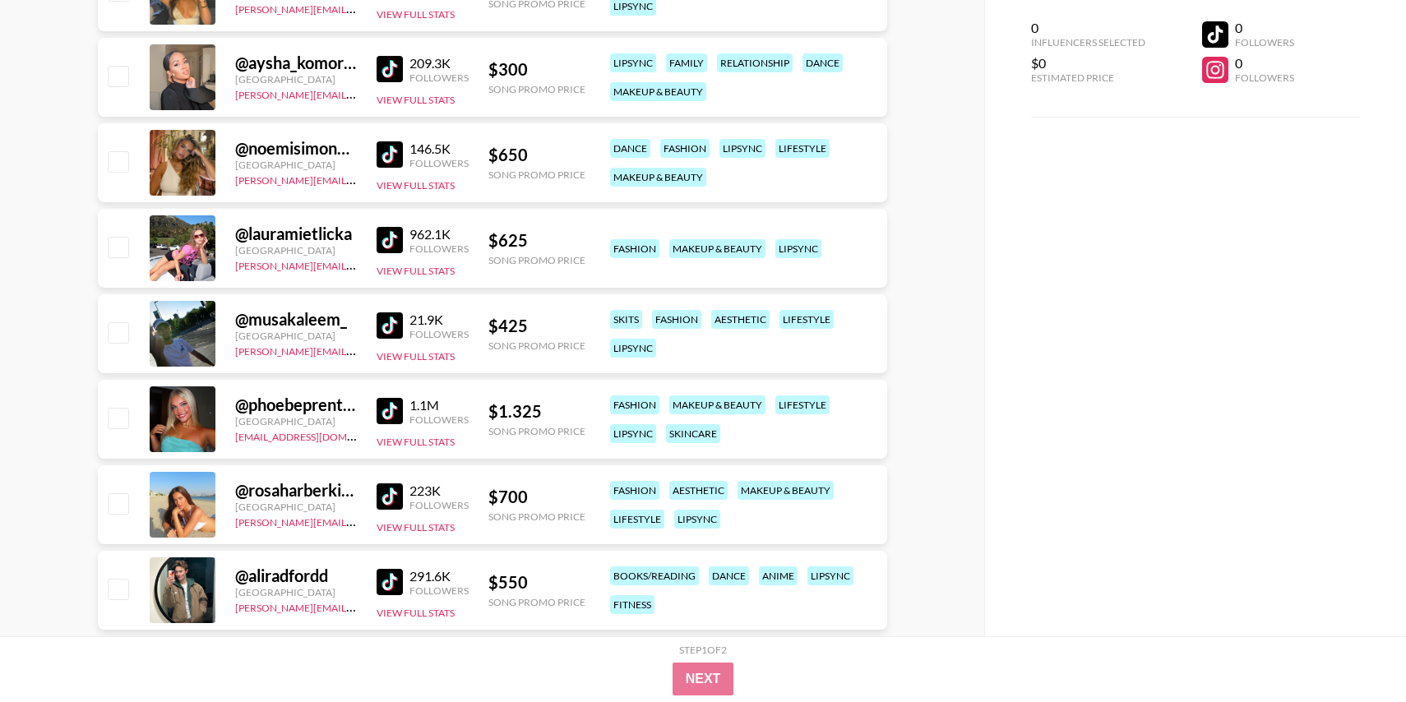
scroll to position [2385, 0]
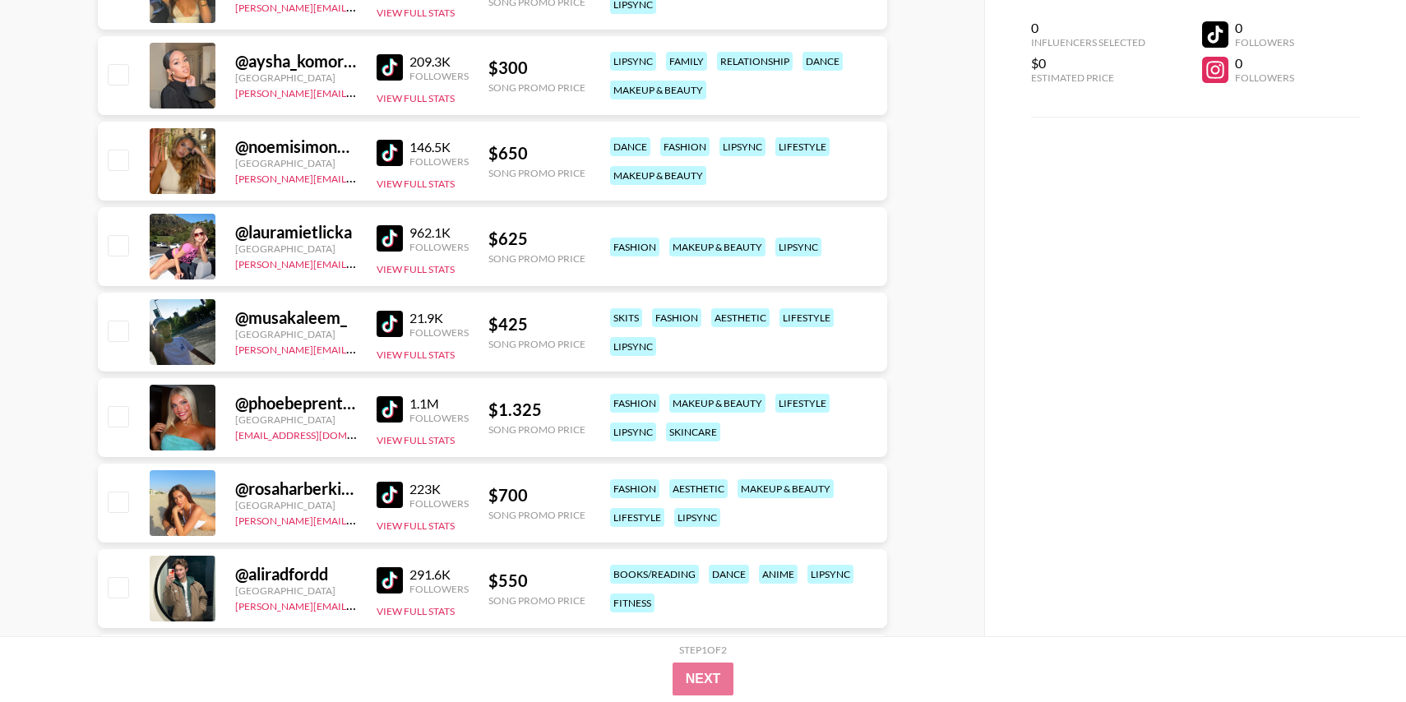
click at [391, 414] on img at bounding box center [390, 409] width 26 height 26
click at [388, 499] on img at bounding box center [390, 495] width 26 height 26
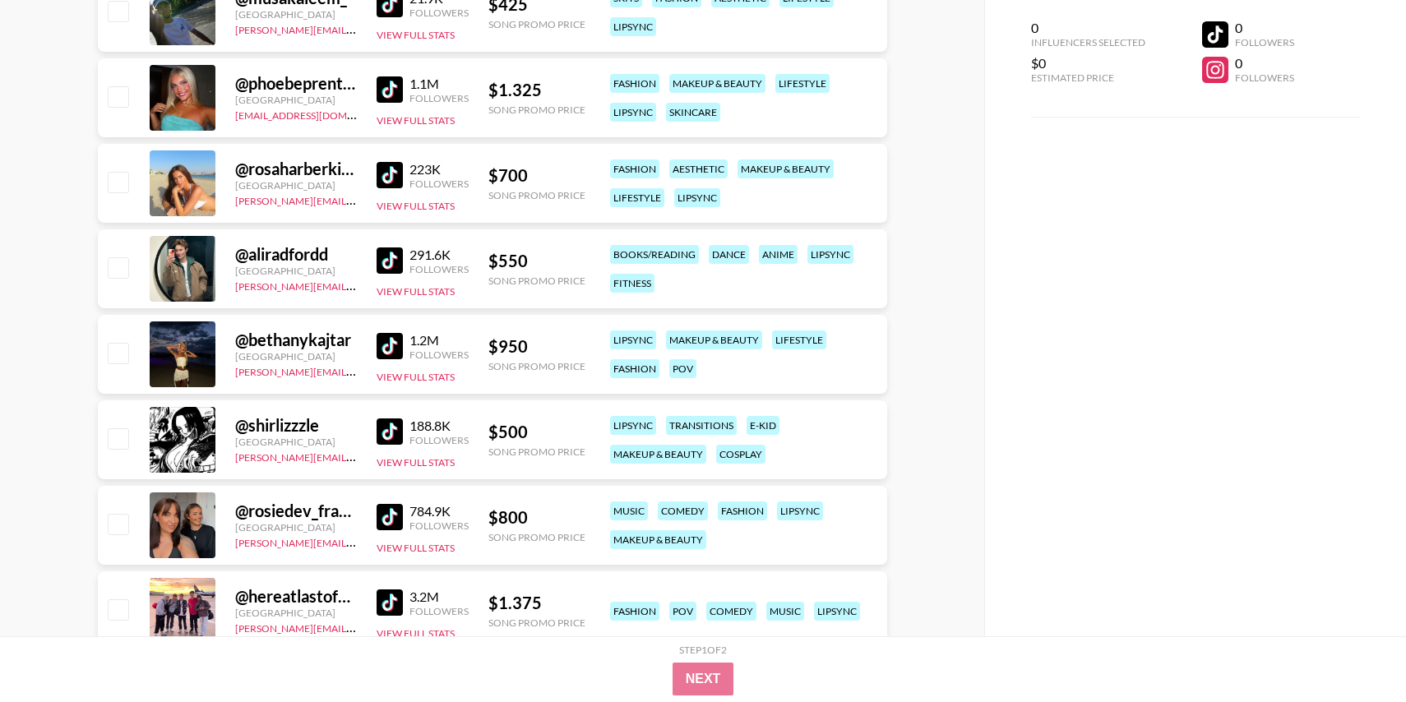
scroll to position [2800, 0]
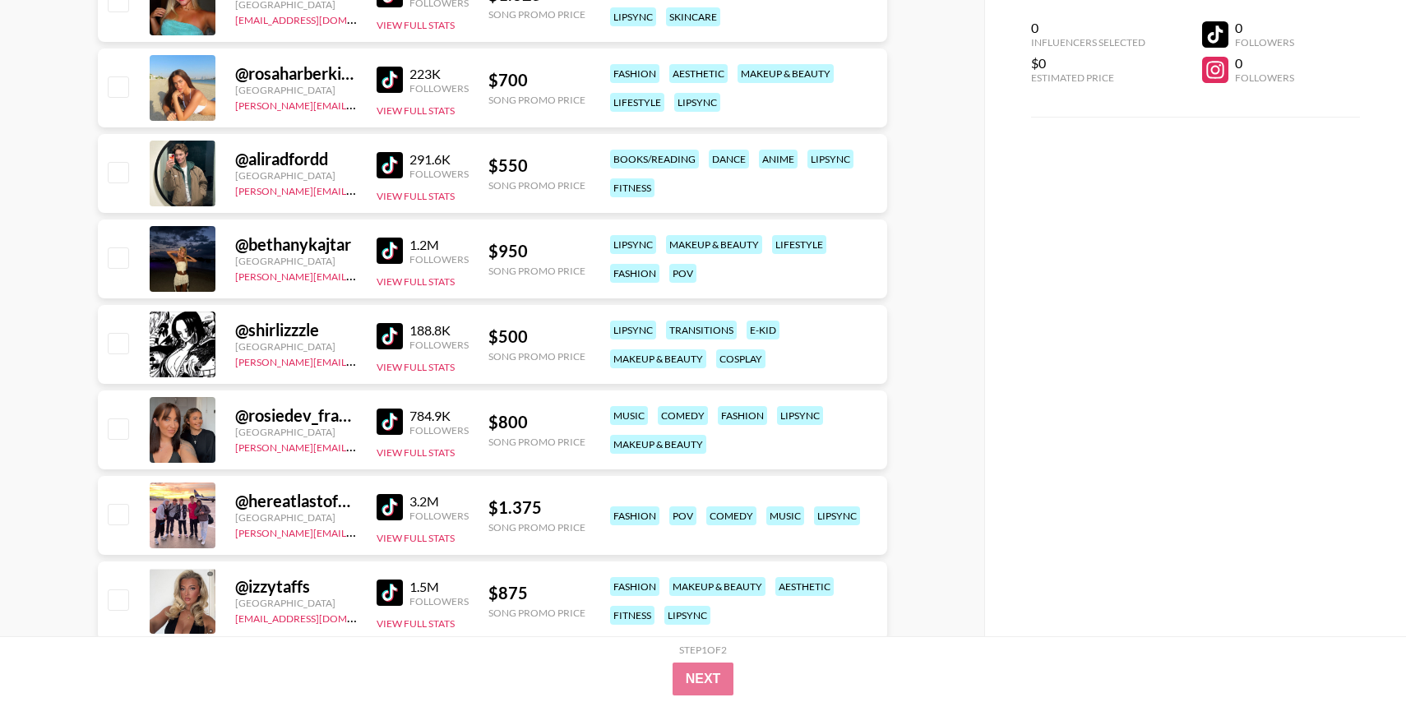
click at [383, 321] on div "188.8K Followers View Full Stats" at bounding box center [423, 345] width 92 height 58
click at [384, 341] on img at bounding box center [390, 336] width 26 height 26
click at [384, 416] on img at bounding box center [390, 422] width 26 height 26
click at [389, 593] on img at bounding box center [390, 593] width 26 height 26
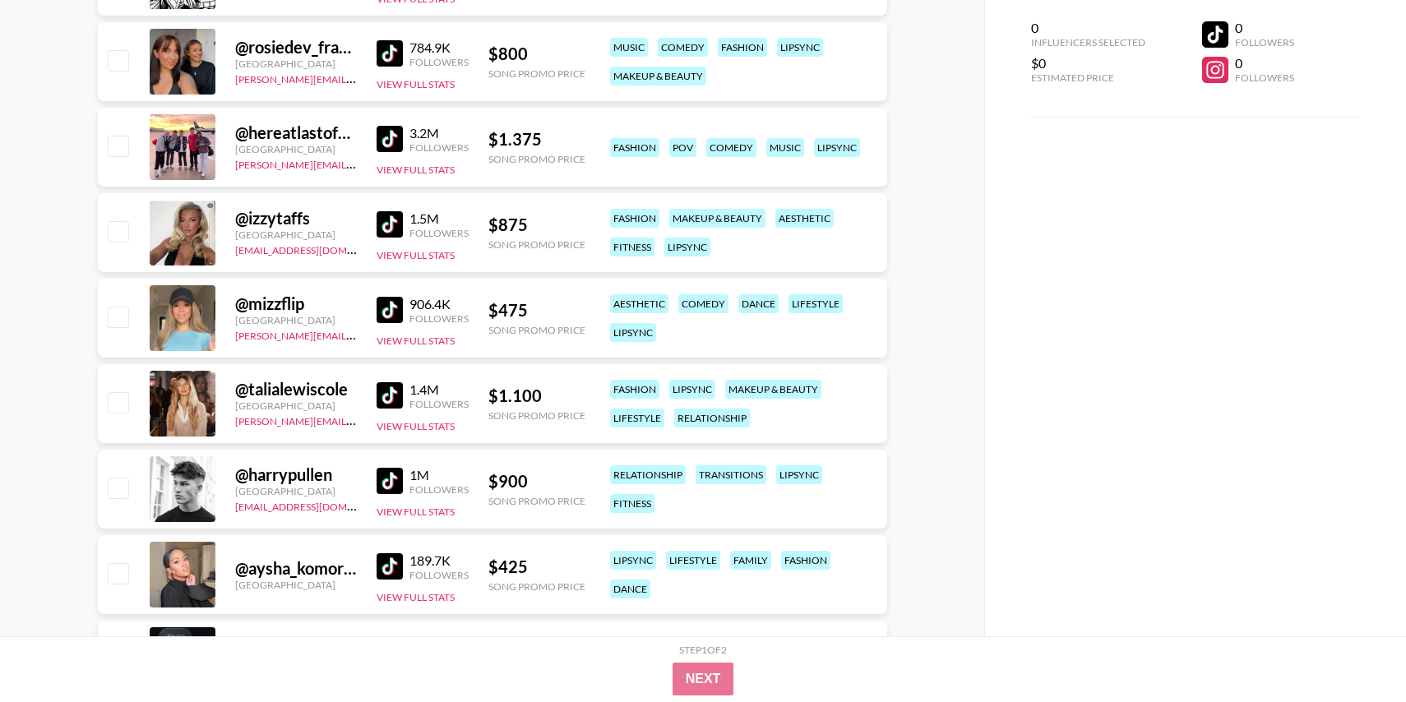
scroll to position [3201, 0]
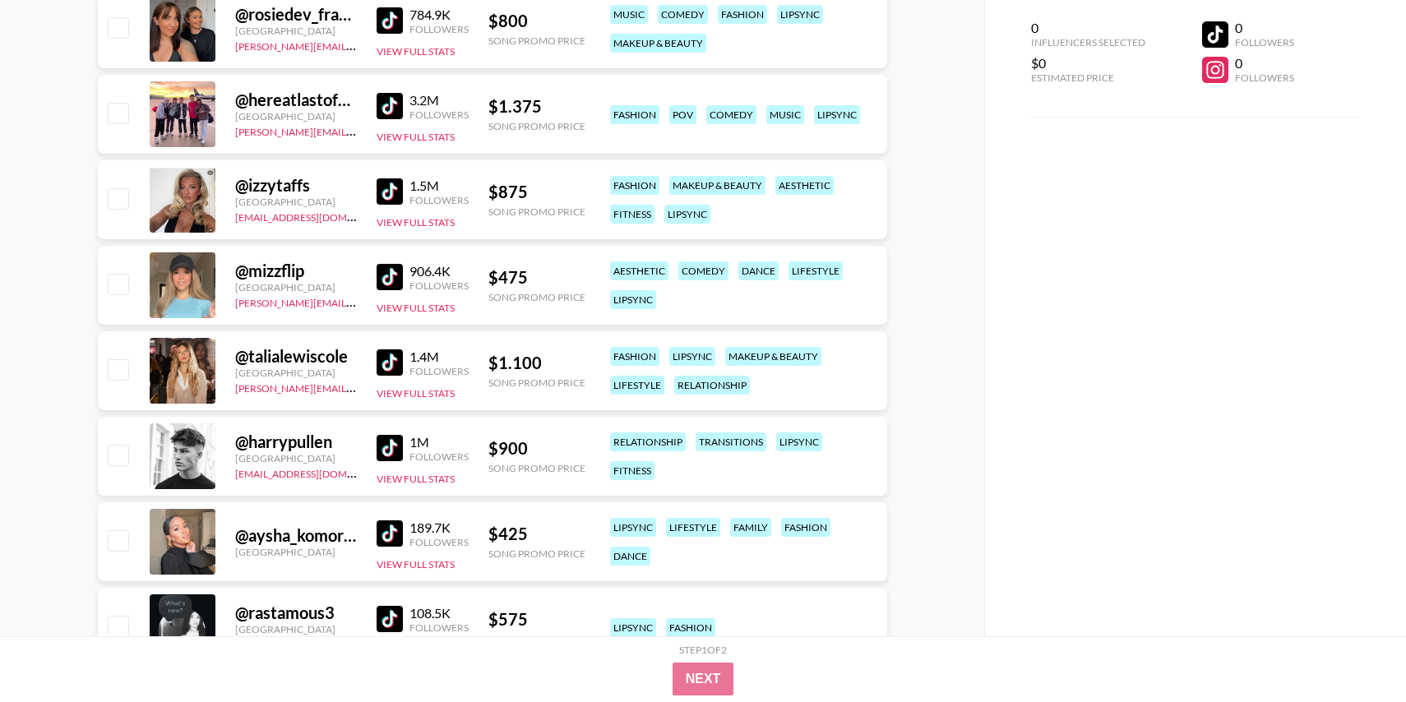
click at [386, 284] on img at bounding box center [390, 277] width 26 height 26
click at [383, 367] on img at bounding box center [390, 362] width 26 height 26
click at [388, 444] on img at bounding box center [390, 448] width 26 height 26
click at [390, 533] on img at bounding box center [390, 533] width 26 height 26
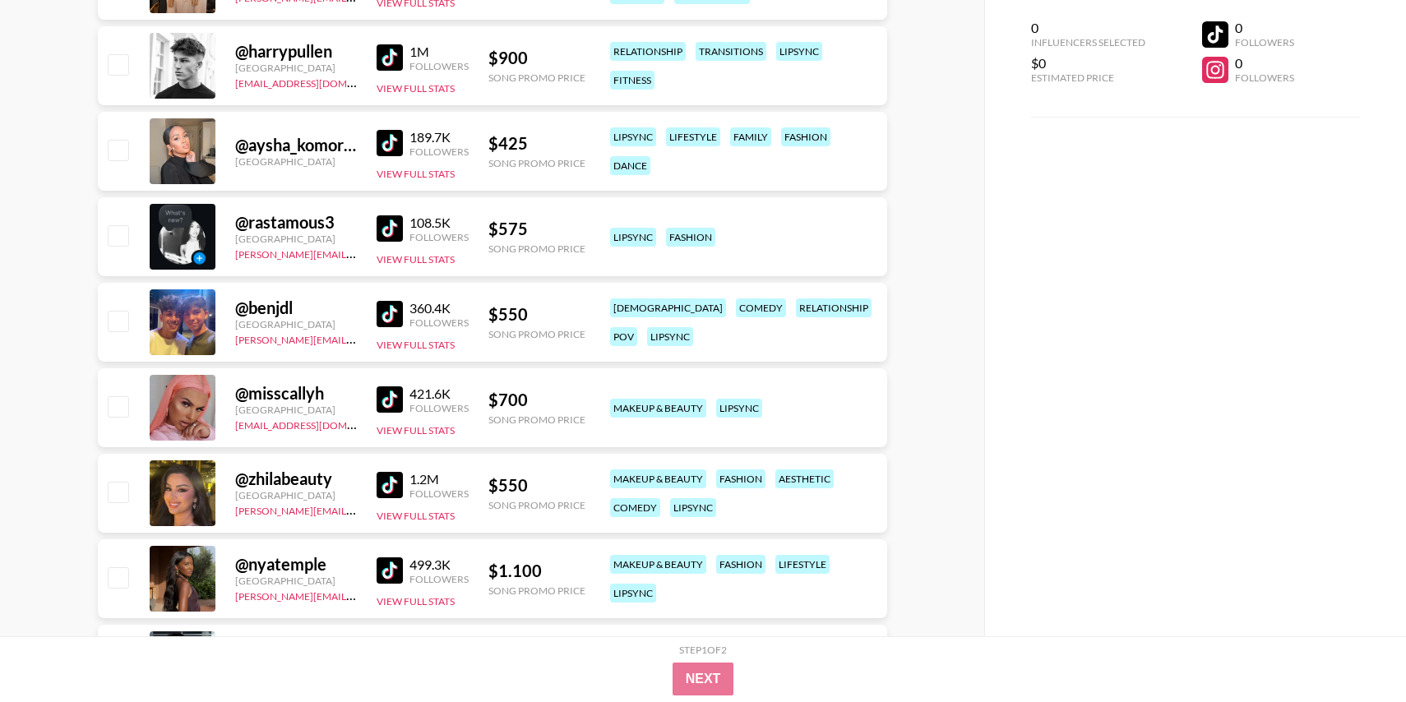
scroll to position [3598, 0]
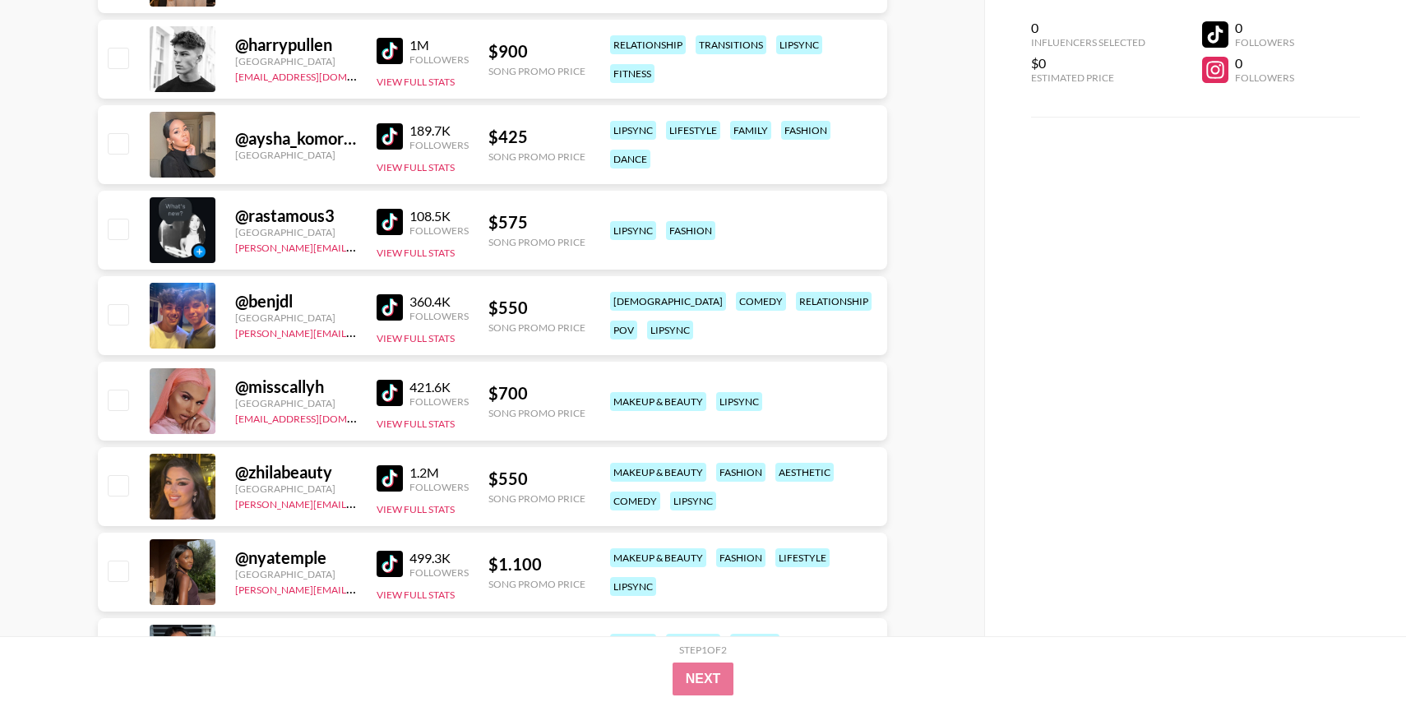
click at [386, 393] on img at bounding box center [390, 393] width 26 height 26
click at [386, 481] on img at bounding box center [390, 478] width 26 height 26
click at [393, 557] on img at bounding box center [390, 564] width 26 height 26
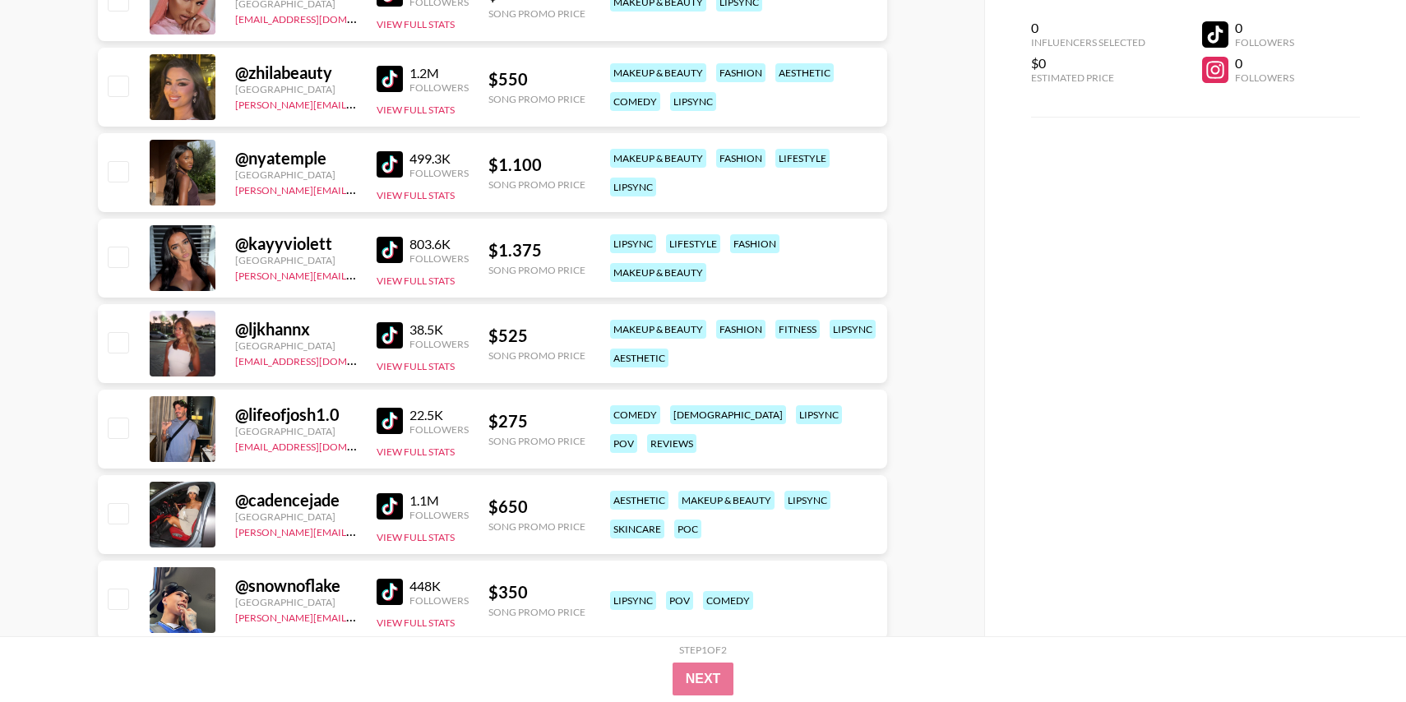
scroll to position [4028, 0]
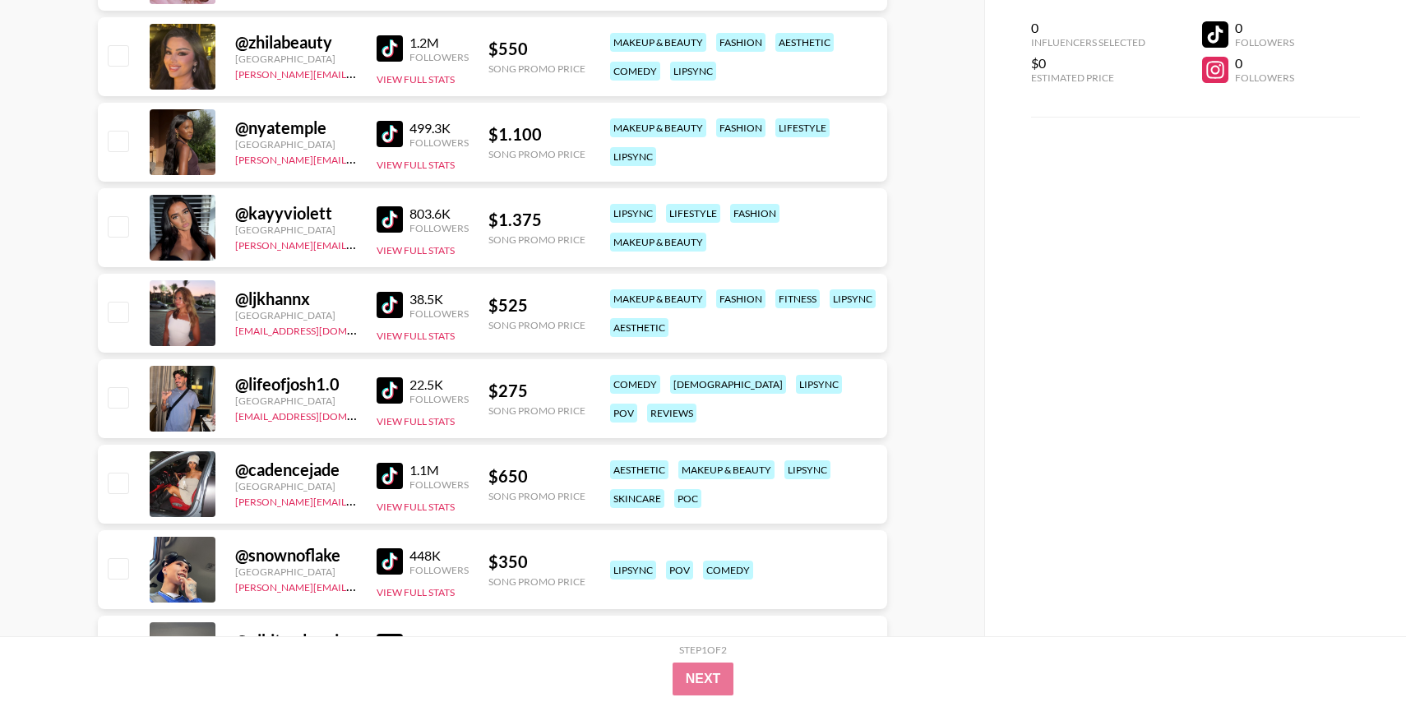
click at [390, 307] on img at bounding box center [390, 305] width 26 height 26
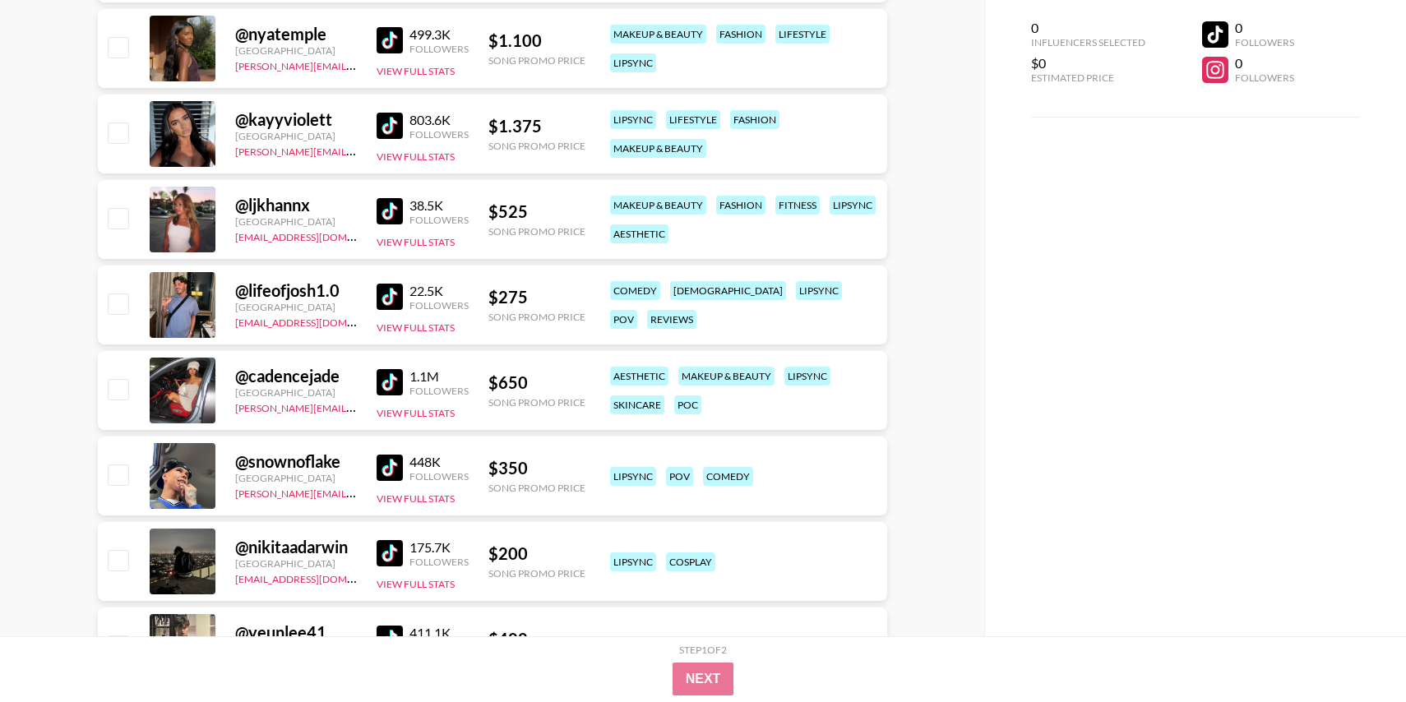
scroll to position [4254, 0]
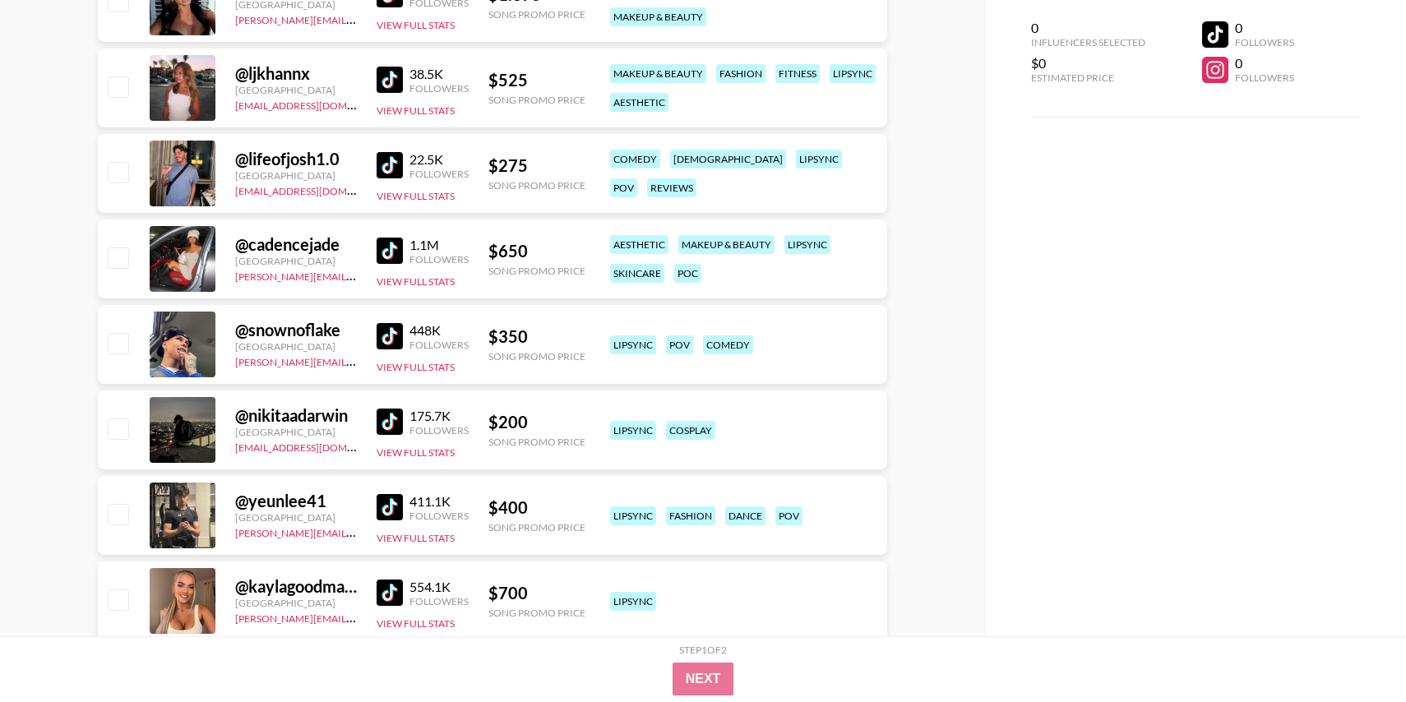
click at [389, 232] on div "1.1M Followers View Full Stats" at bounding box center [423, 259] width 92 height 58
click at [389, 245] on img at bounding box center [390, 251] width 26 height 26
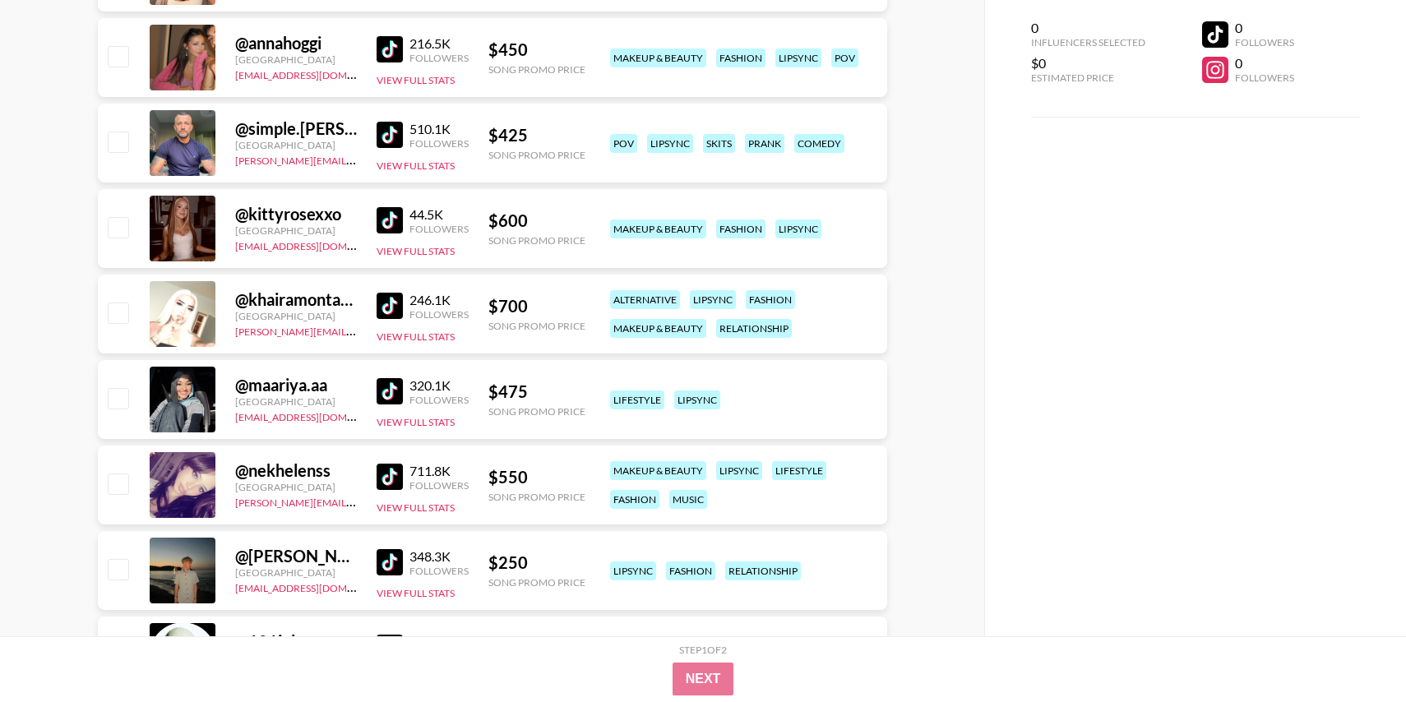
scroll to position [4914, 0]
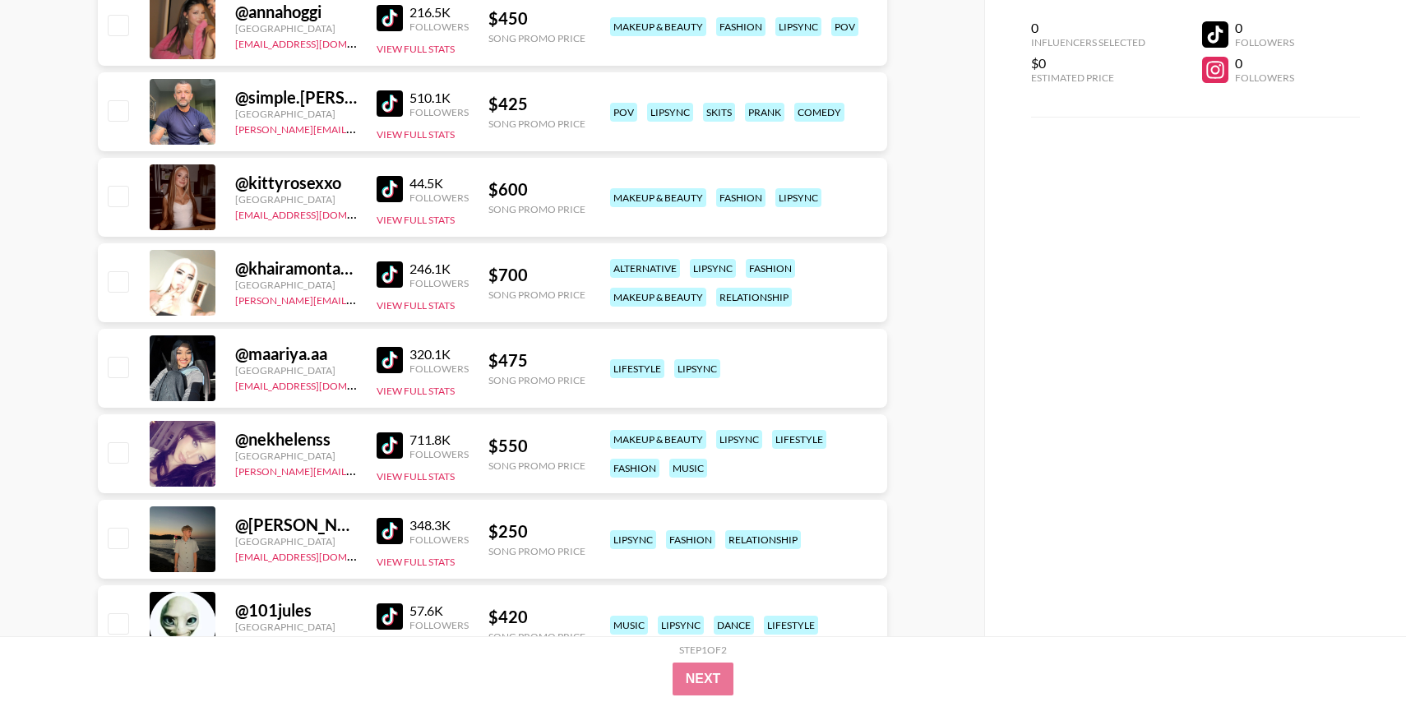
click at [385, 182] on img at bounding box center [390, 189] width 26 height 26
click at [386, 270] on img at bounding box center [390, 274] width 26 height 26
click at [386, 373] on div "320.1K Followers" at bounding box center [423, 360] width 92 height 29
click at [393, 446] on img at bounding box center [390, 445] width 26 height 26
click at [391, 352] on img at bounding box center [390, 360] width 26 height 26
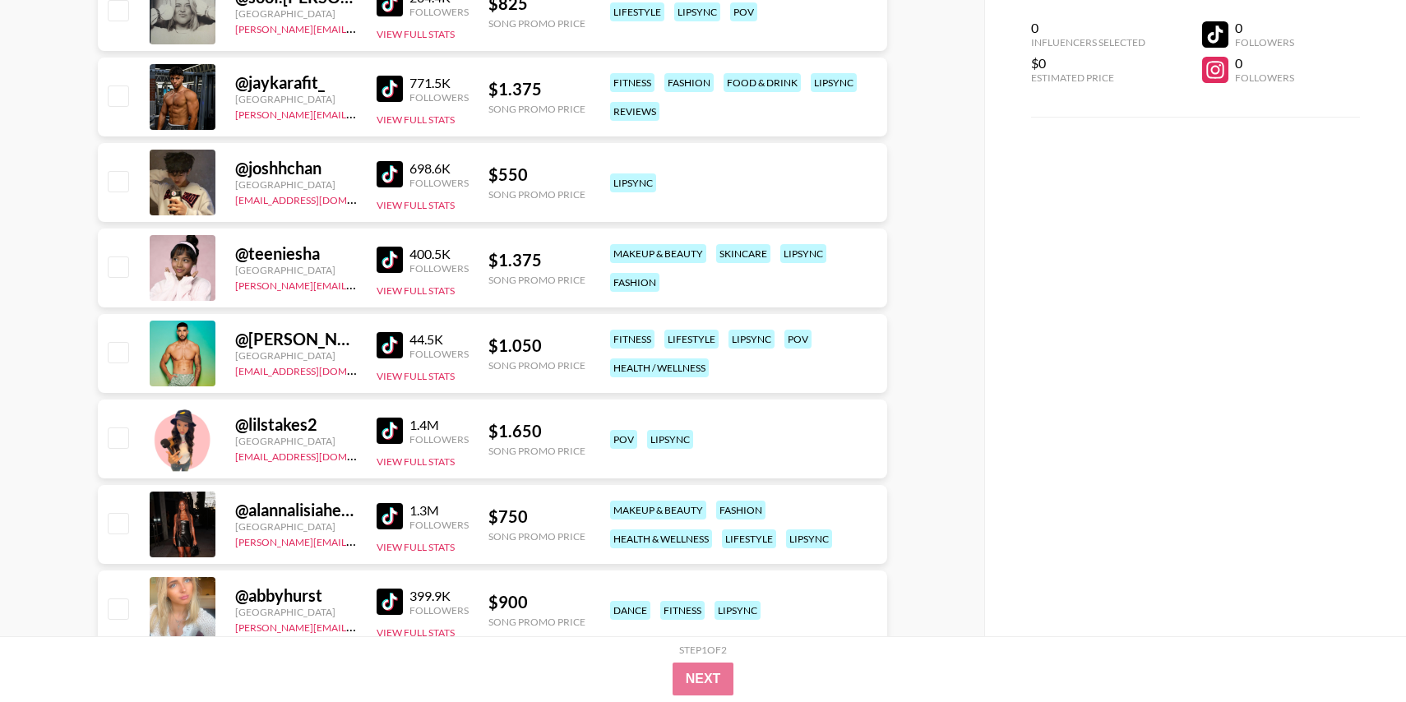
scroll to position [0, 0]
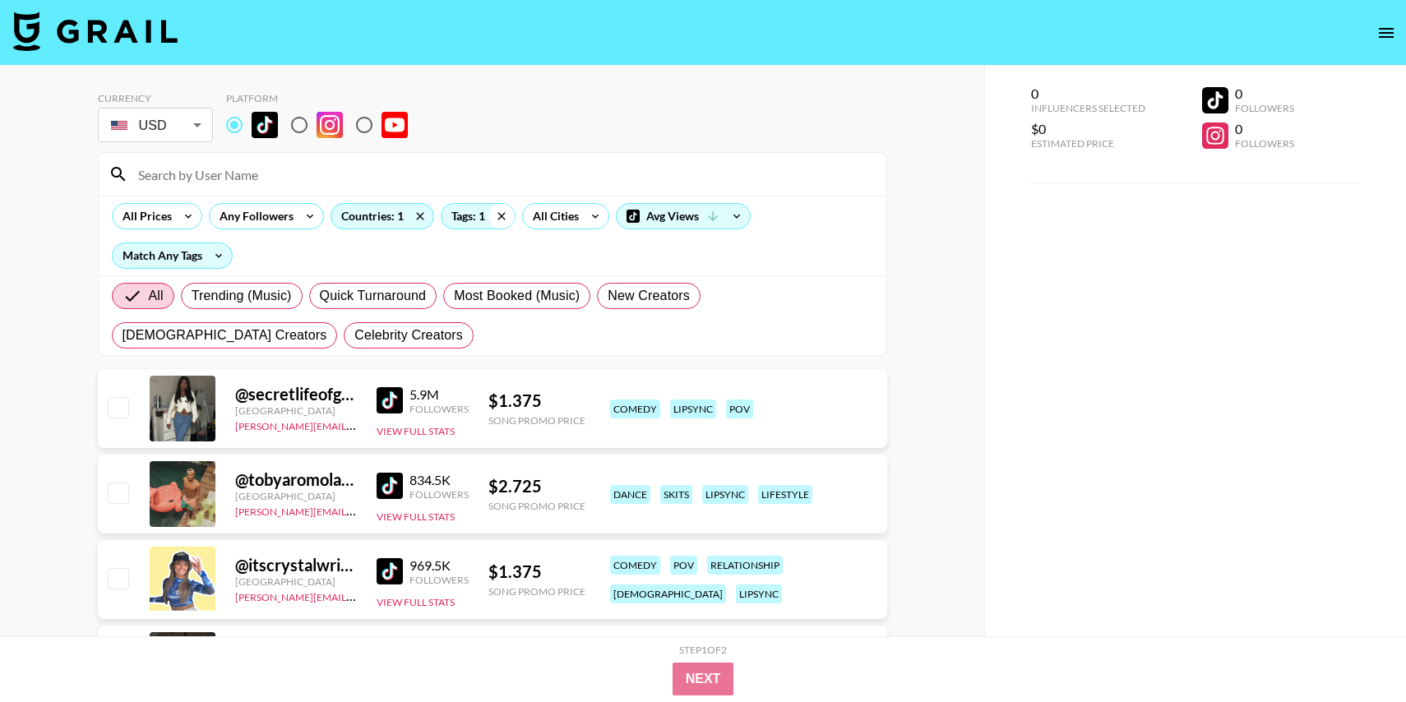
click at [500, 212] on icon at bounding box center [501, 216] width 26 height 25
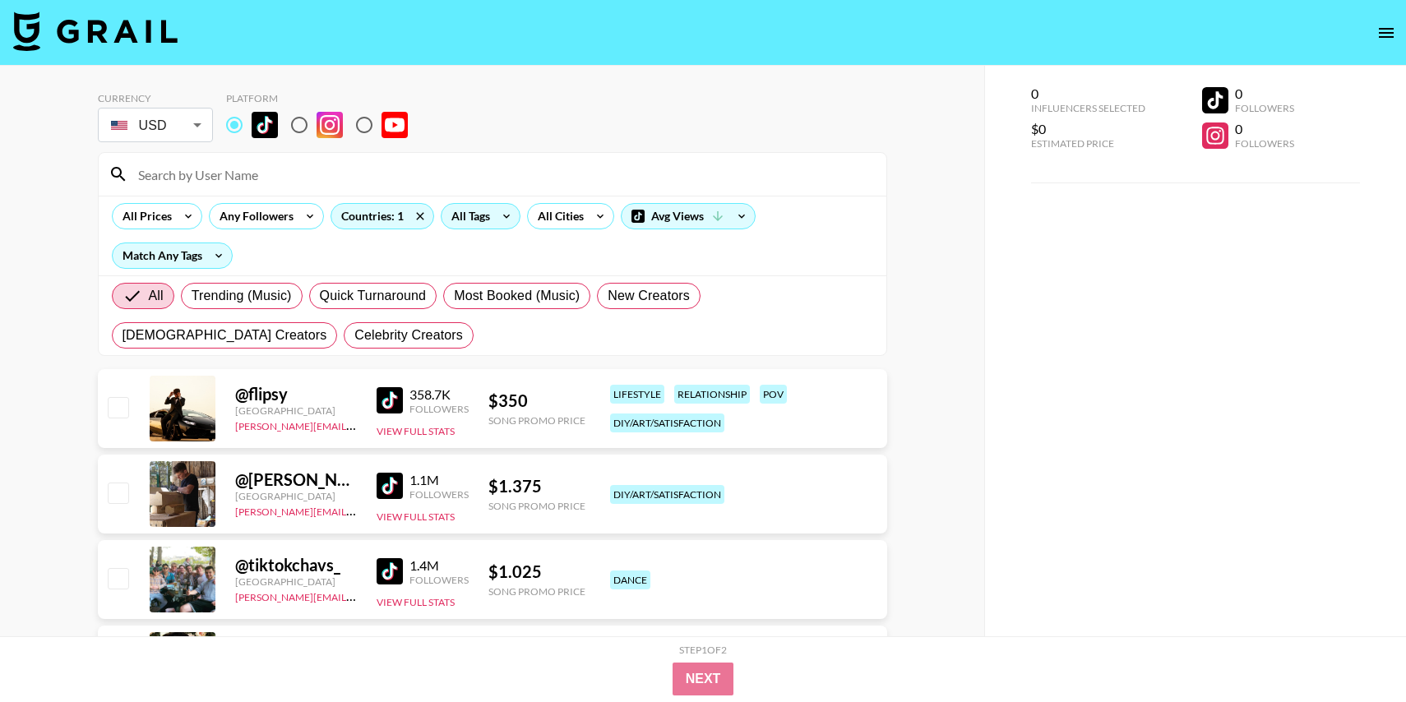
click at [533, 124] on div "Currency USD USD ​ Platform" at bounding box center [492, 118] width 789 height 53
click at [522, 306] on label "Most Booked (Music)" at bounding box center [516, 296] width 147 height 26
click at [454, 296] on input "Most Booked (Music)" at bounding box center [454, 296] width 0 height 0
radio input "true"
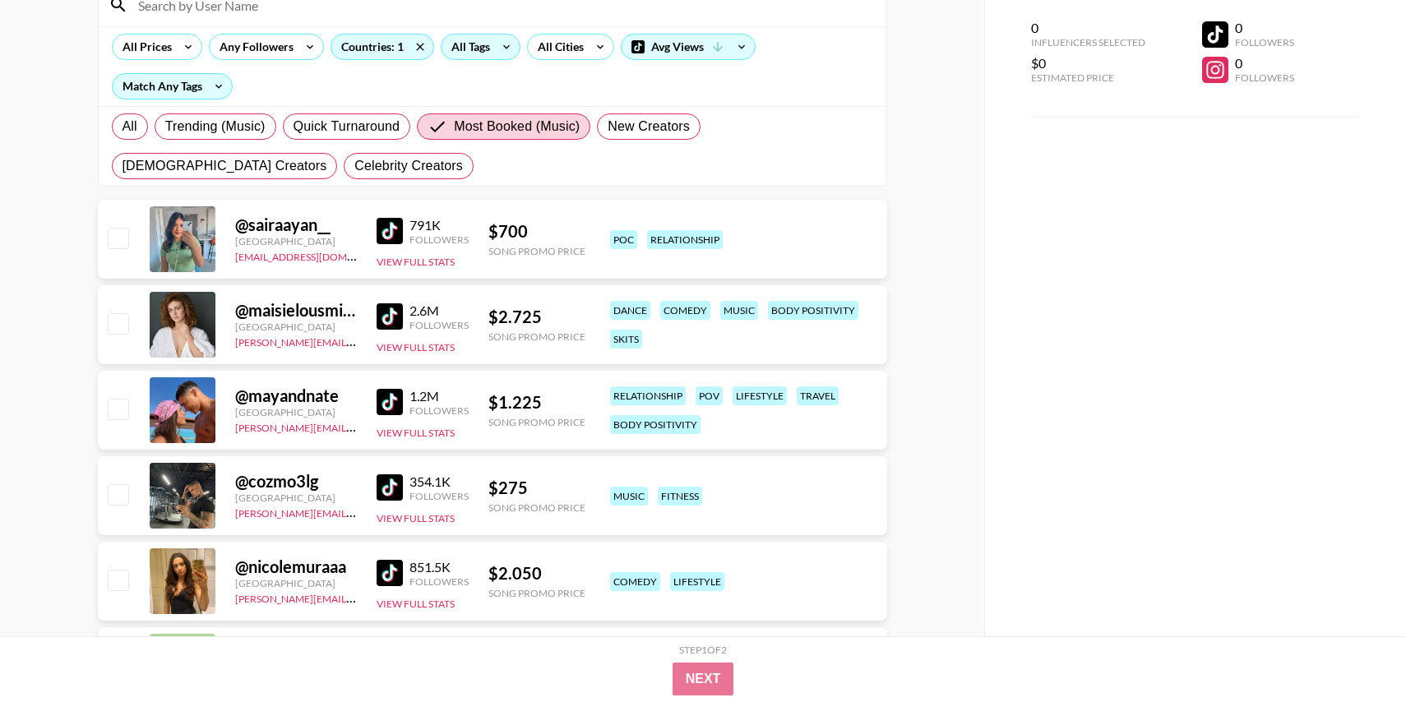
scroll to position [213, 0]
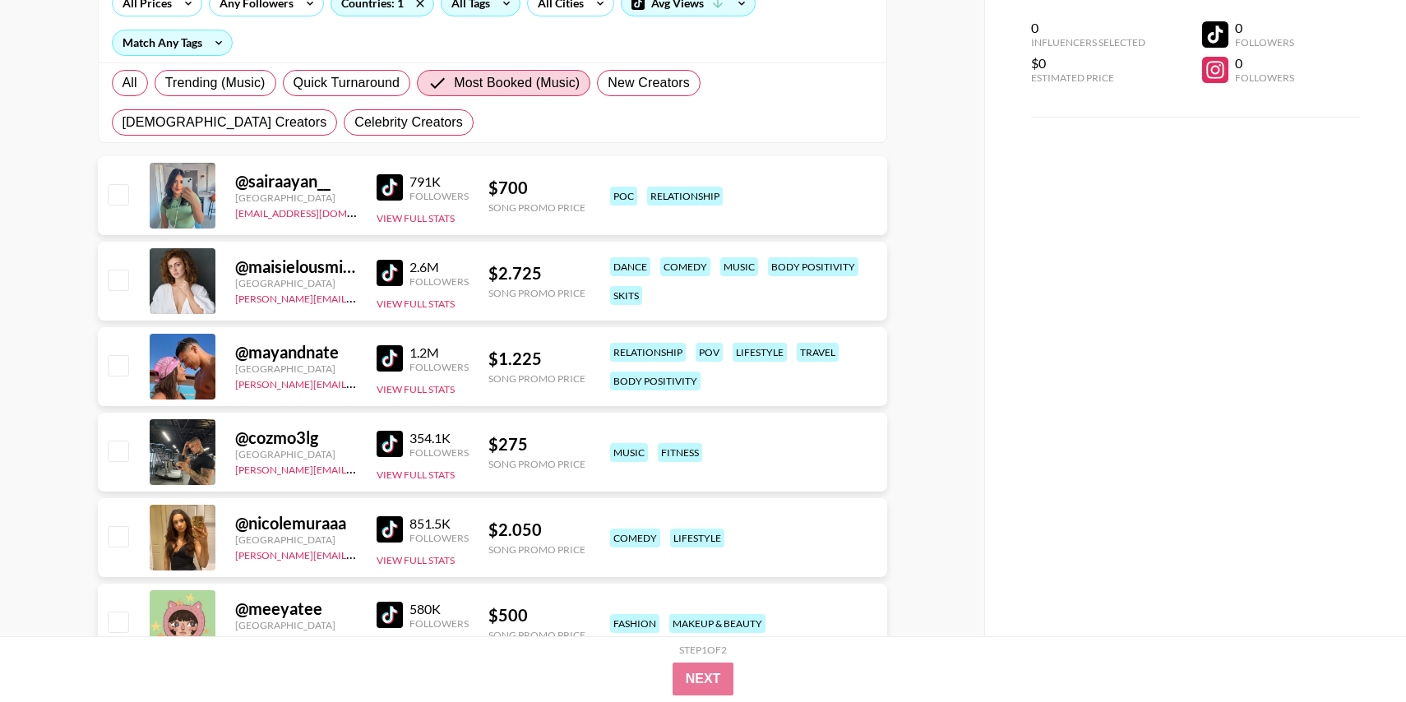
click at [400, 186] on img at bounding box center [390, 187] width 26 height 26
click at [391, 272] on img at bounding box center [390, 273] width 26 height 26
click at [388, 344] on div "1.2M Followers" at bounding box center [423, 358] width 92 height 29
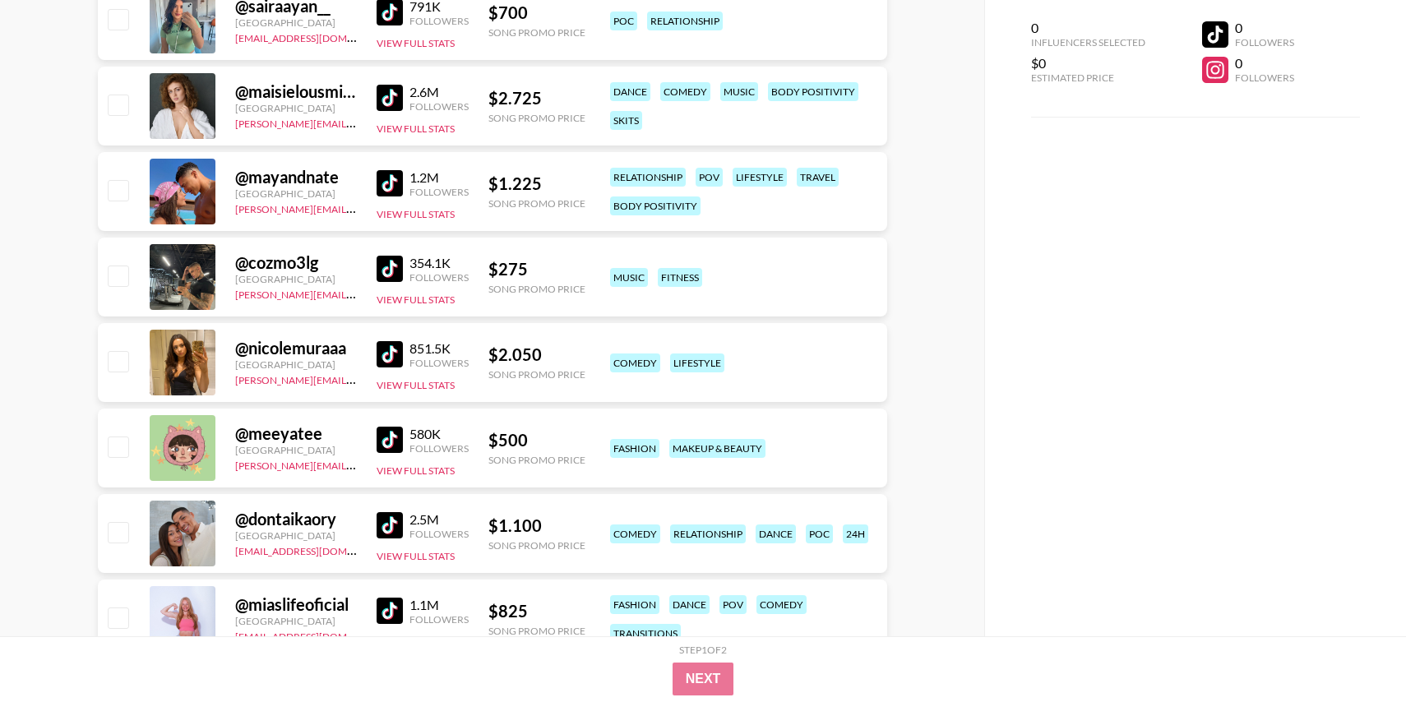
click at [385, 361] on img at bounding box center [390, 354] width 26 height 26
click at [388, 444] on img at bounding box center [390, 440] width 26 height 26
click at [388, 525] on img at bounding box center [390, 525] width 26 height 26
click at [388, 607] on img at bounding box center [390, 611] width 26 height 26
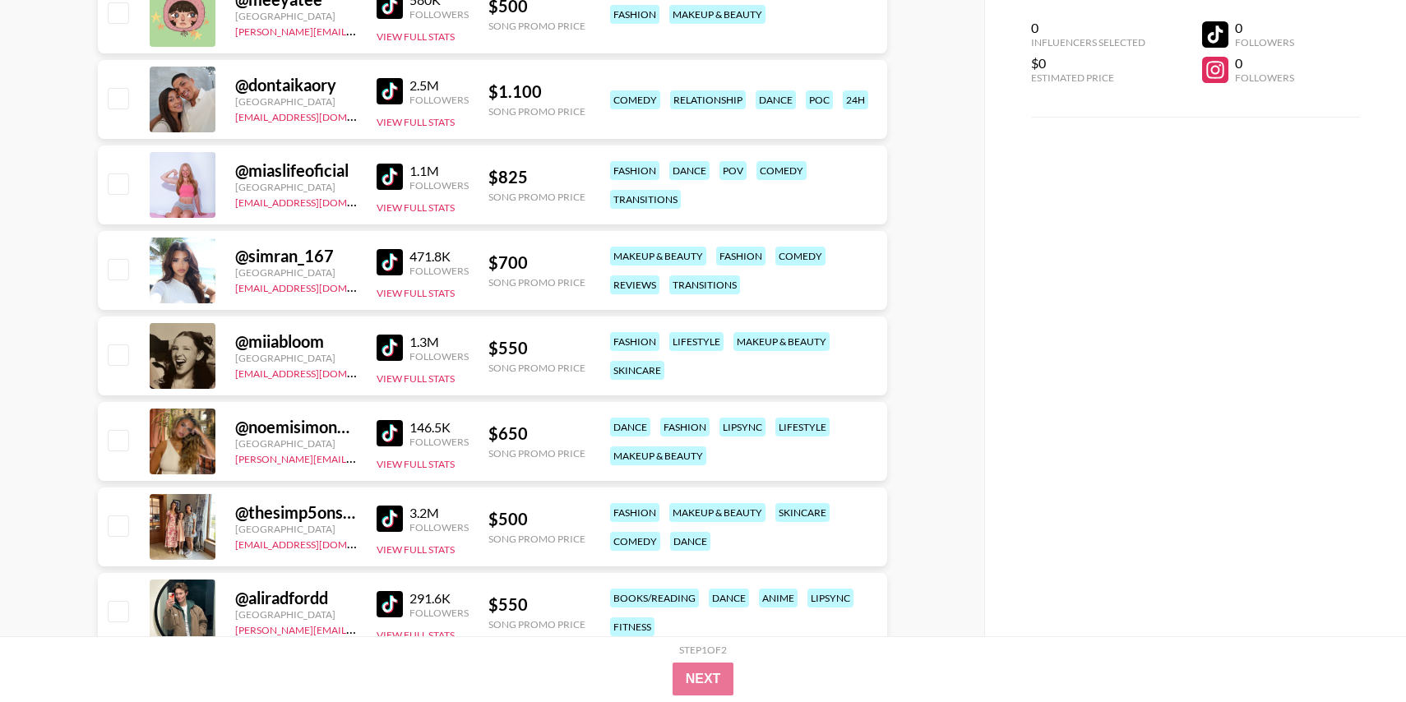
scroll to position [921, 0]
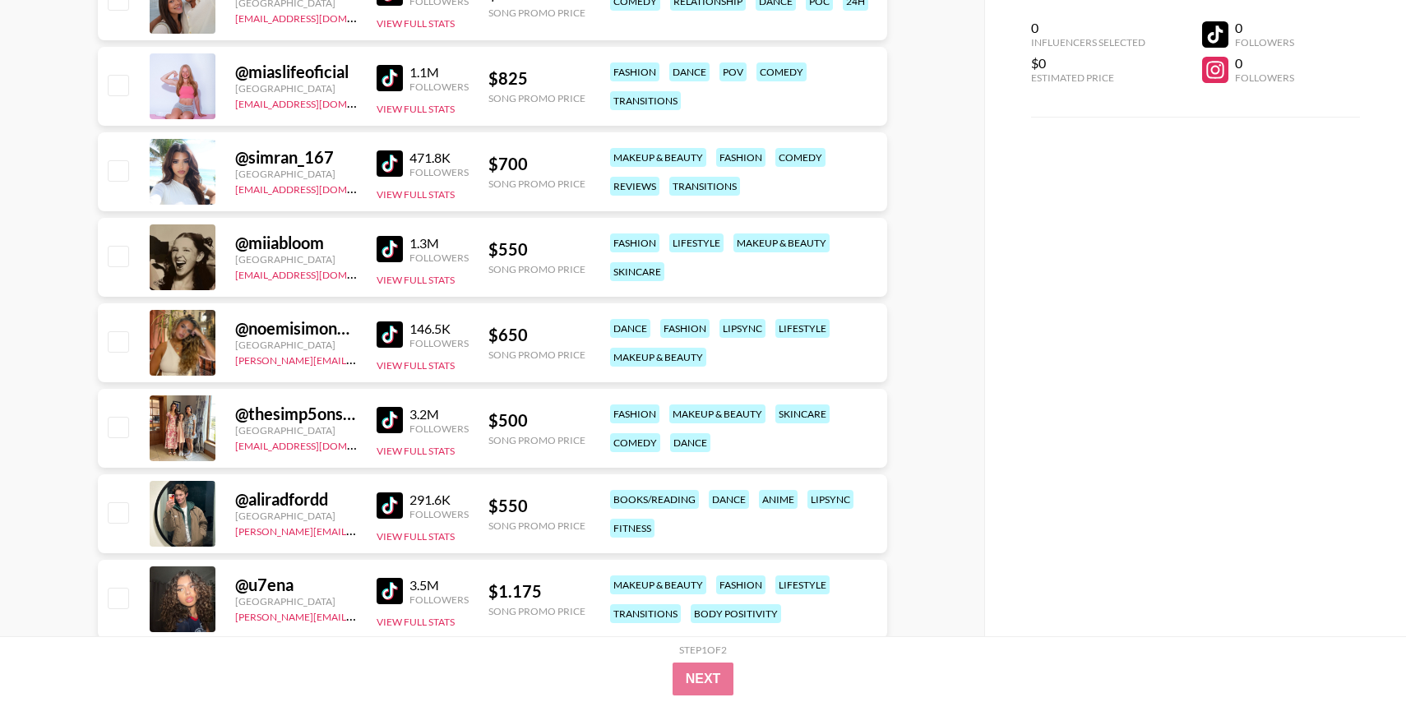
click at [387, 168] on img at bounding box center [390, 163] width 26 height 26
click at [386, 257] on img at bounding box center [390, 249] width 26 height 26
click at [395, 331] on img at bounding box center [390, 334] width 26 height 26
click at [400, 412] on img at bounding box center [390, 420] width 26 height 26
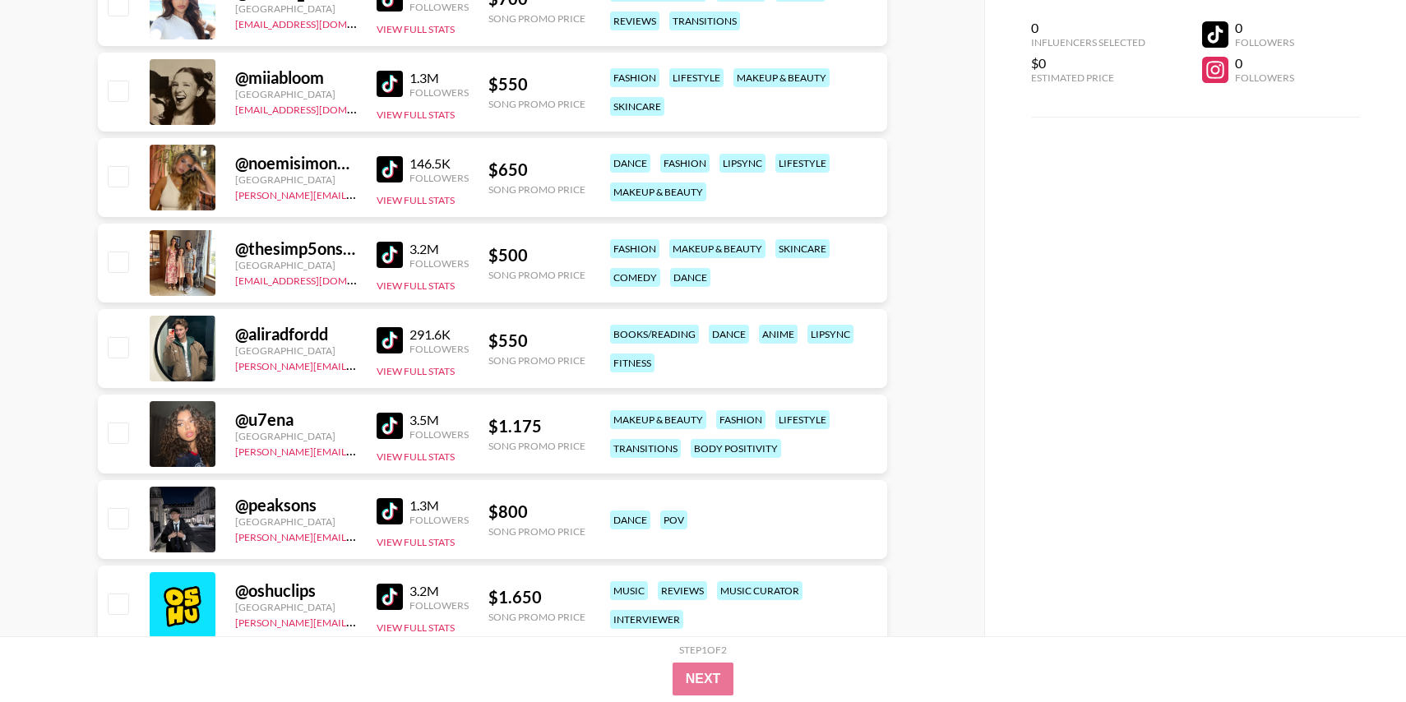
scroll to position [1158, 0]
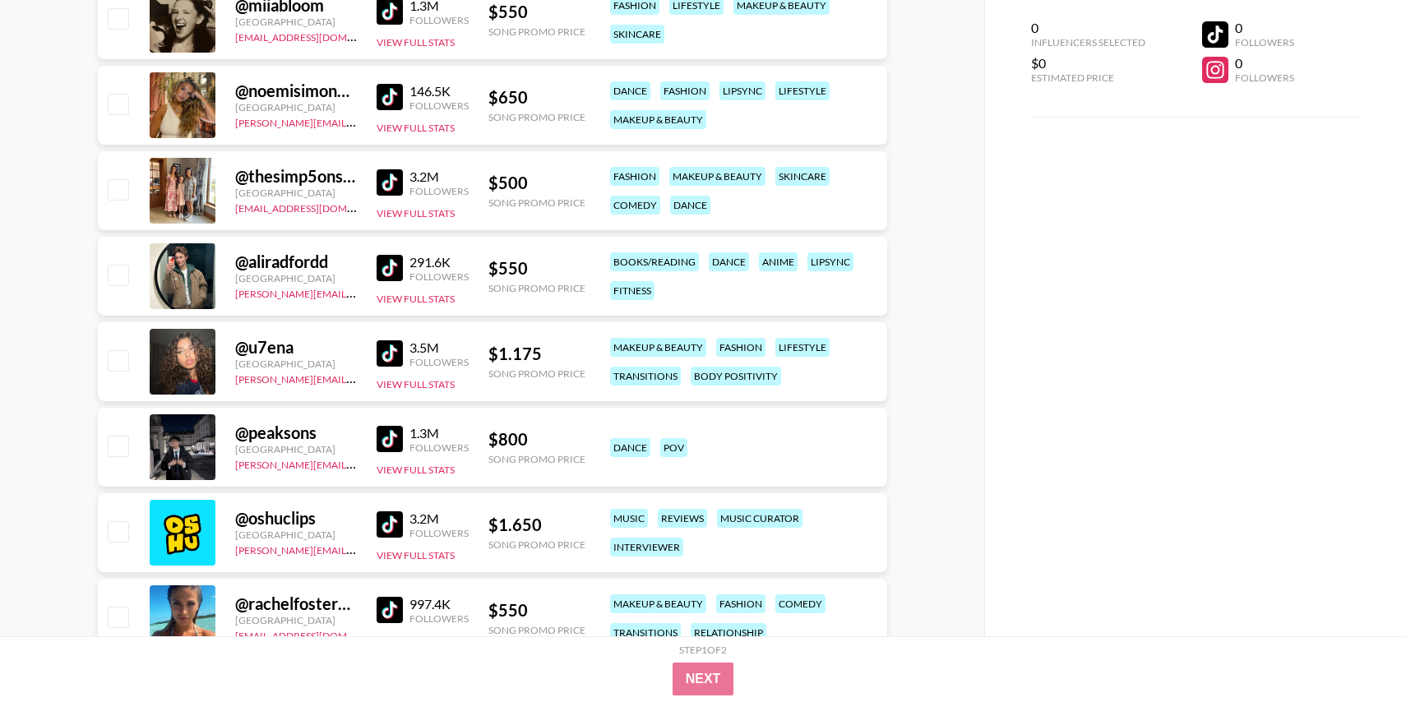
click at [382, 360] on img at bounding box center [390, 353] width 26 height 26
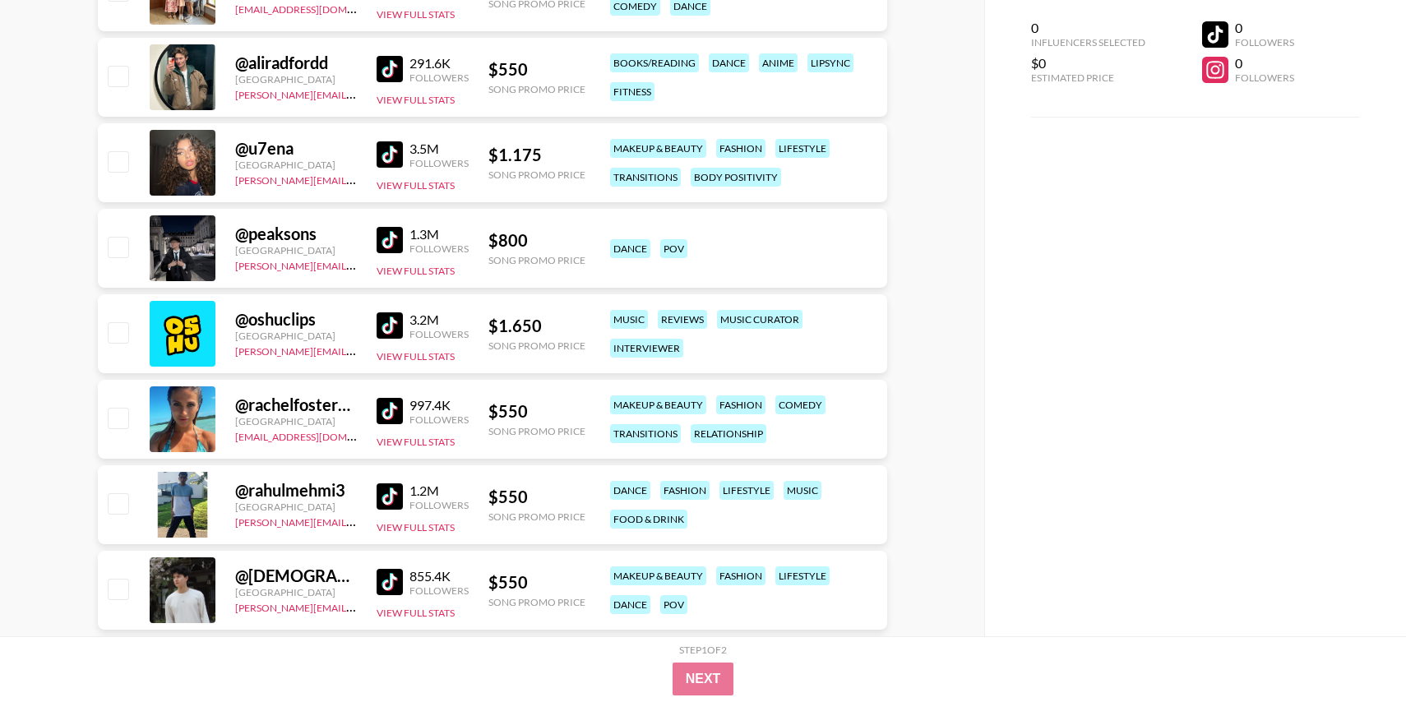
scroll to position [1387, 0]
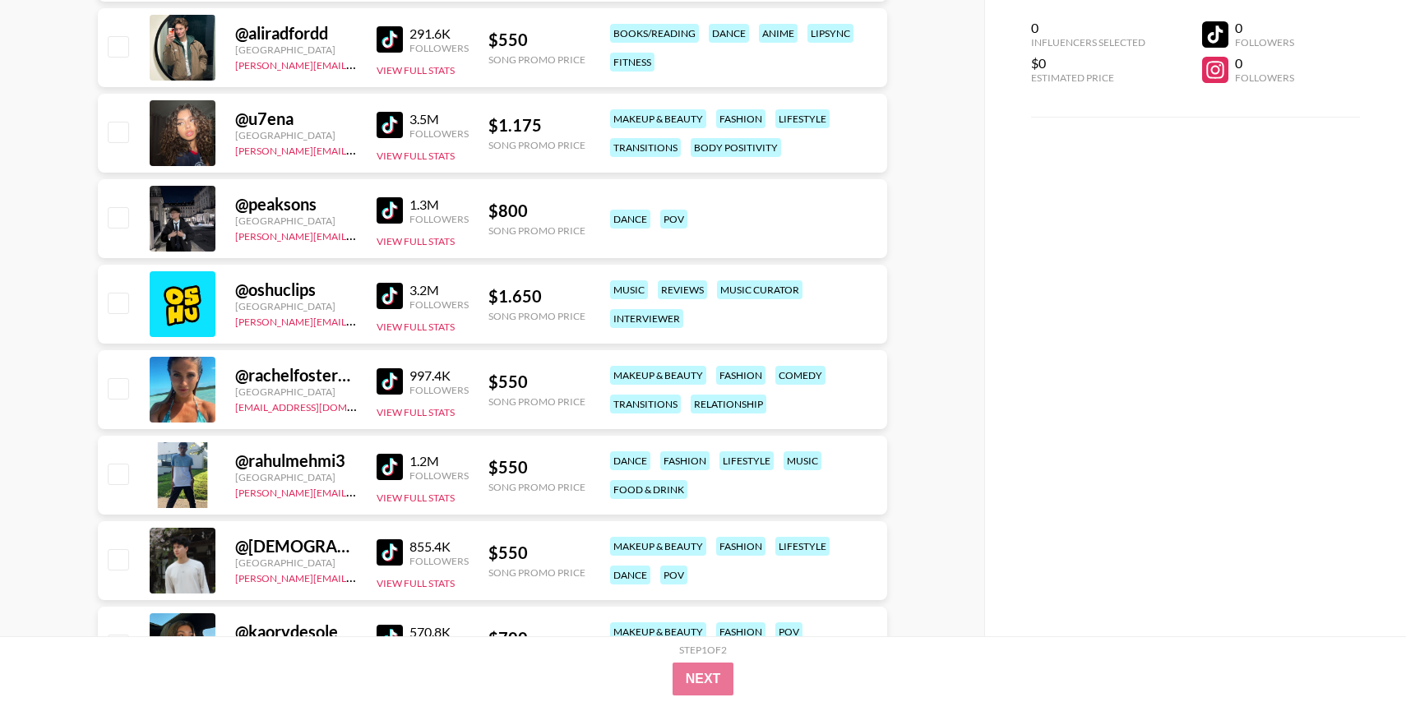
click at [391, 379] on img at bounding box center [390, 381] width 26 height 26
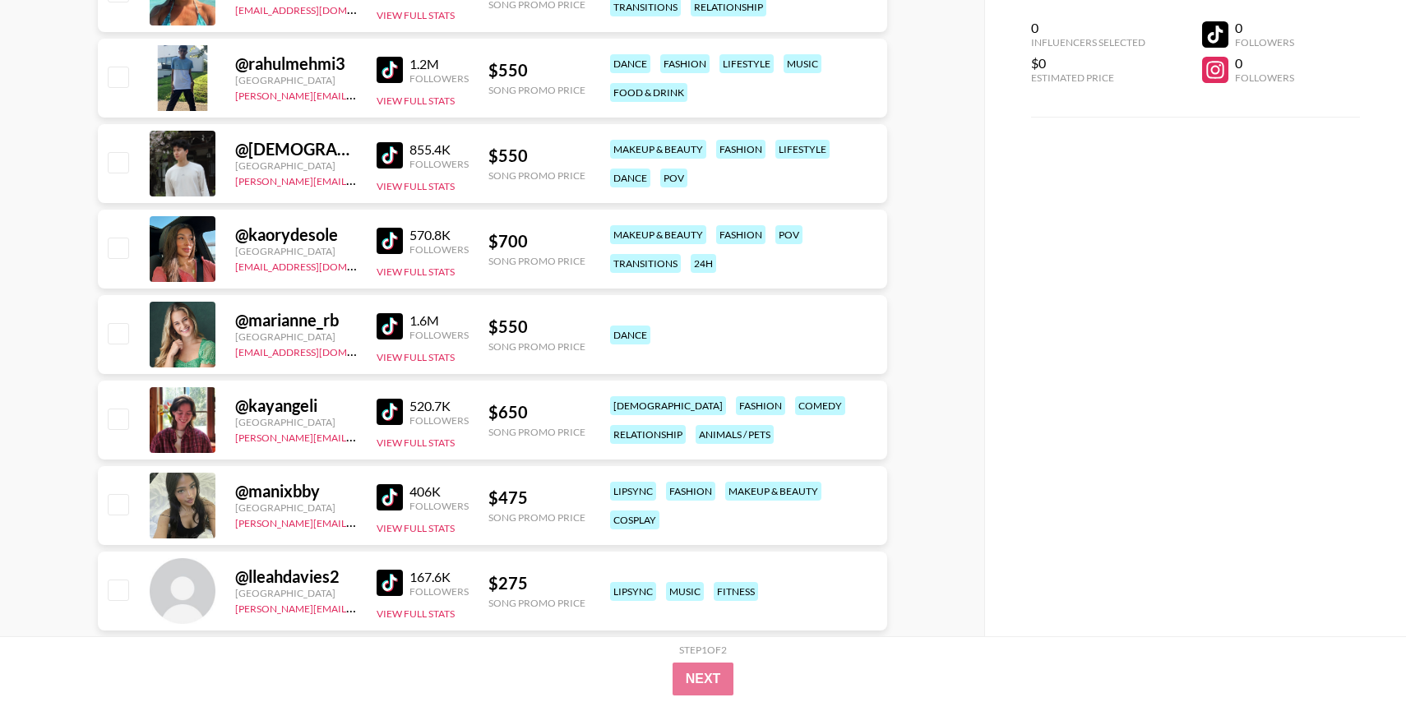
scroll to position [1879, 0]
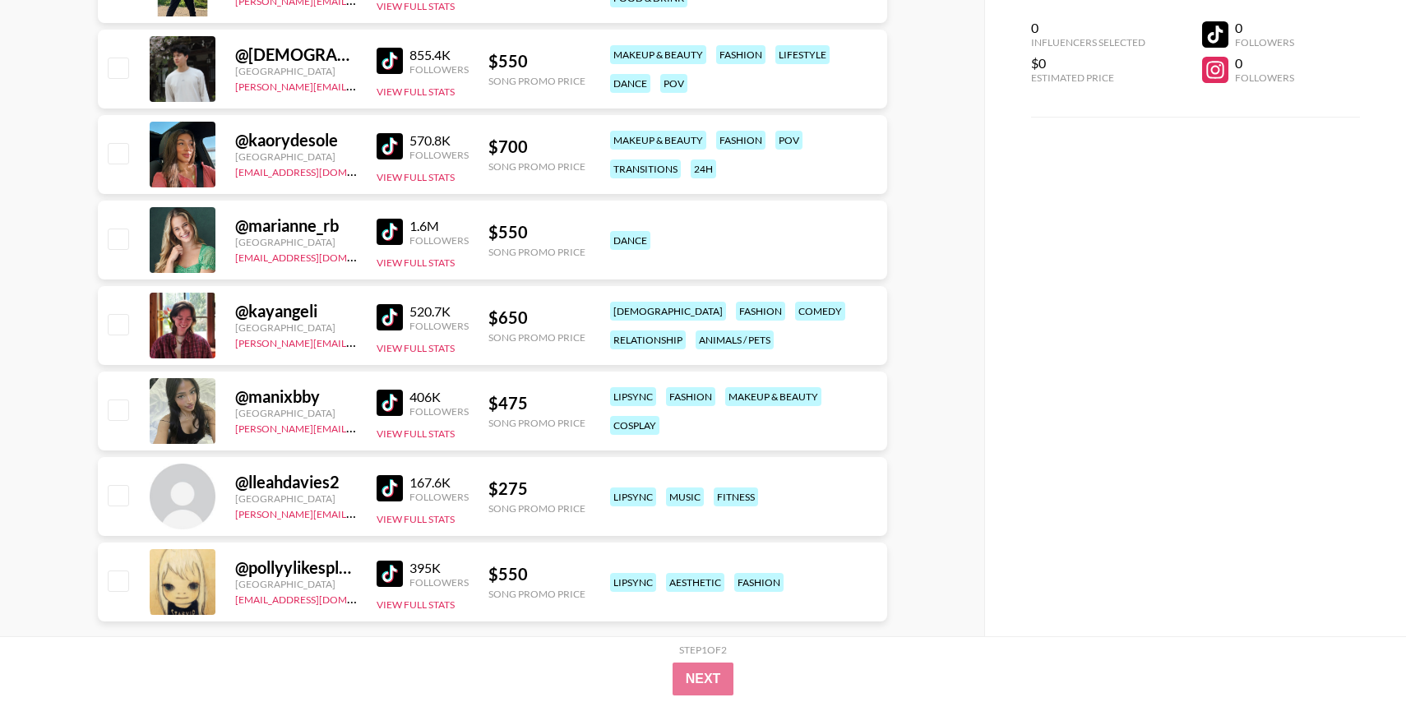
click at [386, 151] on img at bounding box center [390, 146] width 26 height 26
click at [386, 234] on img at bounding box center [390, 232] width 26 height 26
click at [390, 308] on img at bounding box center [390, 317] width 26 height 26
click at [395, 403] on img at bounding box center [390, 403] width 26 height 26
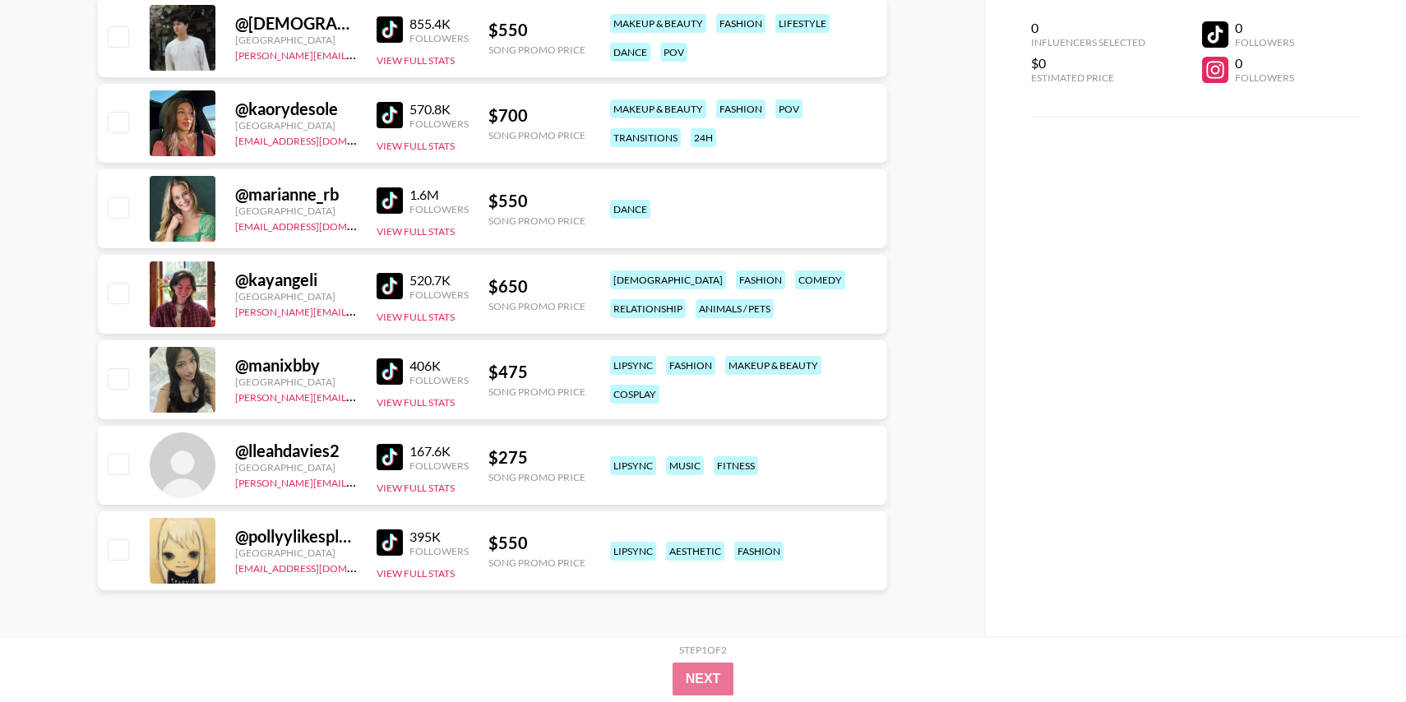
click at [390, 465] on img at bounding box center [390, 457] width 26 height 26
click at [388, 548] on img at bounding box center [390, 542] width 26 height 26
